Goal: Task Accomplishment & Management: Use online tool/utility

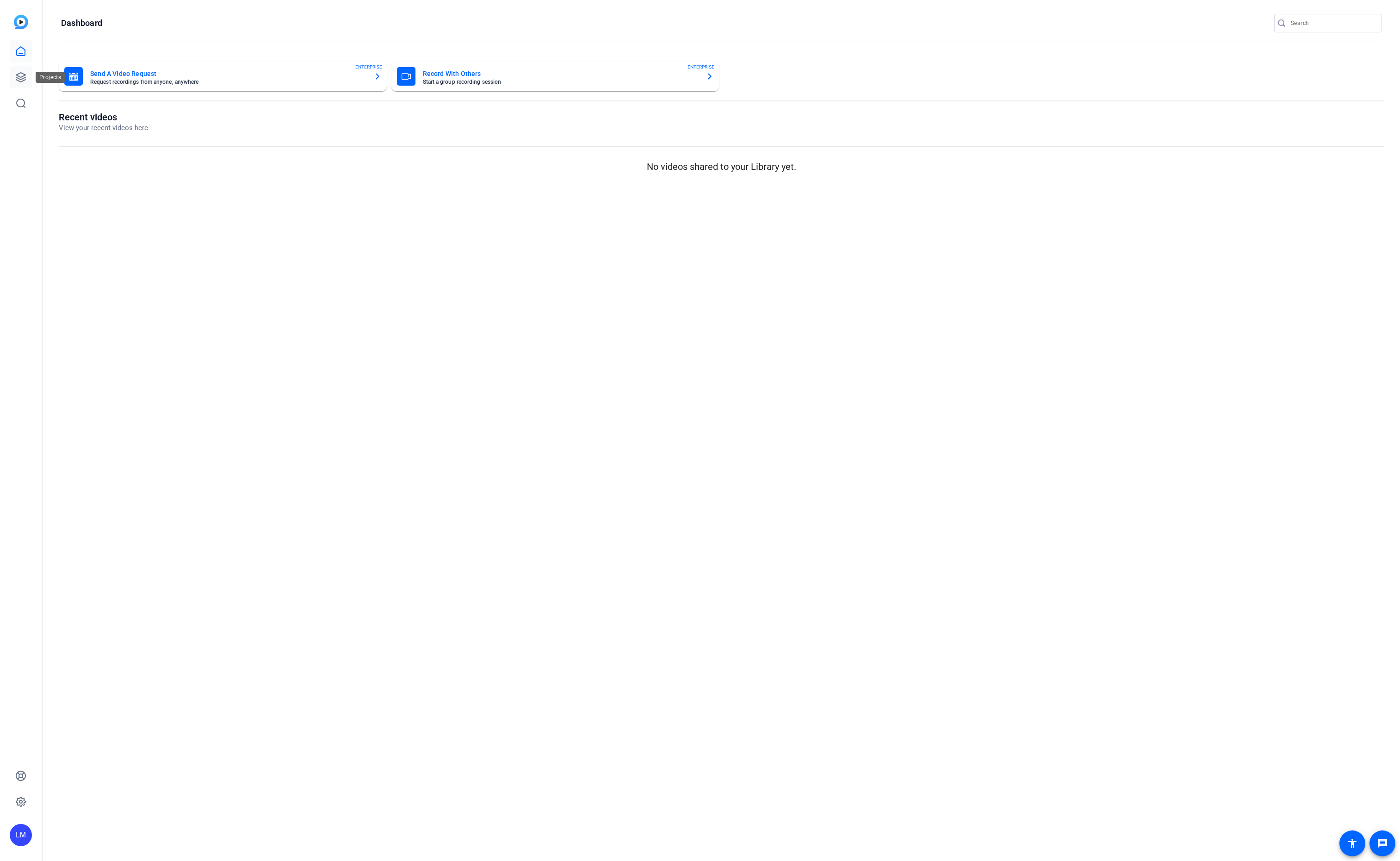
click at [23, 72] on icon at bounding box center [21, 77] width 11 height 11
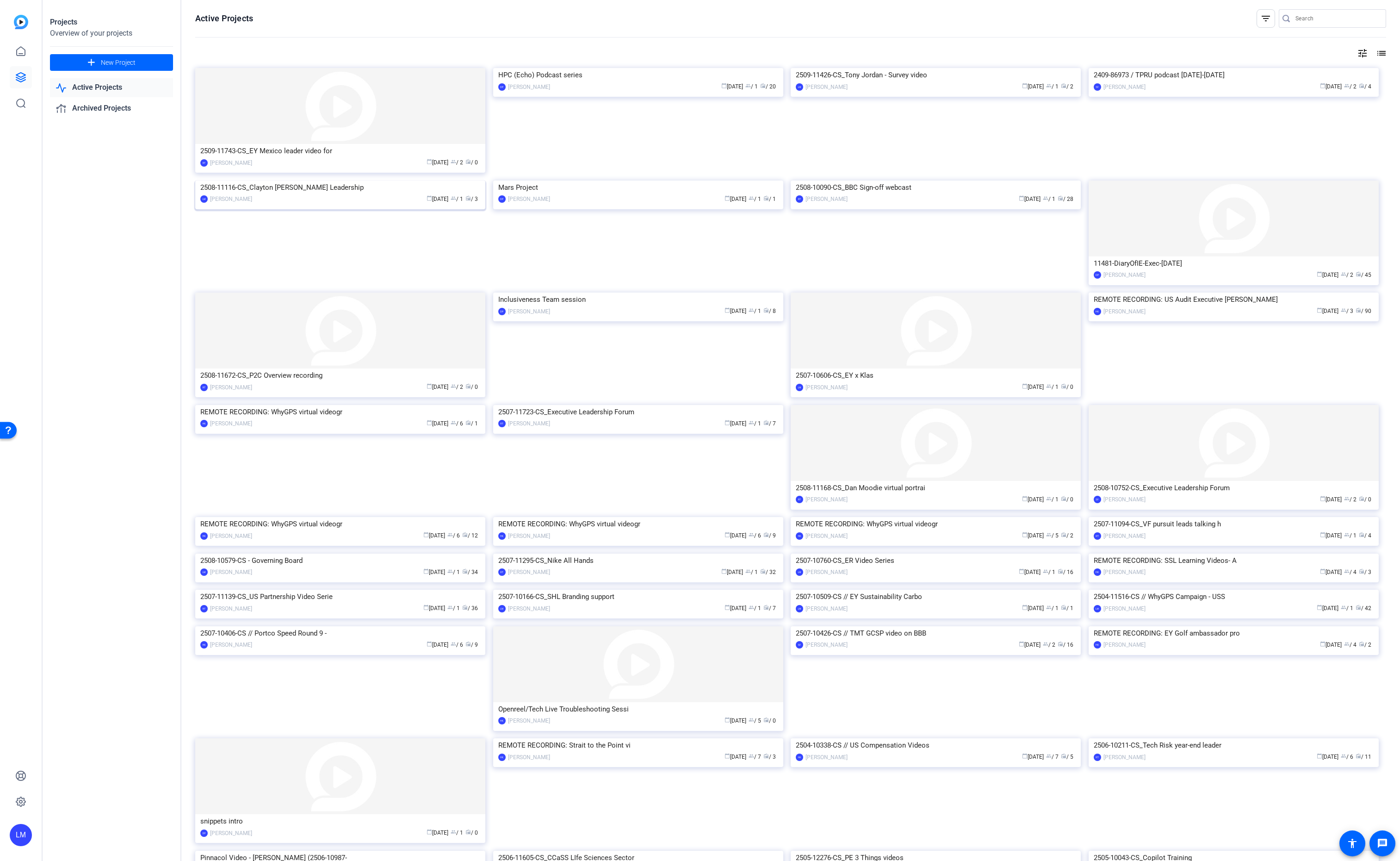
click at [293, 195] on div "2508-11116-CS_Clayton [PERSON_NAME] Leadership" at bounding box center [340, 187] width 280 height 14
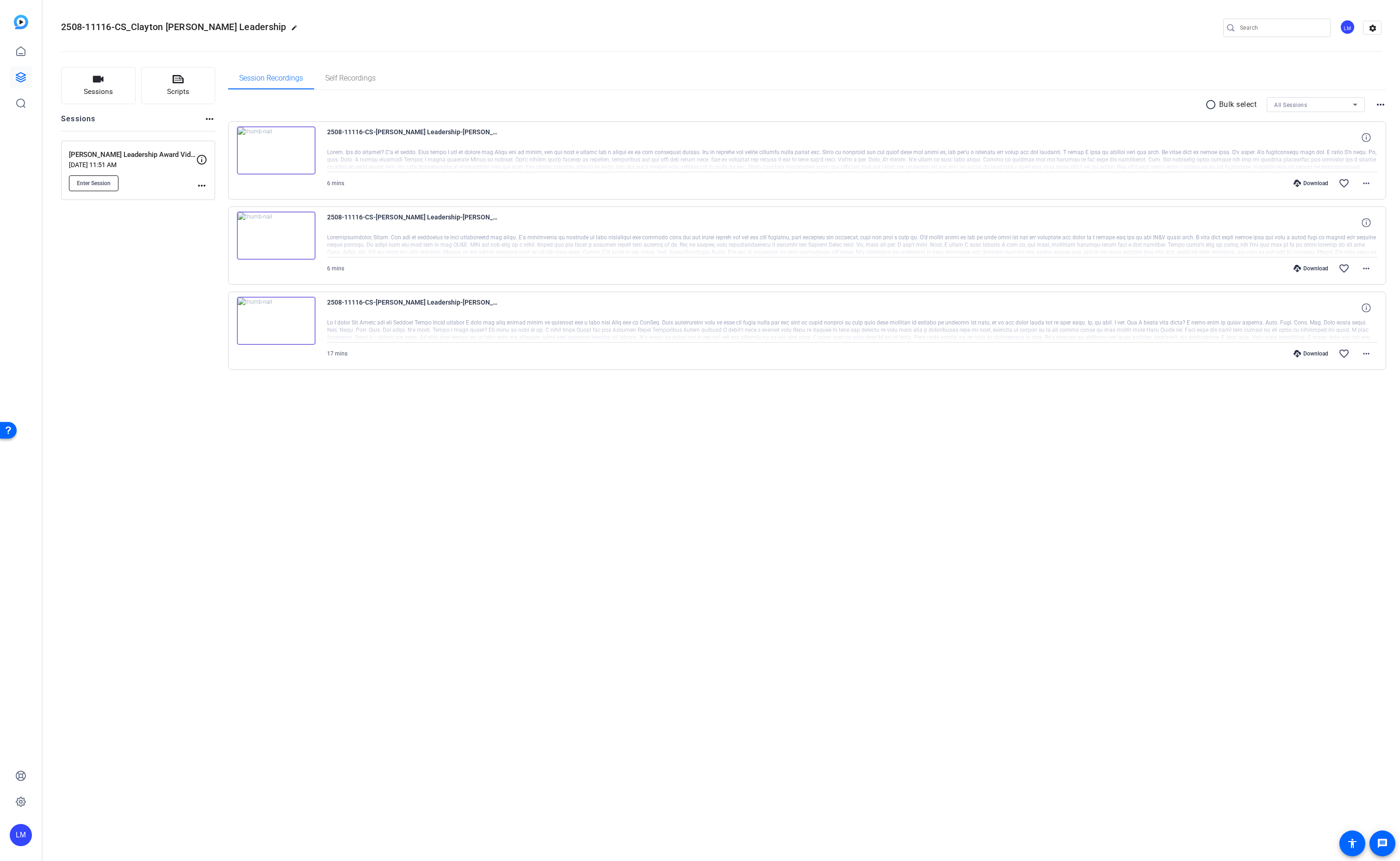
click at [105, 186] on span "Enter Session" at bounding box center [93, 183] width 34 height 7
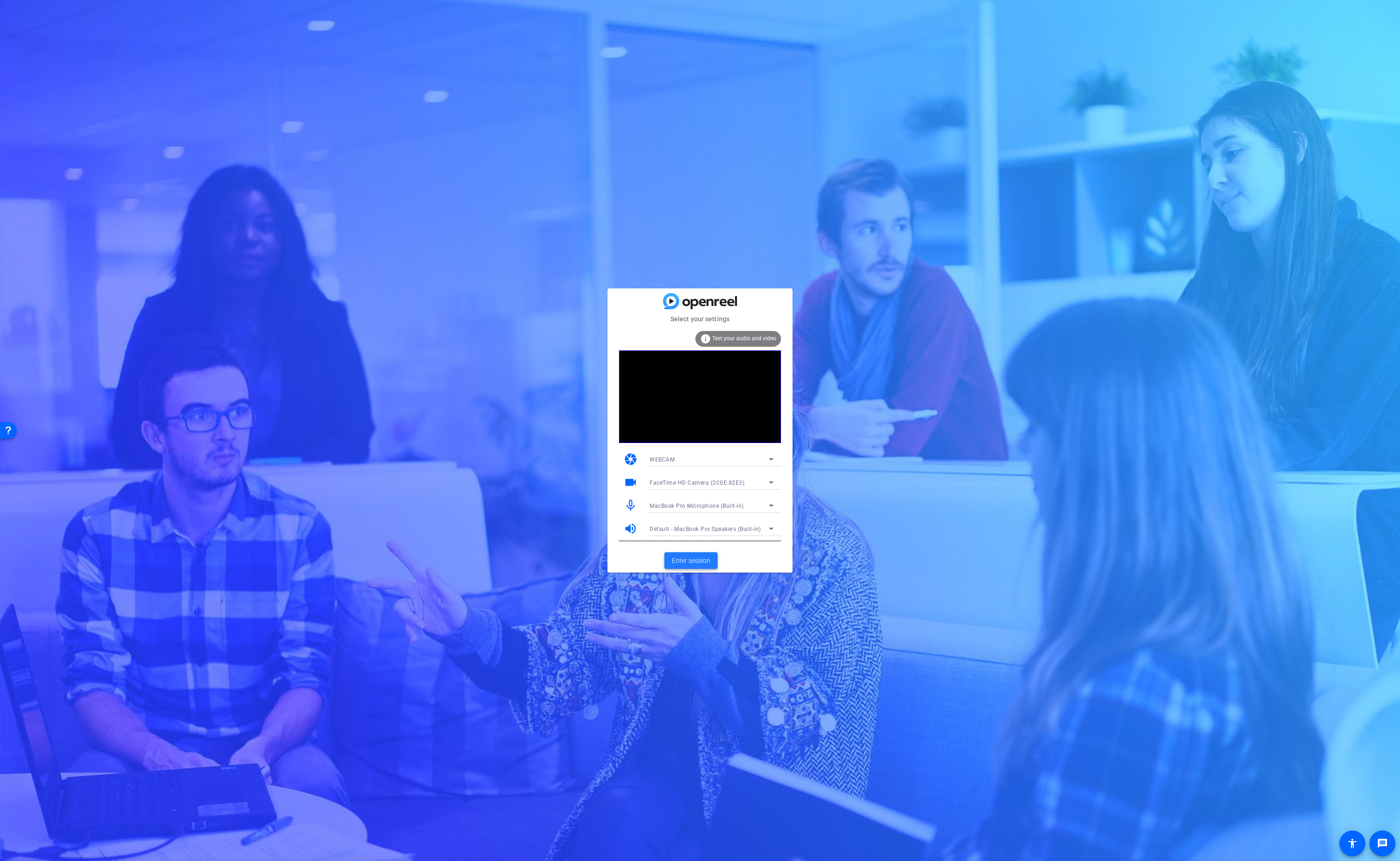
click at [690, 562] on span "Enter session" at bounding box center [691, 561] width 38 height 10
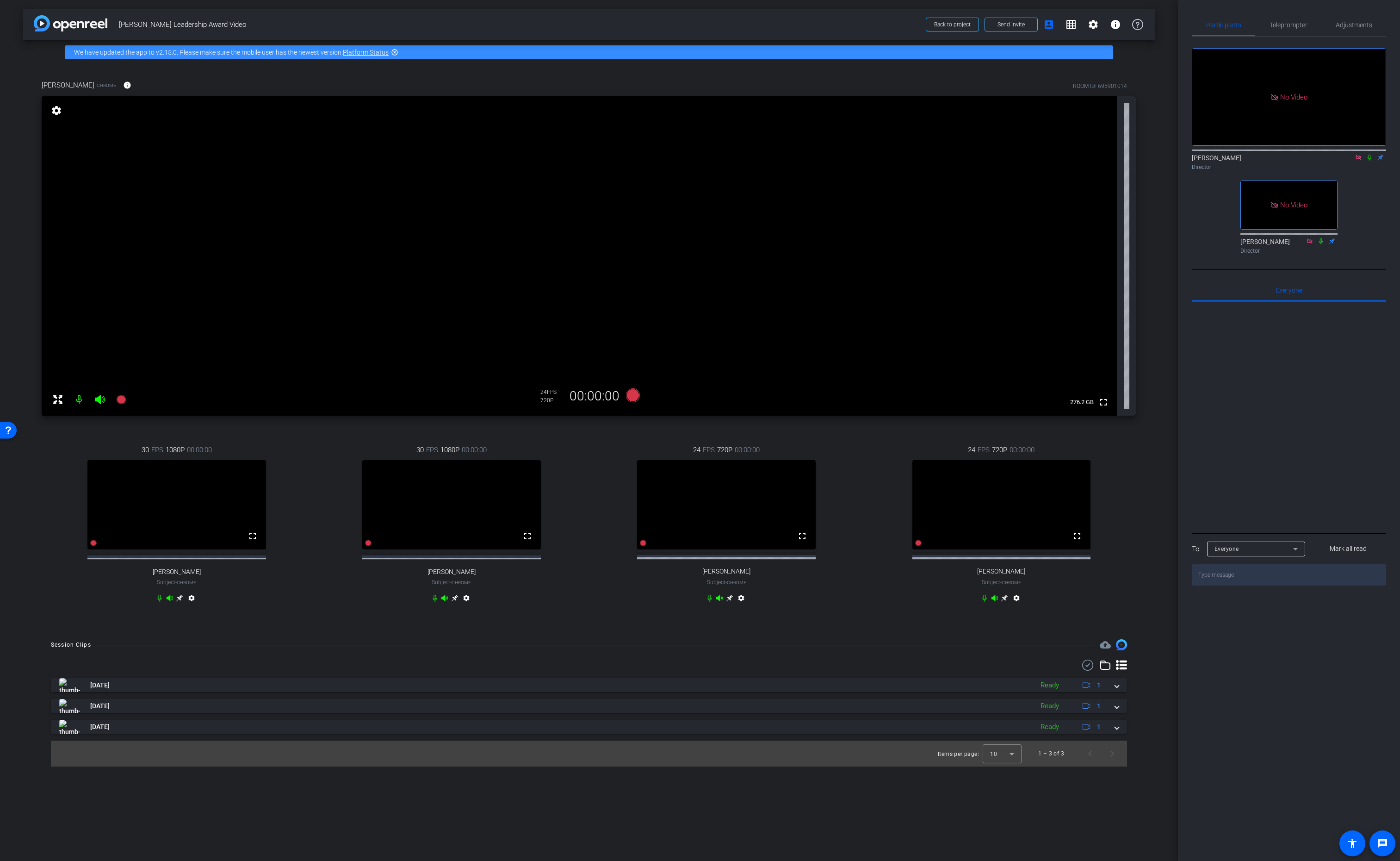
click at [179, 602] on icon at bounding box center [179, 598] width 7 height 7
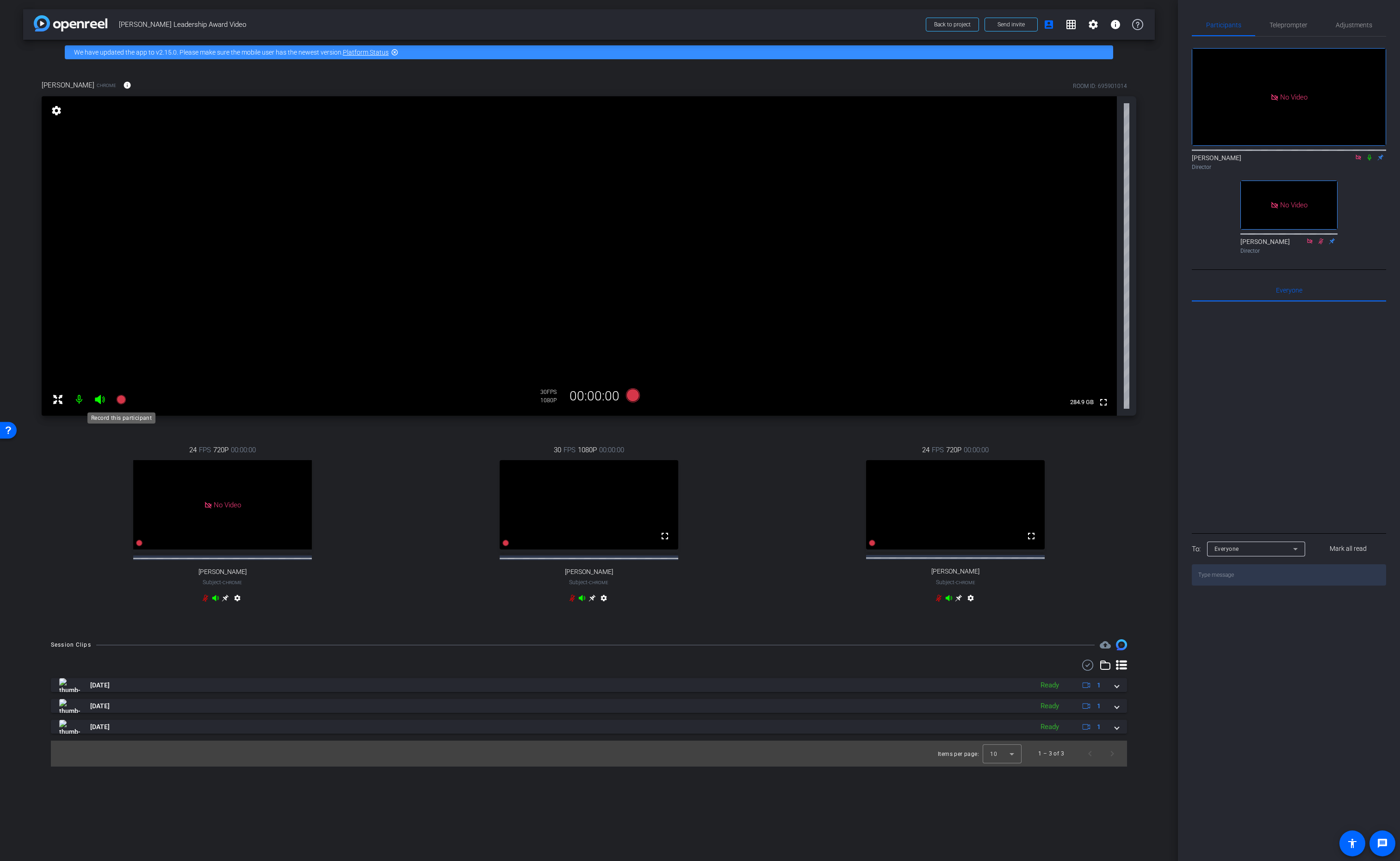
click at [120, 399] on icon at bounding box center [120, 399] width 9 height 9
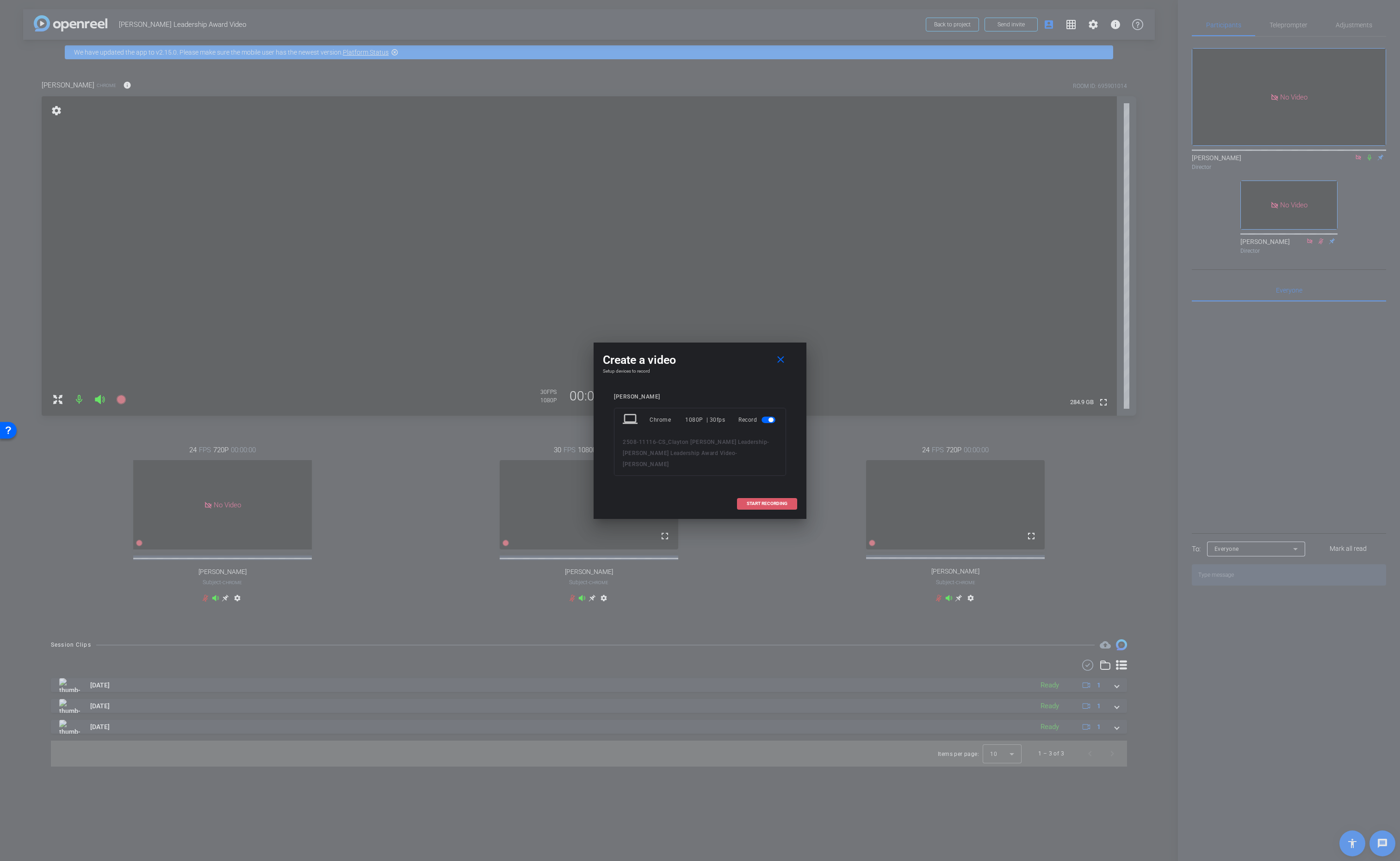
click at [754, 501] on span "START RECORDING" at bounding box center [767, 503] width 41 height 5
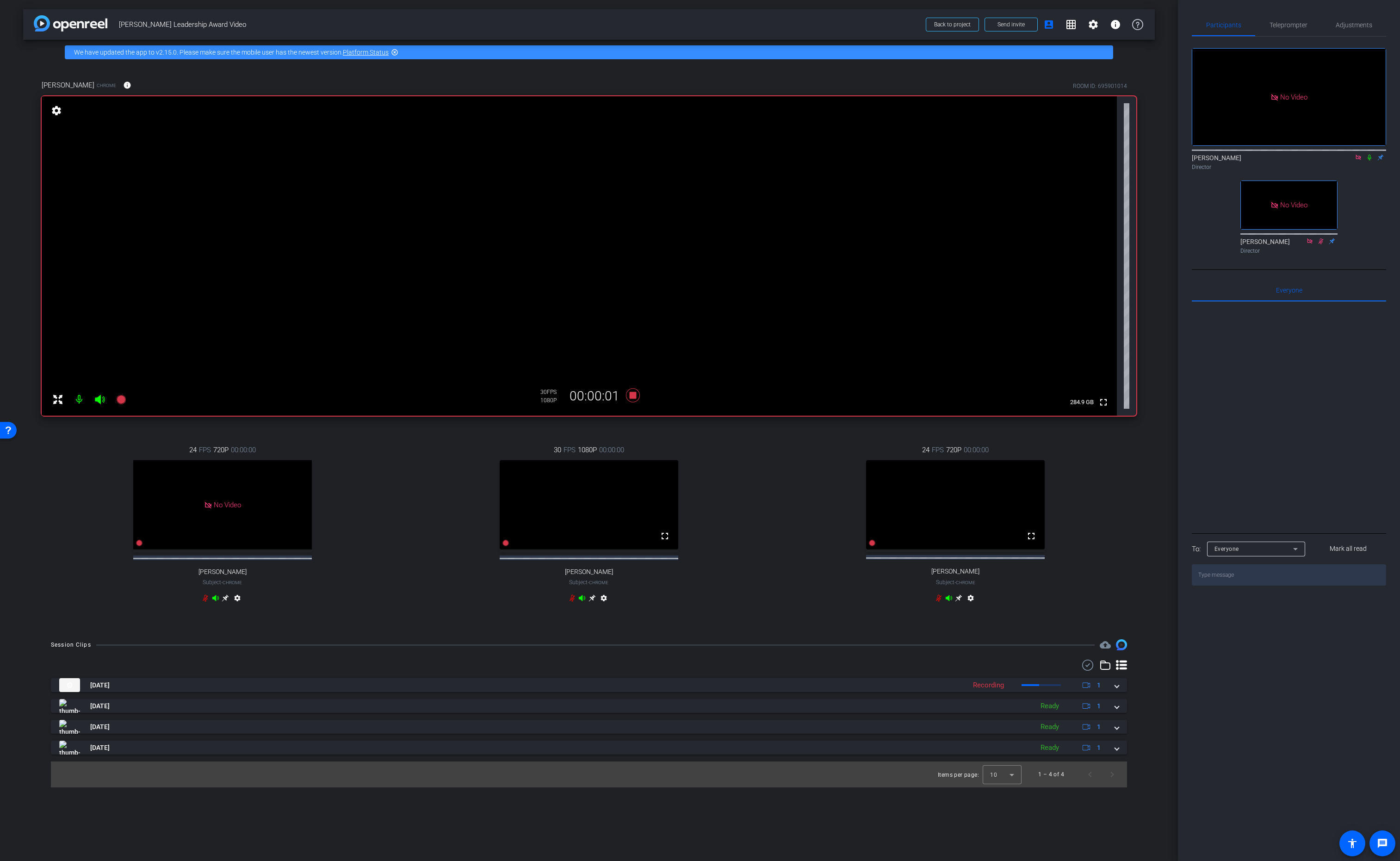
click at [1371, 161] on icon at bounding box center [1370, 157] width 4 height 6
click at [1368, 161] on icon at bounding box center [1370, 158] width 7 height 7
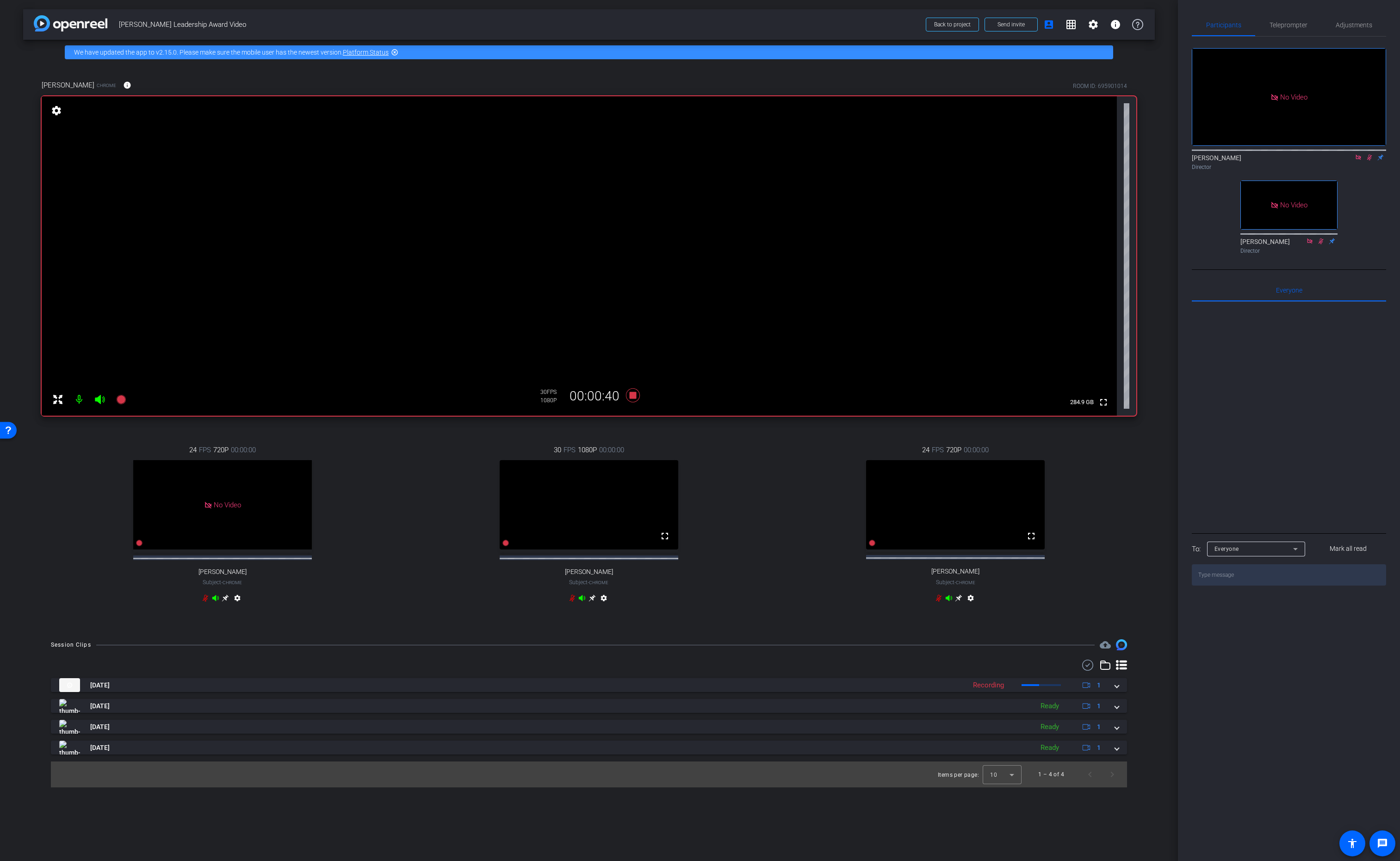
click at [1370, 161] on icon at bounding box center [1370, 157] width 5 height 6
click at [1369, 161] on icon at bounding box center [1370, 157] width 4 height 6
click at [1371, 161] on icon at bounding box center [1370, 157] width 5 height 6
click at [1370, 161] on icon at bounding box center [1370, 158] width 7 height 7
click at [1370, 161] on icon at bounding box center [1370, 157] width 5 height 6
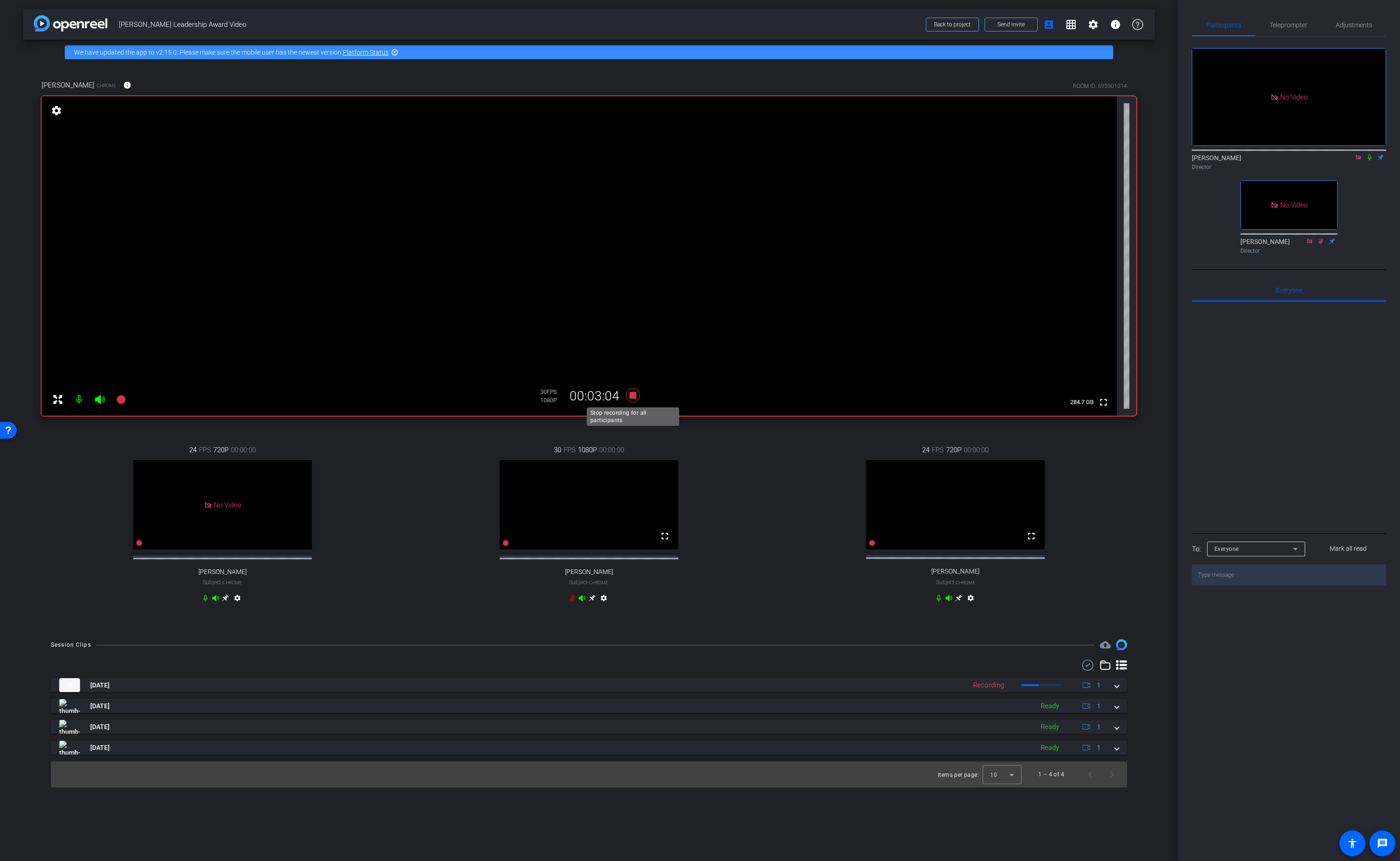
click at [631, 396] on icon at bounding box center [633, 395] width 14 height 14
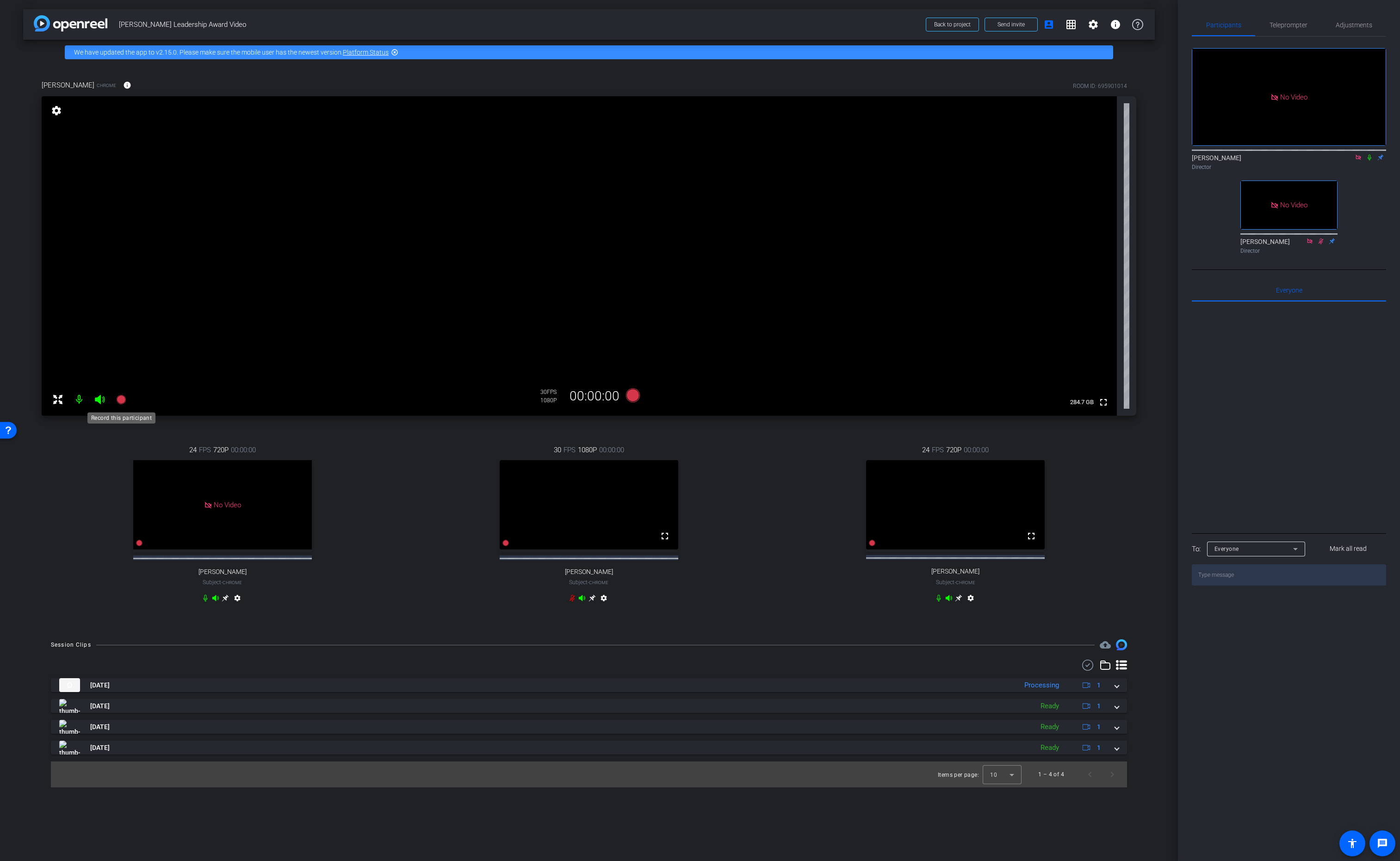
click at [121, 399] on icon at bounding box center [120, 399] width 9 height 9
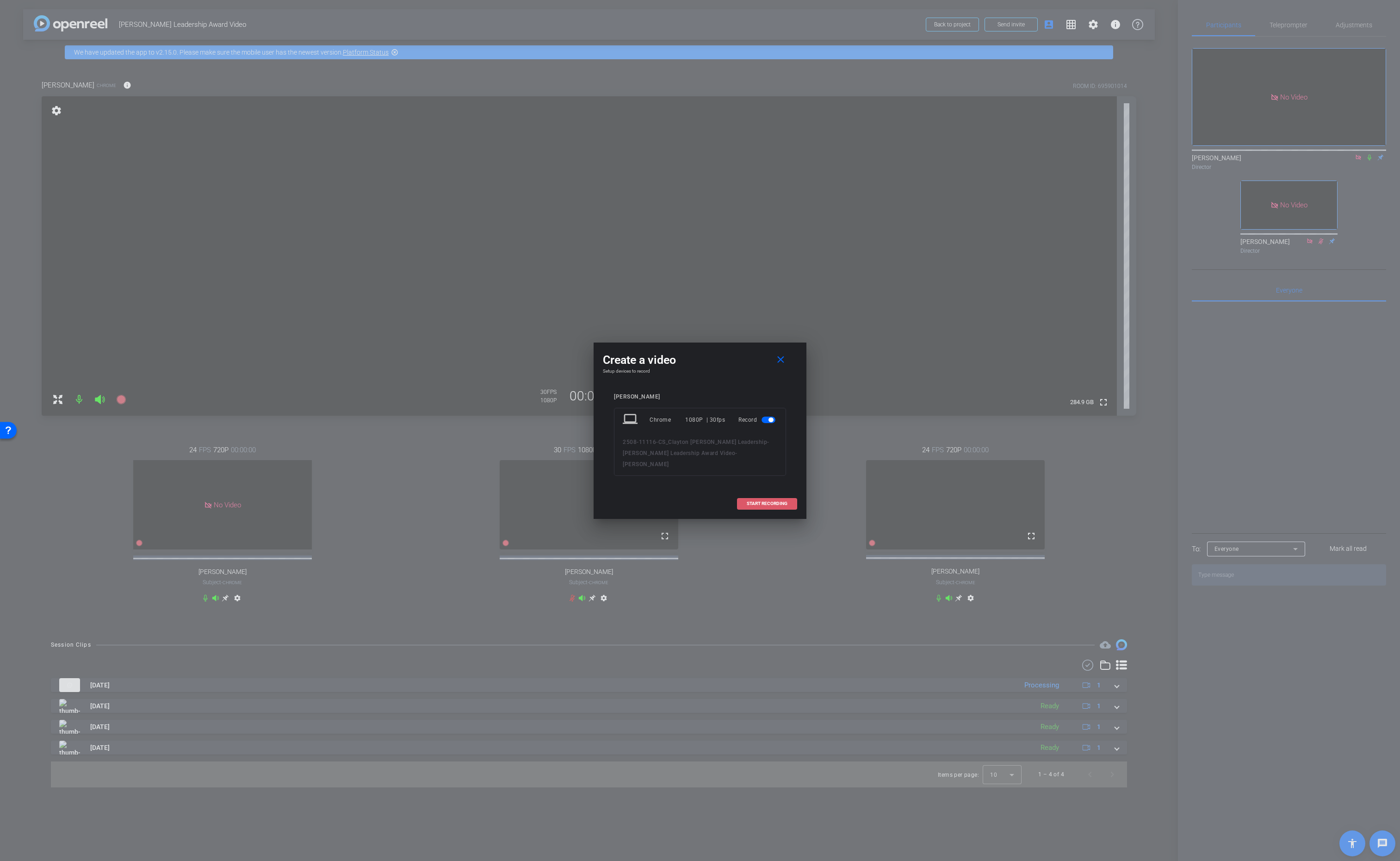
click at [769, 501] on span "START RECORDING" at bounding box center [767, 503] width 41 height 5
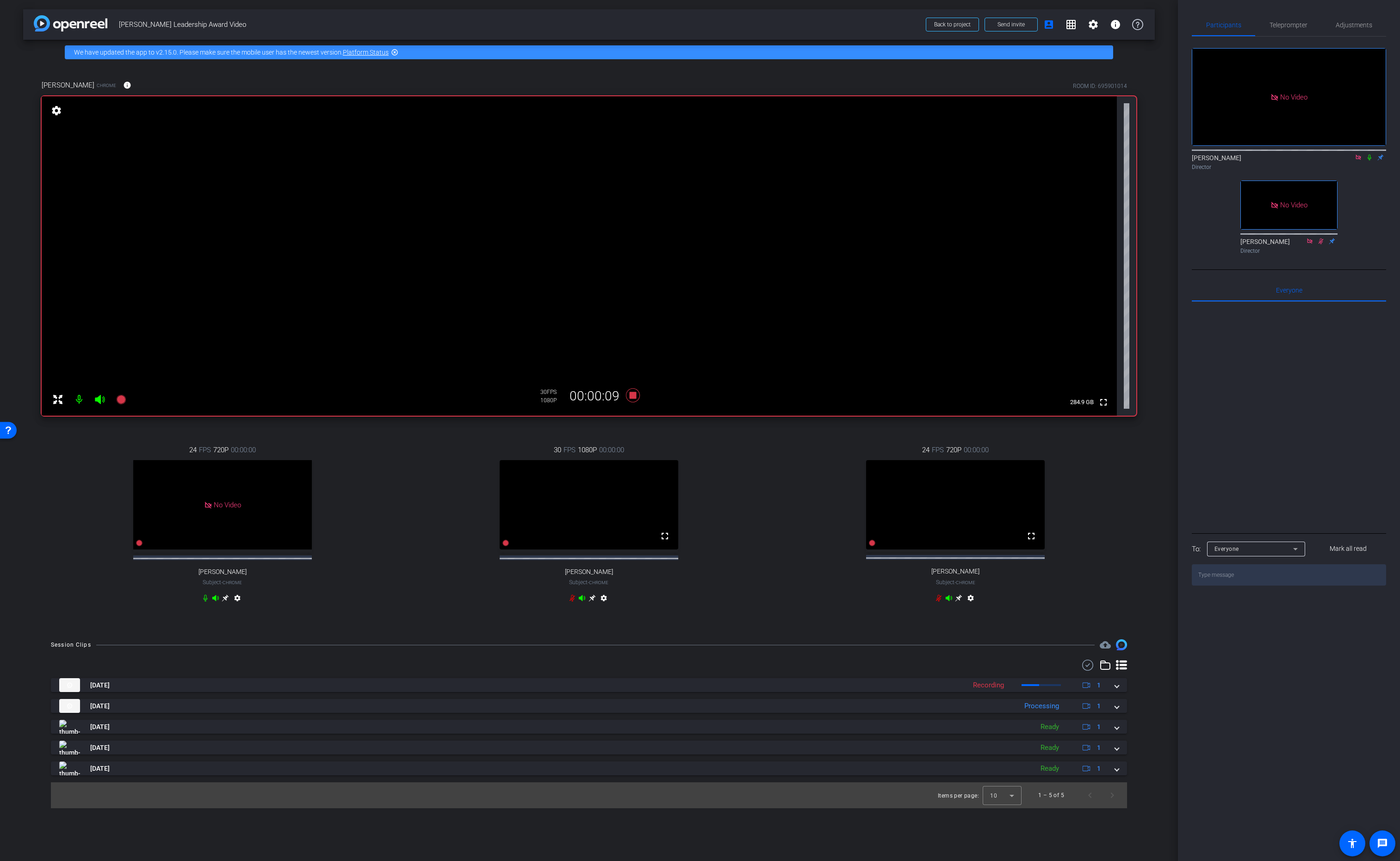
click at [1369, 161] on icon at bounding box center [1370, 157] width 4 height 6
click at [202, 602] on icon at bounding box center [205, 598] width 7 height 7
click at [1370, 161] on icon at bounding box center [1370, 158] width 7 height 7
click at [634, 395] on icon at bounding box center [633, 395] width 14 height 14
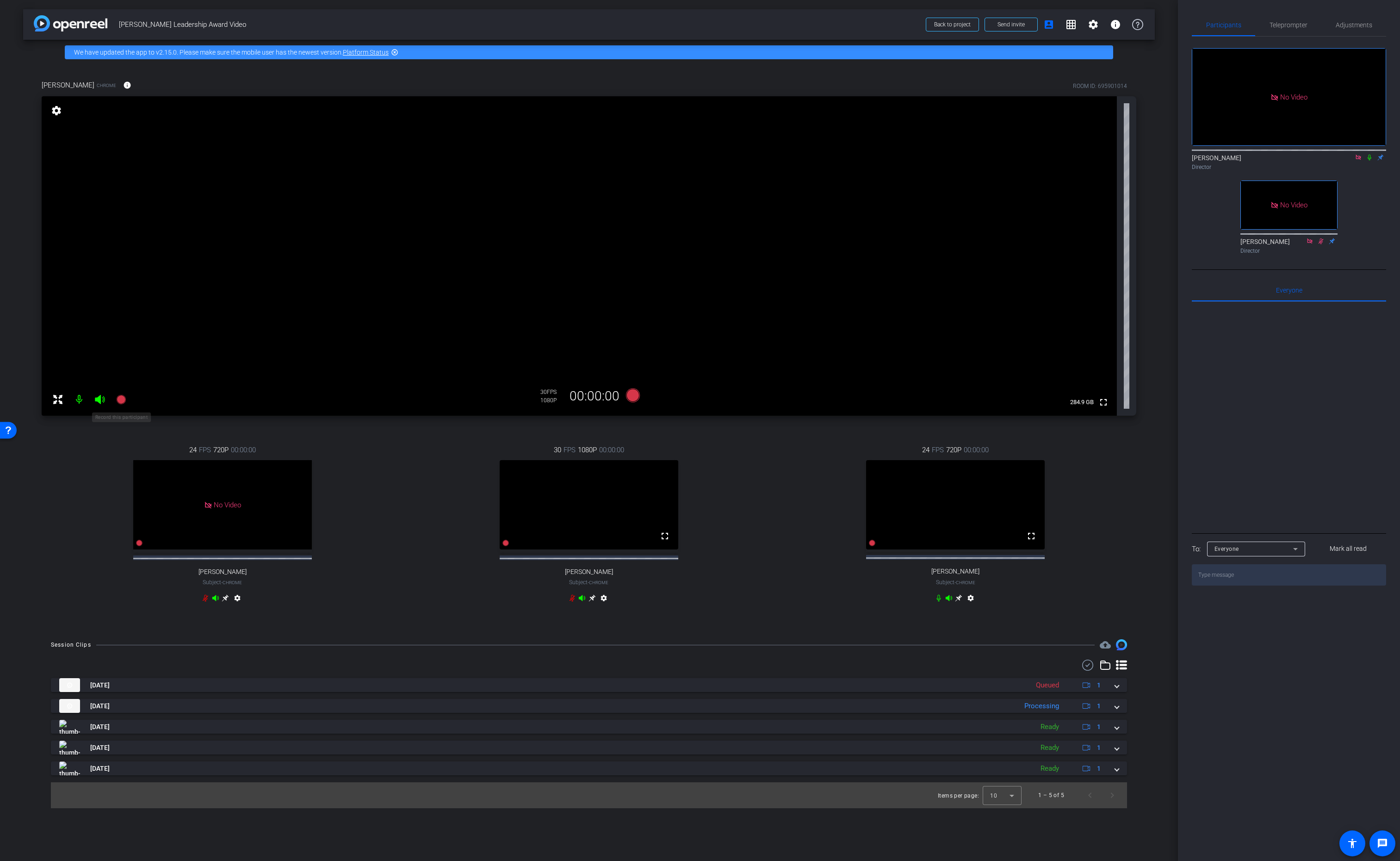
click at [118, 400] on icon at bounding box center [120, 399] width 9 height 9
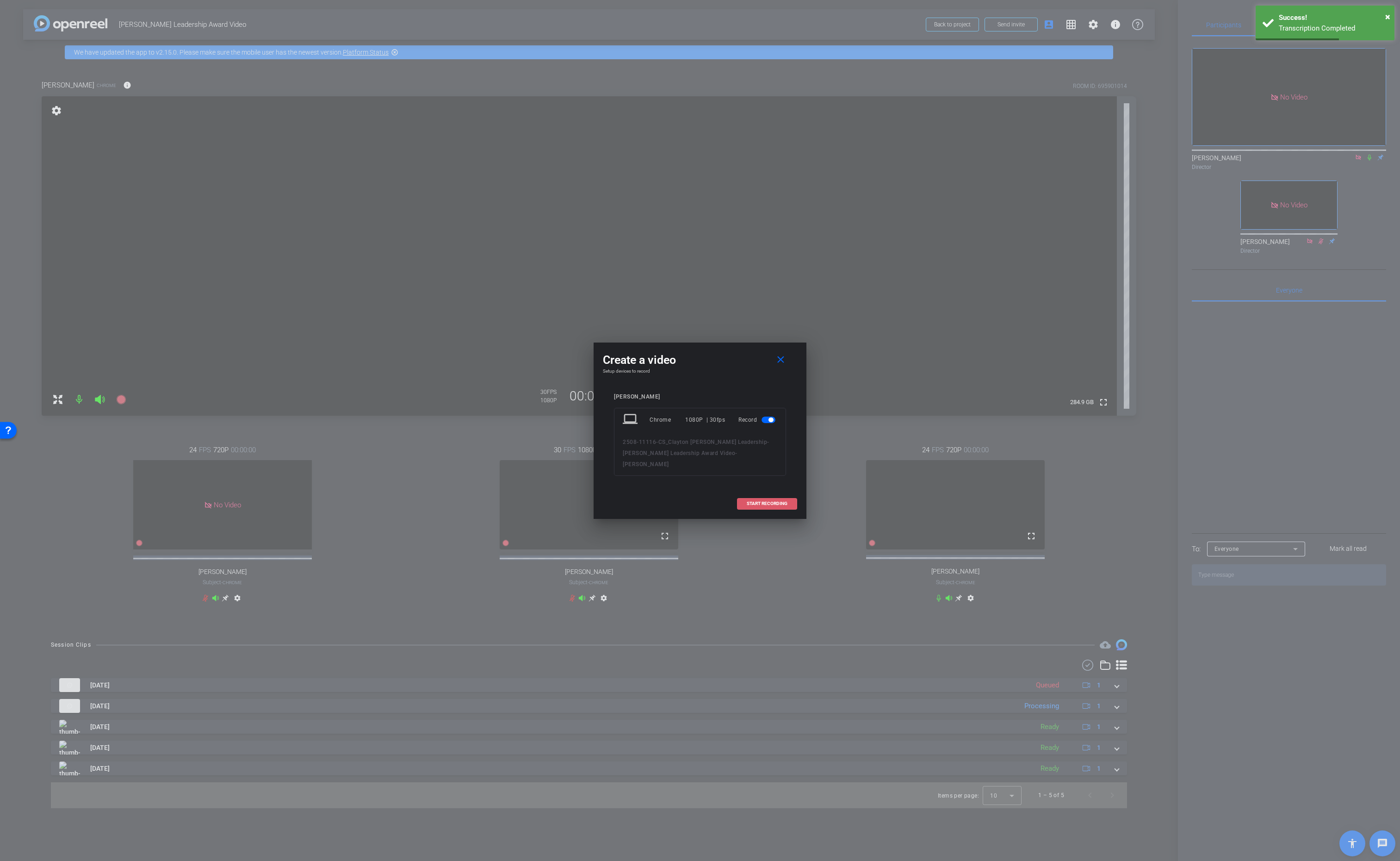
click at [772, 501] on span "START RECORDING" at bounding box center [767, 503] width 41 height 5
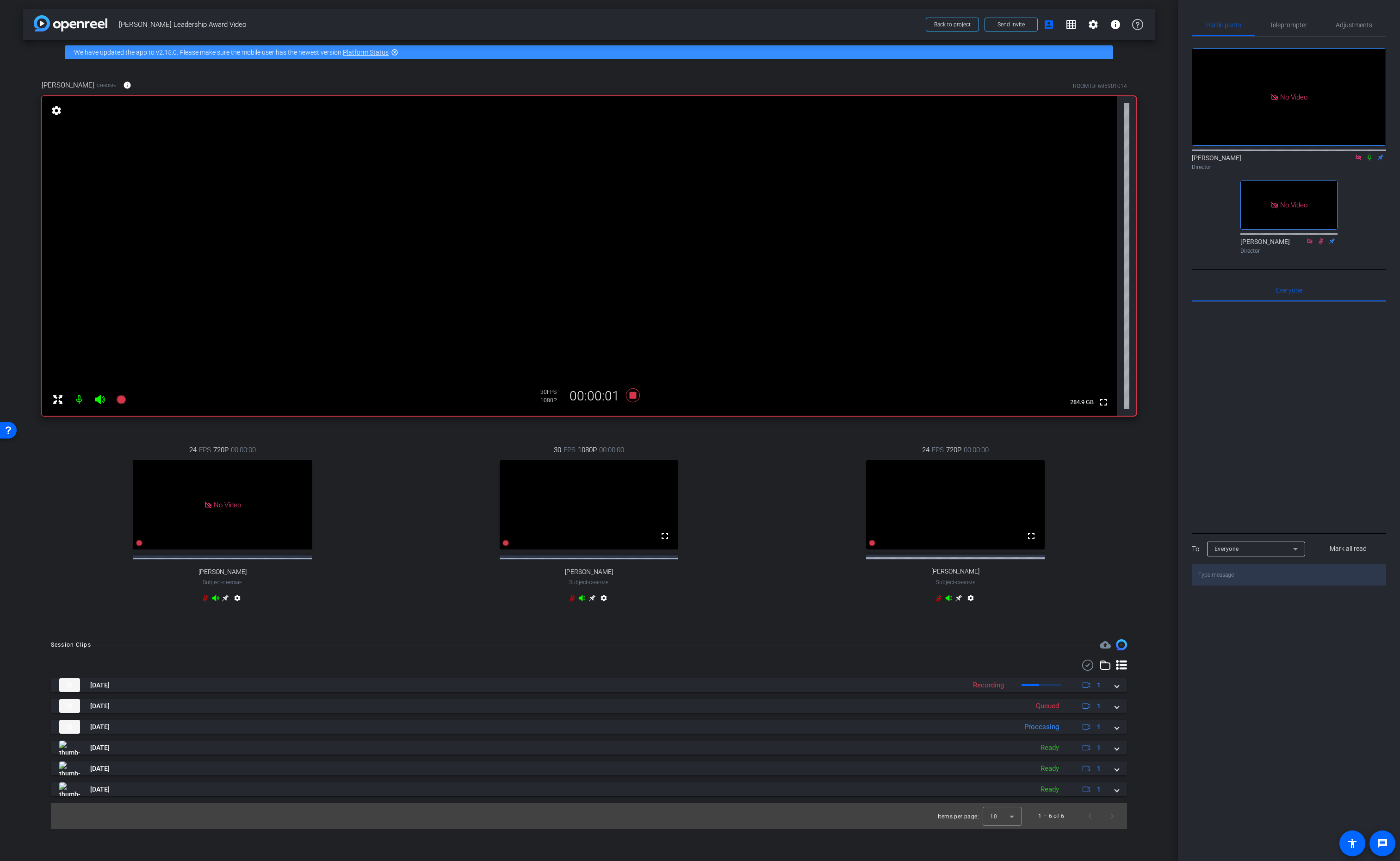
click at [1372, 161] on icon at bounding box center [1370, 158] width 7 height 7
click at [1371, 161] on icon at bounding box center [1370, 158] width 7 height 7
drag, startPoint x: 1370, startPoint y: 169, endPoint x: 1372, endPoint y: 177, distance: 8.2
click at [1372, 172] on div "Lalo Moreno Director" at bounding box center [1289, 162] width 195 height 18
click at [1368, 161] on icon at bounding box center [1370, 158] width 7 height 7
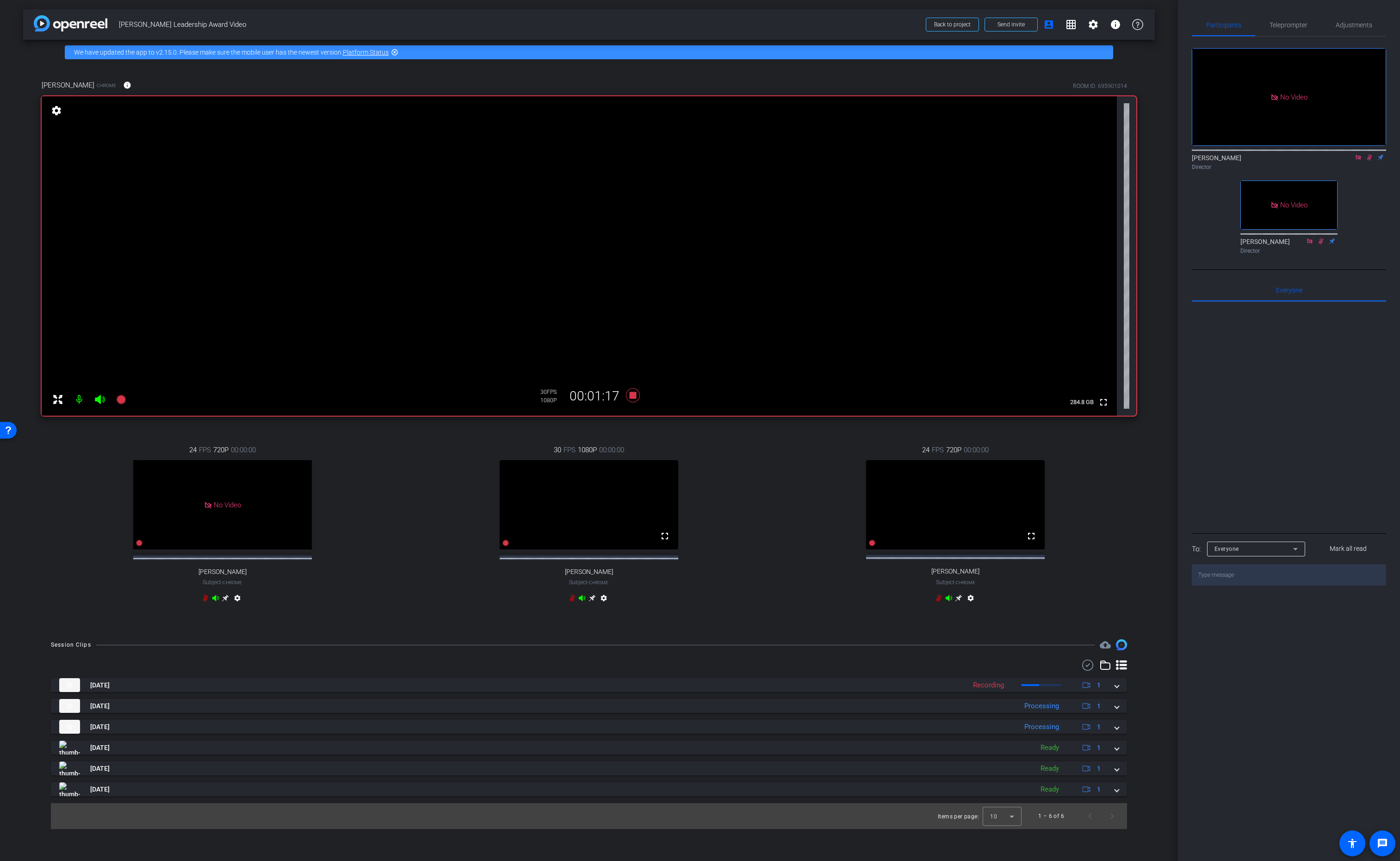
click at [785, 502] on div "24 FPS 720P 00:00:00 fullscreen CHRISTY Subject - Chrome settings" at bounding box center [956, 525] width 361 height 191
click at [1363, 193] on div "No Video Lalo Moreno Director No Video Rob Thomas Director" at bounding box center [1289, 147] width 195 height 221
click at [1369, 161] on icon at bounding box center [1370, 158] width 7 height 7
click at [696, 483] on div "30 FPS 1080P 00:00:00 fullscreen Kellie Zestanakis Subject - Chrome settings" at bounding box center [589, 525] width 361 height 191
click at [633, 394] on icon at bounding box center [633, 395] width 14 height 14
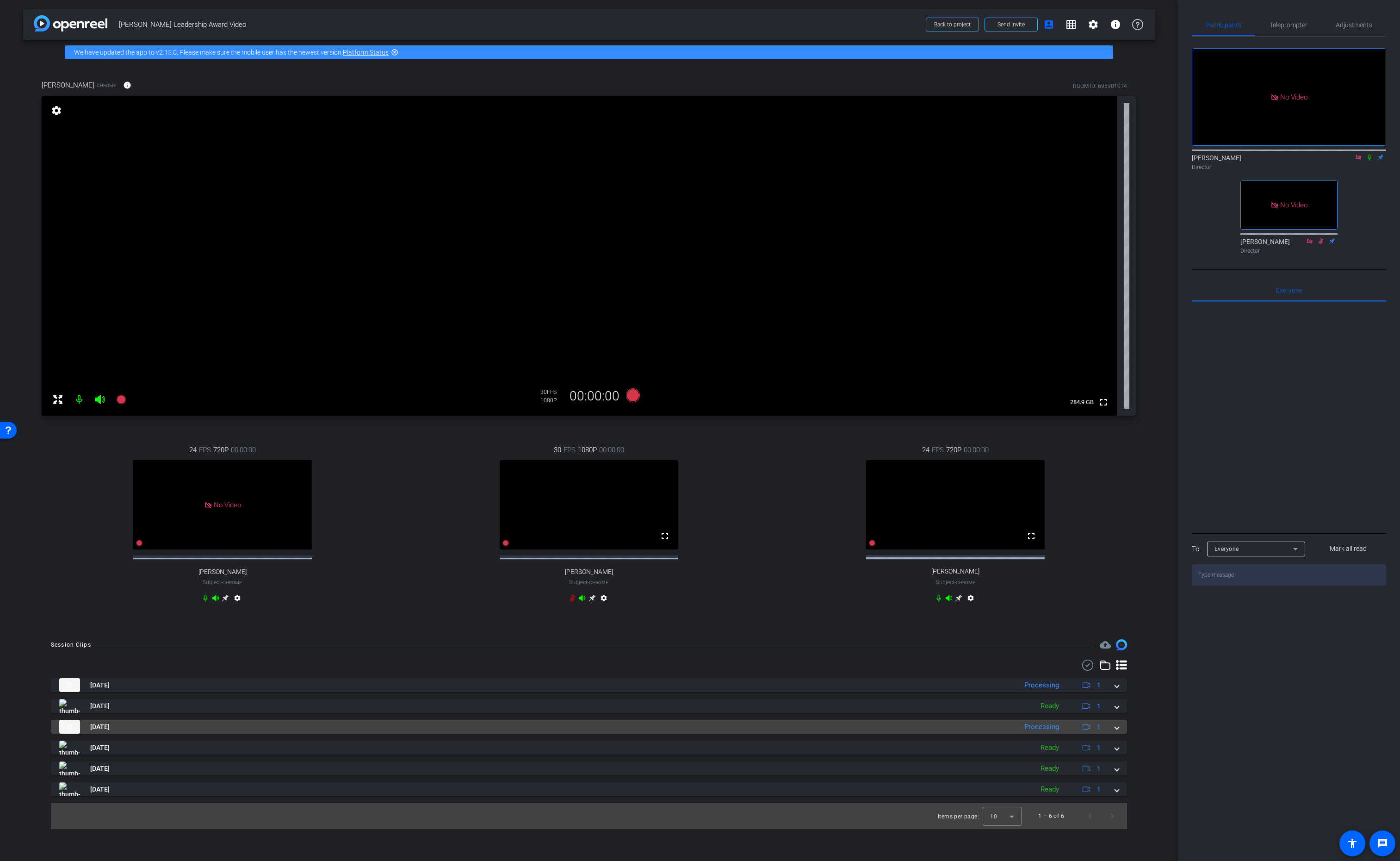
click at [1118, 732] on span at bounding box center [1117, 727] width 4 height 10
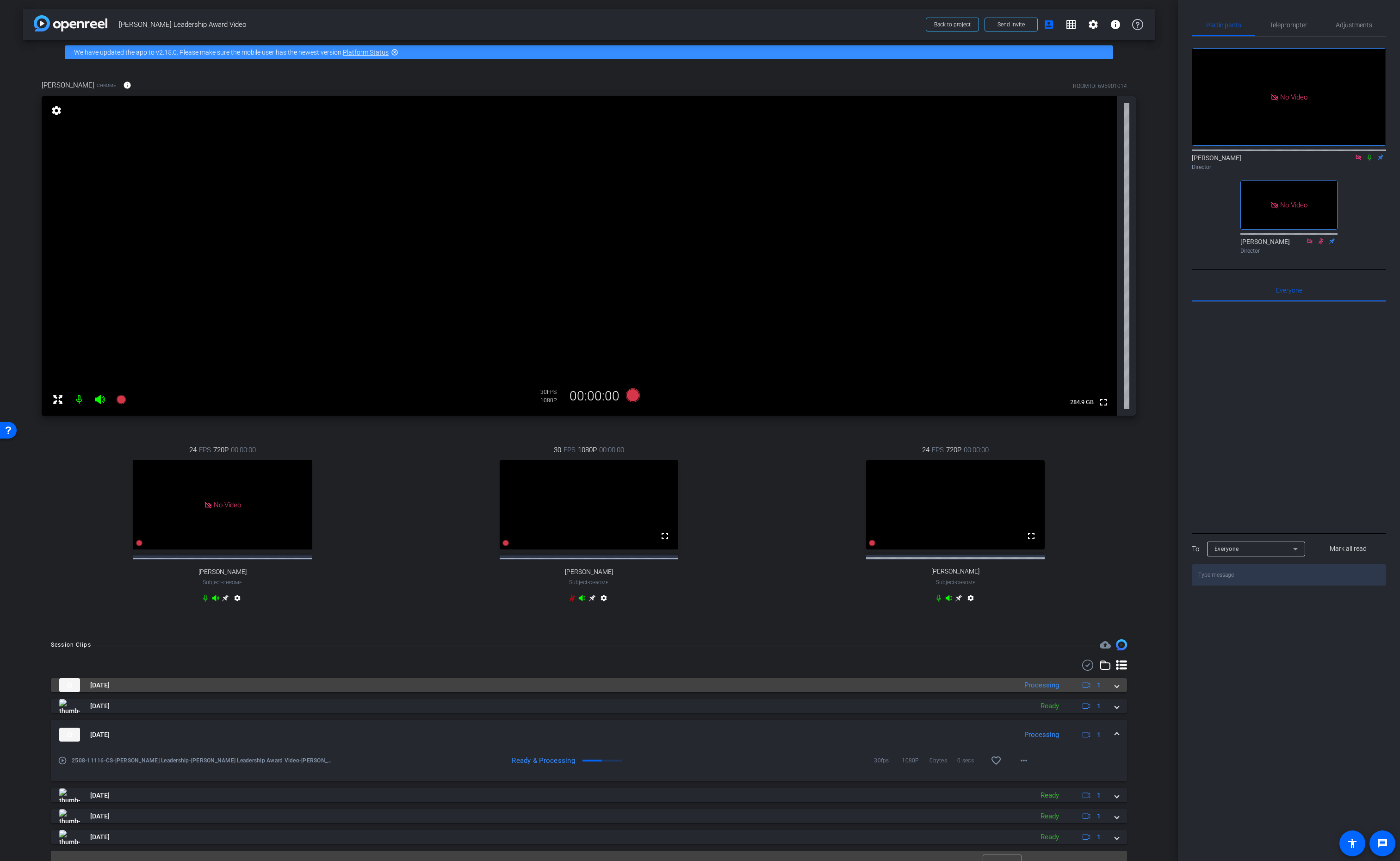
click at [1116, 690] on span at bounding box center [1117, 685] width 4 height 10
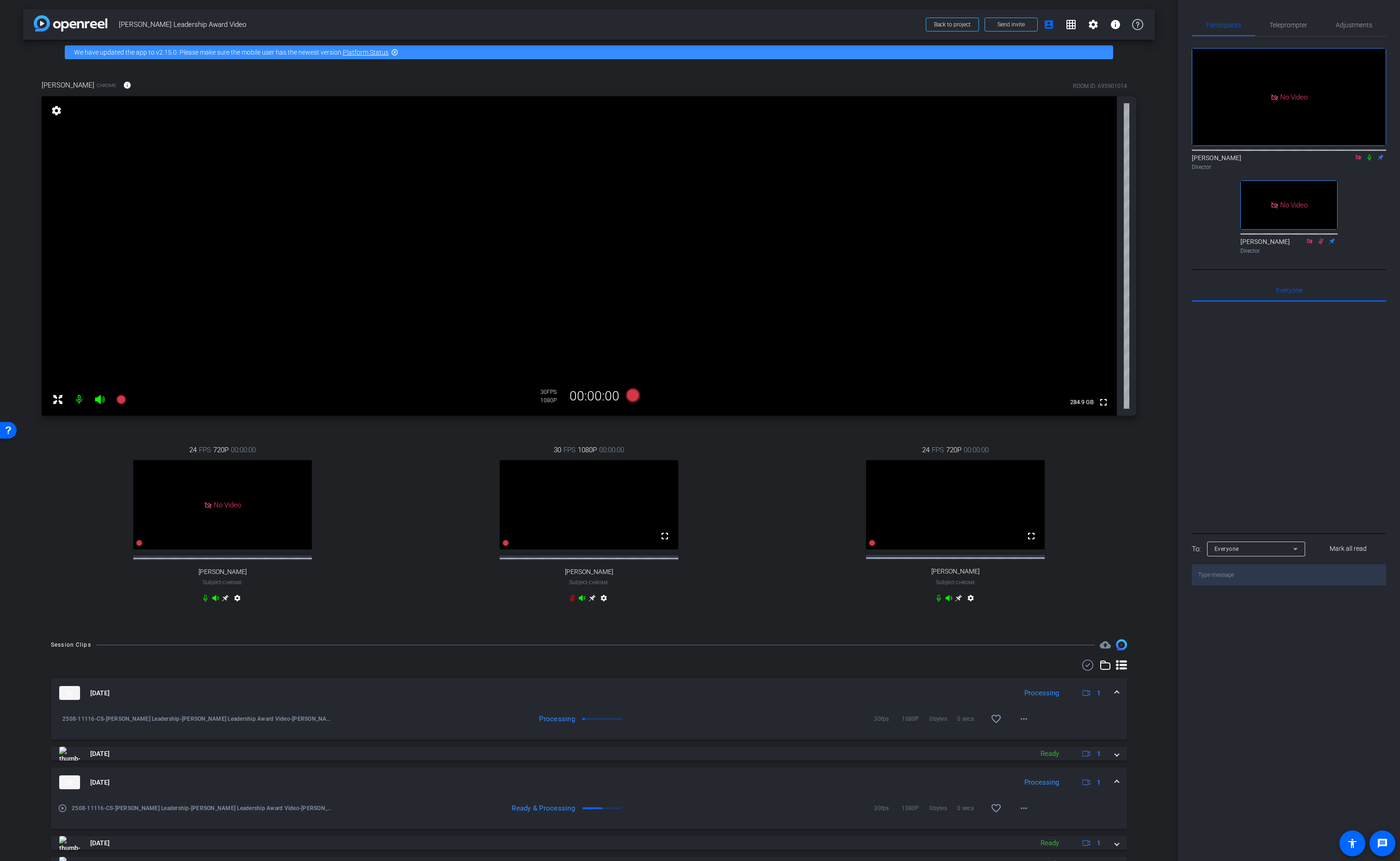
click at [1116, 697] on span at bounding box center [1117, 693] width 4 height 10
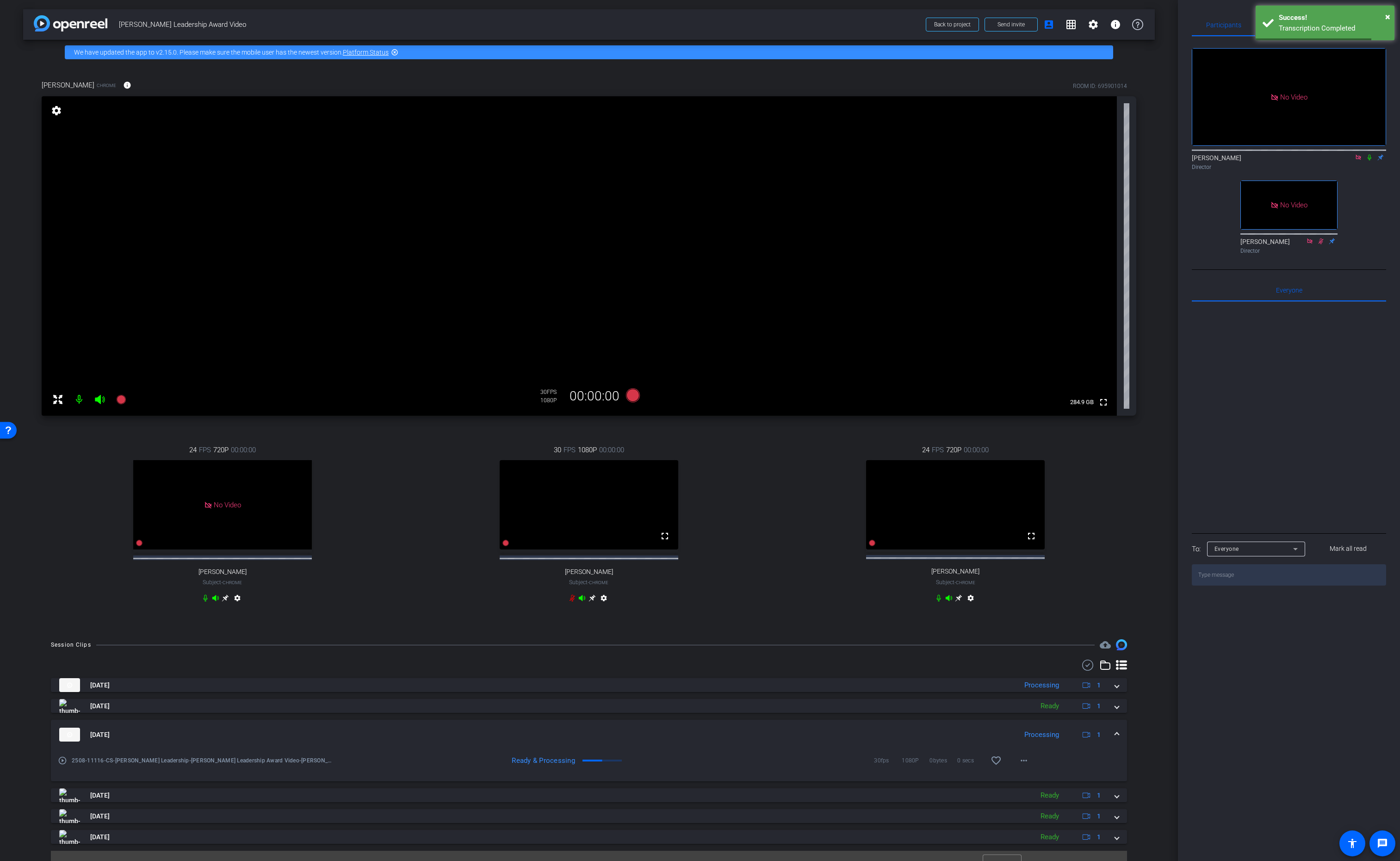
click at [1115, 740] on span at bounding box center [1117, 734] width 4 height 10
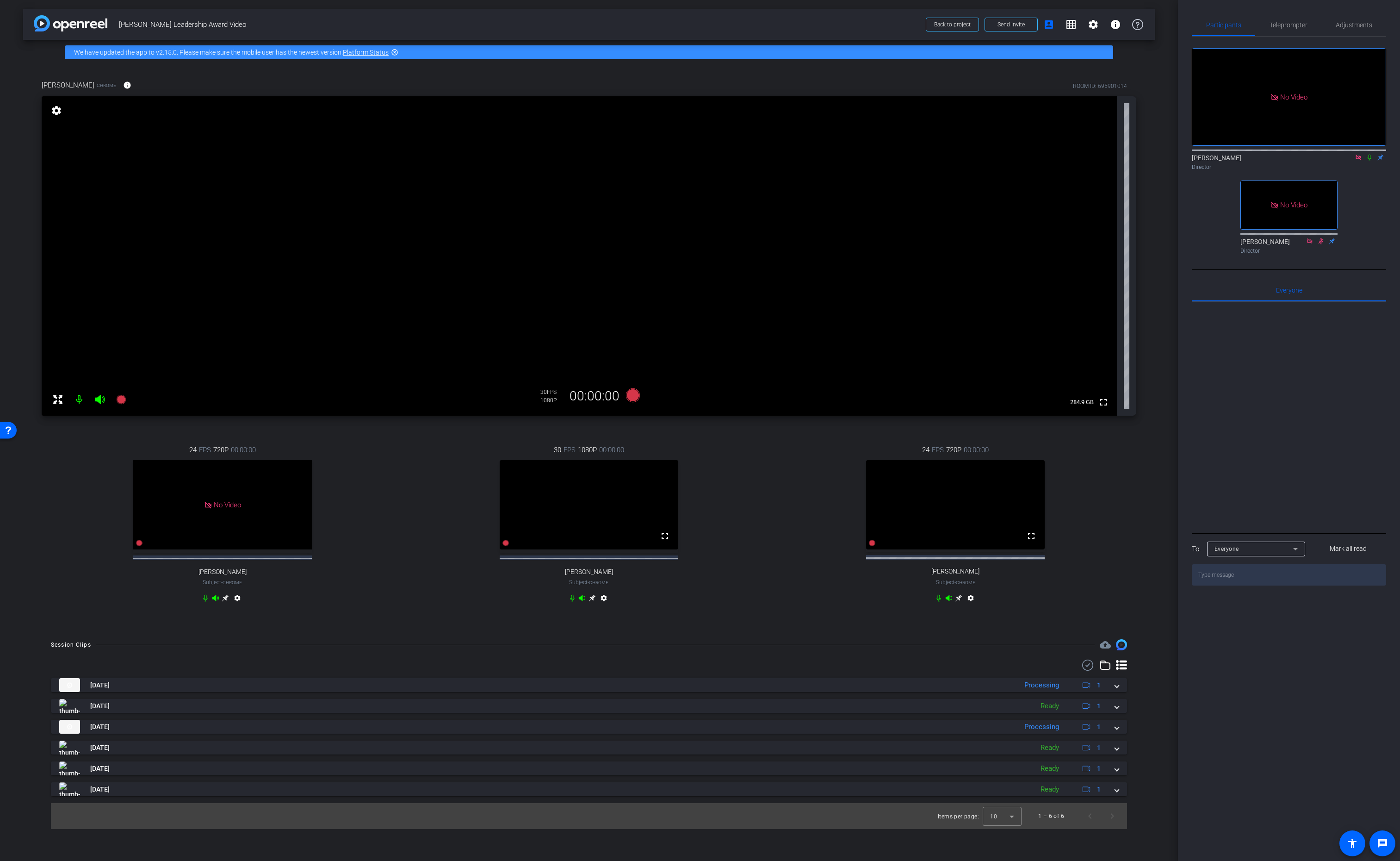
click at [594, 602] on icon at bounding box center [592, 598] width 7 height 7
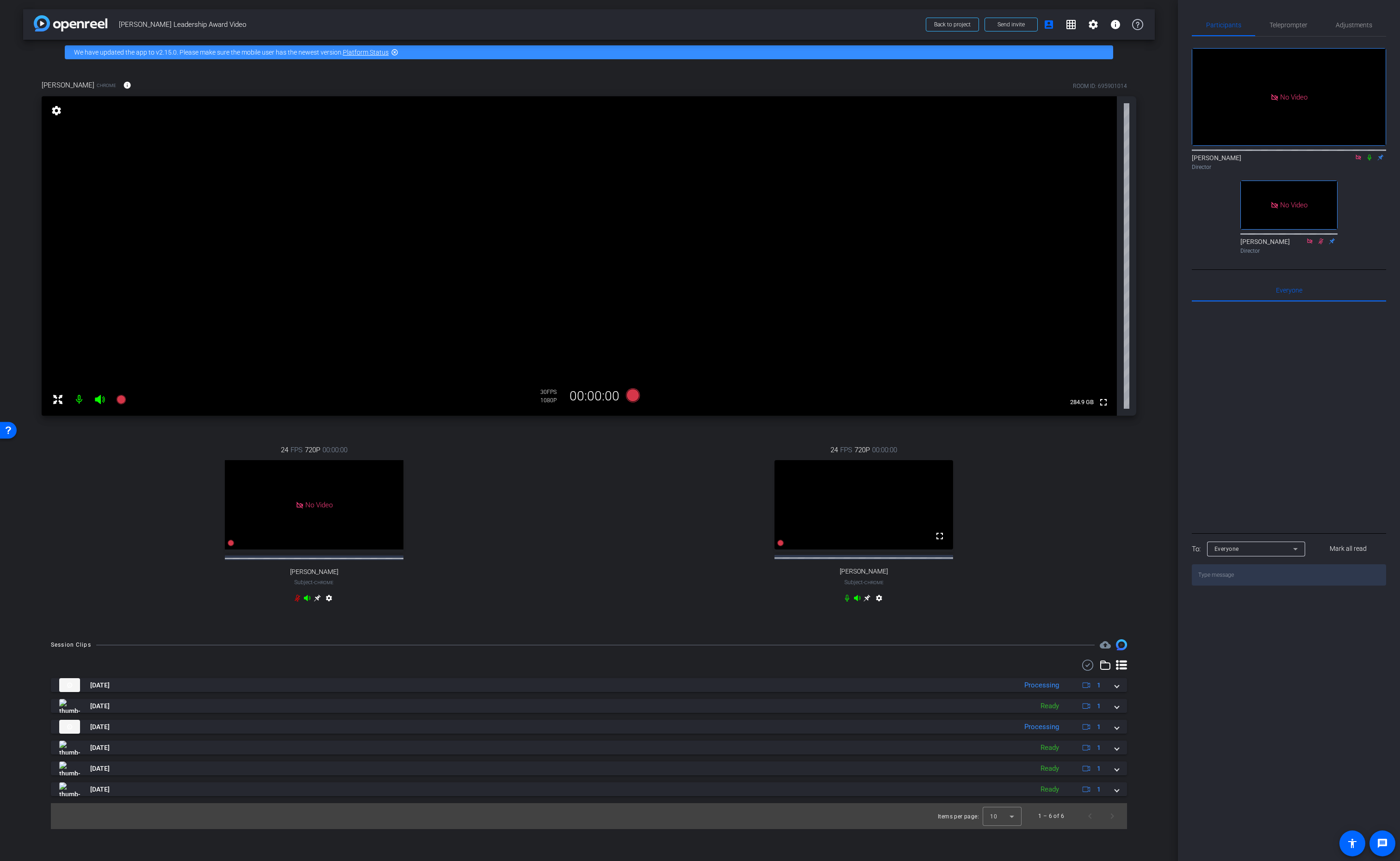
click at [1368, 161] on icon at bounding box center [1370, 158] width 7 height 7
click at [1372, 212] on div "No Video Lalo Moreno Director No Video Rob Thomas Director" at bounding box center [1289, 147] width 195 height 221
click at [1368, 172] on div "Director" at bounding box center [1289, 167] width 195 height 9
click at [1370, 161] on icon at bounding box center [1370, 157] width 5 height 6
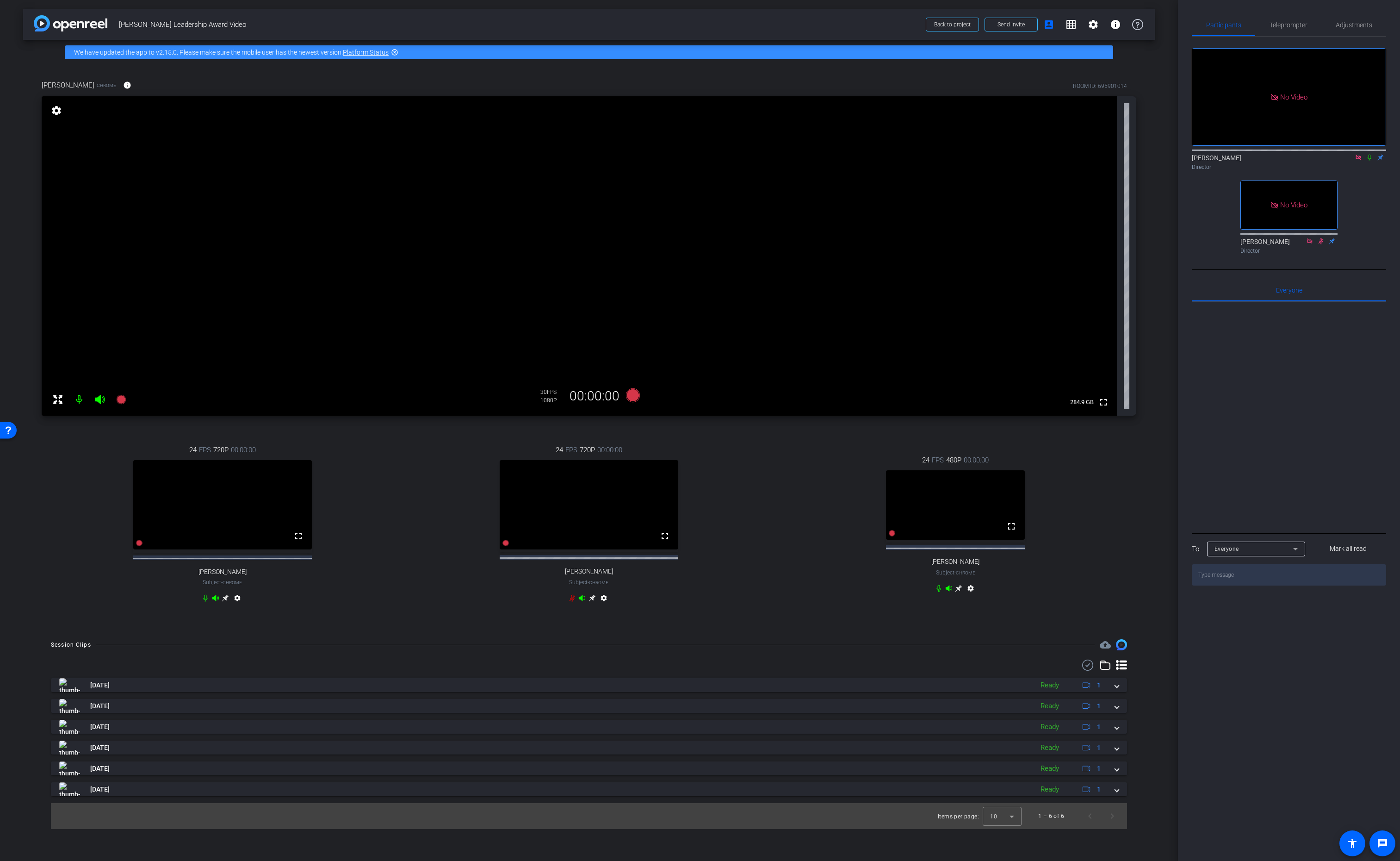
click at [971, 596] on mat-icon "settings" at bounding box center [970, 590] width 11 height 11
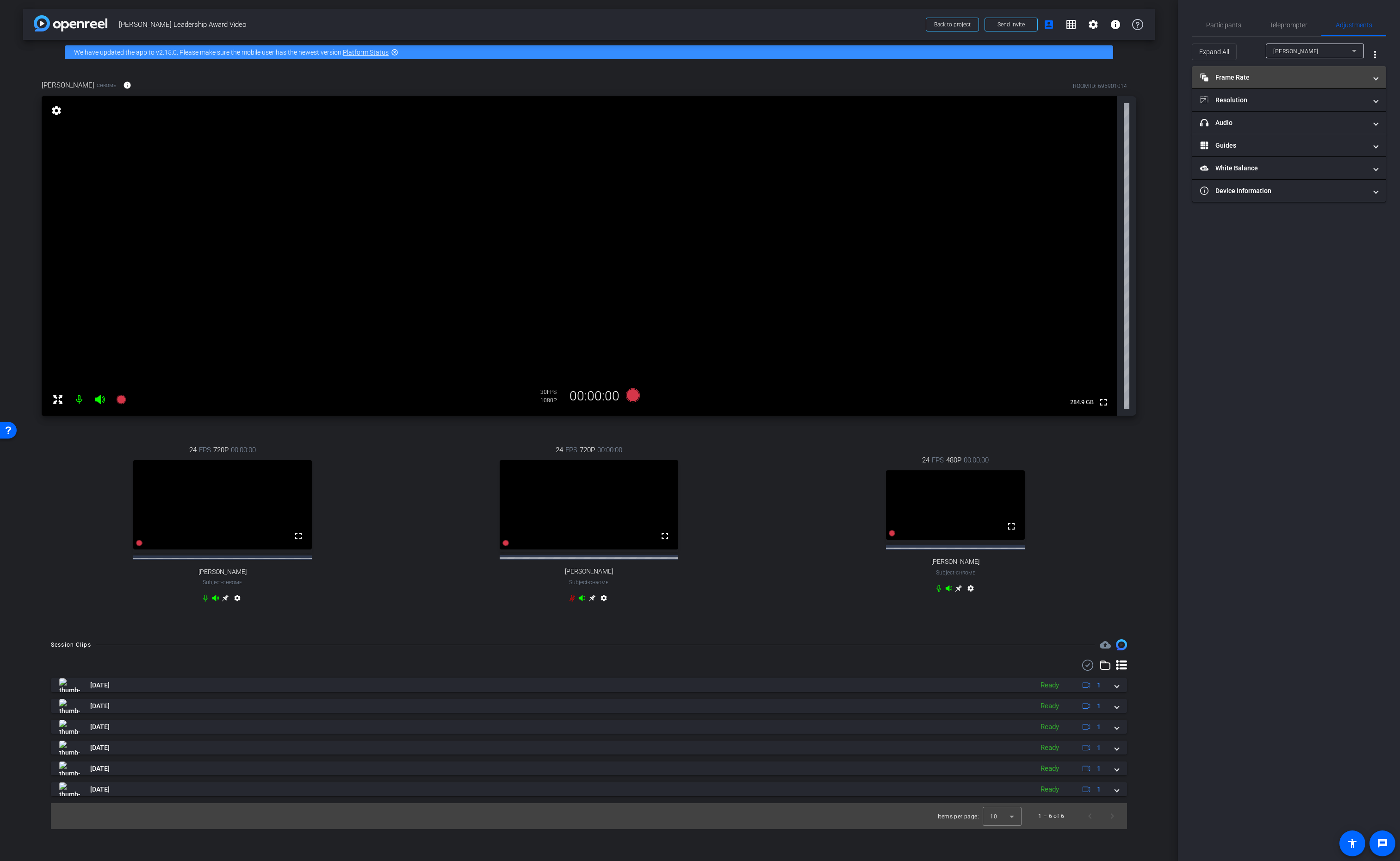
click at [1266, 78] on mat-panel-title "Frame Rate Frame Rate" at bounding box center [1283, 77] width 167 height 10
click at [1328, 105] on div "30" at bounding box center [1326, 105] width 24 height 16
click at [1298, 136] on mat-panel-title "Resolution" at bounding box center [1283, 140] width 167 height 10
click at [1293, 164] on div "1080" at bounding box center [1295, 166] width 34 height 16
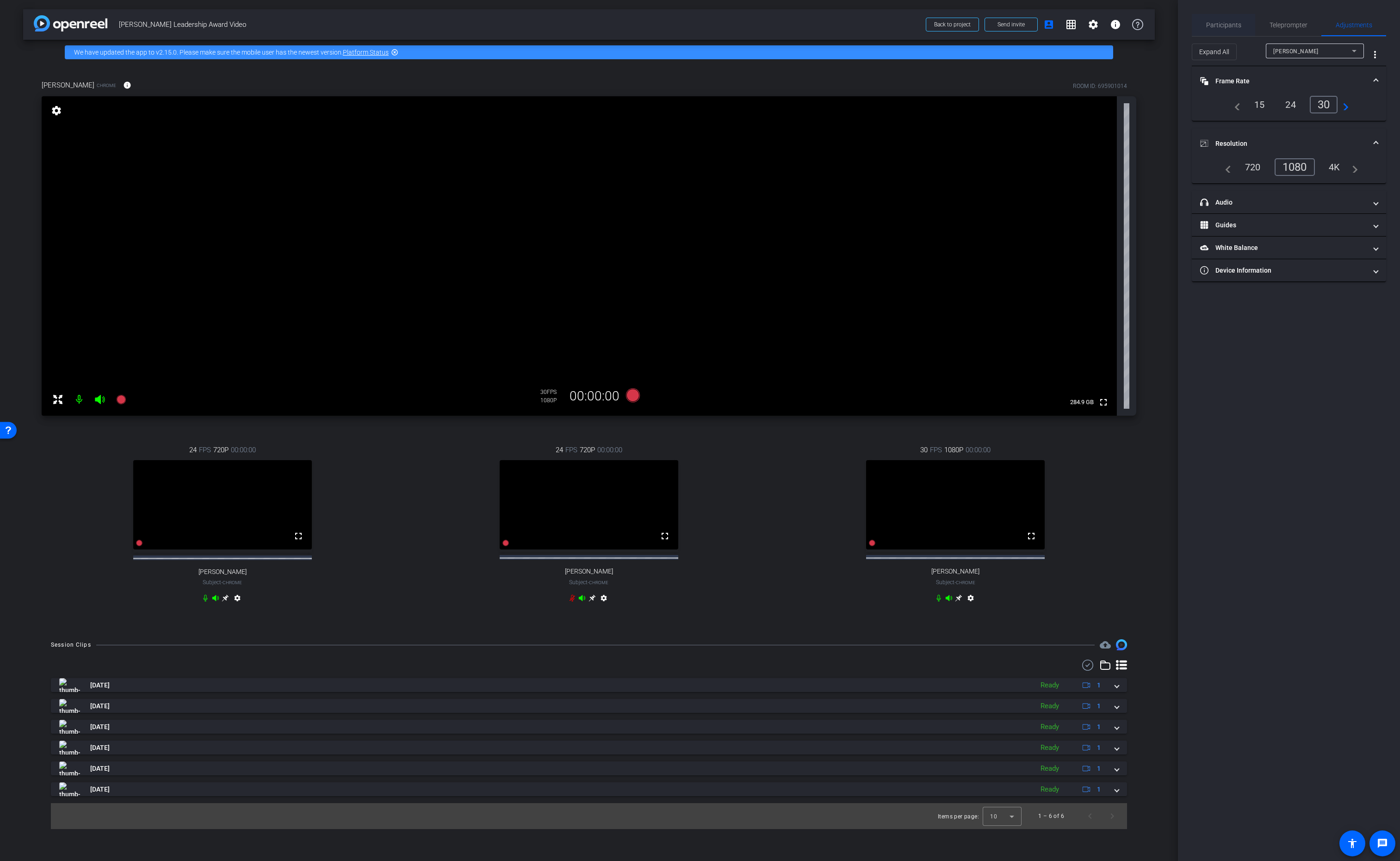
click at [1228, 25] on span "Participants" at bounding box center [1223, 25] width 35 height 7
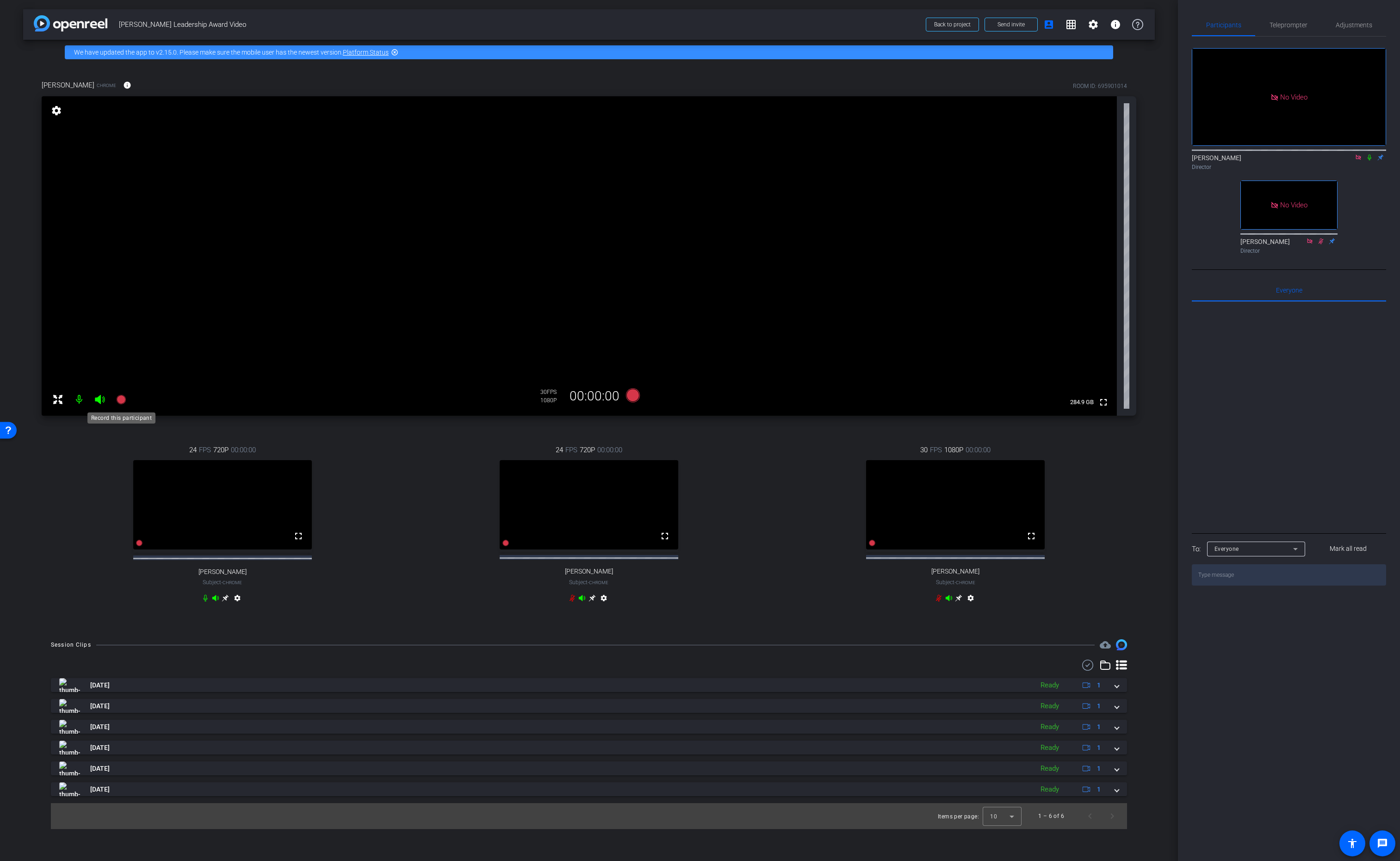
click at [122, 399] on icon at bounding box center [120, 399] width 9 height 9
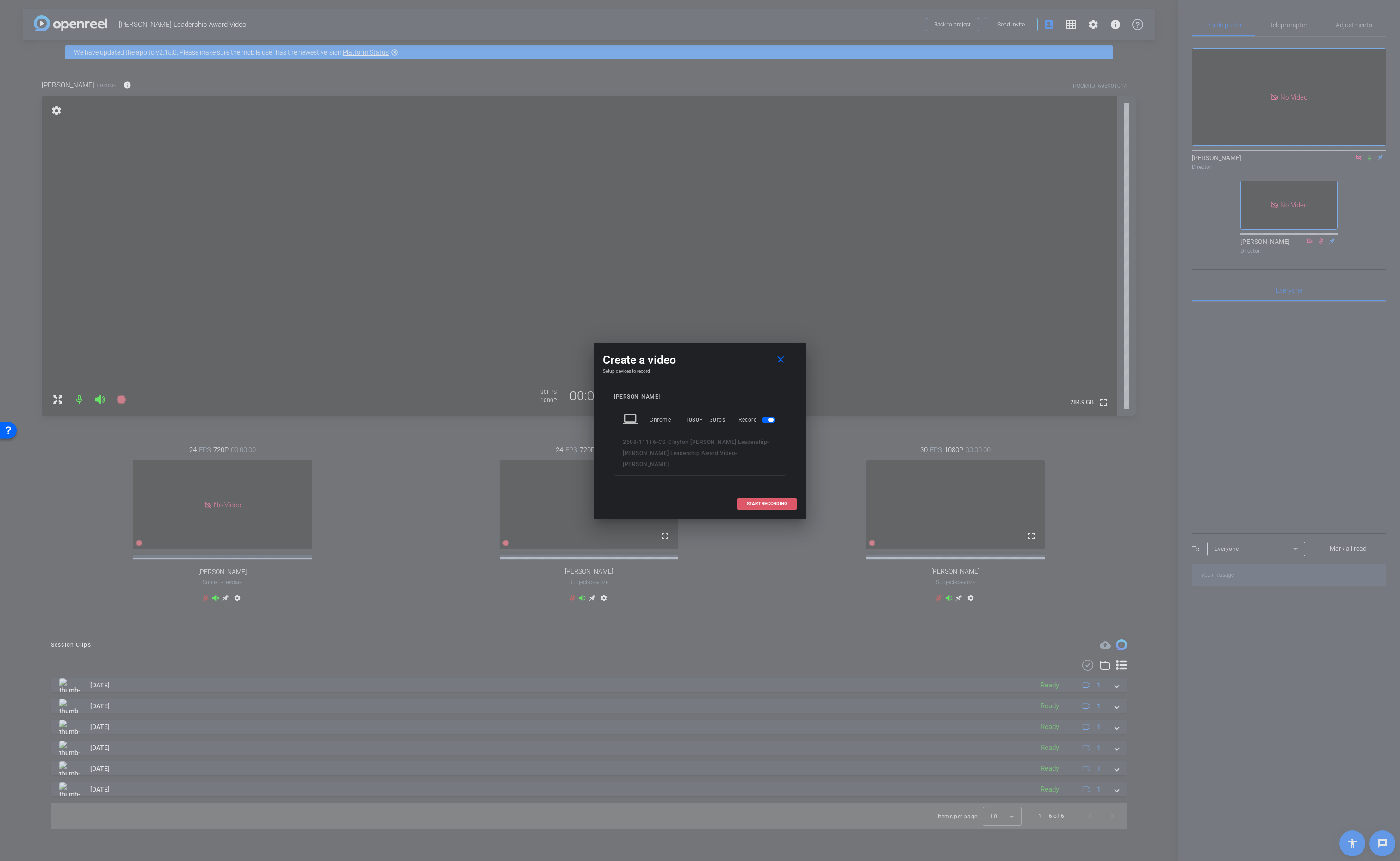
click at [752, 501] on span "START RECORDING" at bounding box center [767, 503] width 41 height 5
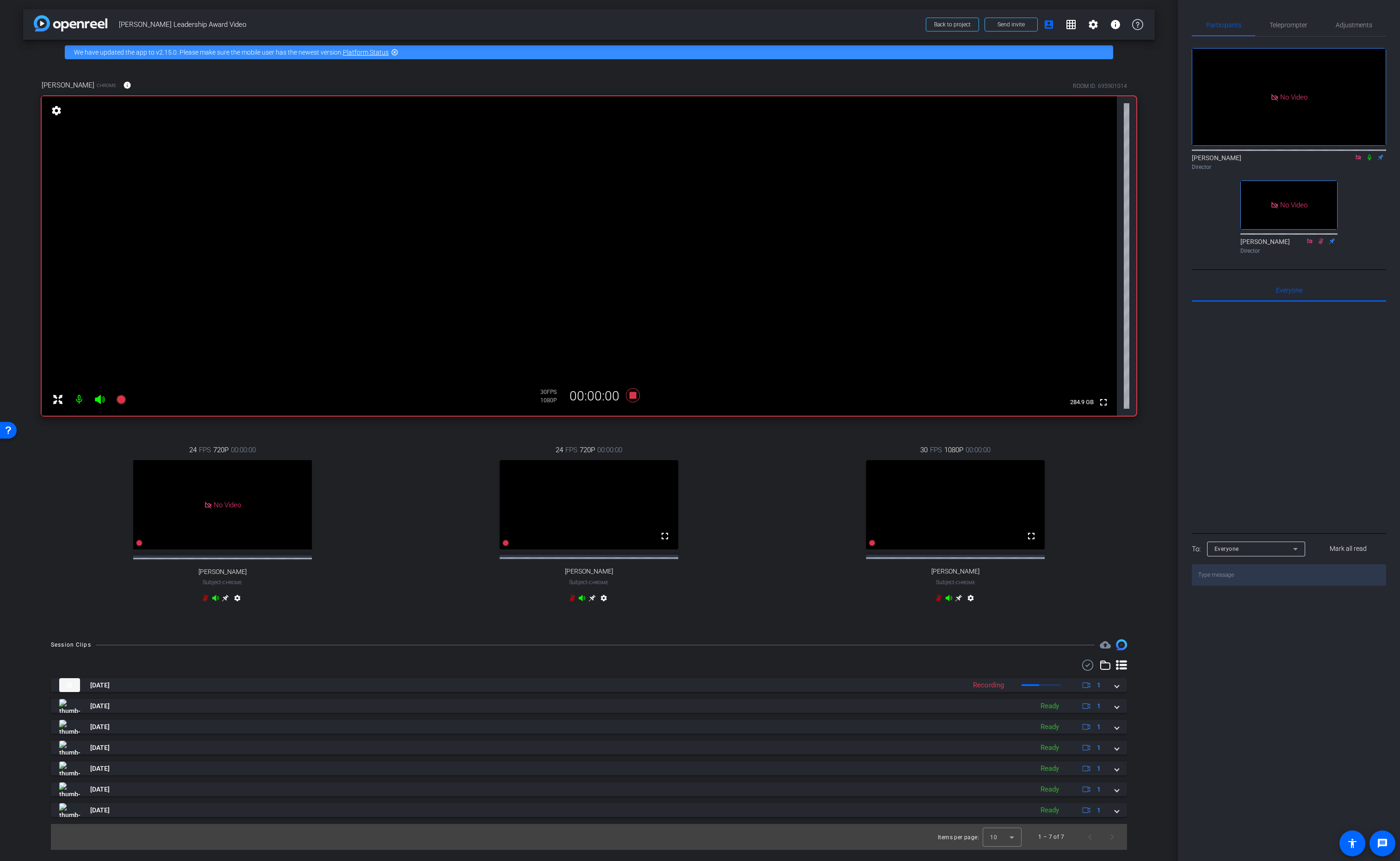
click at [1370, 154] on icon at bounding box center [1370, 157] width 4 height 6
click at [1371, 154] on icon at bounding box center [1370, 157] width 5 height 6
click at [728, 456] on div "24 FPS 720P 00:00:00 fullscreen CHRISTY Subject - Chrome settings" at bounding box center [589, 525] width 361 height 191
click at [631, 396] on icon at bounding box center [633, 395] width 14 height 14
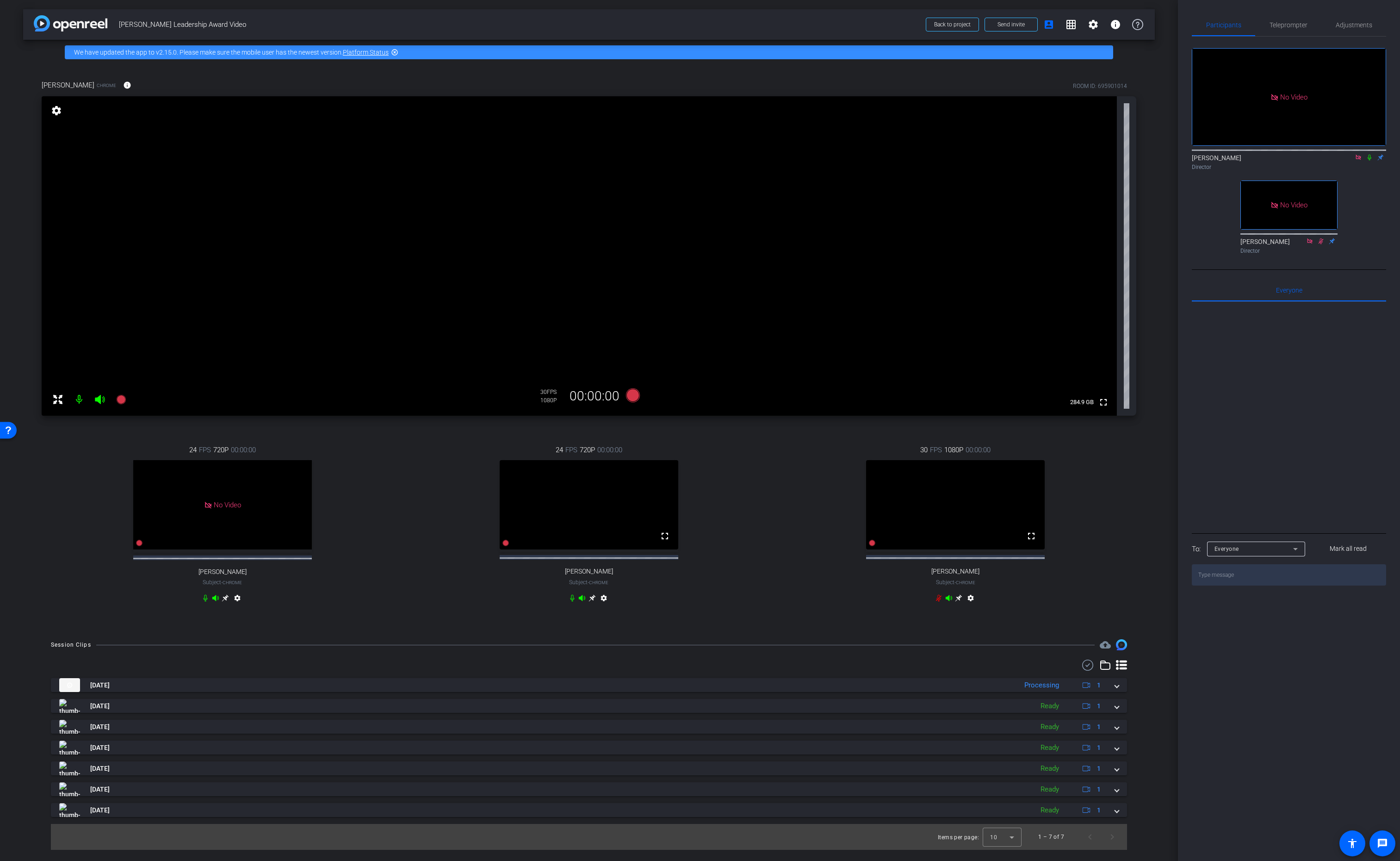
click at [112, 439] on div "24 FPS 720P 00:00:00 No Video Andrew Penziner Subject - Chrome settings" at bounding box center [222, 525] width 361 height 191
click at [120, 400] on icon at bounding box center [120, 399] width 9 height 9
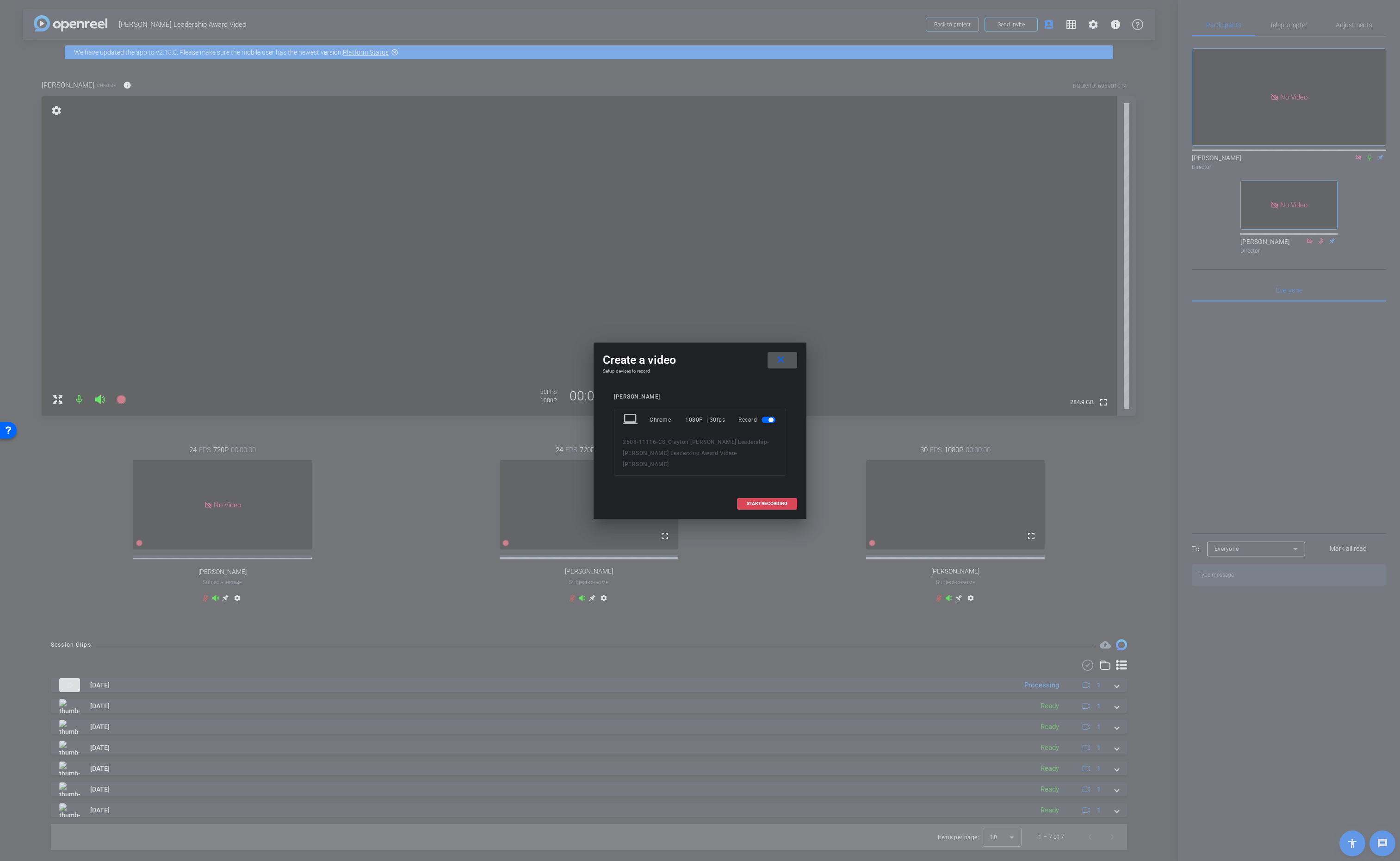
click at [759, 501] on span "START RECORDING" at bounding box center [767, 503] width 41 height 5
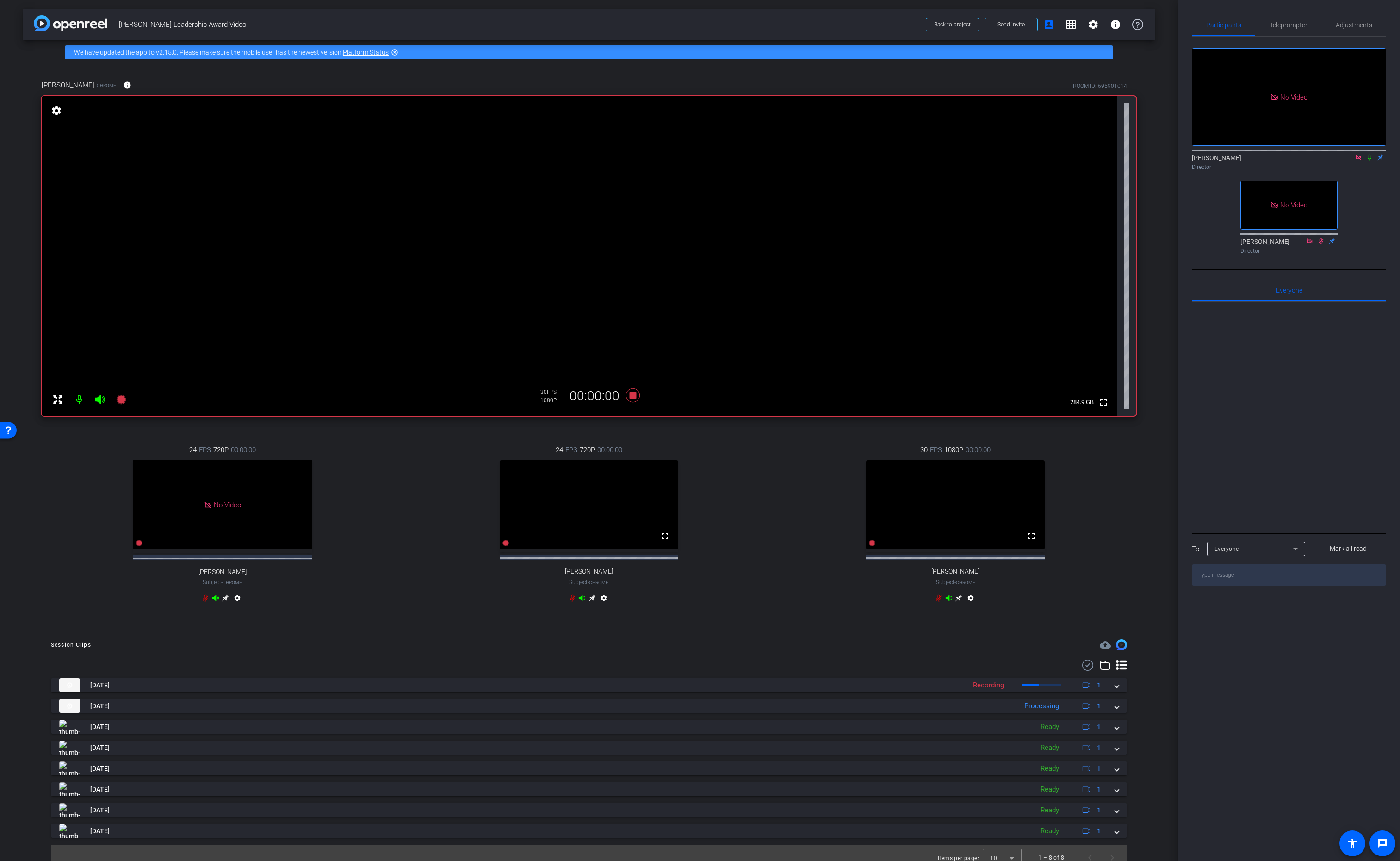
click at [1372, 154] on icon at bounding box center [1370, 158] width 7 height 7
click at [1370, 154] on icon at bounding box center [1370, 158] width 7 height 7
click at [1370, 154] on icon at bounding box center [1370, 158] width 7 height 7
click at [1371, 154] on icon at bounding box center [1370, 158] width 7 height 7
click at [635, 399] on icon at bounding box center [633, 395] width 23 height 17
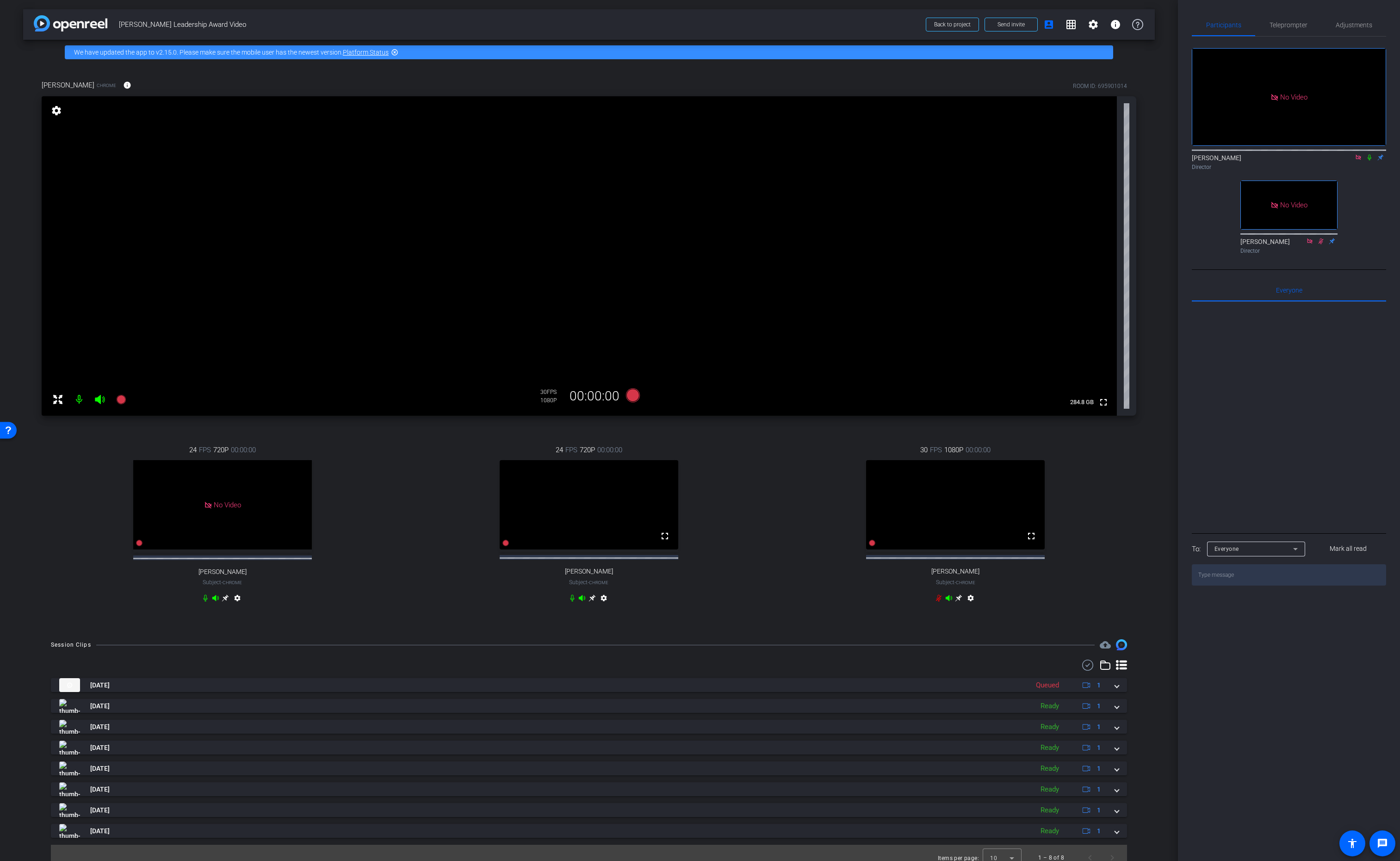
click at [378, 515] on div "24 FPS 720P 00:00:00 No Video Andrew Penziner Subject - Chrome settings" at bounding box center [222, 525] width 361 height 191
click at [75, 475] on div "24 FPS 720P 00:00:00 fullscreen Andrew Penziner Subject - Chrome settings" at bounding box center [222, 525] width 361 height 191
click at [121, 401] on icon at bounding box center [120, 399] width 9 height 9
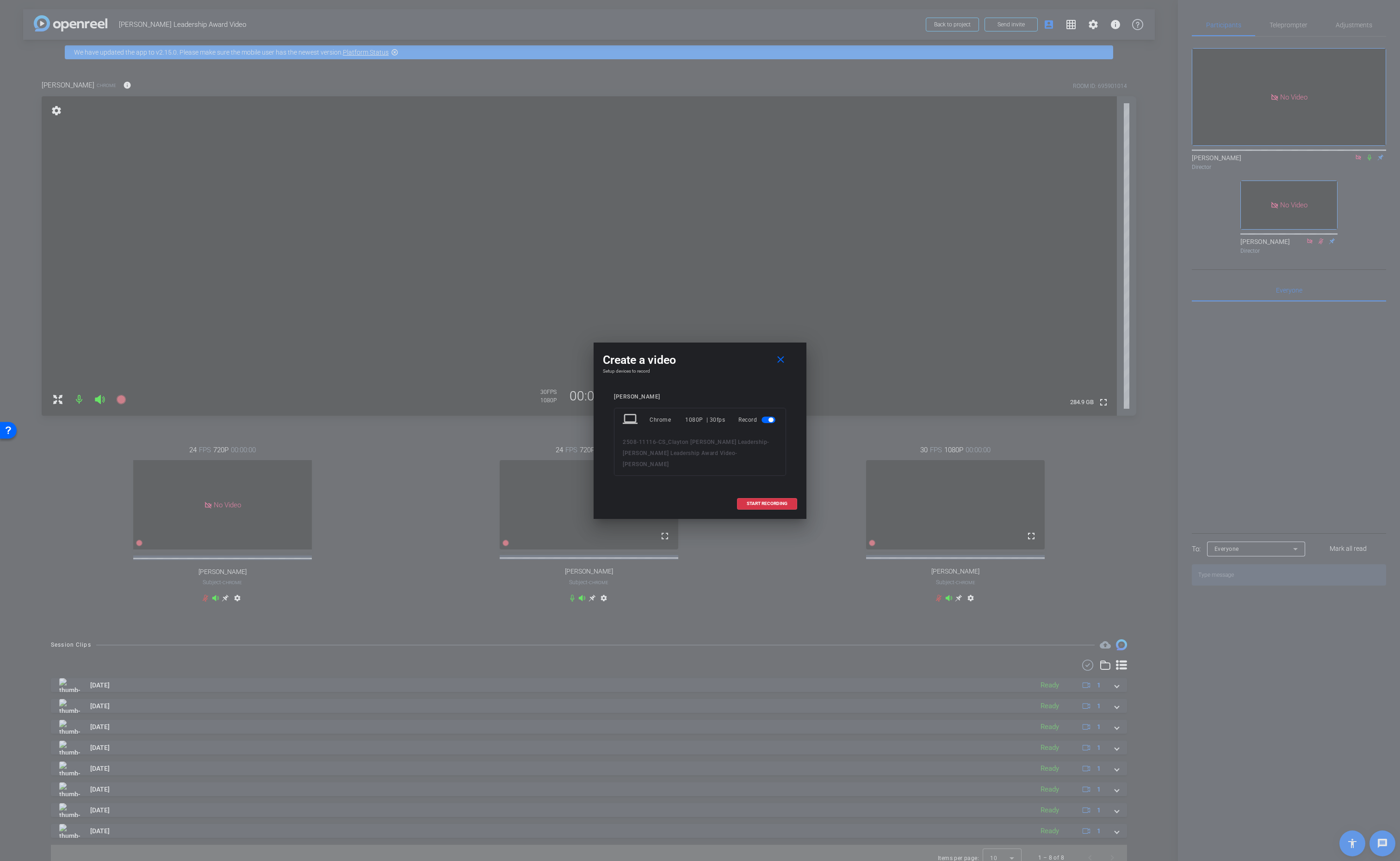
click at [422, 474] on div at bounding box center [700, 430] width 1400 height 861
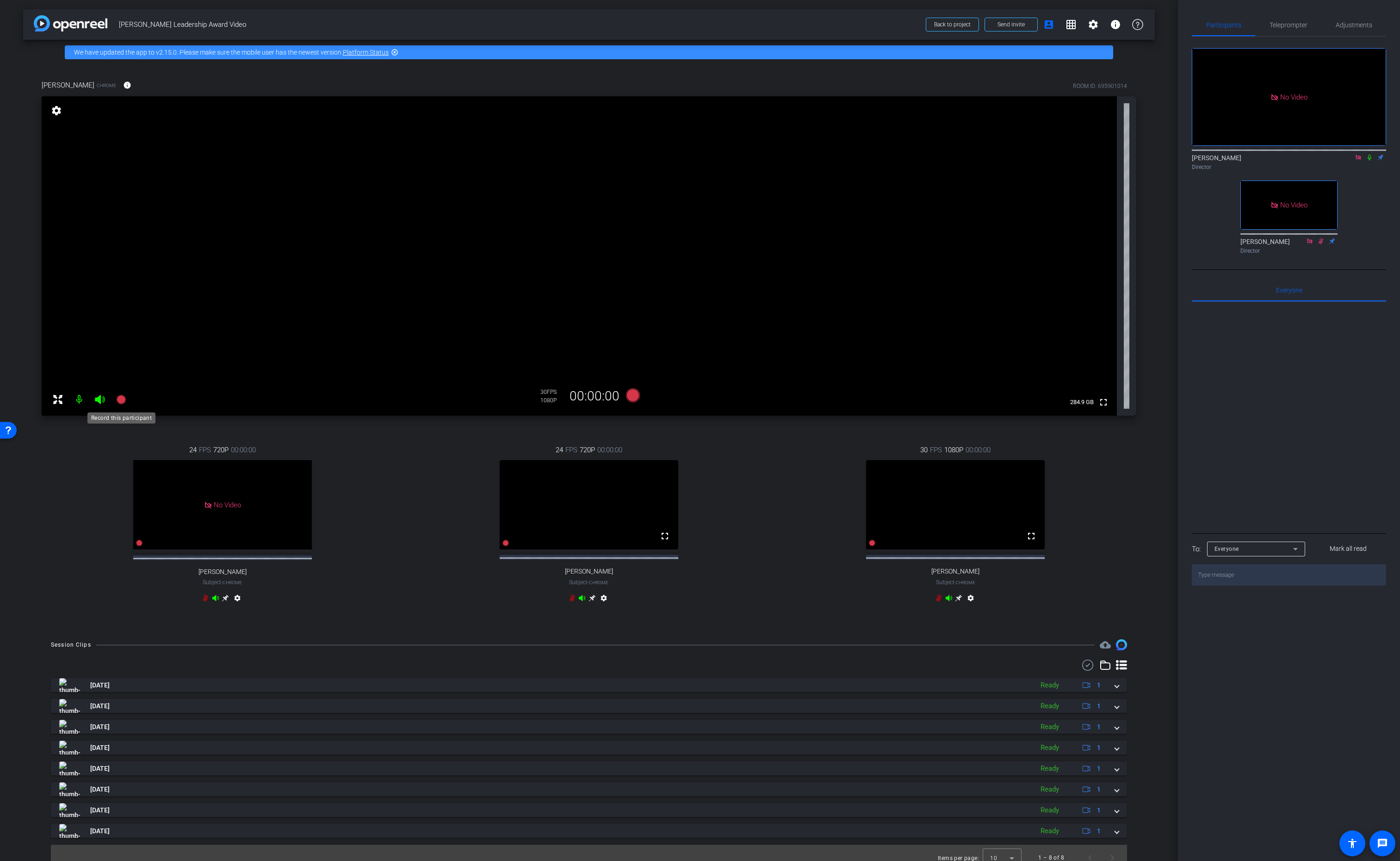
click at [121, 400] on icon at bounding box center [120, 399] width 9 height 9
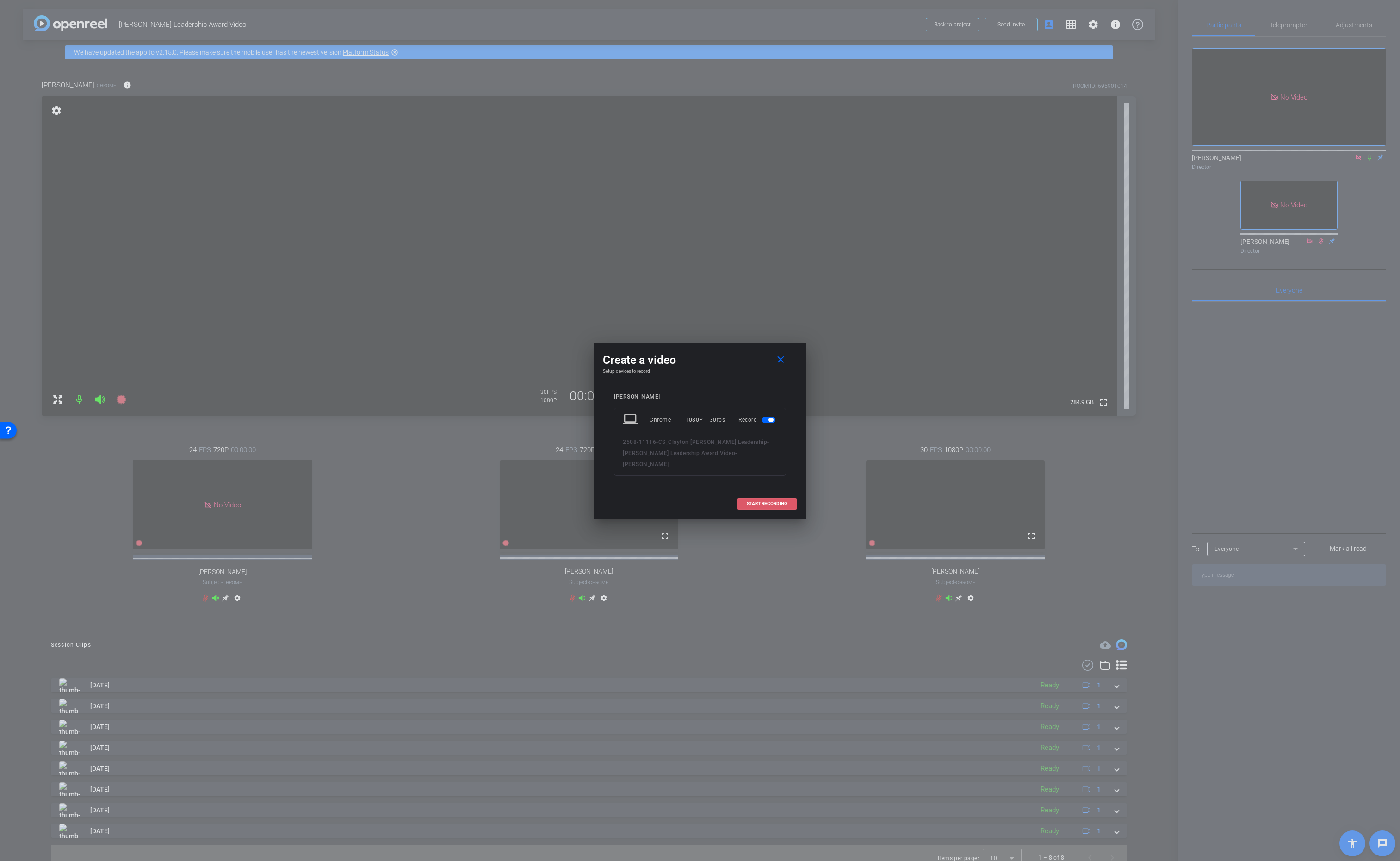
click at [758, 501] on span "START RECORDING" at bounding box center [767, 503] width 41 height 5
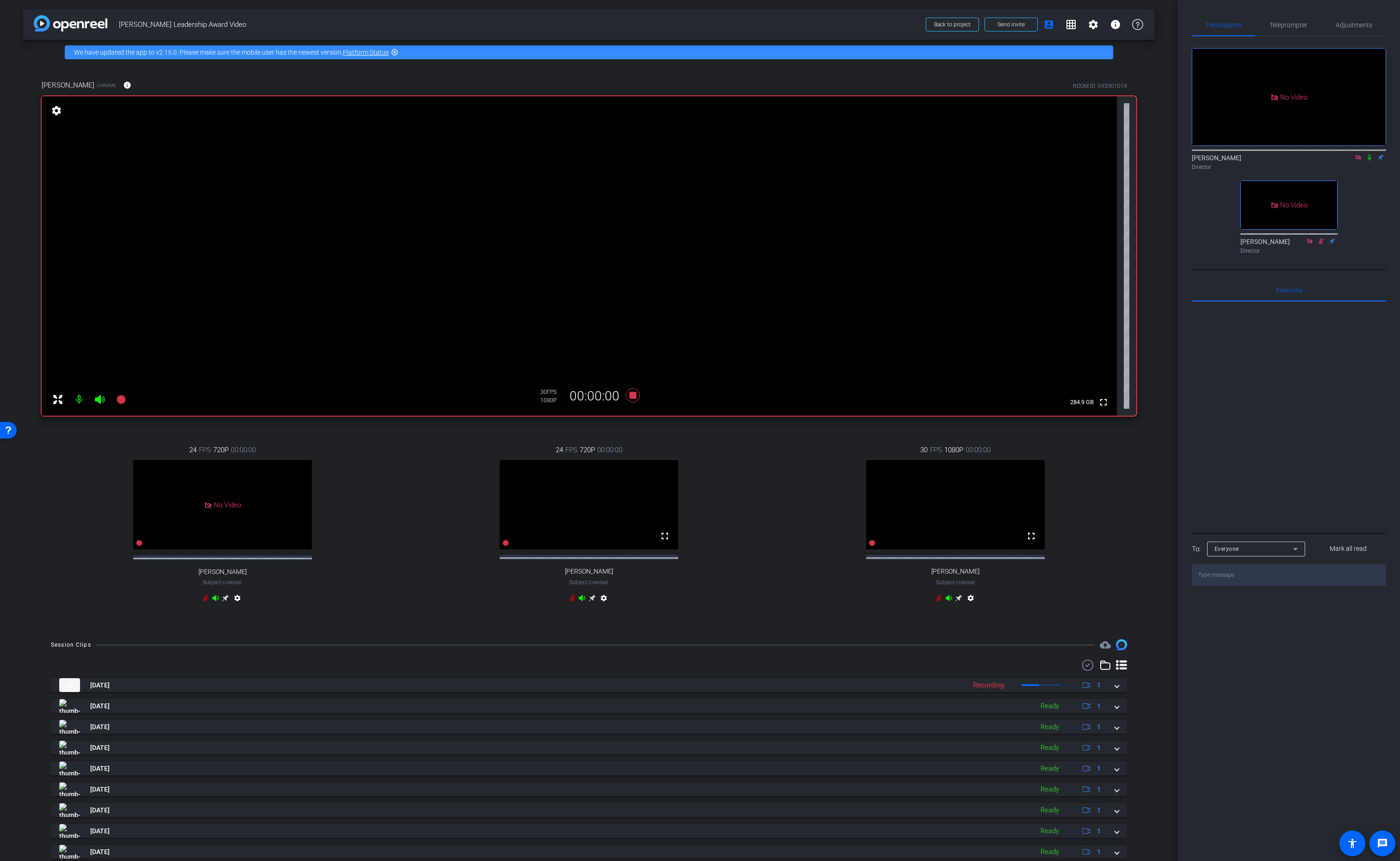
click at [1370, 154] on icon at bounding box center [1370, 158] width 7 height 7
click at [1371, 154] on icon at bounding box center [1370, 157] width 5 height 6
click at [1370, 154] on icon at bounding box center [1370, 158] width 7 height 7
click at [1372, 154] on icon at bounding box center [1370, 158] width 7 height 7
click at [1371, 154] on icon at bounding box center [1370, 158] width 7 height 7
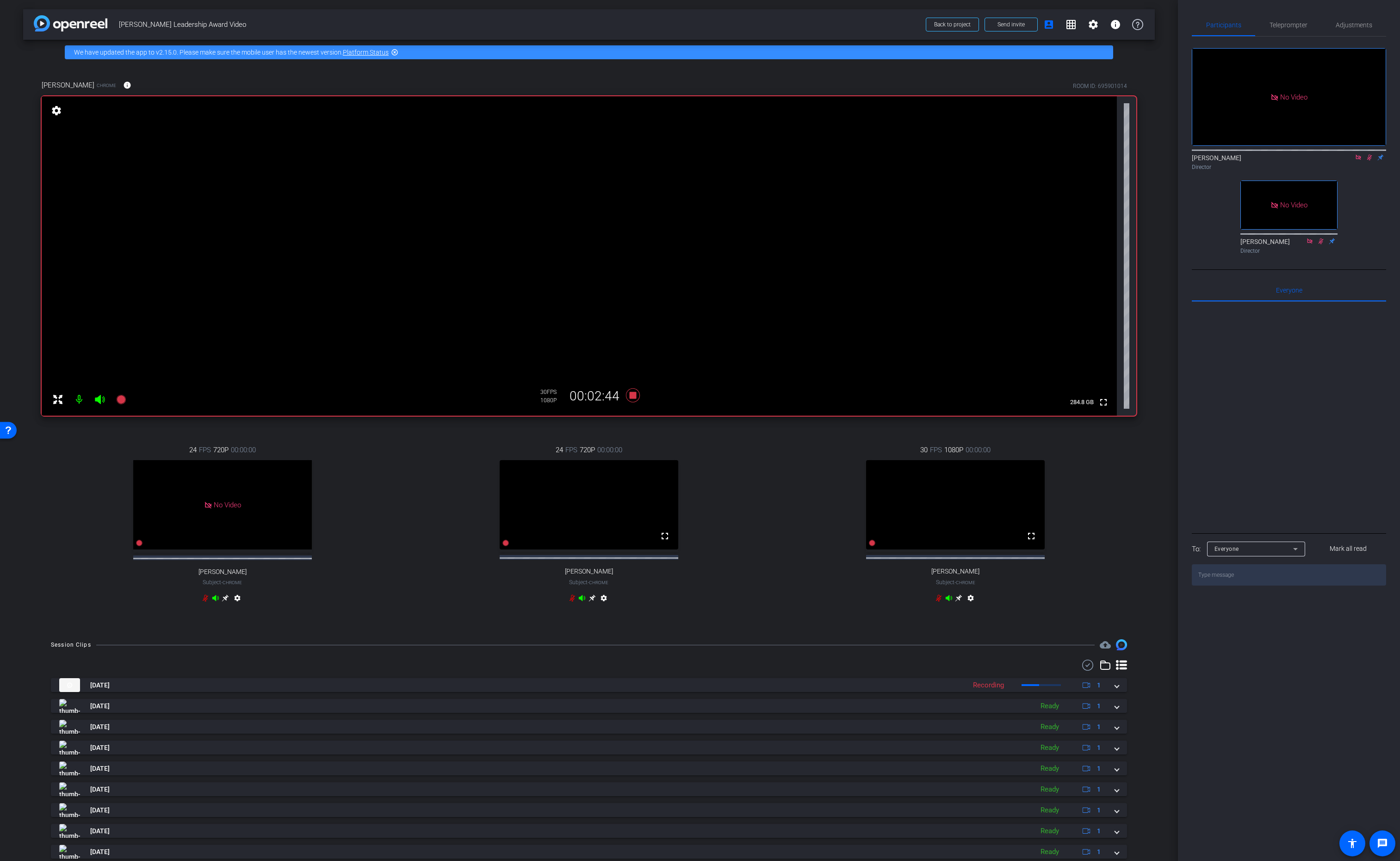
click at [1371, 154] on icon at bounding box center [1370, 157] width 5 height 6
click at [1370, 154] on icon at bounding box center [1370, 157] width 4 height 6
click at [1370, 154] on icon at bounding box center [1370, 158] width 7 height 7
click at [632, 395] on icon at bounding box center [633, 395] width 14 height 14
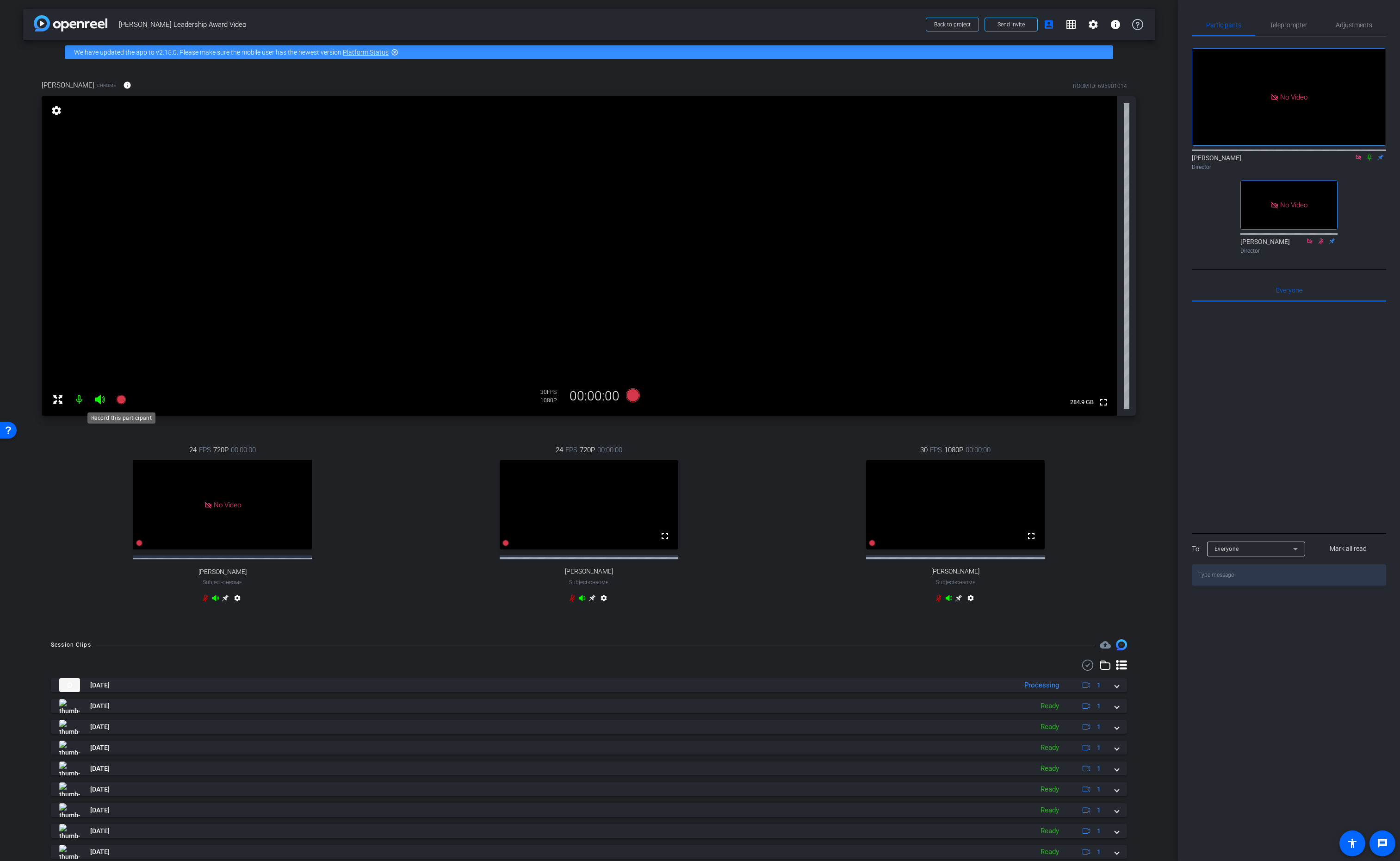
click at [122, 399] on icon at bounding box center [120, 399] width 9 height 9
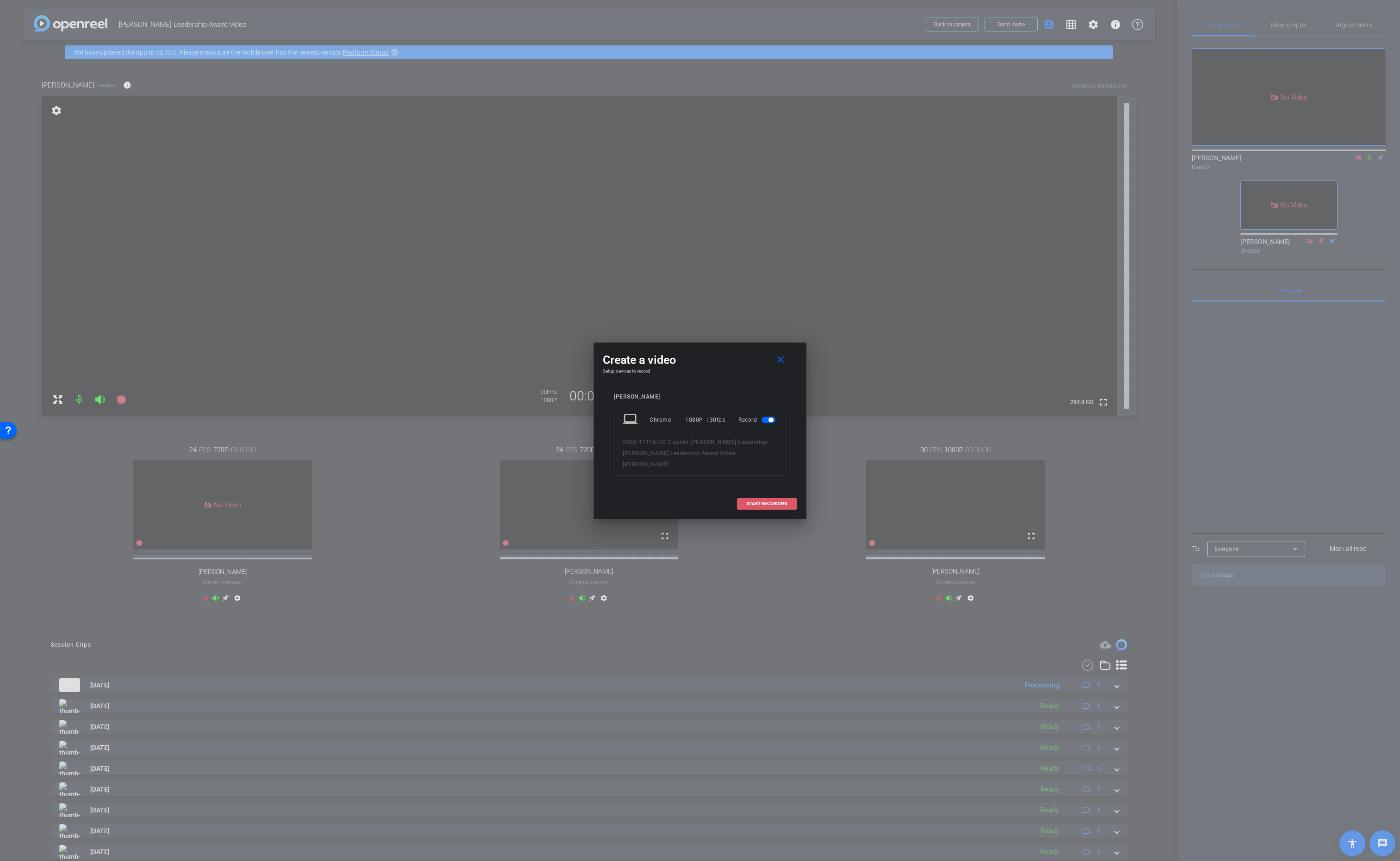
click at [756, 501] on span at bounding box center [767, 504] width 59 height 23
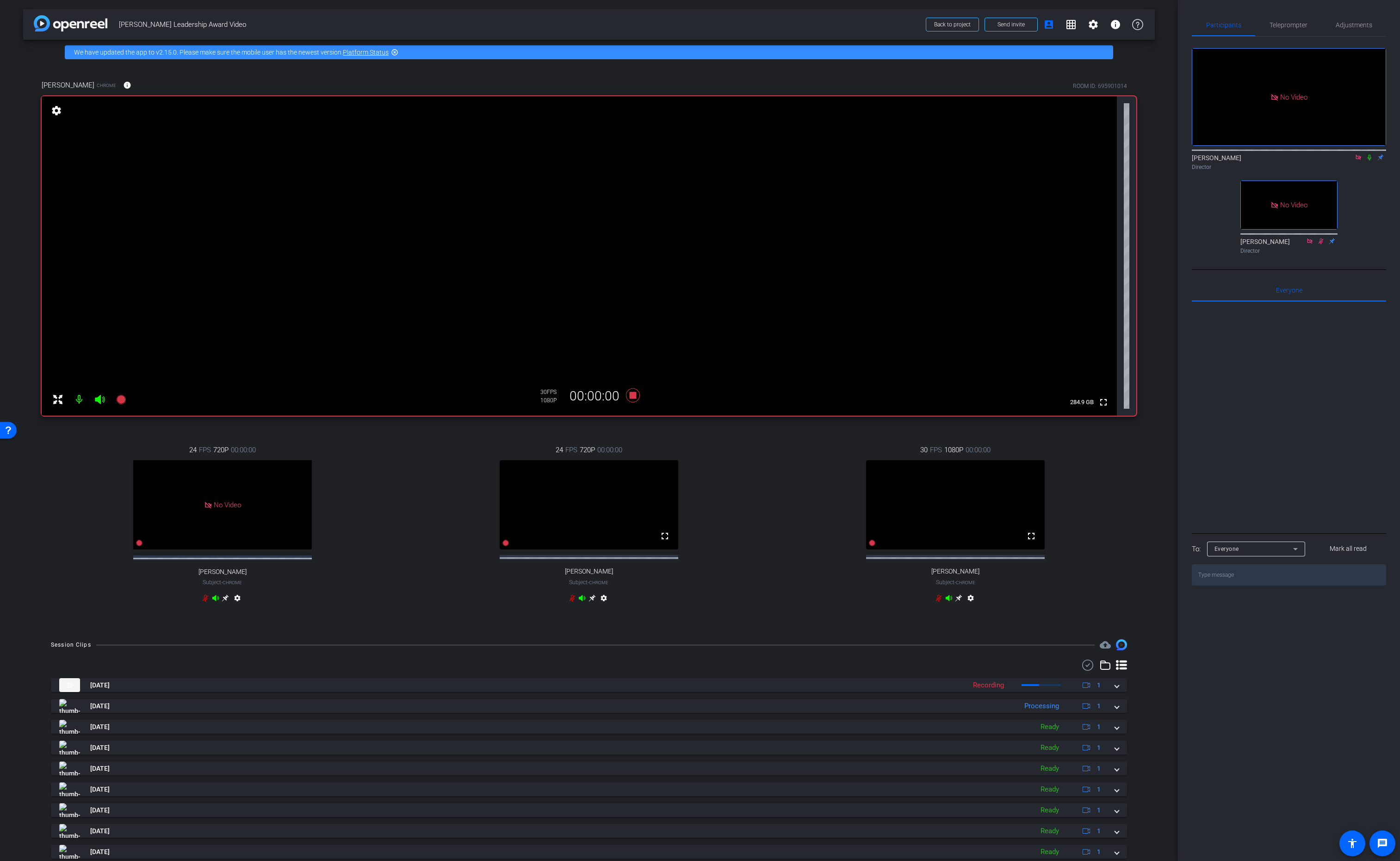
click at [1370, 154] on icon at bounding box center [1370, 157] width 4 height 6
click at [1371, 154] on icon at bounding box center [1370, 158] width 7 height 7
click at [631, 398] on icon at bounding box center [633, 395] width 14 height 14
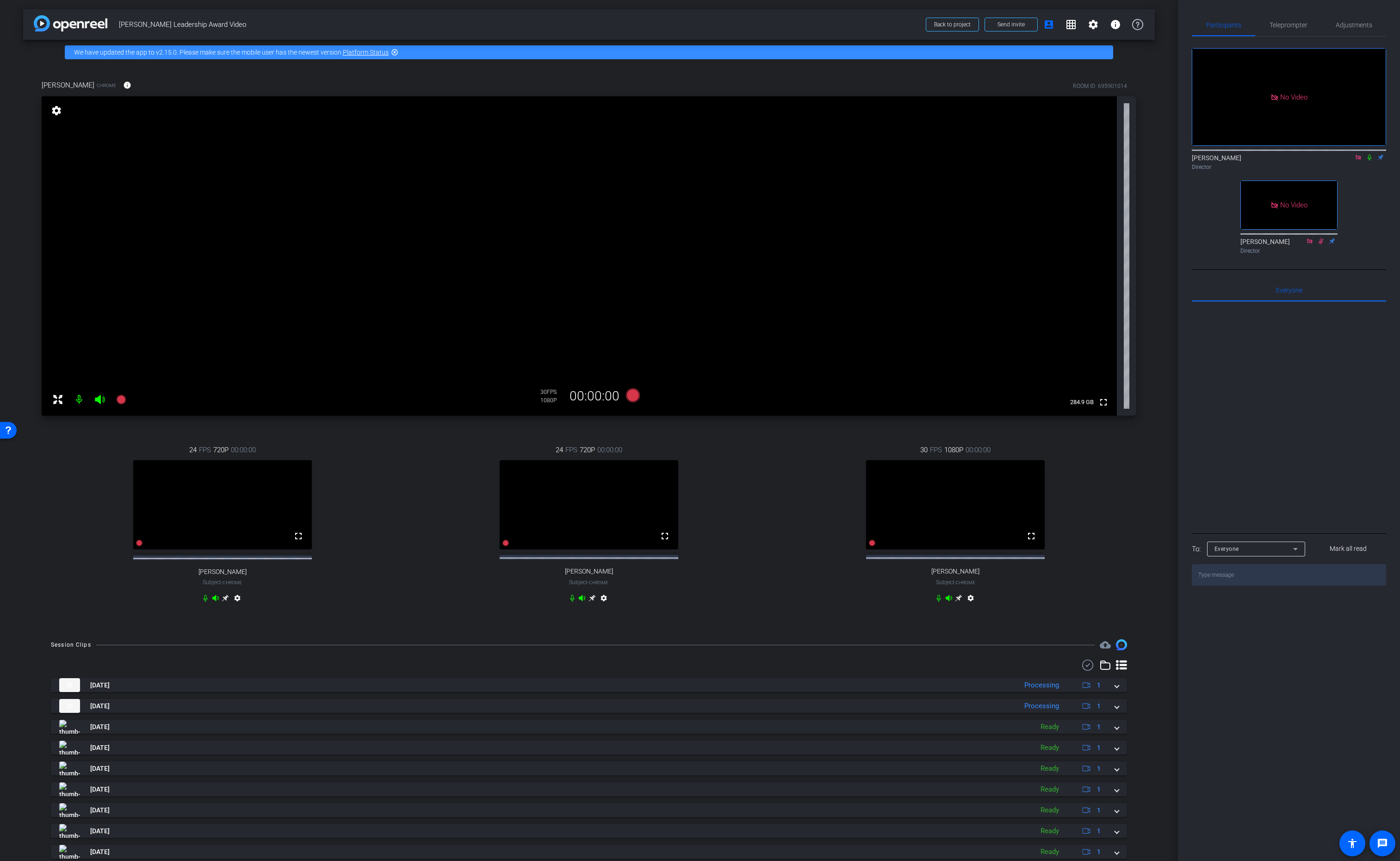
click at [960, 602] on icon at bounding box center [959, 598] width 7 height 7
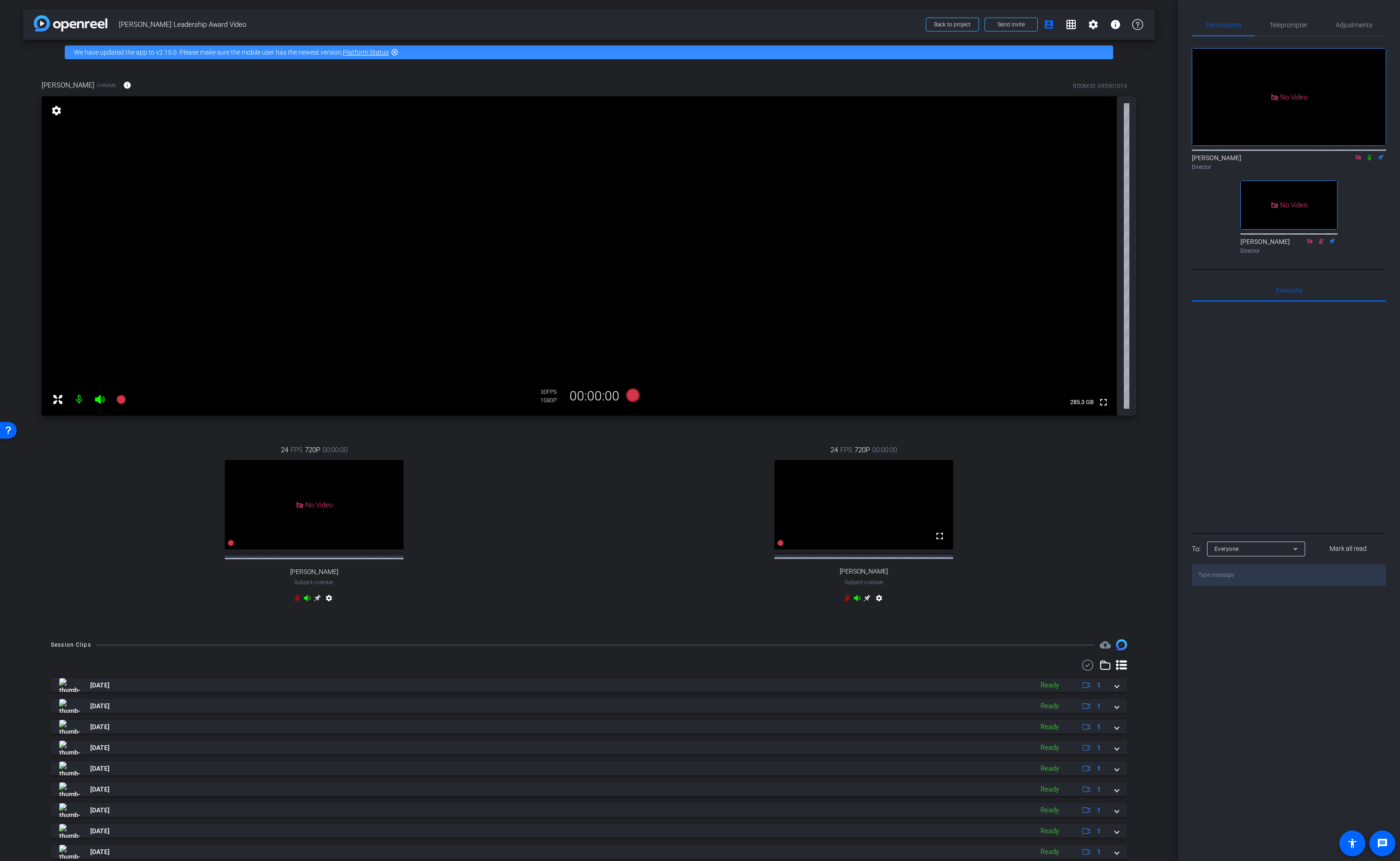
click at [847, 602] on icon at bounding box center [847, 598] width 7 height 7
click at [122, 400] on icon at bounding box center [120, 399] width 9 height 9
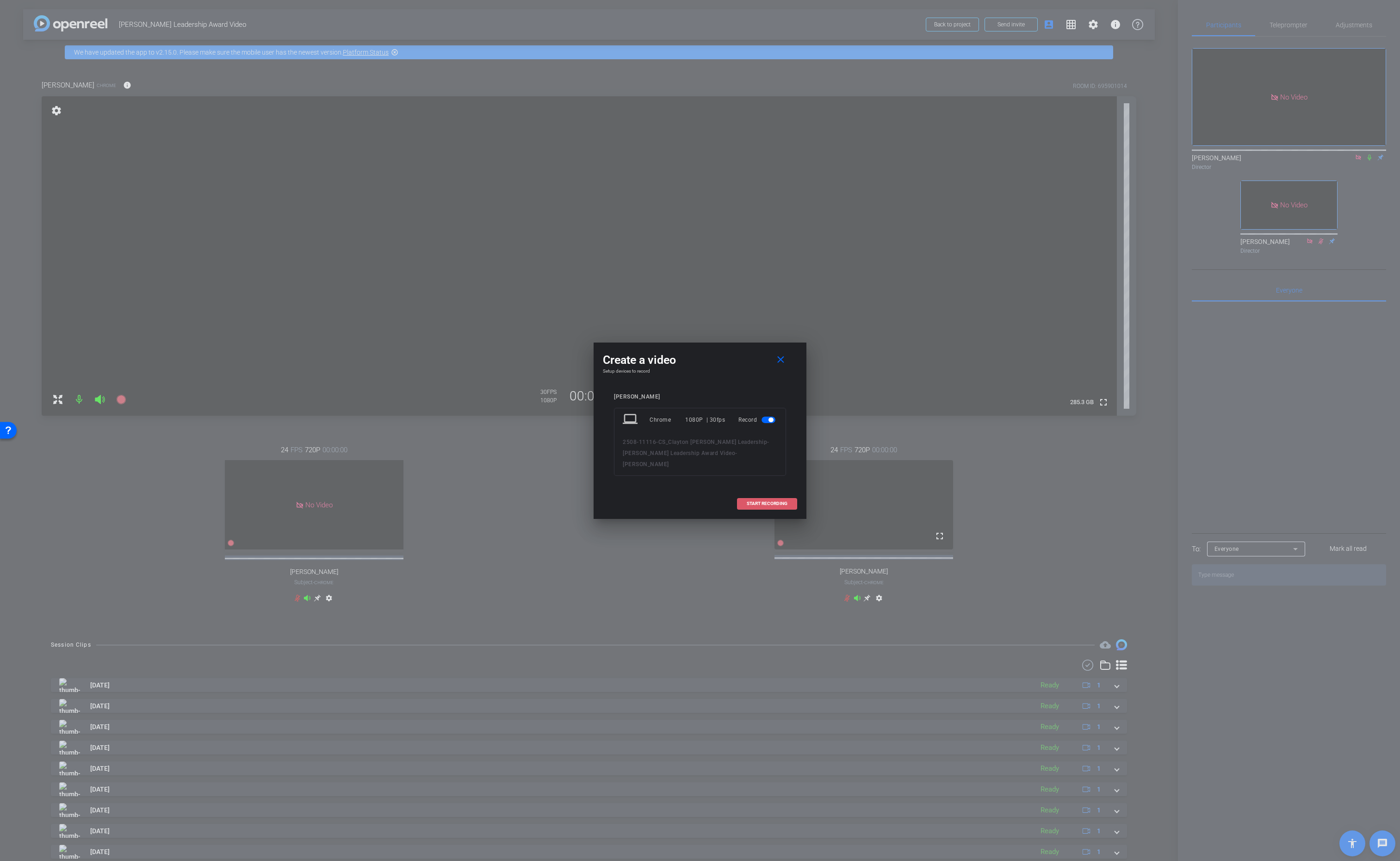
click at [767, 501] on span "START RECORDING" at bounding box center [767, 503] width 41 height 5
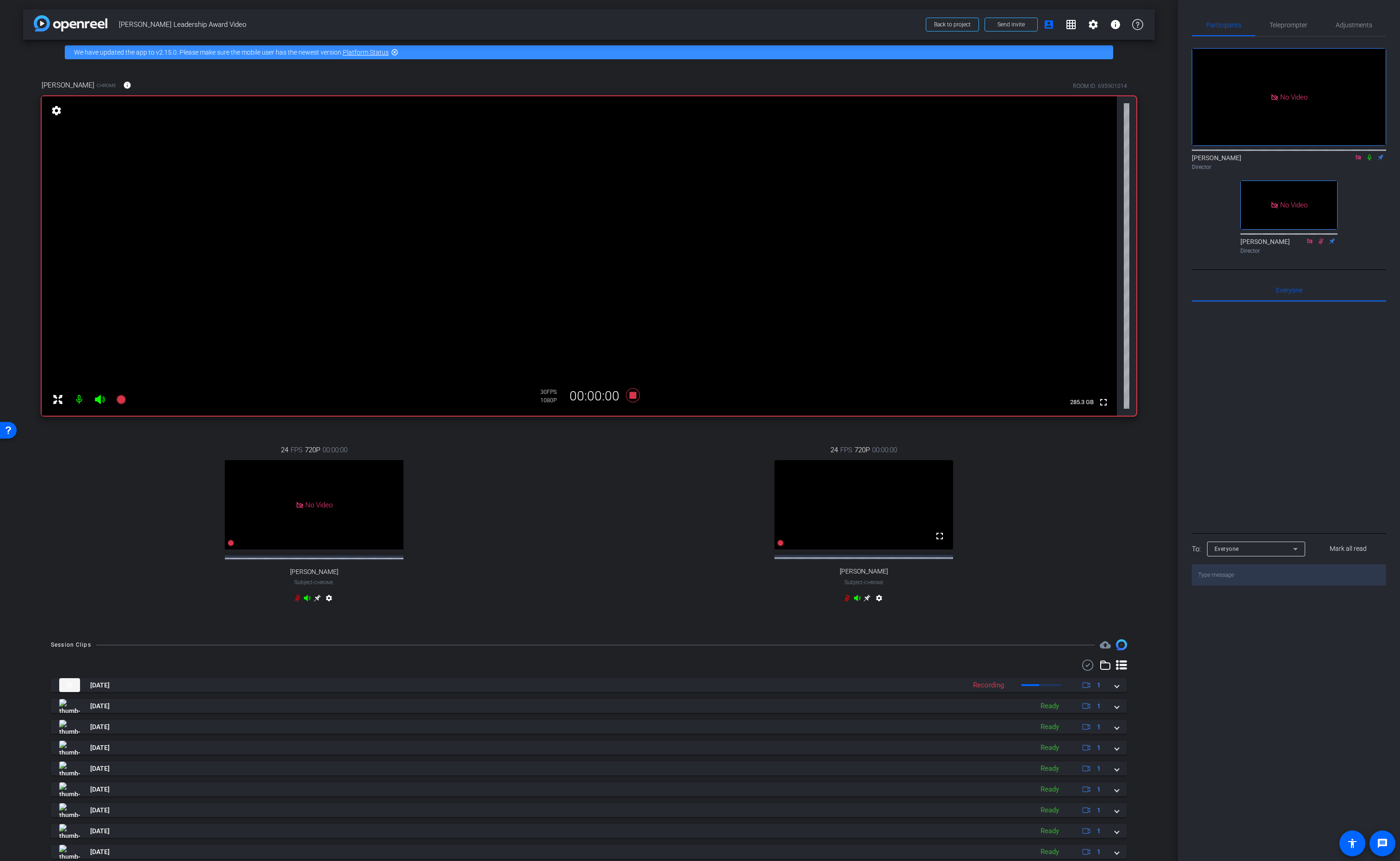
click at [1372, 154] on icon at bounding box center [1370, 158] width 7 height 7
click at [1370, 154] on icon at bounding box center [1370, 157] width 5 height 6
click at [1368, 154] on icon at bounding box center [1370, 158] width 7 height 7
click at [1371, 154] on icon at bounding box center [1370, 158] width 7 height 7
click at [634, 397] on icon at bounding box center [633, 395] width 14 height 14
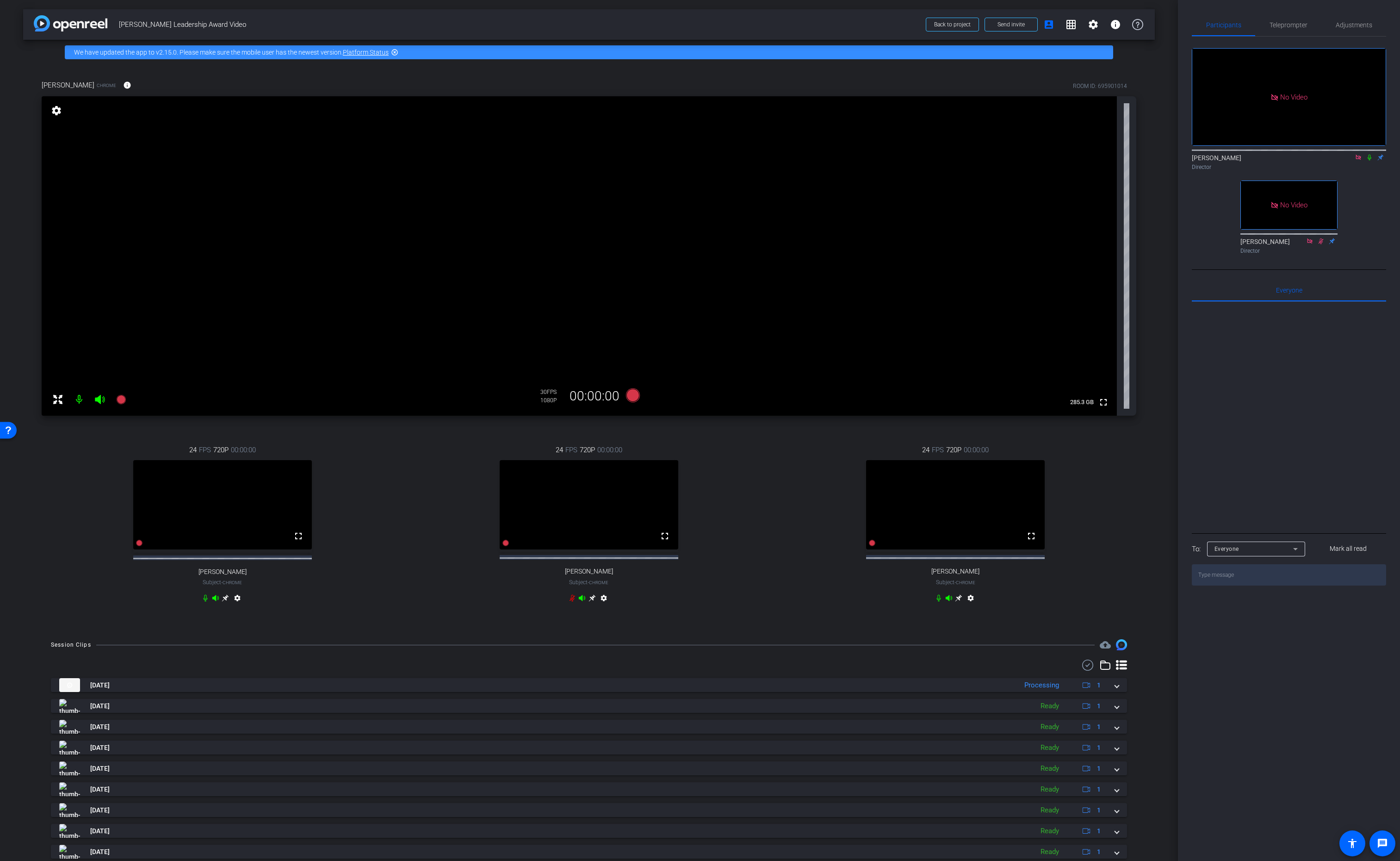
click at [967, 605] on mat-icon "settings" at bounding box center [970, 600] width 11 height 11
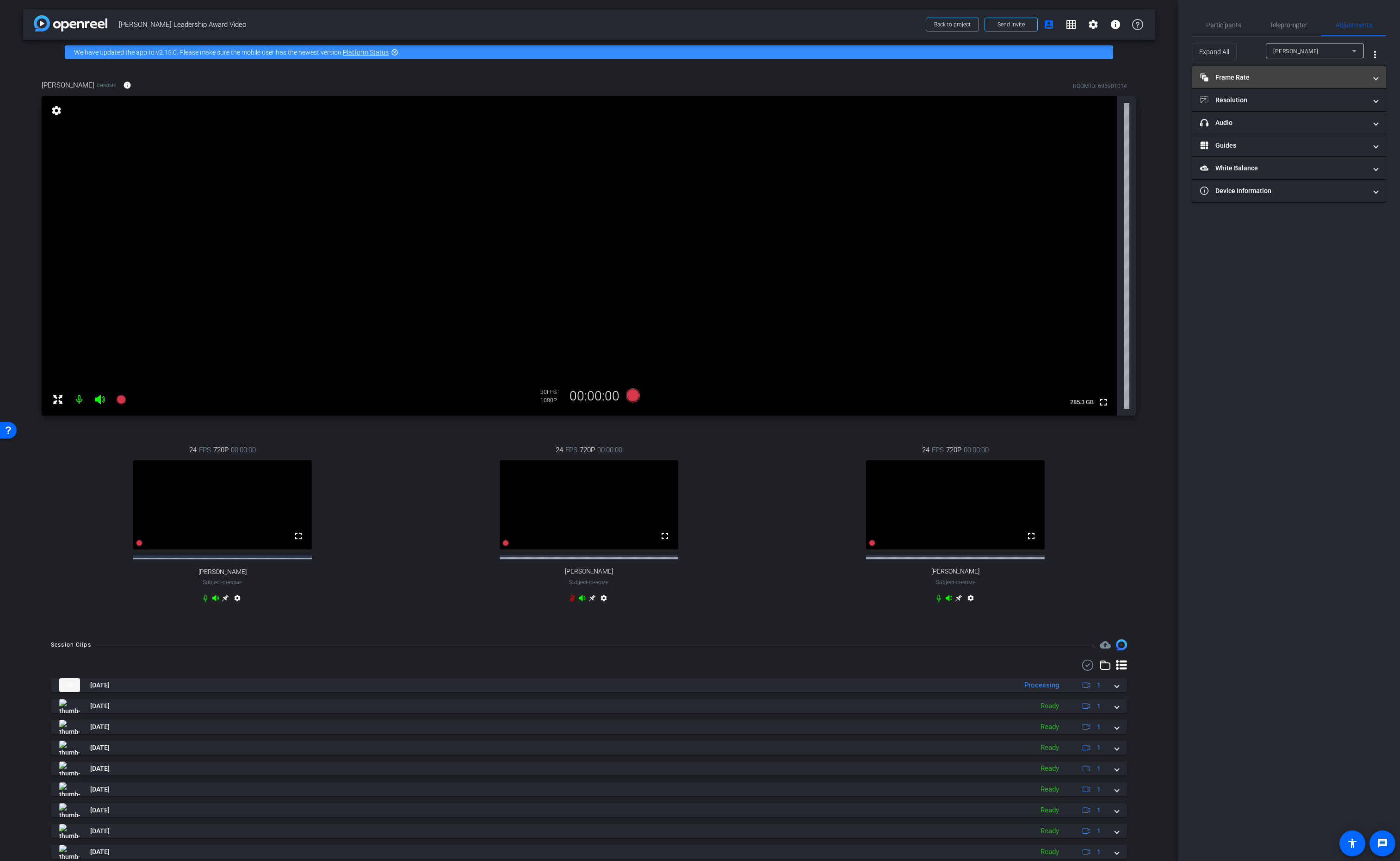
click at [1280, 83] on mat-expansion-panel-header "Frame Rate Frame Rate" at bounding box center [1289, 77] width 195 height 23
click at [1329, 105] on div "30" at bounding box center [1326, 105] width 24 height 16
click at [1297, 136] on mat-panel-title "Resolution" at bounding box center [1283, 140] width 167 height 10
click at [1297, 172] on div "1080" at bounding box center [1297, 167] width 34 height 16
click at [1215, 26] on span "Participants" at bounding box center [1223, 25] width 35 height 7
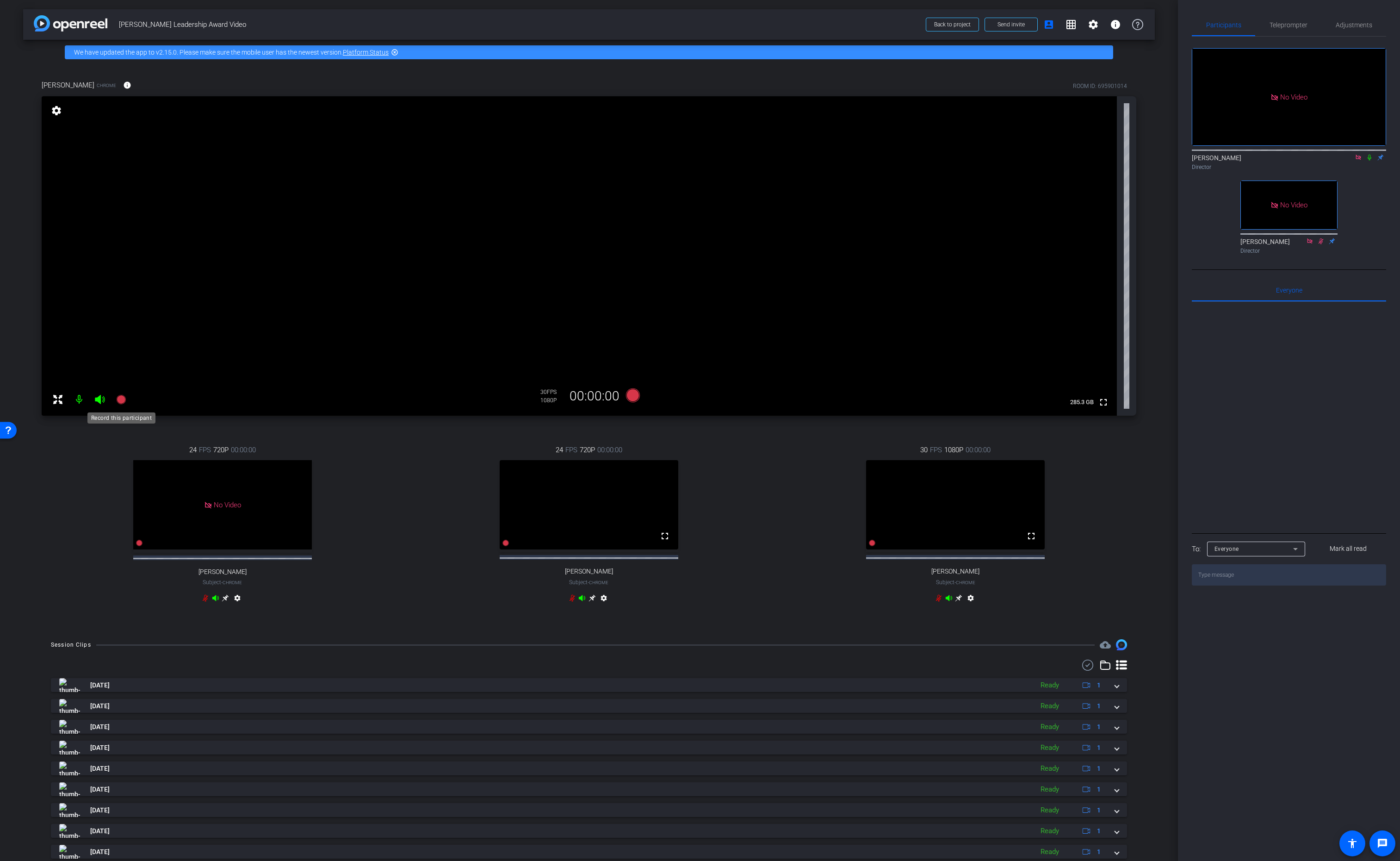
click at [122, 402] on icon at bounding box center [120, 399] width 9 height 9
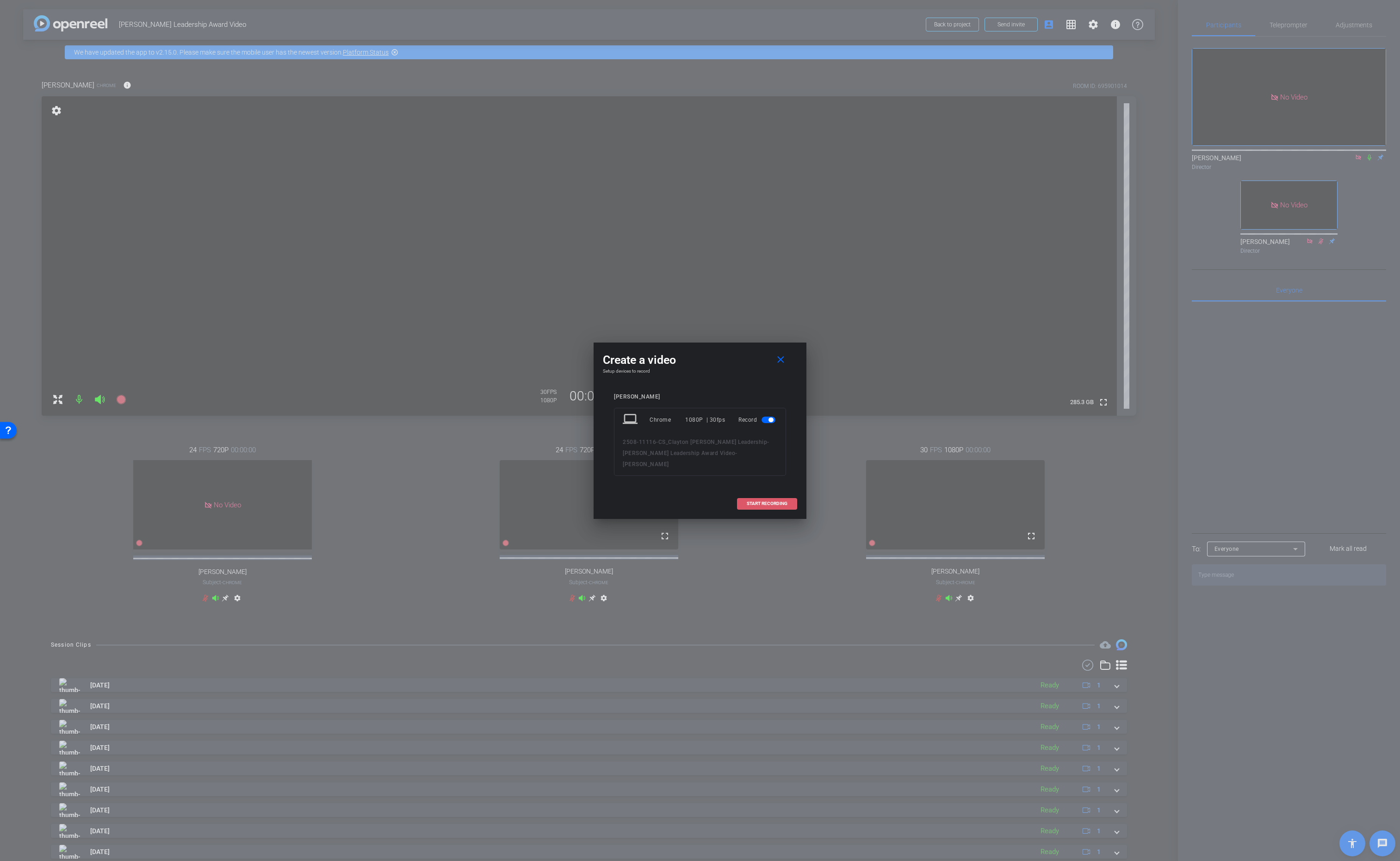
click at [749, 501] on span "START RECORDING" at bounding box center [767, 503] width 41 height 5
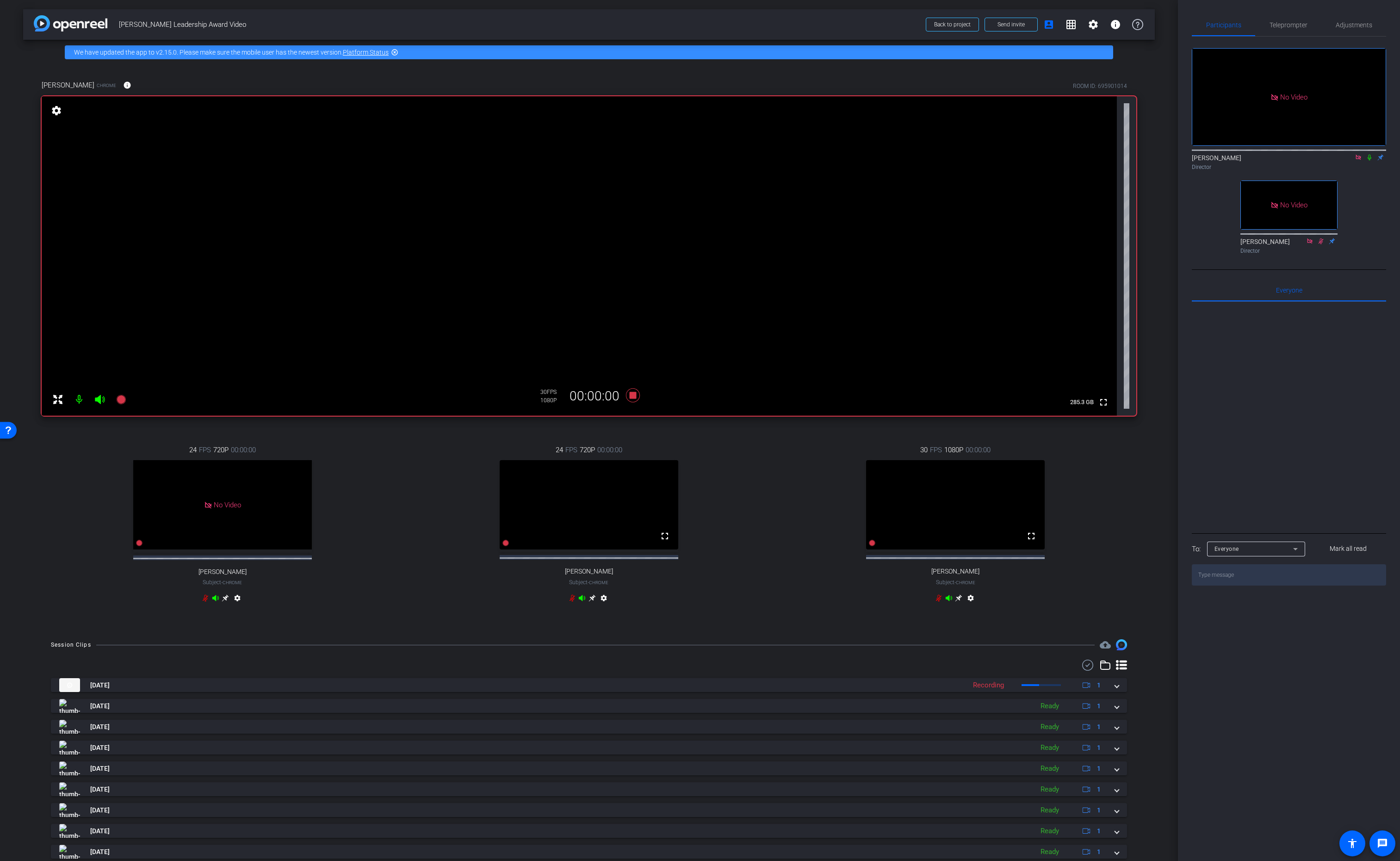
click at [1370, 154] on icon at bounding box center [1370, 158] width 7 height 7
click at [1358, 146] on div "Lalo Moreno Director" at bounding box center [1289, 160] width 195 height 28
click at [1370, 154] on icon at bounding box center [1370, 157] width 5 height 6
click at [1370, 154] on icon at bounding box center [1370, 157] width 4 height 6
click at [1372, 154] on icon at bounding box center [1370, 158] width 7 height 7
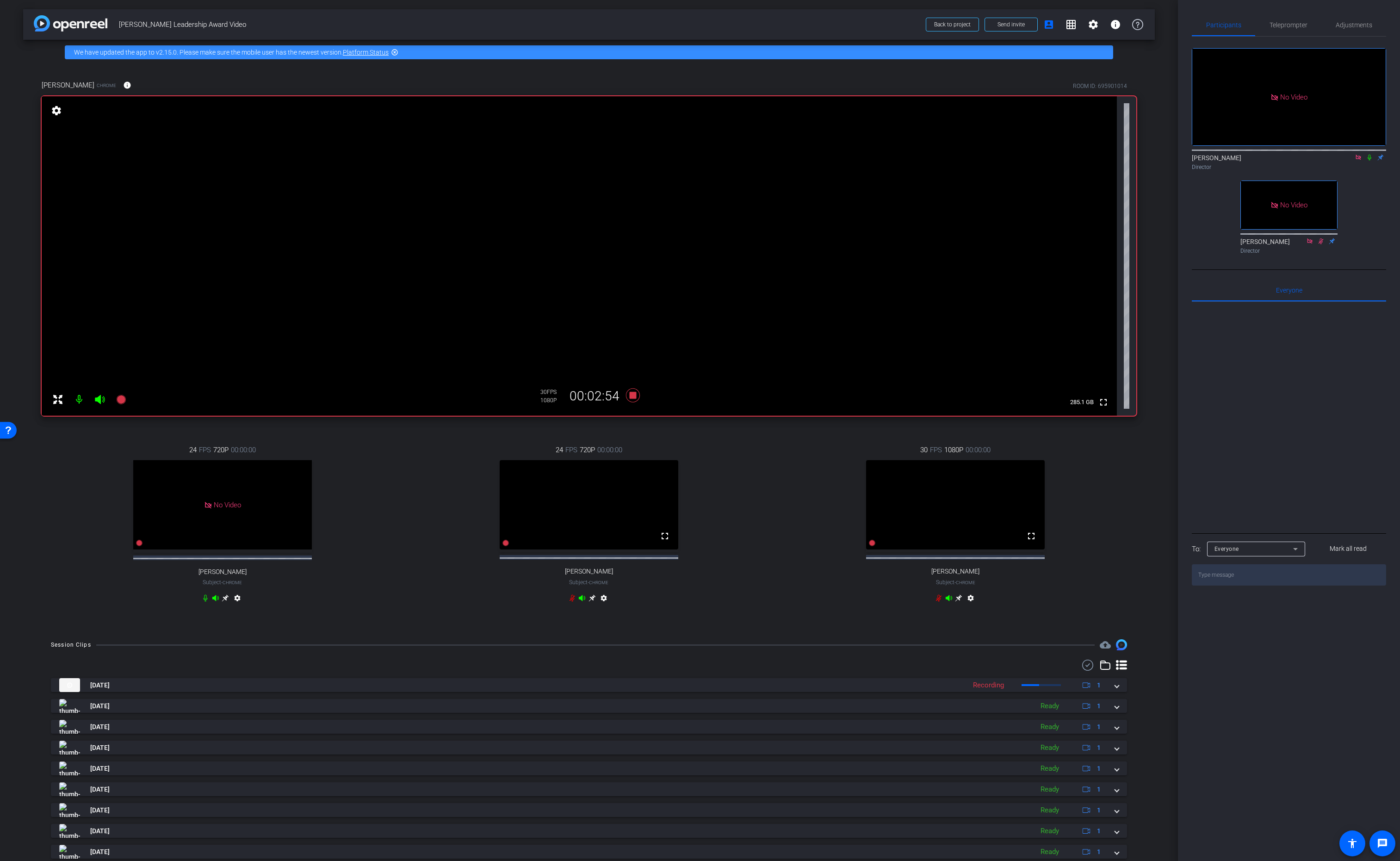
click at [1369, 154] on icon at bounding box center [1370, 157] width 4 height 6
click at [1371, 154] on icon at bounding box center [1370, 157] width 5 height 6
click at [1370, 154] on icon at bounding box center [1370, 157] width 4 height 6
click at [632, 393] on icon at bounding box center [633, 395] width 14 height 14
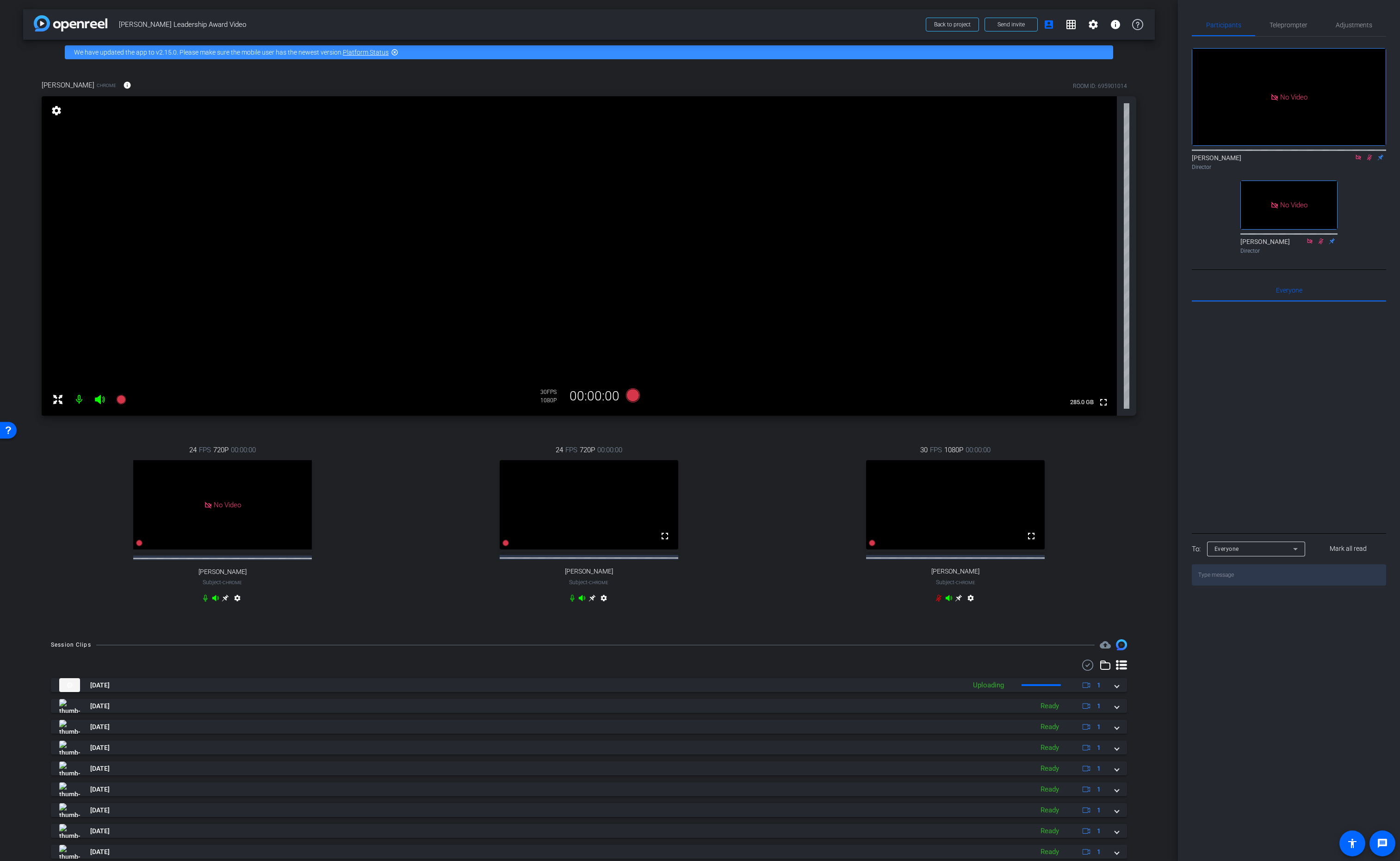
click at [1370, 154] on icon at bounding box center [1370, 157] width 5 height 6
click at [1370, 154] on icon at bounding box center [1370, 158] width 7 height 7
click at [1365, 163] on div "Director" at bounding box center [1289, 167] width 195 height 9
click at [1368, 154] on icon at bounding box center [1370, 157] width 5 height 6
click at [387, 468] on div "24 FPS 720P 00:00:00 No Video Andrew Penziner Subject - Chrome settings" at bounding box center [222, 525] width 361 height 191
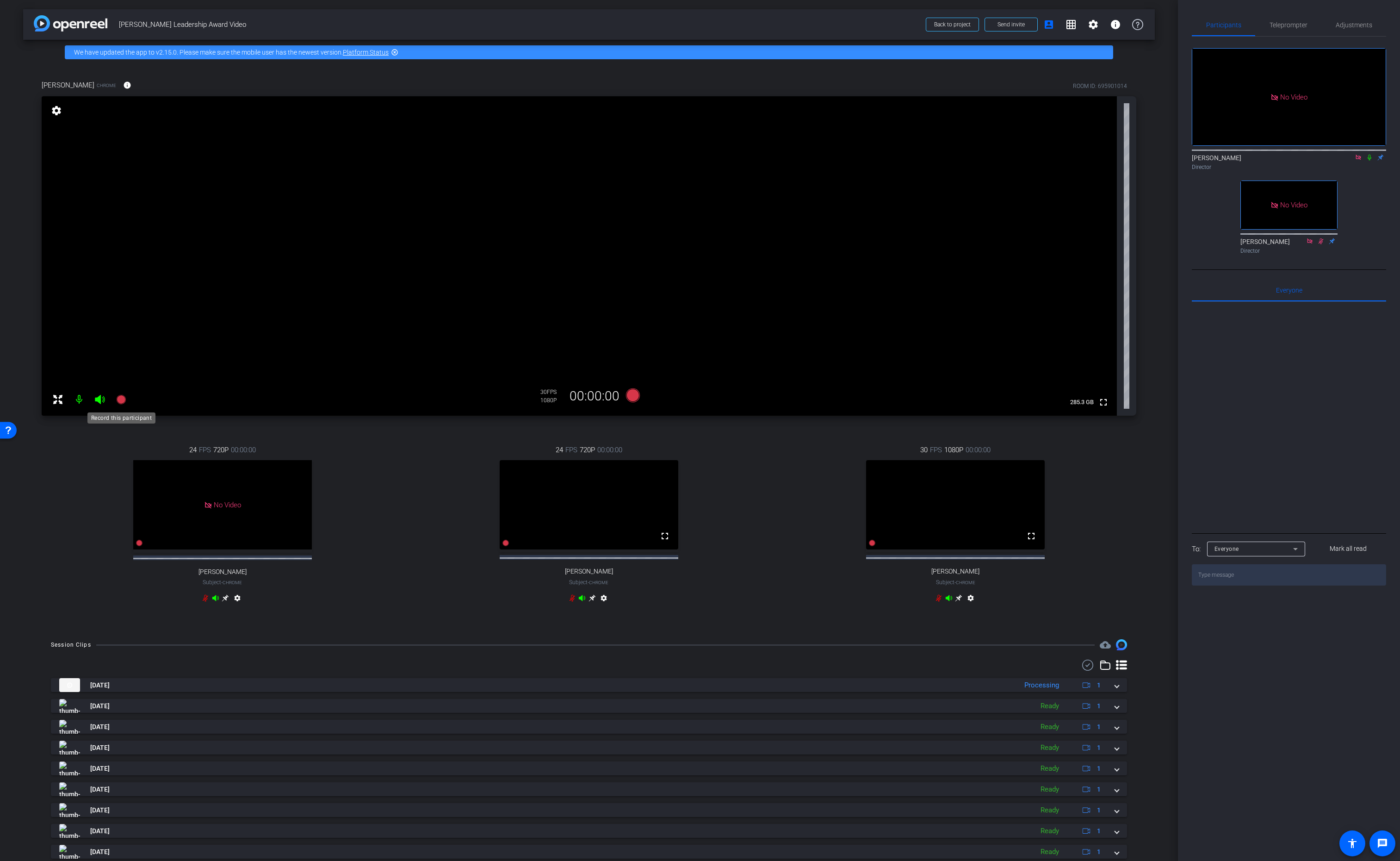
click at [120, 400] on icon at bounding box center [120, 399] width 9 height 9
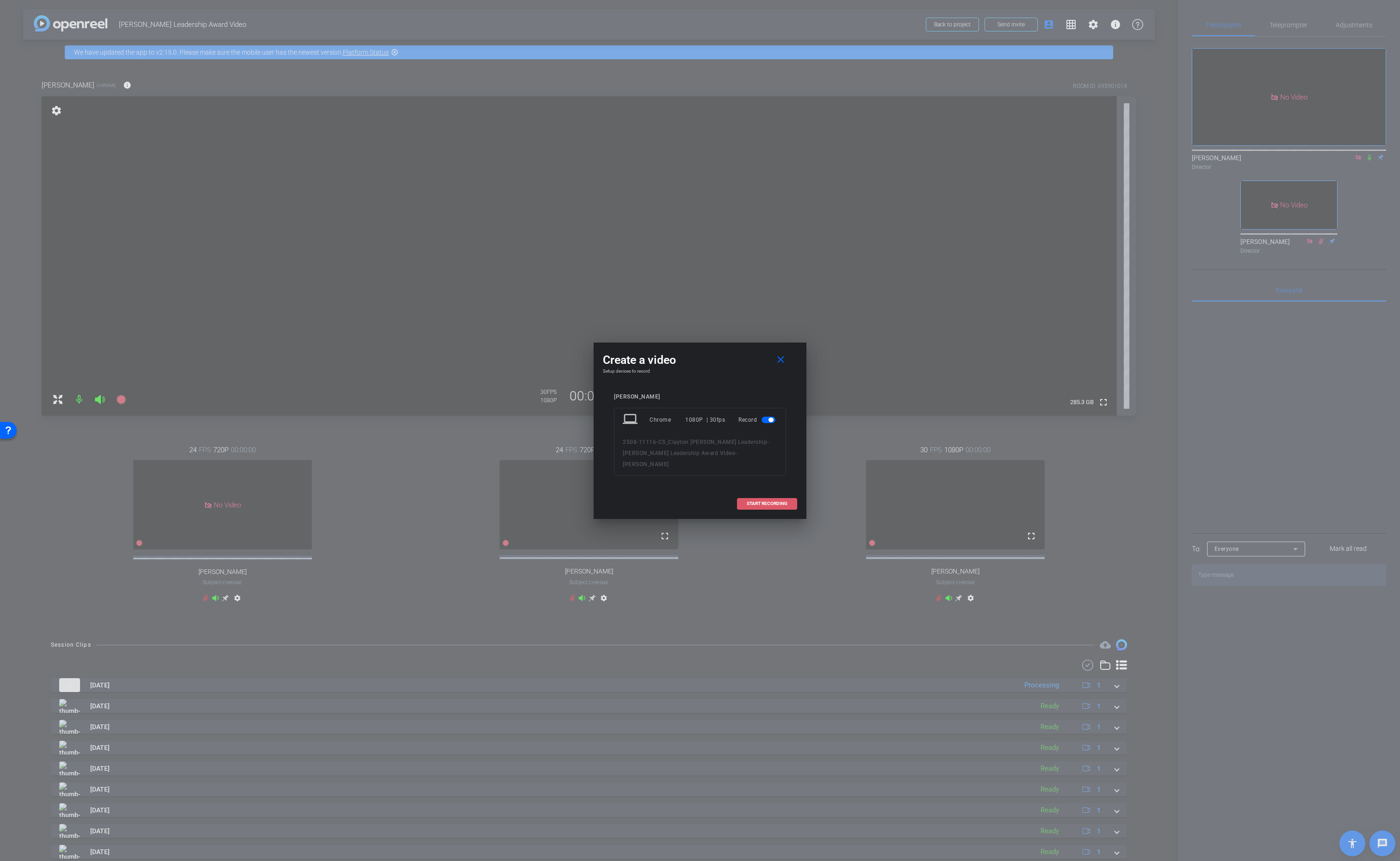
click at [769, 501] on span "START RECORDING" at bounding box center [767, 503] width 41 height 5
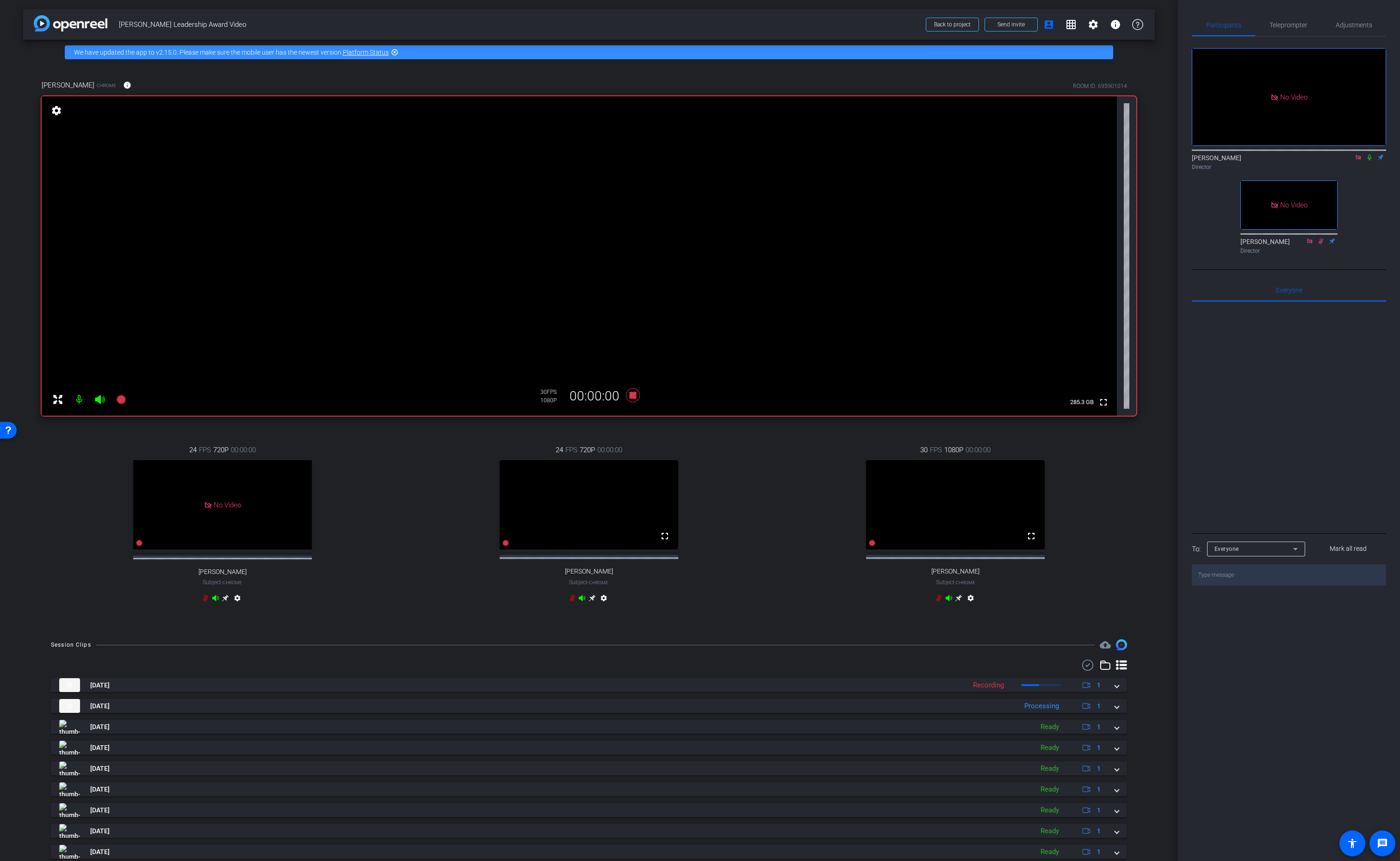
click at [1370, 154] on icon at bounding box center [1370, 157] width 4 height 6
click at [1368, 146] on div "Lalo Moreno Director" at bounding box center [1289, 160] width 195 height 28
click at [1370, 154] on icon at bounding box center [1370, 158] width 7 height 7
click at [1370, 154] on icon at bounding box center [1370, 158] width 7 height 7
click at [1356, 153] on div "Lalo Moreno Director" at bounding box center [1289, 162] width 195 height 18
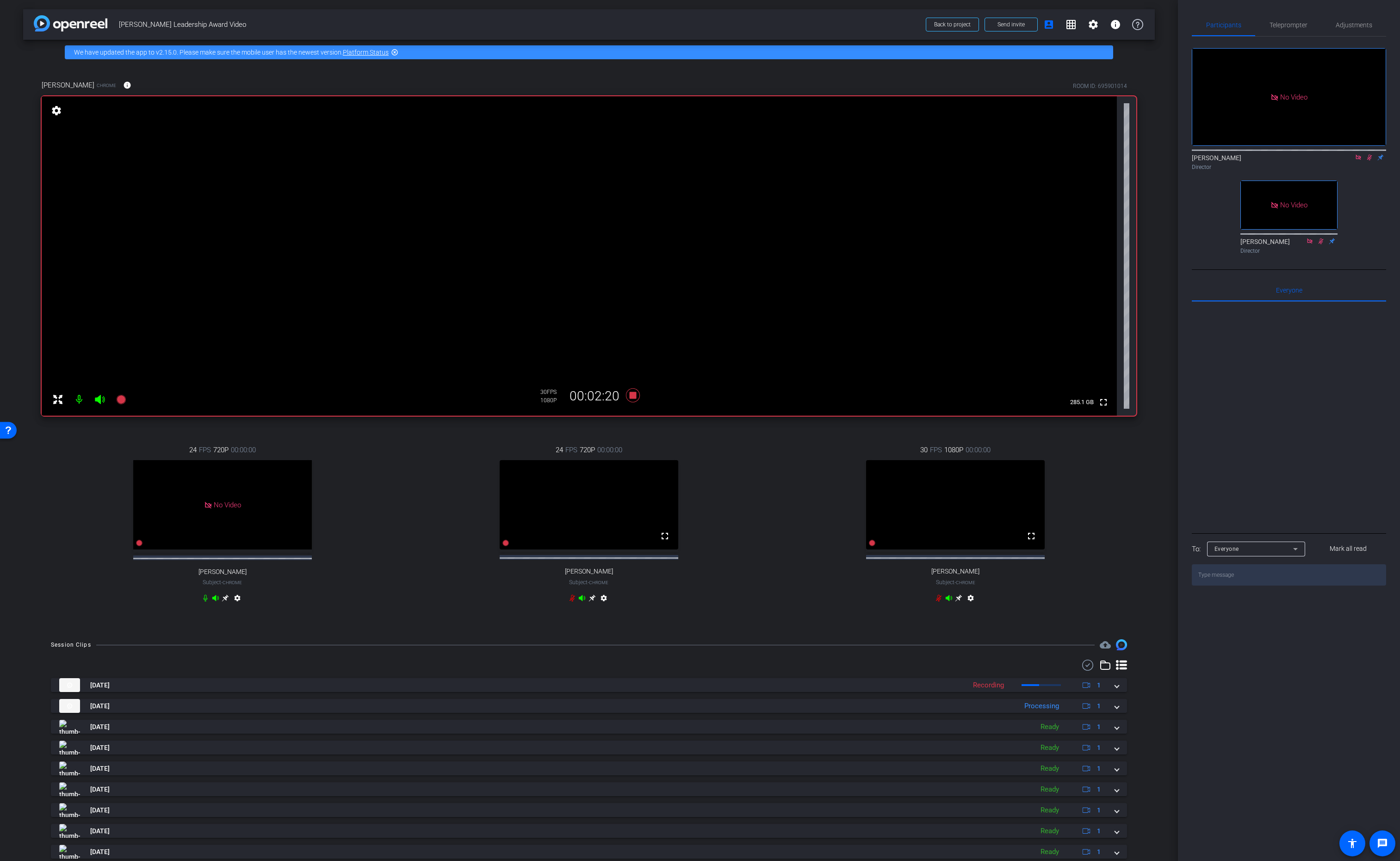
click at [1370, 154] on icon at bounding box center [1370, 157] width 5 height 6
click at [632, 396] on icon at bounding box center [633, 395] width 14 height 14
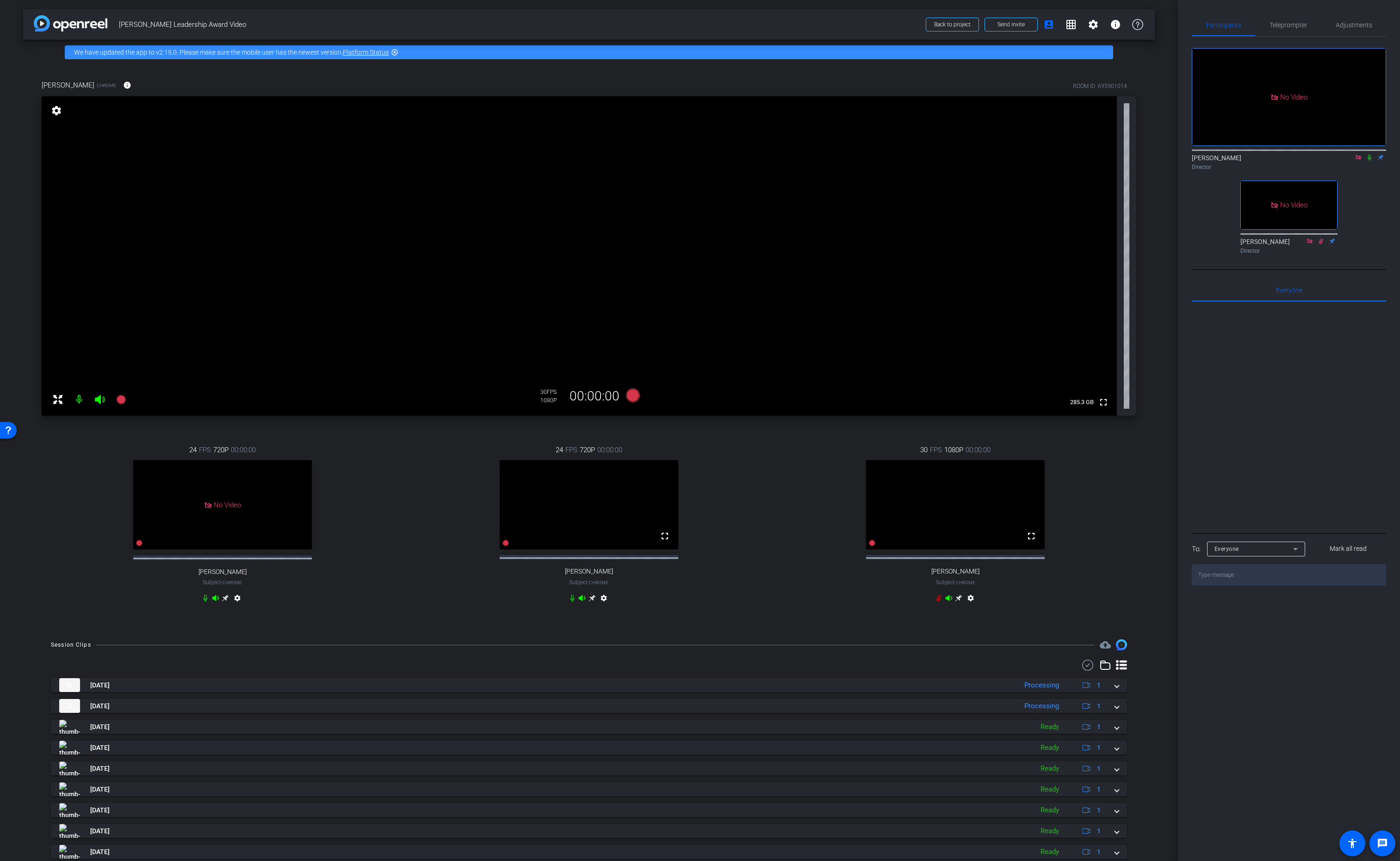
click at [420, 466] on div "24 FPS 720P 00:00:00 fullscreen CHRISTY Subject - Chrome settings" at bounding box center [589, 525] width 361 height 191
click at [98, 447] on div "24 FPS 720P 00:00:00 No Video Andrew Penziner Subject - Chrome settings" at bounding box center [222, 525] width 361 height 191
click at [120, 399] on icon at bounding box center [120, 399] width 9 height 9
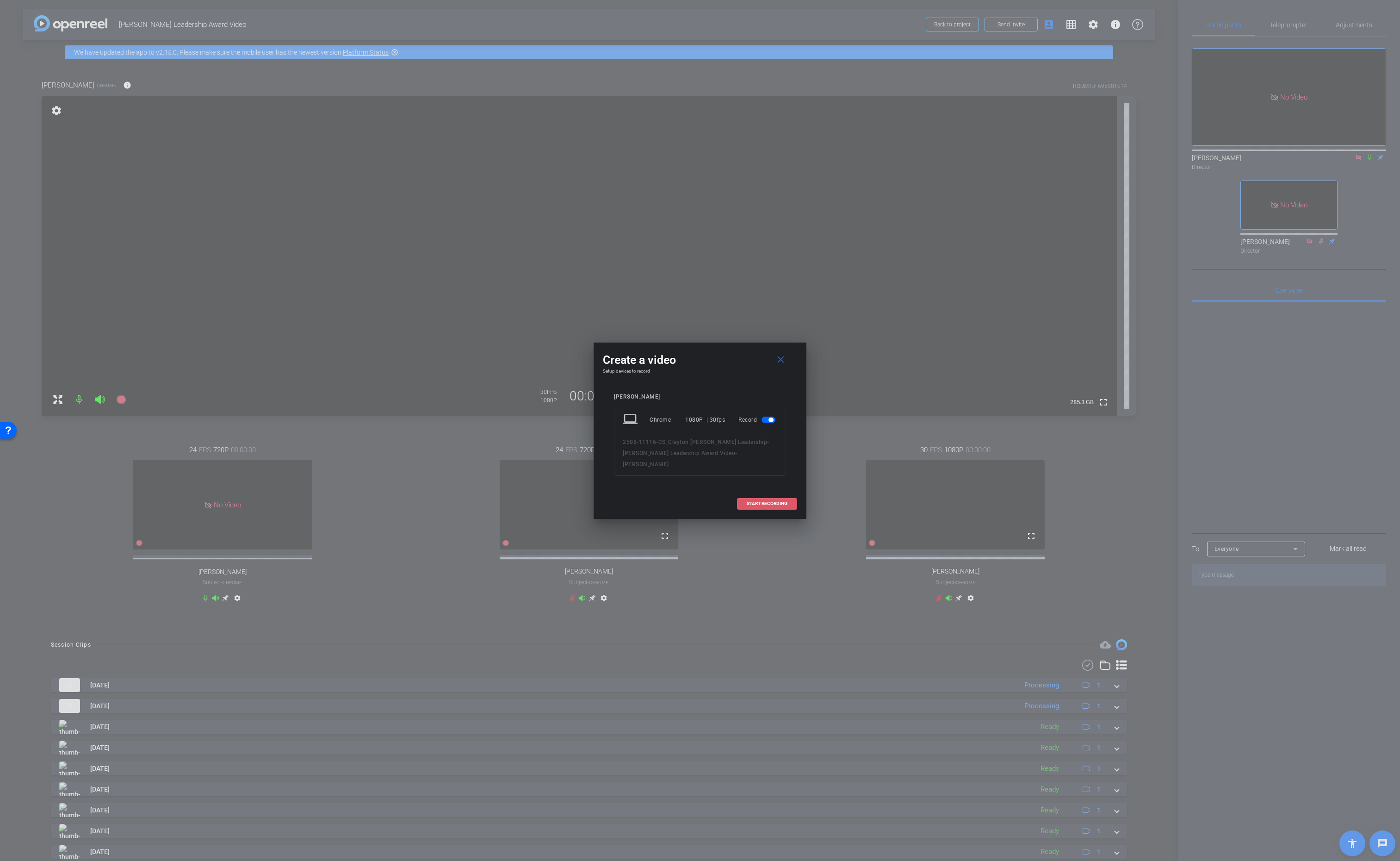
click at [767, 501] on span "START RECORDING" at bounding box center [767, 503] width 41 height 5
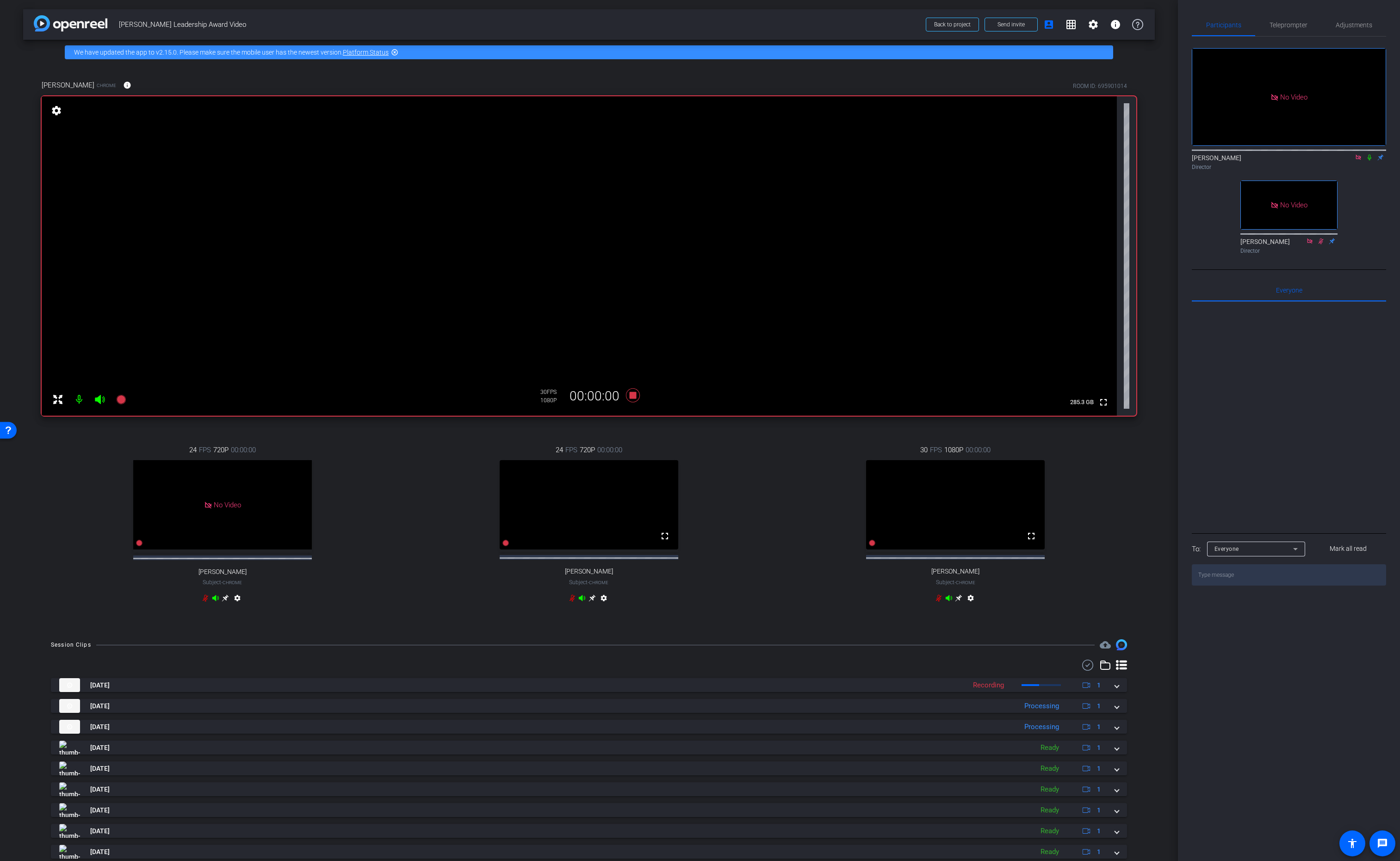
click at [1368, 154] on icon at bounding box center [1370, 158] width 7 height 7
click at [1362, 155] on div "No Video Lalo Moreno Director No Video Rob Thomas Director" at bounding box center [1289, 147] width 195 height 221
click at [1368, 154] on icon at bounding box center [1370, 157] width 5 height 6
click at [633, 395] on icon at bounding box center [633, 395] width 14 height 14
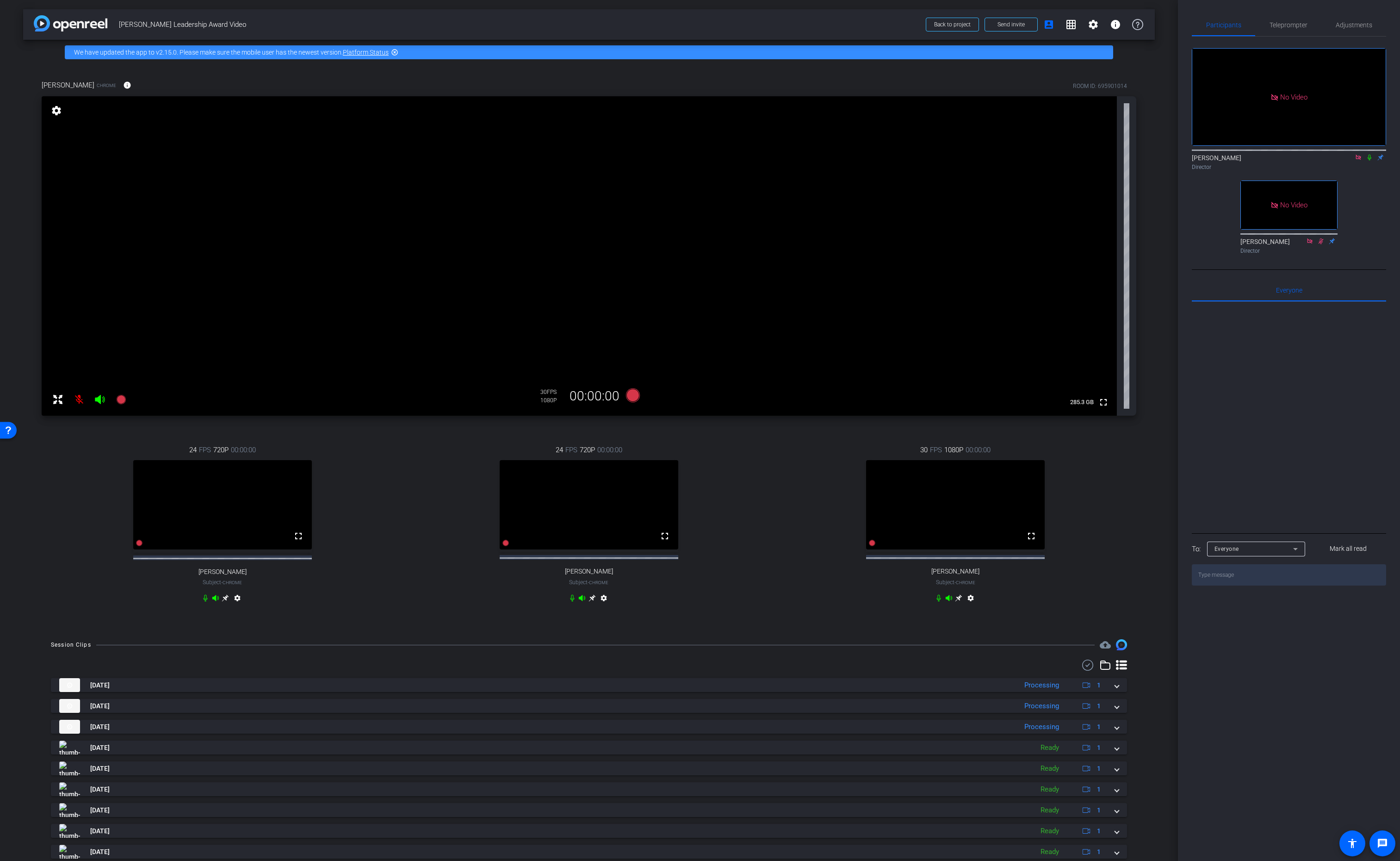
click at [962, 602] on icon at bounding box center [958, 598] width 7 height 7
click at [1356, 154] on icon at bounding box center [1358, 158] width 7 height 7
click at [1349, 160] on icon at bounding box center [1348, 157] width 7 height 5
click at [53, 109] on mat-icon "settings" at bounding box center [56, 111] width 13 height 11
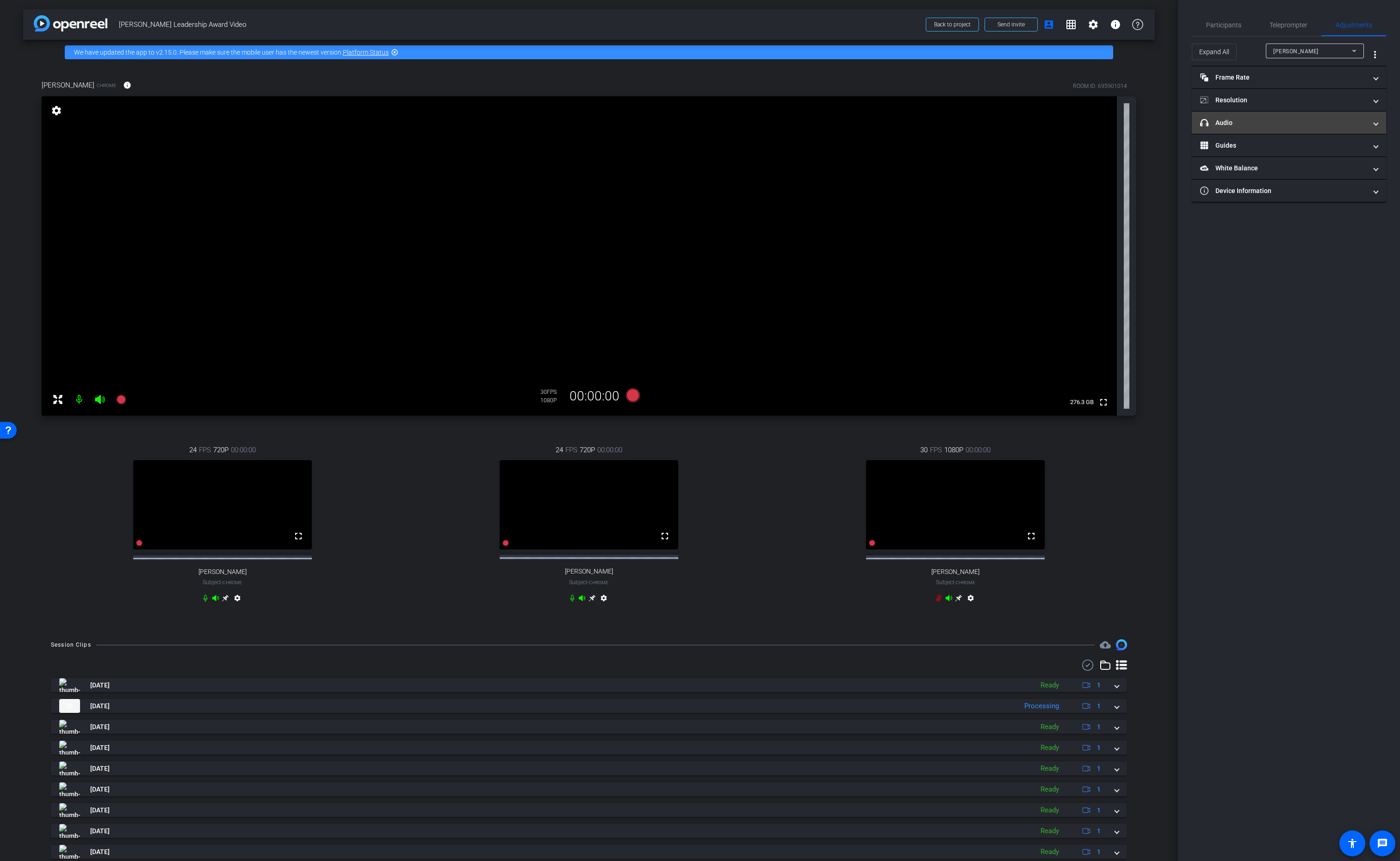
click at [1243, 125] on mat-panel-title "headphone icon Audio" at bounding box center [1283, 123] width 167 height 10
click at [1356, 172] on span "Default - MacBook Air Microphone (Built-in)" at bounding box center [1343, 172] width 117 height 7
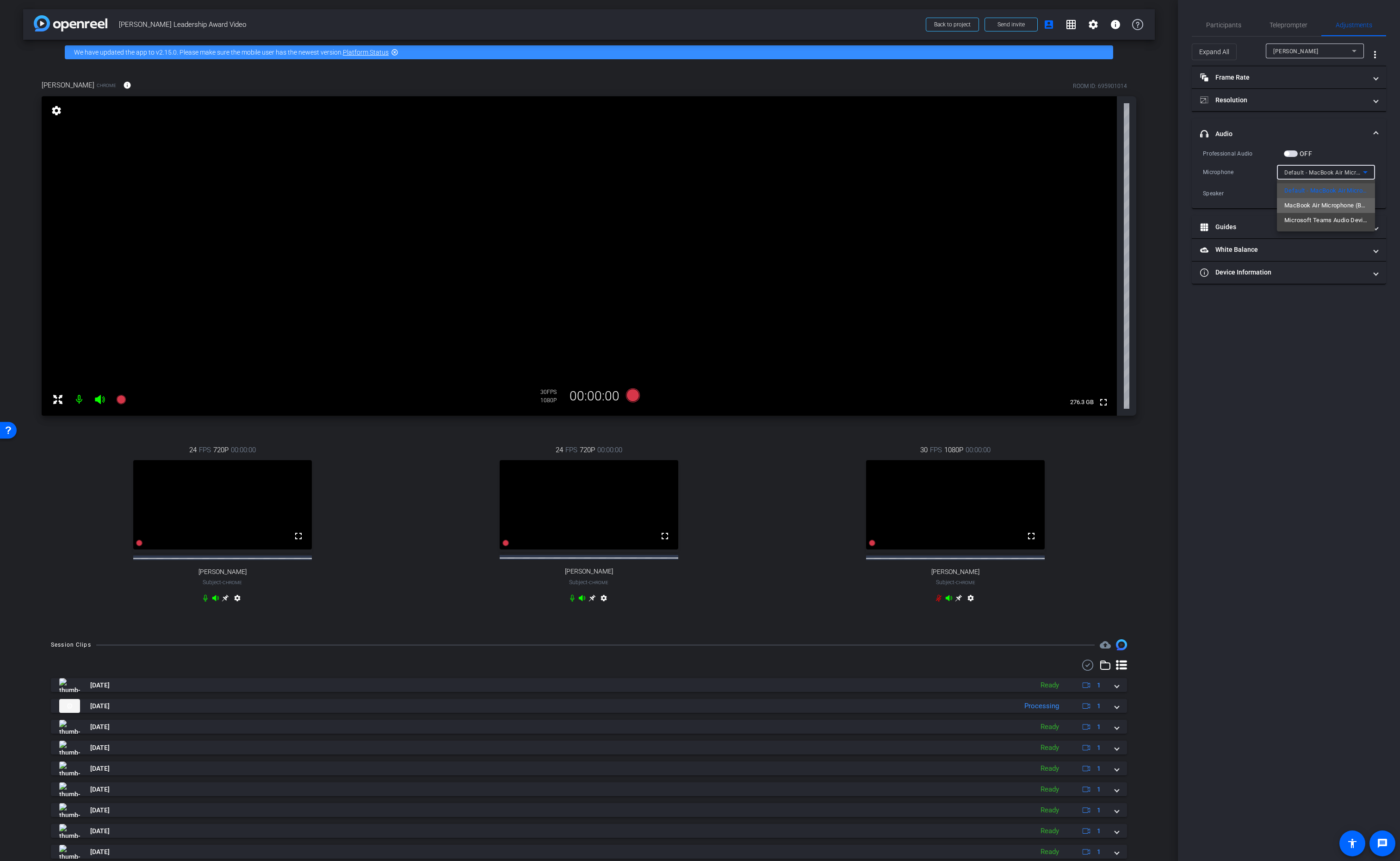
click at [1344, 205] on span "MacBook Air Microphone (Built-in)" at bounding box center [1327, 205] width 83 height 11
click at [1351, 172] on span "MacBook Air Microphone (Built-in)" at bounding box center [1331, 172] width 93 height 7
click at [1339, 224] on span "Microsoft Teams Audio Device (Virtual)" at bounding box center [1327, 220] width 83 height 11
click at [1329, 168] on div "Microsoft Teams Audio Device (Virtual)" at bounding box center [1324, 172] width 79 height 11
click at [1325, 204] on span "MacBook Air Microphone (Built-in)" at bounding box center [1327, 205] width 83 height 11
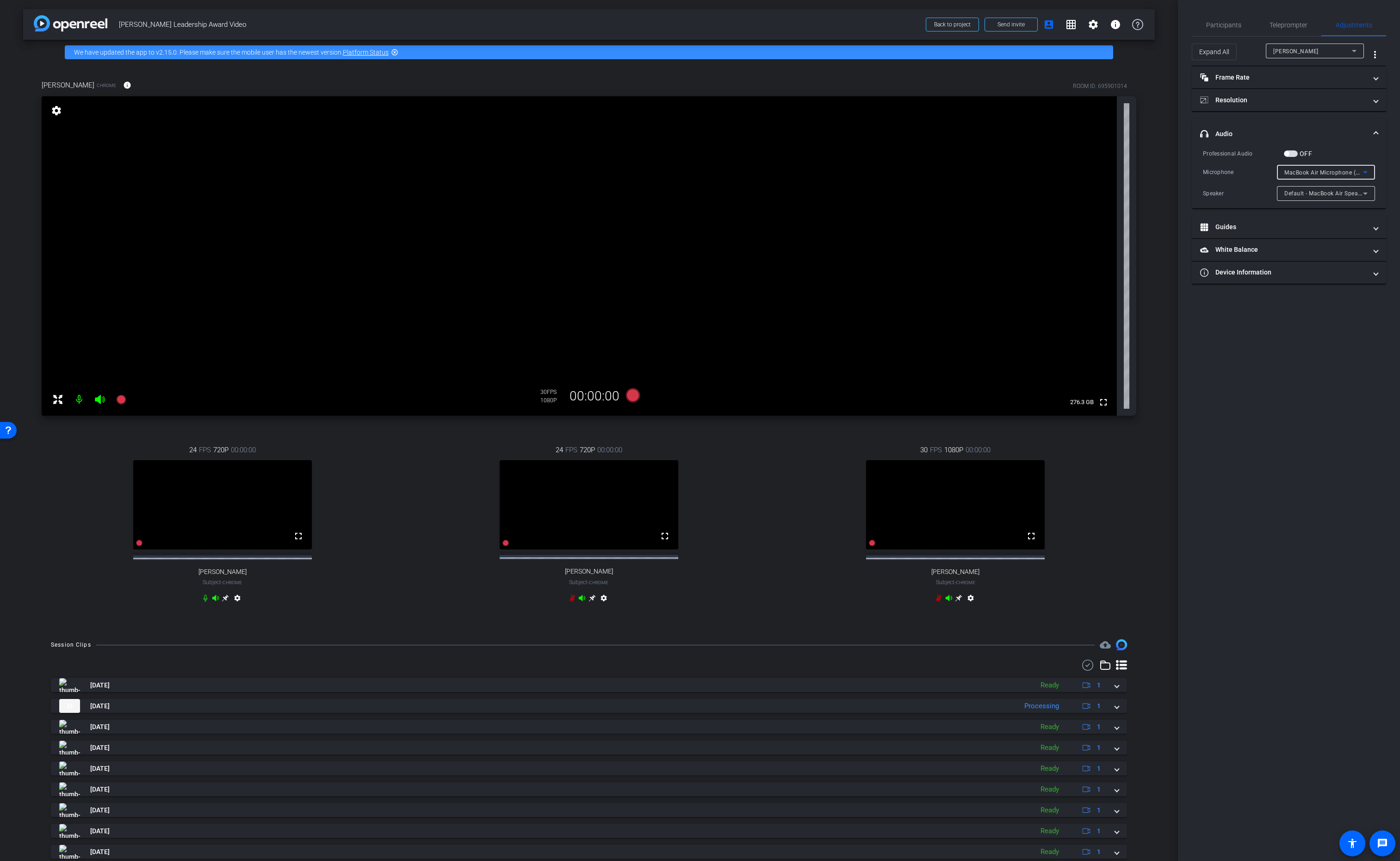
click at [1305, 171] on span "MacBook Air Microphone (Built-in)" at bounding box center [1331, 172] width 93 height 7
click at [1305, 189] on span "Default - MacBook Air Microphone (Built-in)" at bounding box center [1327, 191] width 83 height 11
click at [1226, 26] on span "Participants" at bounding box center [1223, 25] width 35 height 7
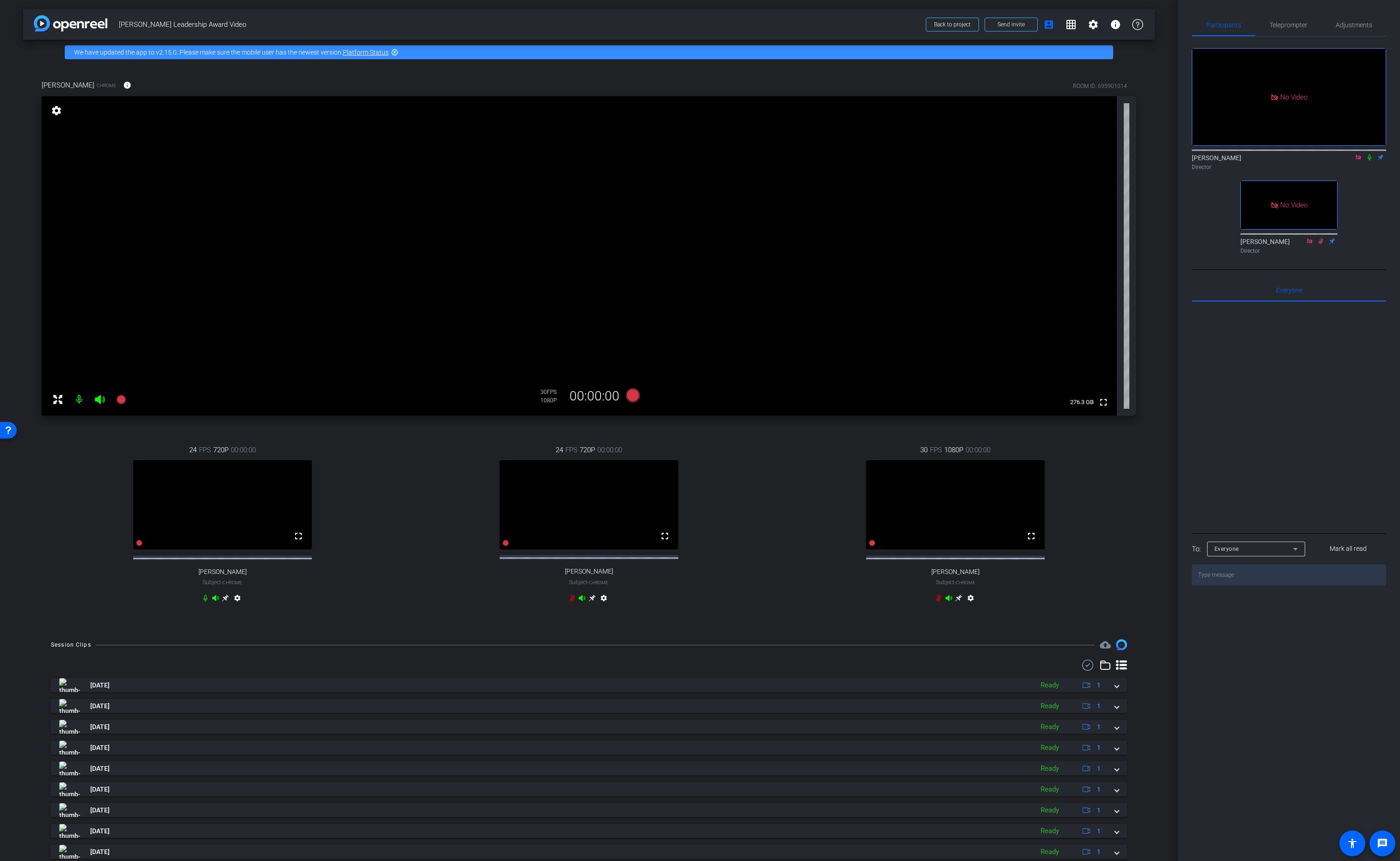
click at [44, 539] on div "24 FPS 720P 00:00:00 fullscreen Andrew Penziner Subject - Chrome settings" at bounding box center [222, 525] width 361 height 191
click at [120, 399] on icon at bounding box center [120, 399] width 9 height 9
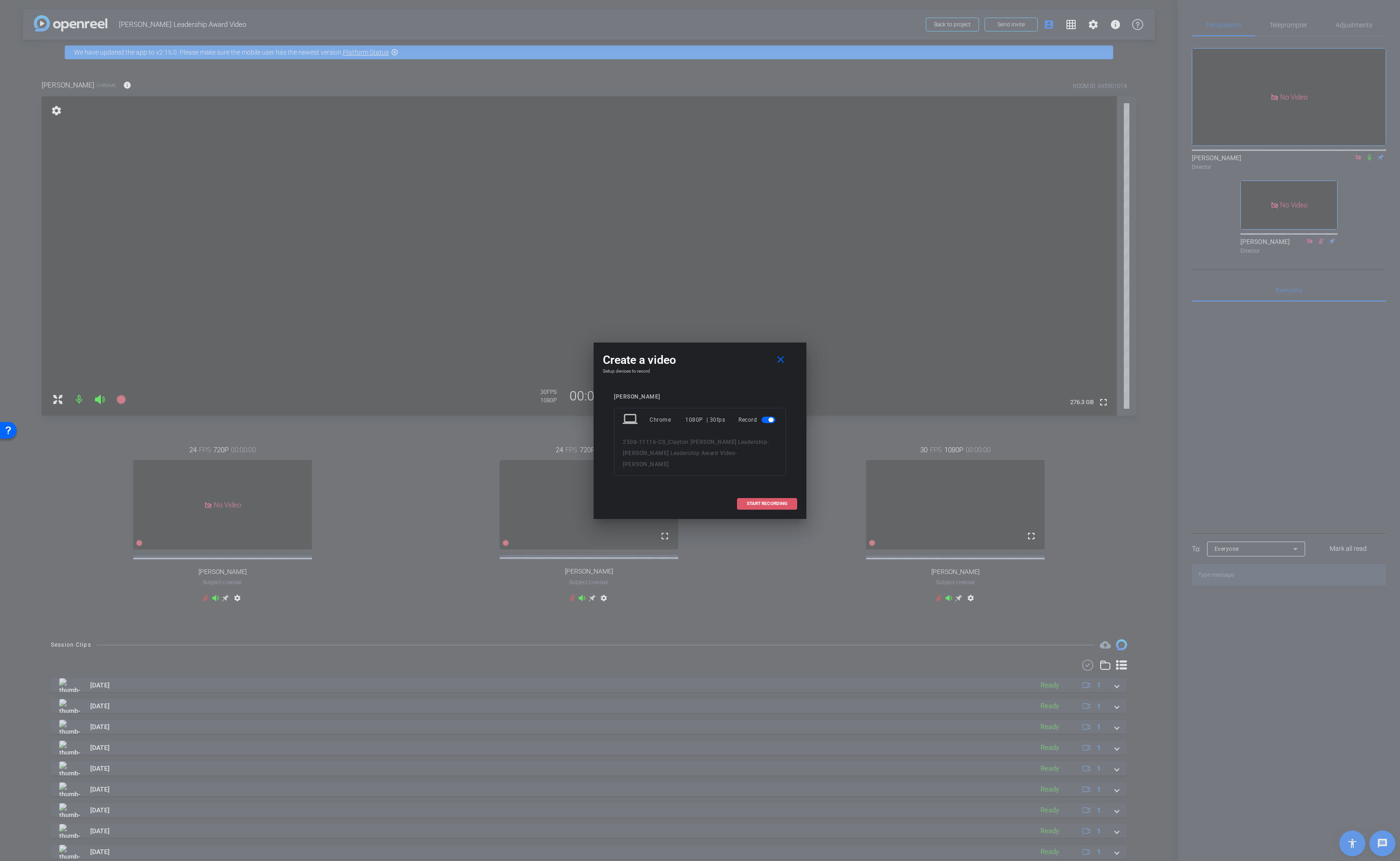
click at [761, 501] on span at bounding box center [767, 504] width 59 height 23
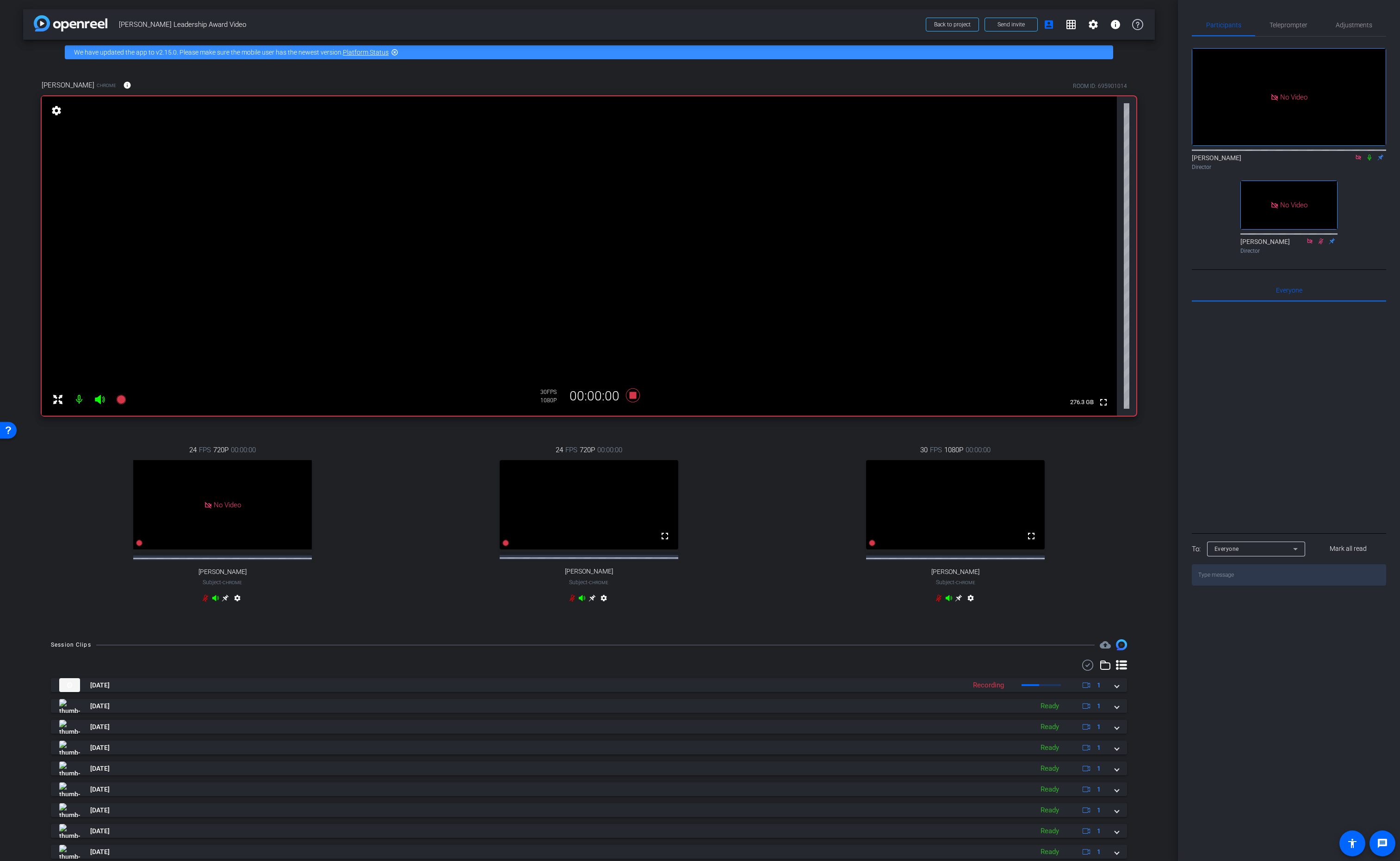
click at [1369, 154] on icon at bounding box center [1370, 158] width 7 height 7
click at [1370, 154] on icon at bounding box center [1370, 158] width 7 height 7
click at [1370, 154] on icon at bounding box center [1370, 158] width 7 height 7
click at [634, 397] on icon at bounding box center [633, 395] width 14 height 14
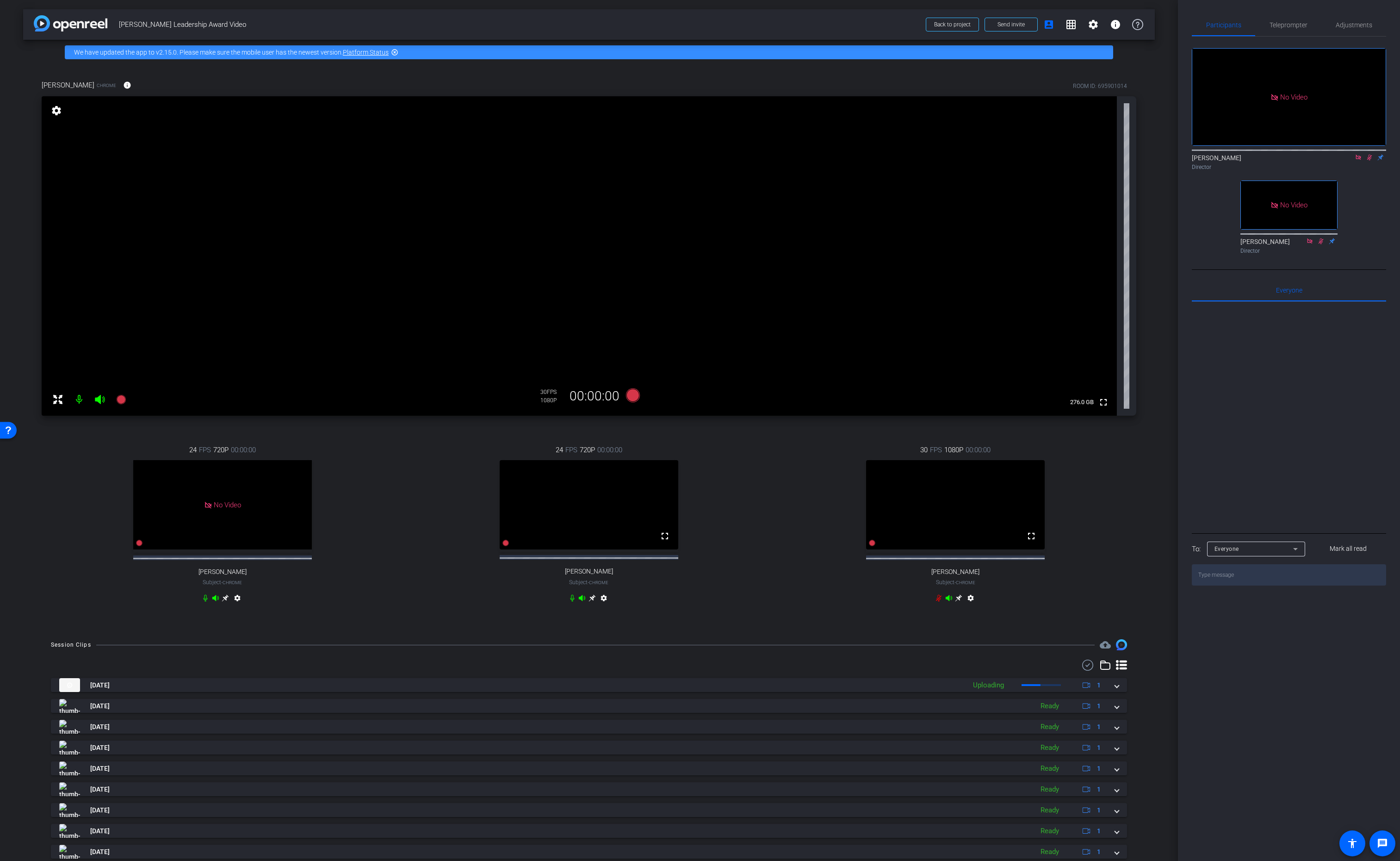
click at [1365, 153] on mat-icon at bounding box center [1370, 157] width 11 height 9
click at [119, 402] on icon at bounding box center [120, 399] width 9 height 9
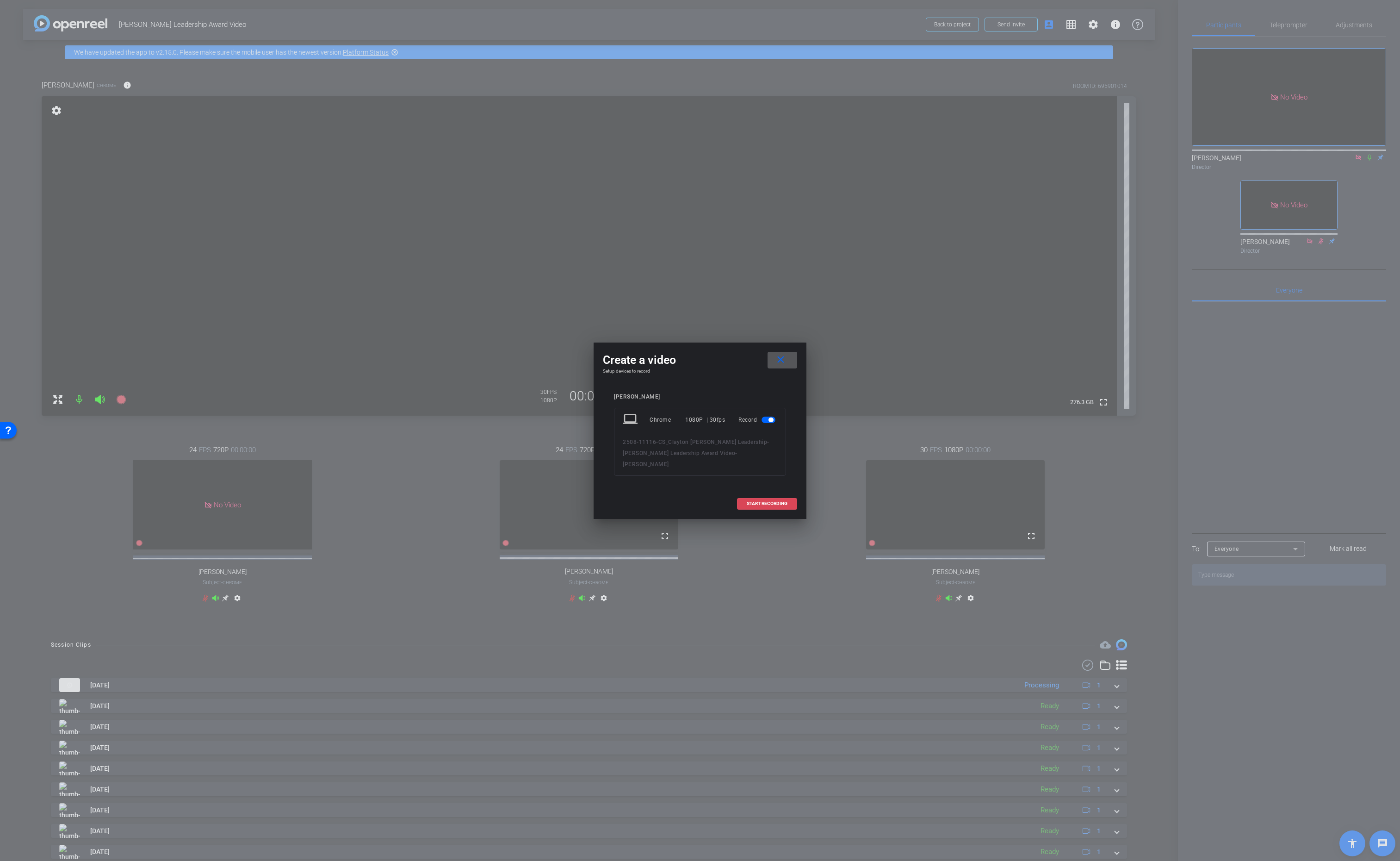
click at [765, 501] on span "START RECORDING" at bounding box center [767, 503] width 41 height 5
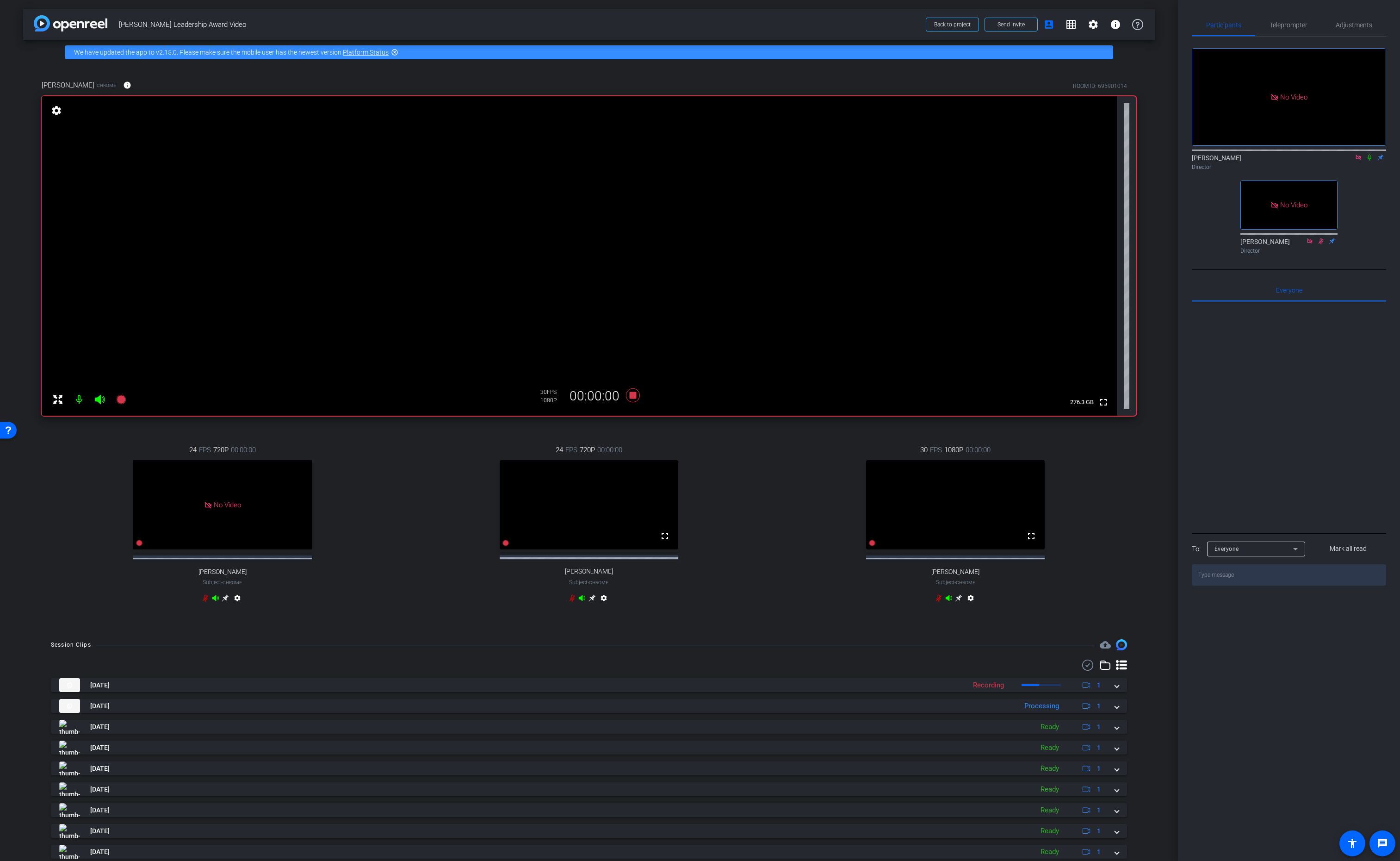
click at [1368, 154] on icon at bounding box center [1370, 157] width 4 height 6
click at [1366, 163] on div "Director" at bounding box center [1289, 167] width 195 height 9
click at [1369, 154] on icon at bounding box center [1370, 157] width 5 height 6
click at [636, 392] on icon at bounding box center [633, 395] width 14 height 14
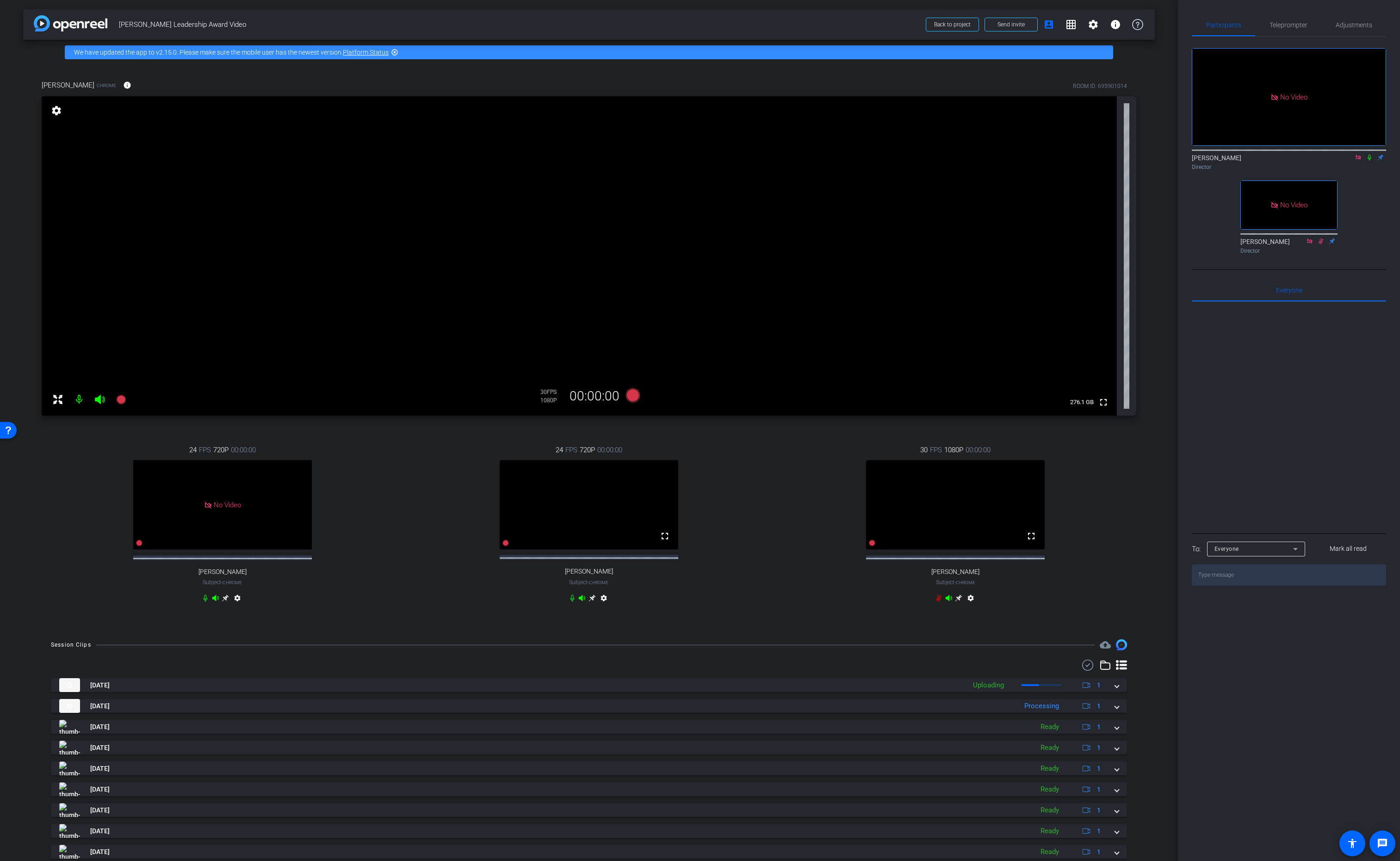
click at [413, 499] on div "24 FPS 720P 00:00:00 fullscreen CHRISTY Subject - Chrome settings" at bounding box center [589, 525] width 361 height 191
click at [56, 109] on mat-icon "settings" at bounding box center [56, 111] width 13 height 11
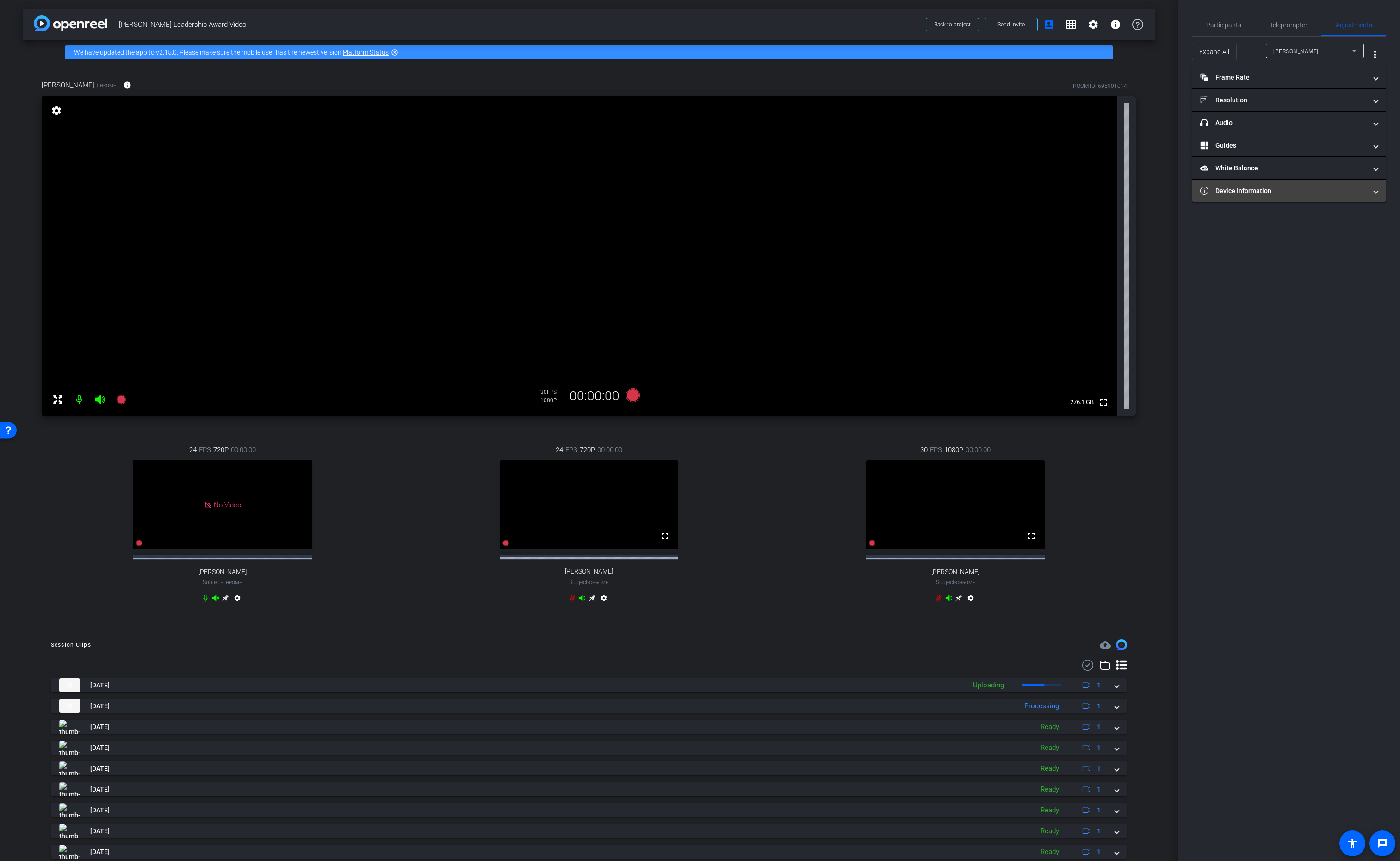
click at [1301, 187] on mat-panel-title "Device Information" at bounding box center [1283, 191] width 167 height 10
click at [1346, 236] on mat-icon "refresh" at bounding box center [1344, 238] width 11 height 11
click at [739, 544] on div "24 FPS 720P 00:00:00 fullscreen CHRISTY Subject - Chrome settings" at bounding box center [589, 525] width 361 height 191
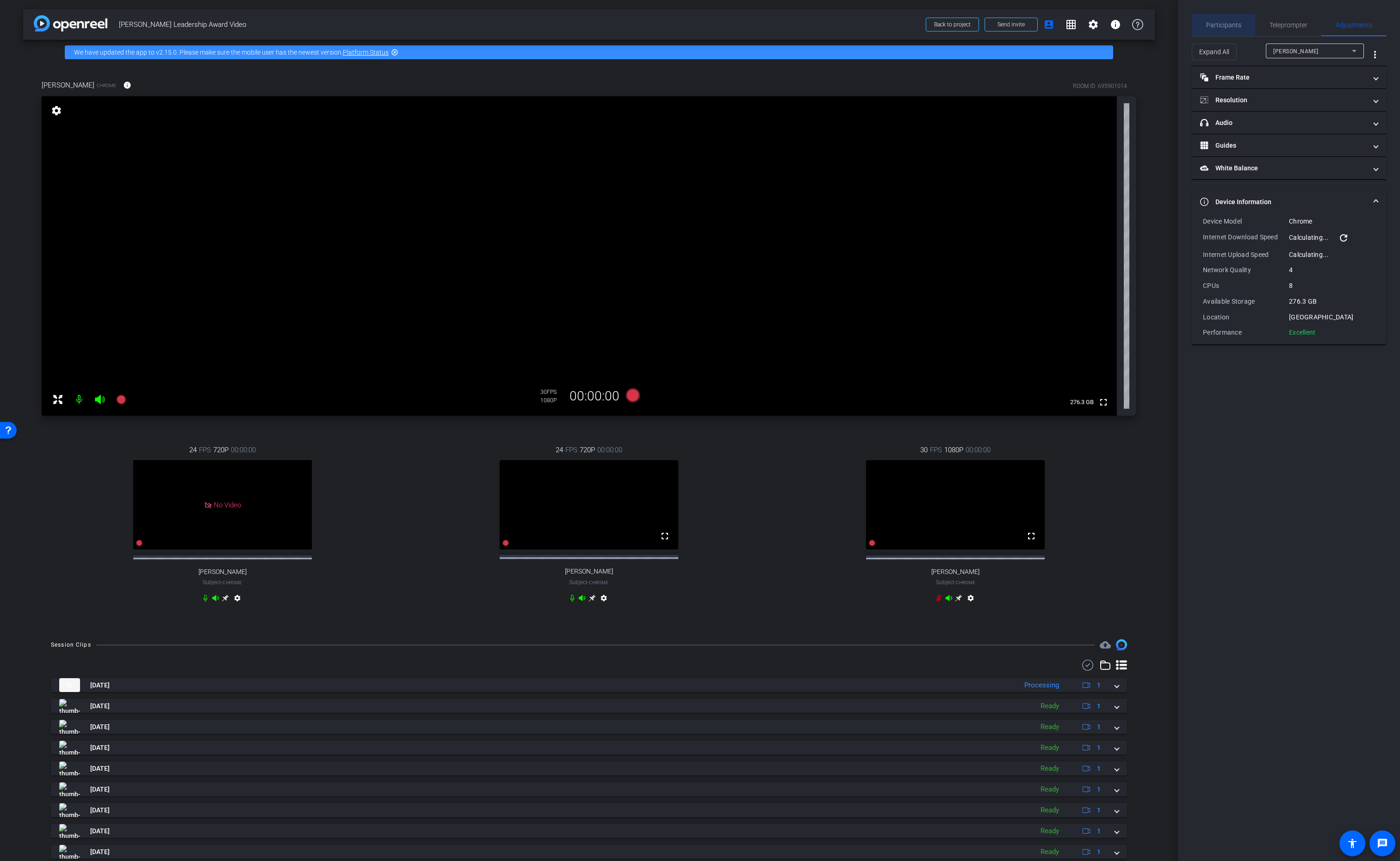
click at [1222, 29] on span "Participants" at bounding box center [1223, 25] width 35 height 23
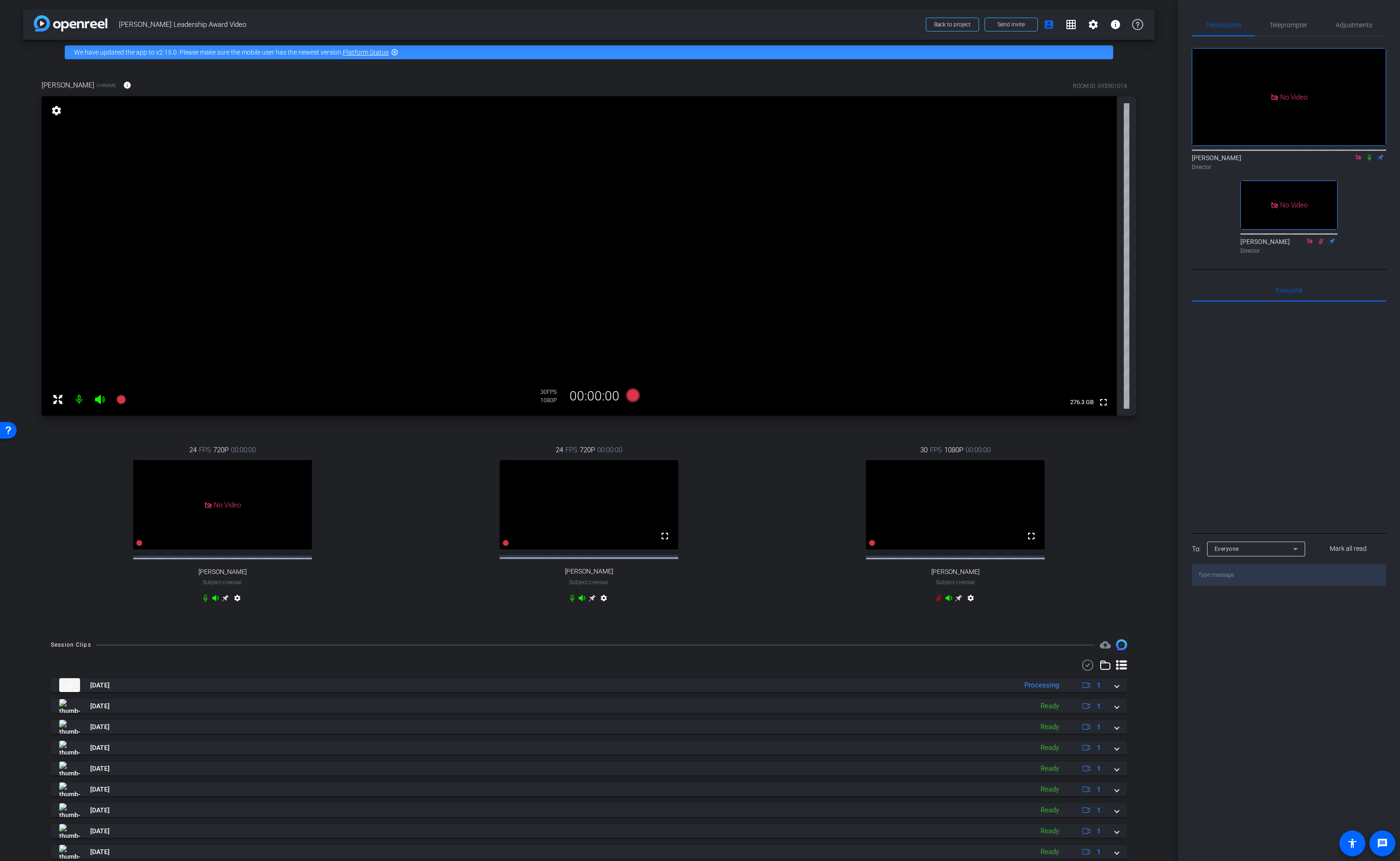
click at [363, 516] on div "24 FPS 720P 00:00:00 No Video Andrew Penziner Subject - Chrome settings" at bounding box center [222, 525] width 361 height 191
click at [119, 397] on icon at bounding box center [120, 399] width 9 height 9
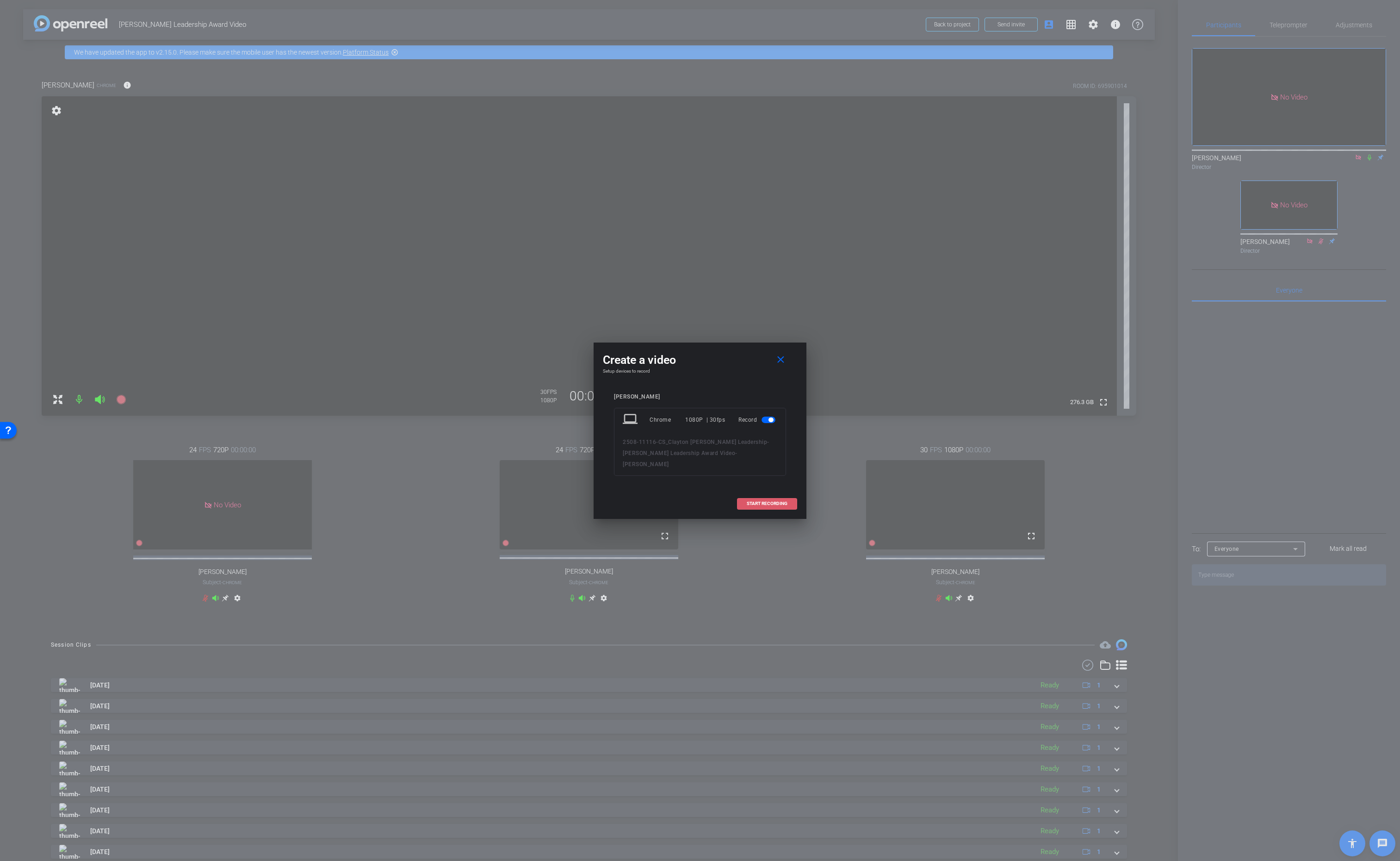
click at [766, 501] on span "START RECORDING" at bounding box center [767, 503] width 41 height 5
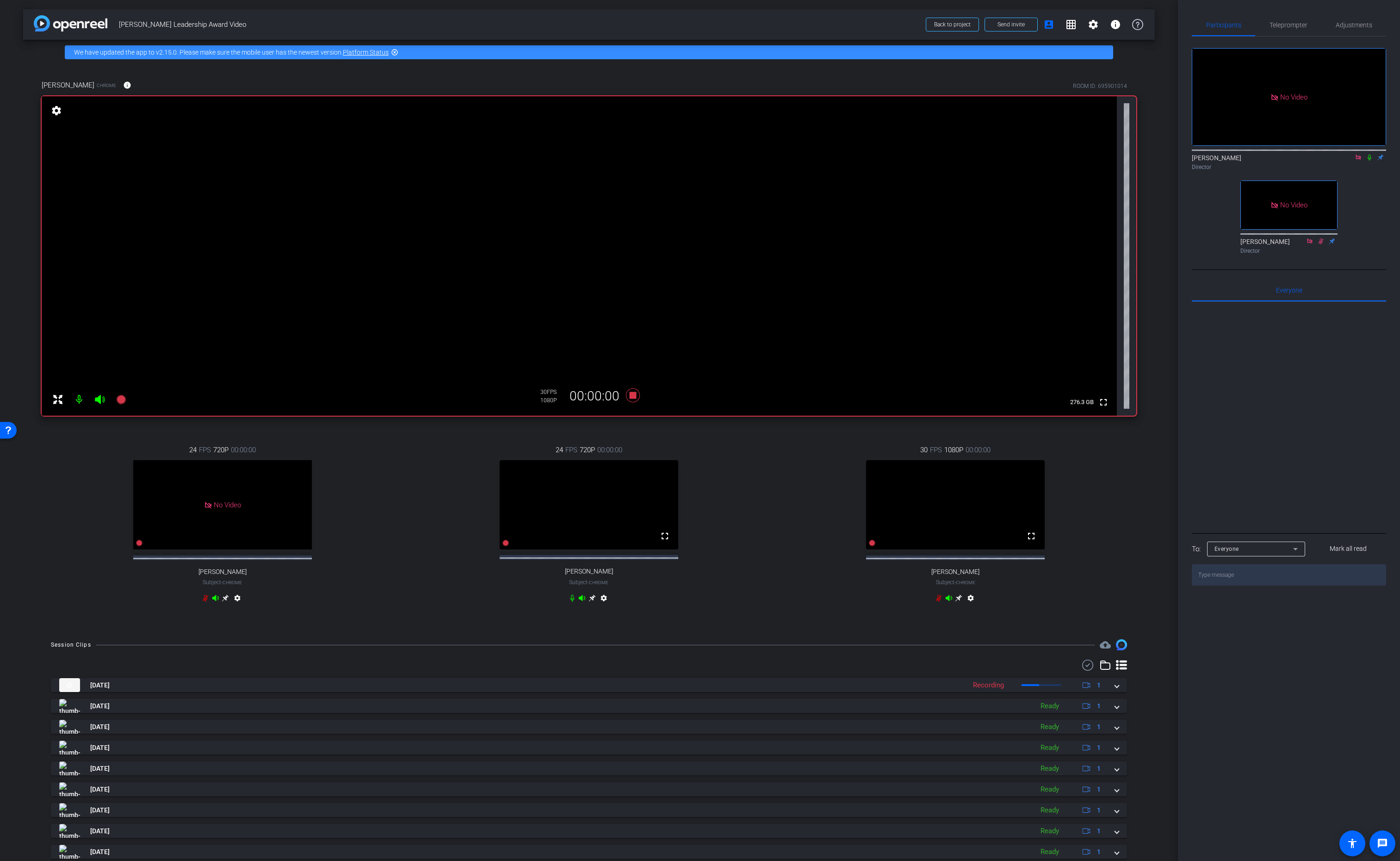
click at [1370, 154] on icon at bounding box center [1370, 157] width 4 height 6
click at [572, 602] on icon at bounding box center [572, 598] width 7 height 7
click at [1370, 154] on icon at bounding box center [1370, 158] width 7 height 7
click at [1370, 154] on icon at bounding box center [1370, 157] width 4 height 6
click at [636, 396] on icon at bounding box center [633, 395] width 14 height 14
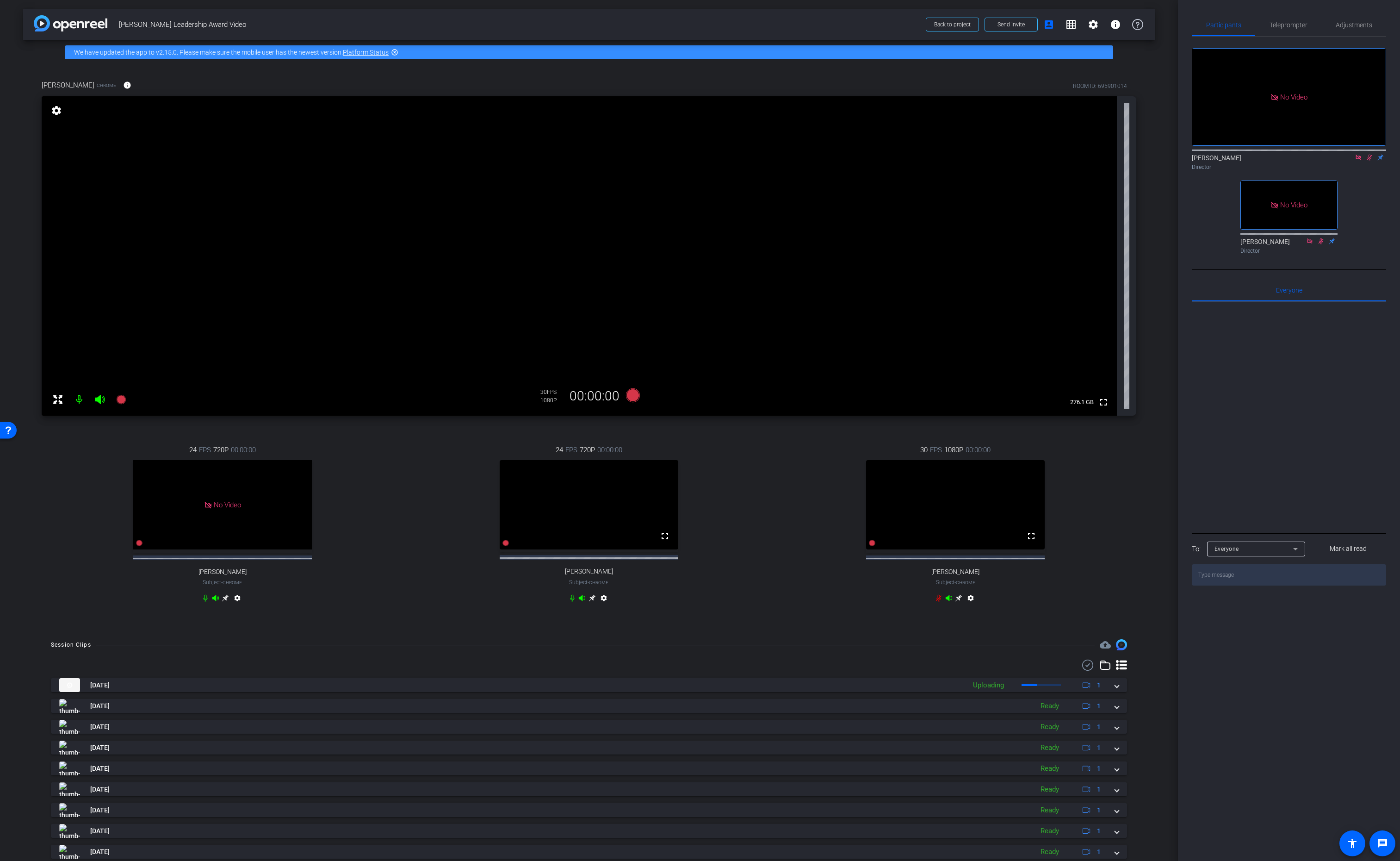
click at [1371, 154] on icon at bounding box center [1370, 157] width 5 height 6
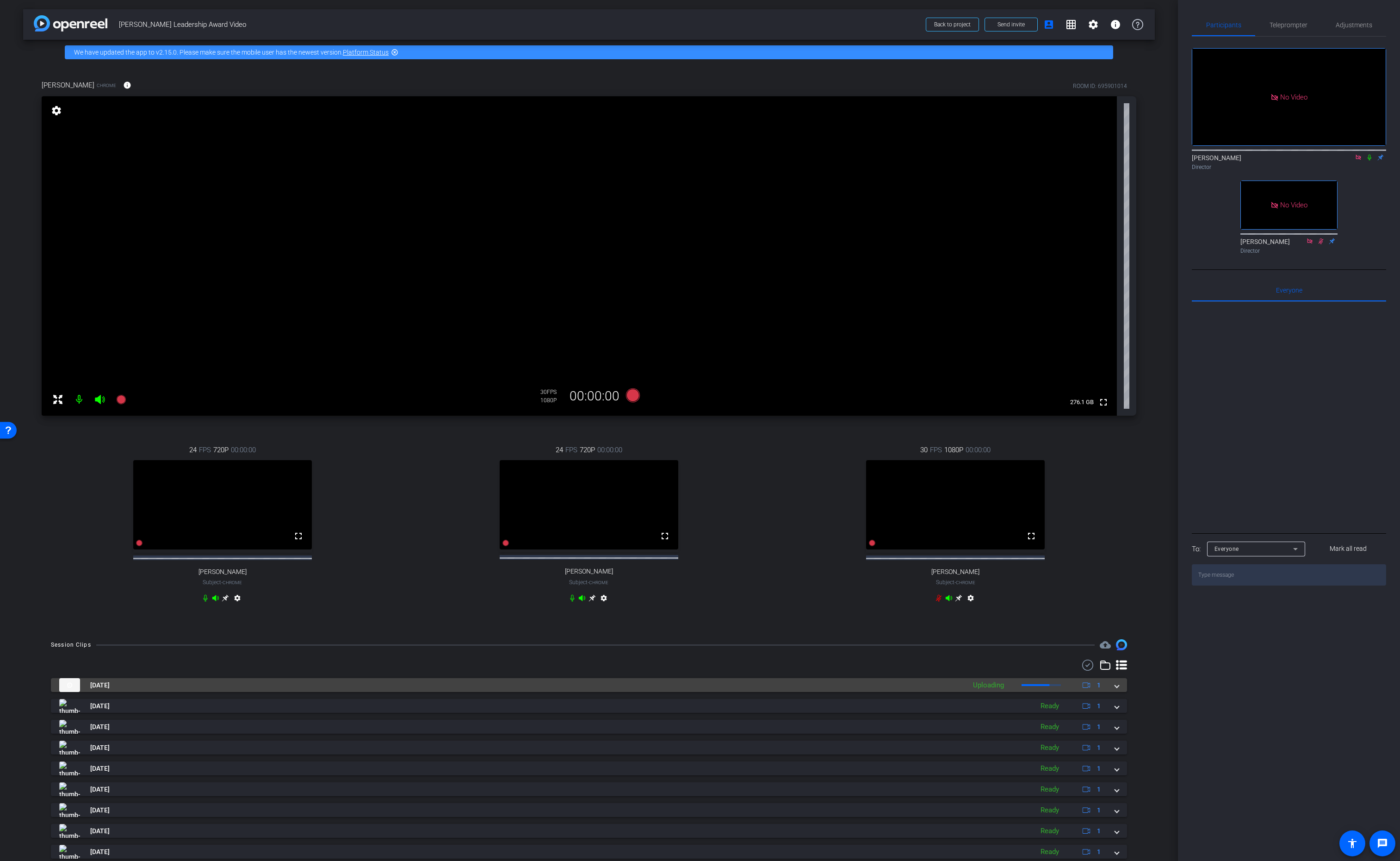
click at [1119, 692] on mat-expansion-panel-header "Sep 22, 2025 Uploading 1" at bounding box center [589, 685] width 1076 height 14
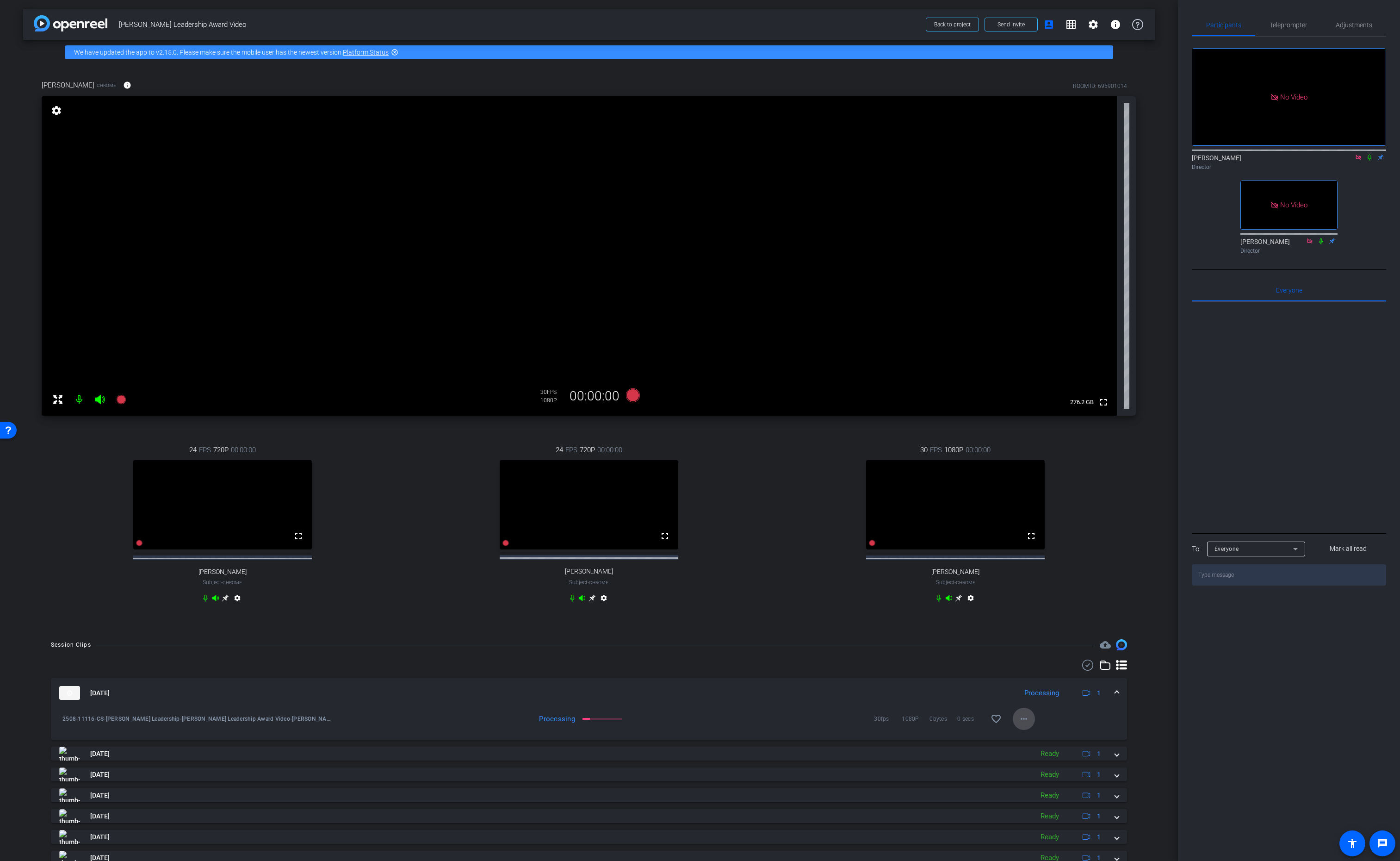
click at [1021, 725] on mat-icon "more_horiz" at bounding box center [1024, 719] width 11 height 11
click at [1158, 693] on div at bounding box center [700, 430] width 1400 height 861
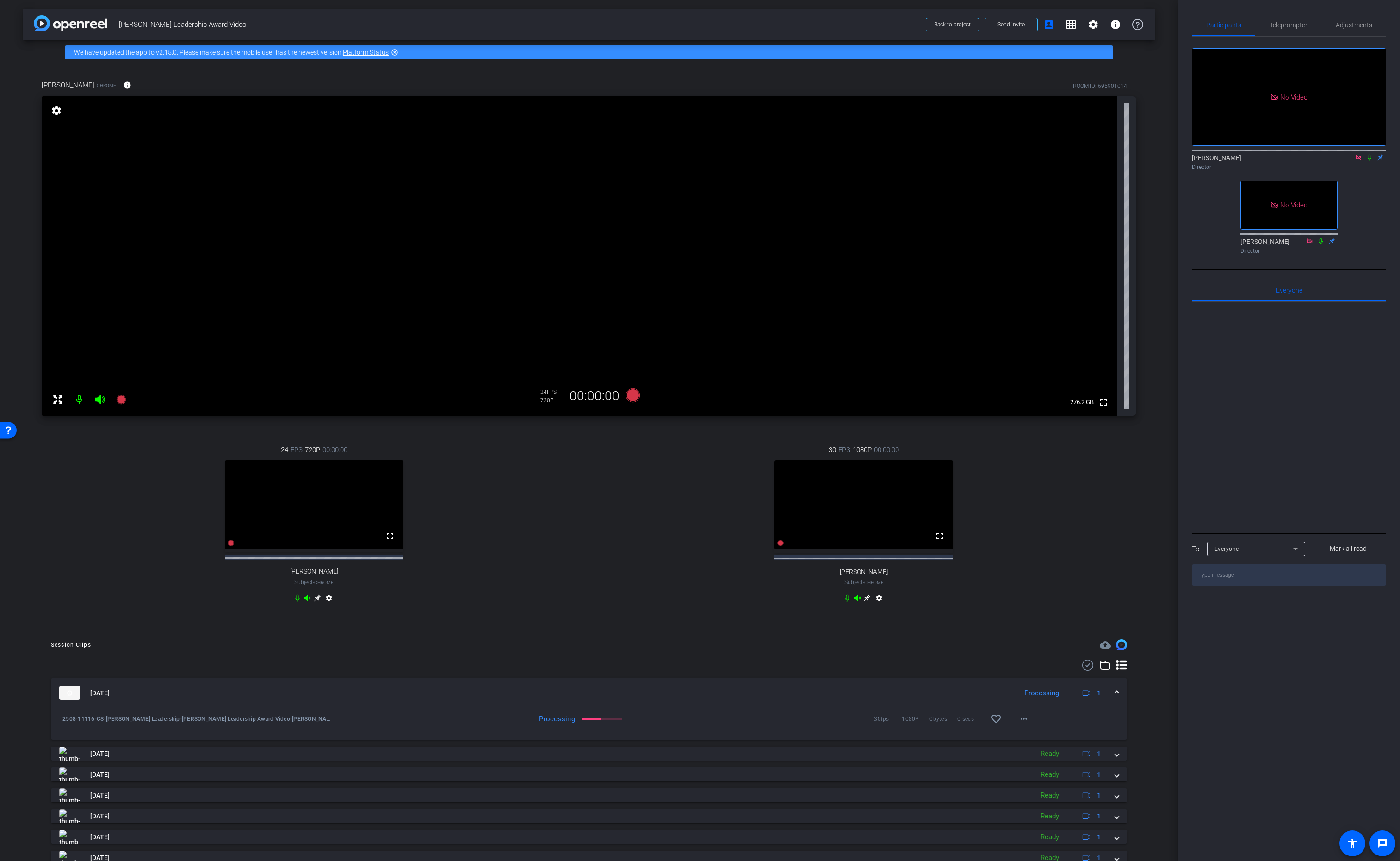
click at [864, 602] on icon at bounding box center [866, 598] width 7 height 7
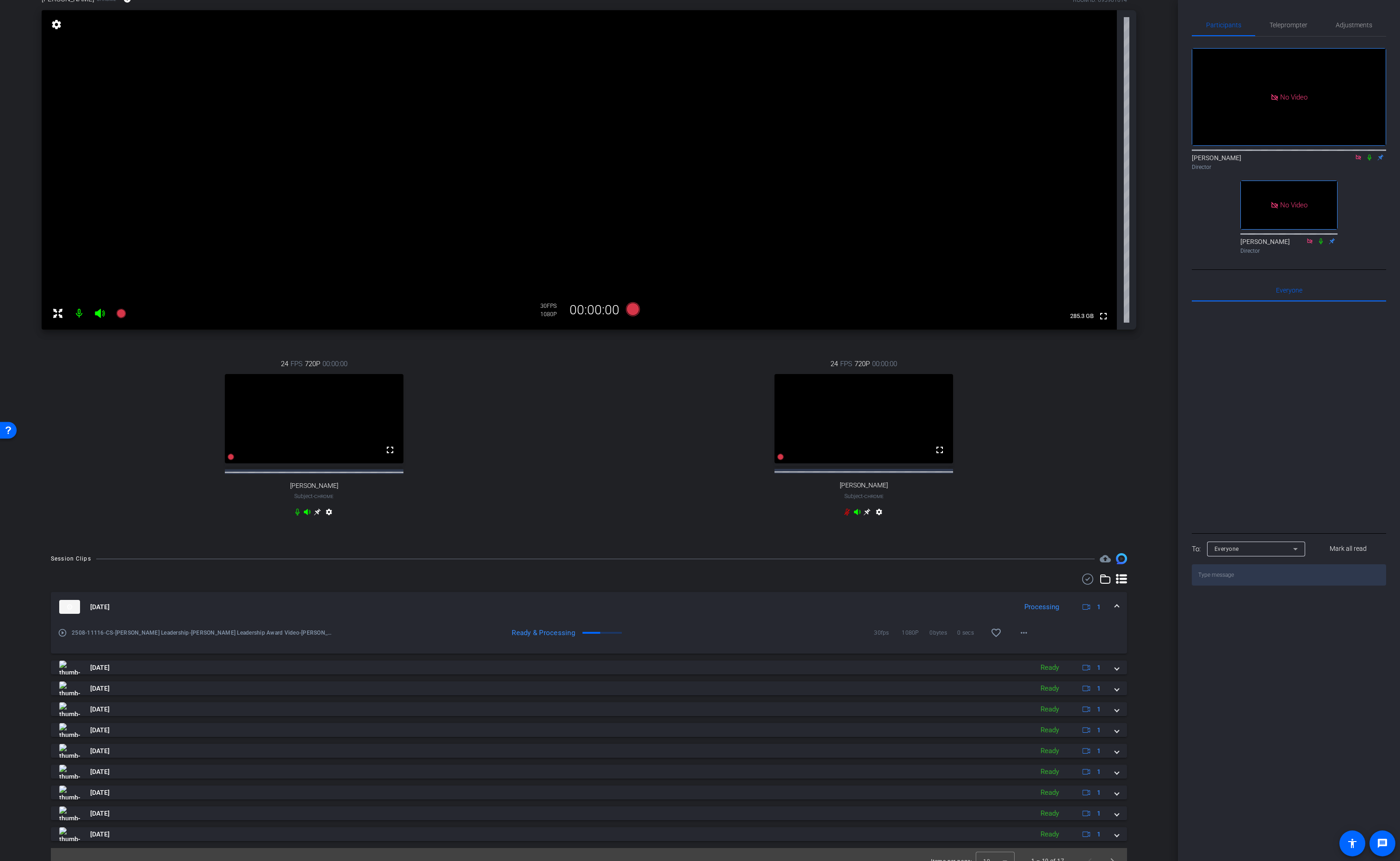
scroll to position [107, 0]
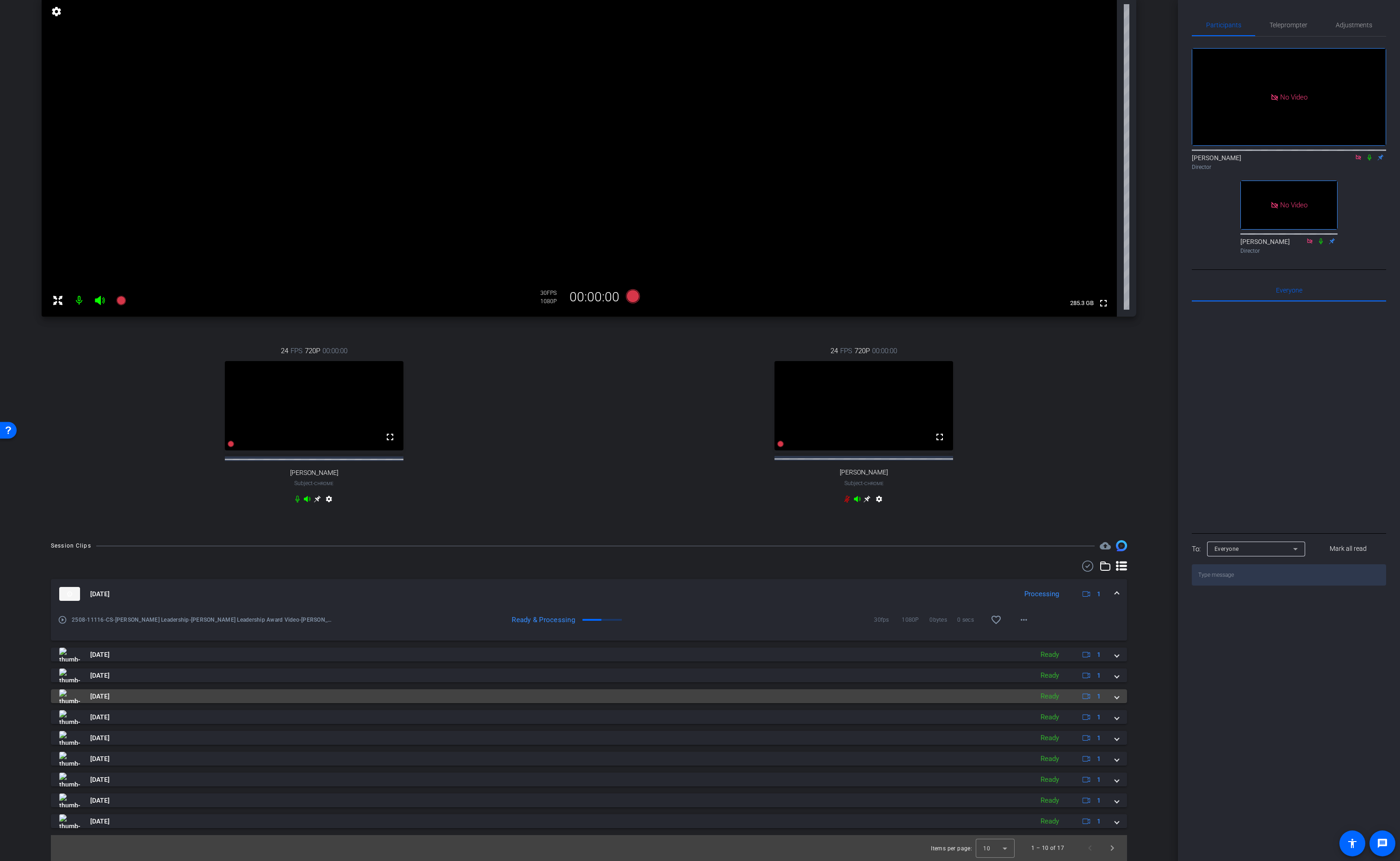
click at [1115, 697] on span at bounding box center [1117, 696] width 4 height 10
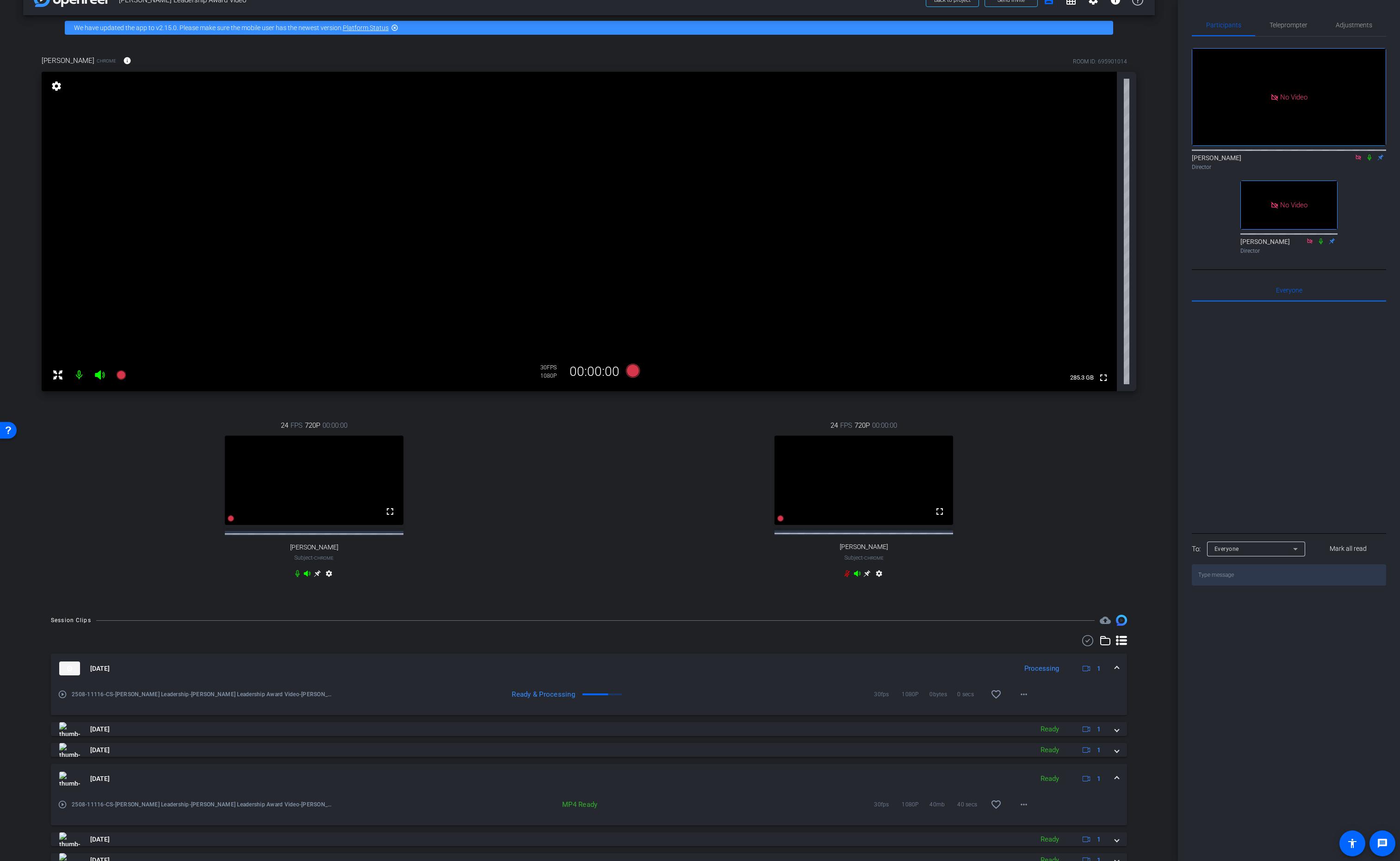
scroll to position [0, 0]
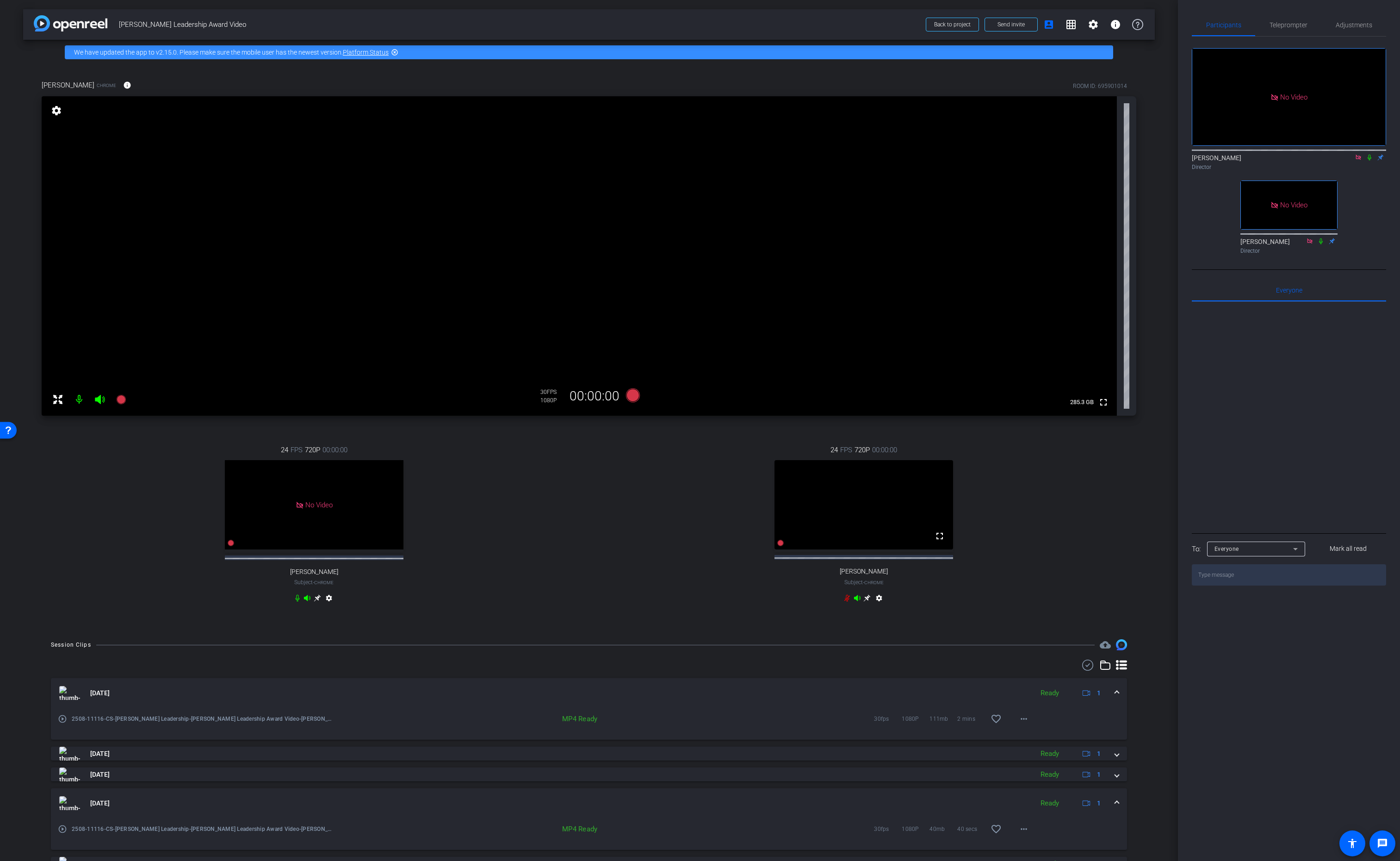
click at [111, 509] on div "24 FPS 720P 00:00:00 No Video Andrew Penziner Subject - Chrome settings" at bounding box center [314, 525] width 545 height 191
click at [120, 401] on icon at bounding box center [120, 399] width 9 height 9
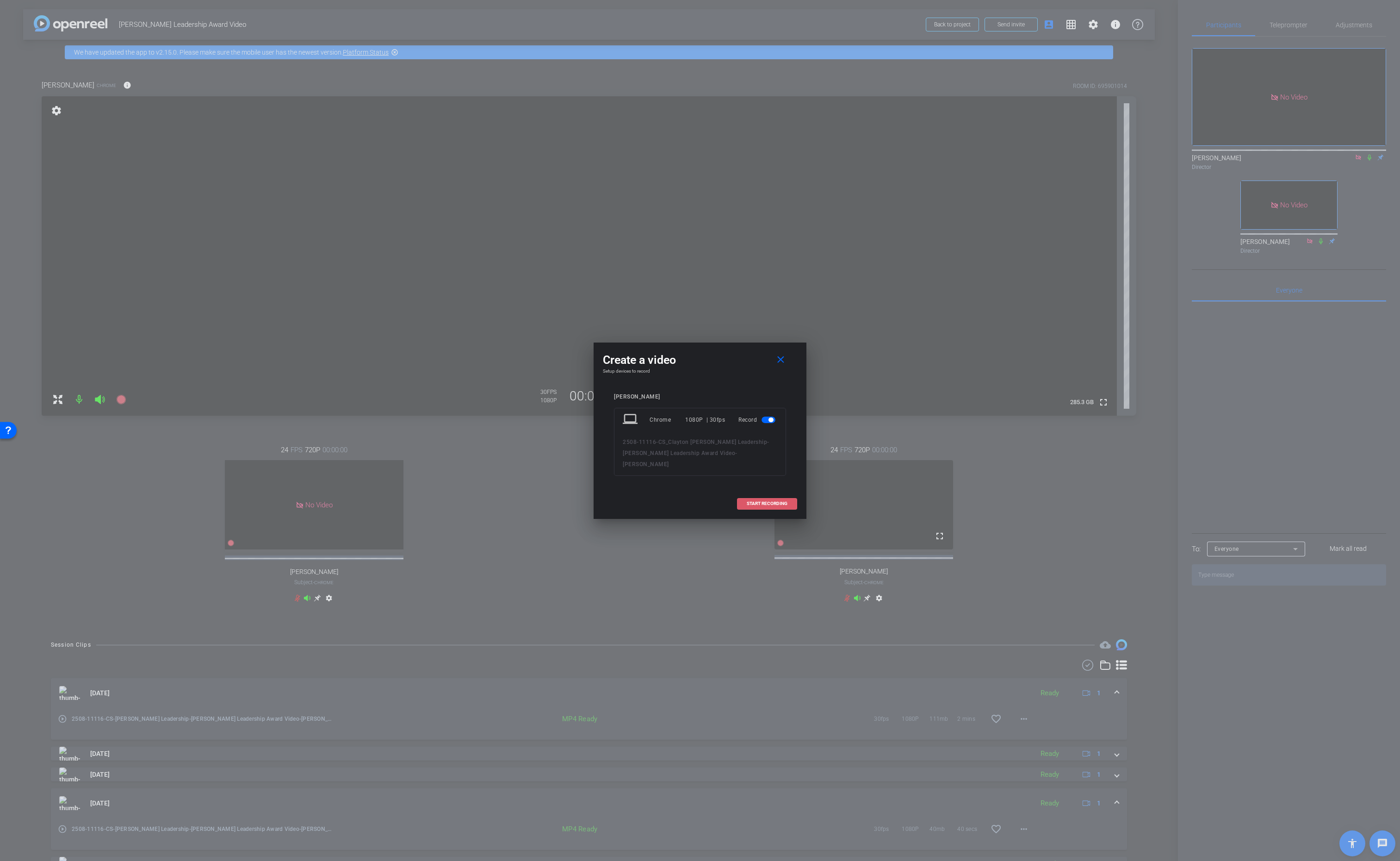
click at [769, 501] on span "START RECORDING" at bounding box center [767, 503] width 41 height 5
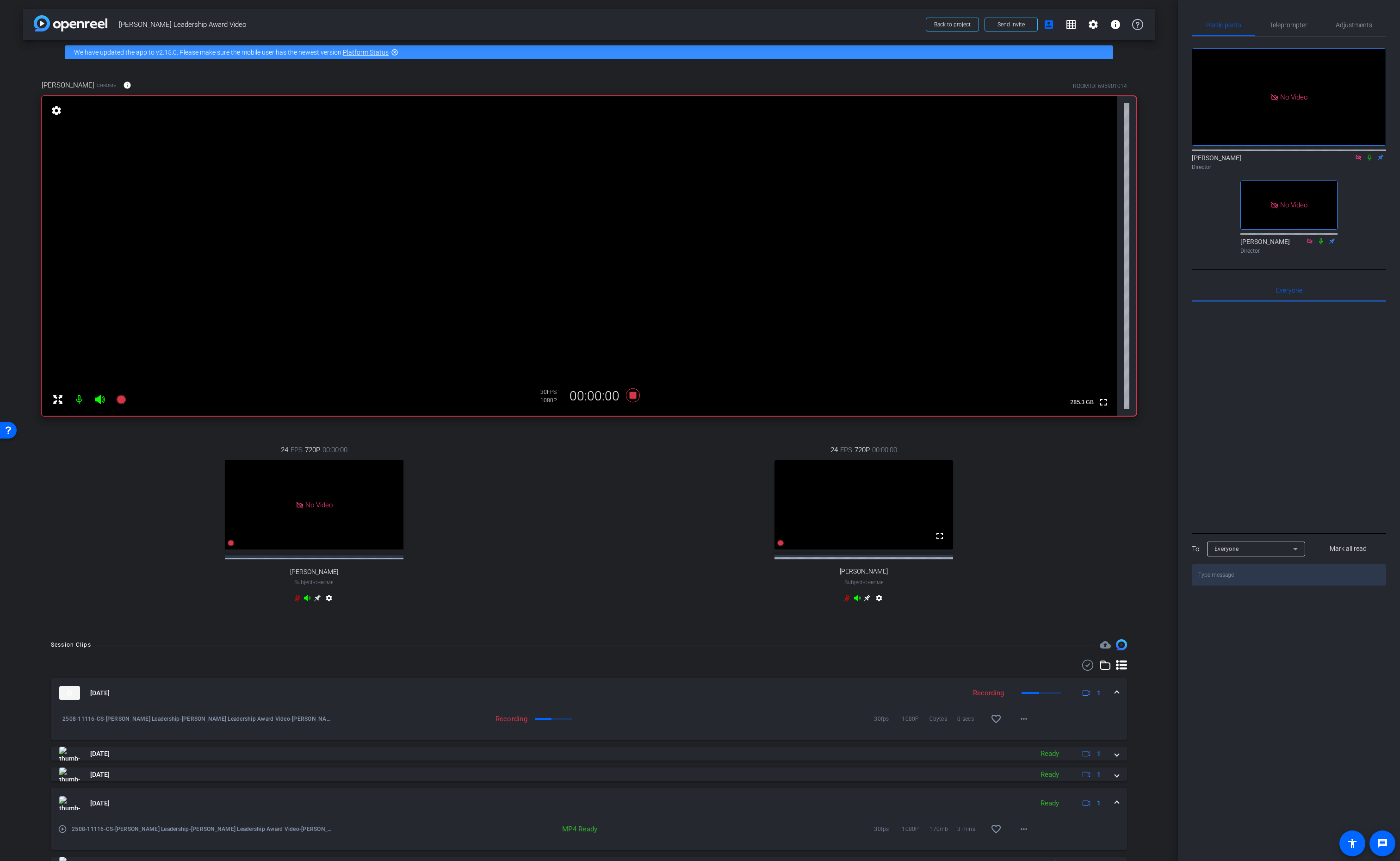
click at [1372, 154] on icon at bounding box center [1370, 158] width 7 height 7
click at [1323, 238] on icon at bounding box center [1321, 241] width 7 height 7
click at [1370, 154] on icon at bounding box center [1370, 158] width 7 height 7
click at [1372, 154] on icon at bounding box center [1370, 158] width 7 height 7
click at [1369, 154] on icon at bounding box center [1370, 157] width 5 height 6
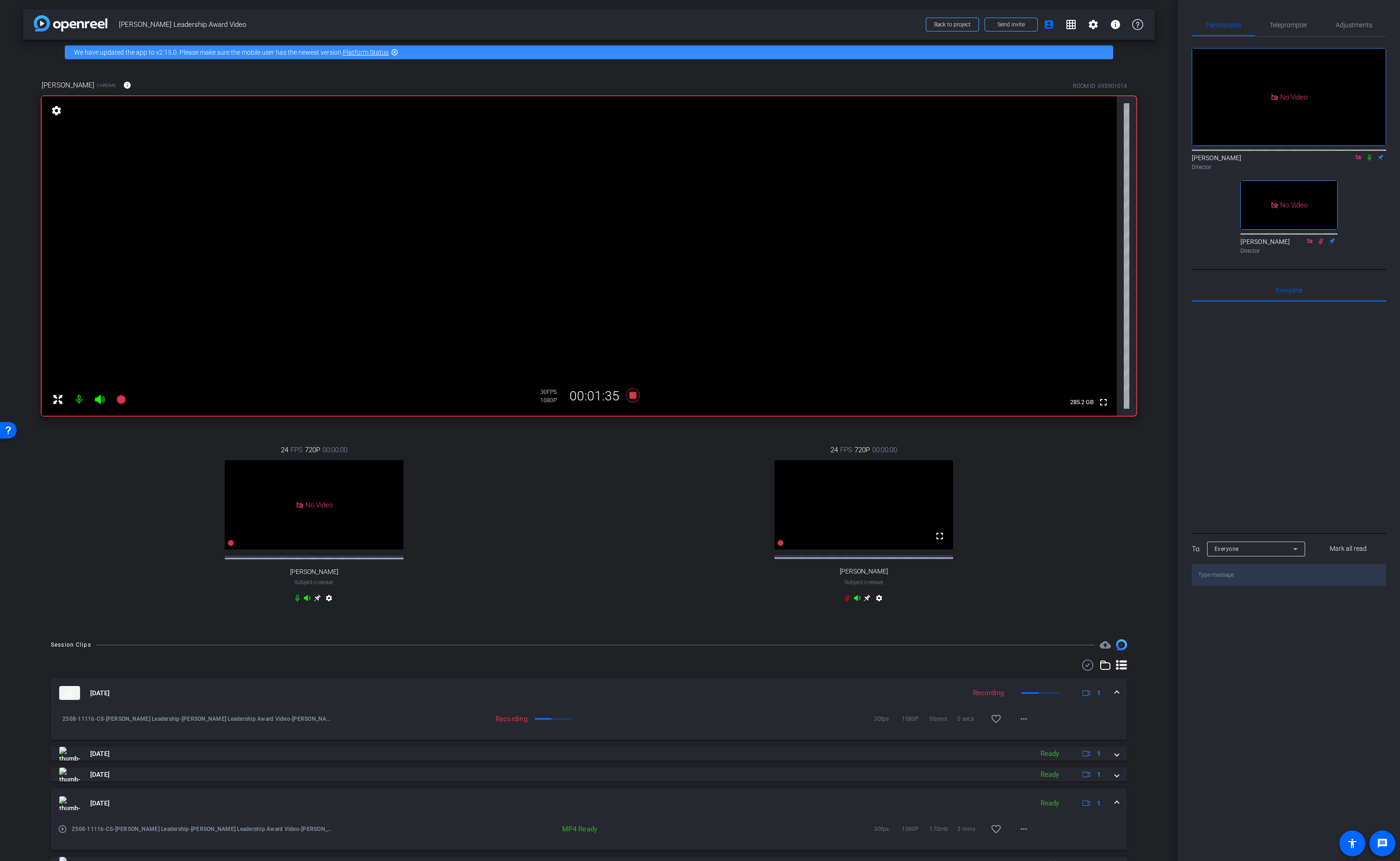
click at [1372, 154] on icon at bounding box center [1370, 158] width 7 height 7
click at [297, 602] on icon at bounding box center [297, 598] width 4 height 7
click at [633, 397] on icon at bounding box center [633, 395] width 14 height 14
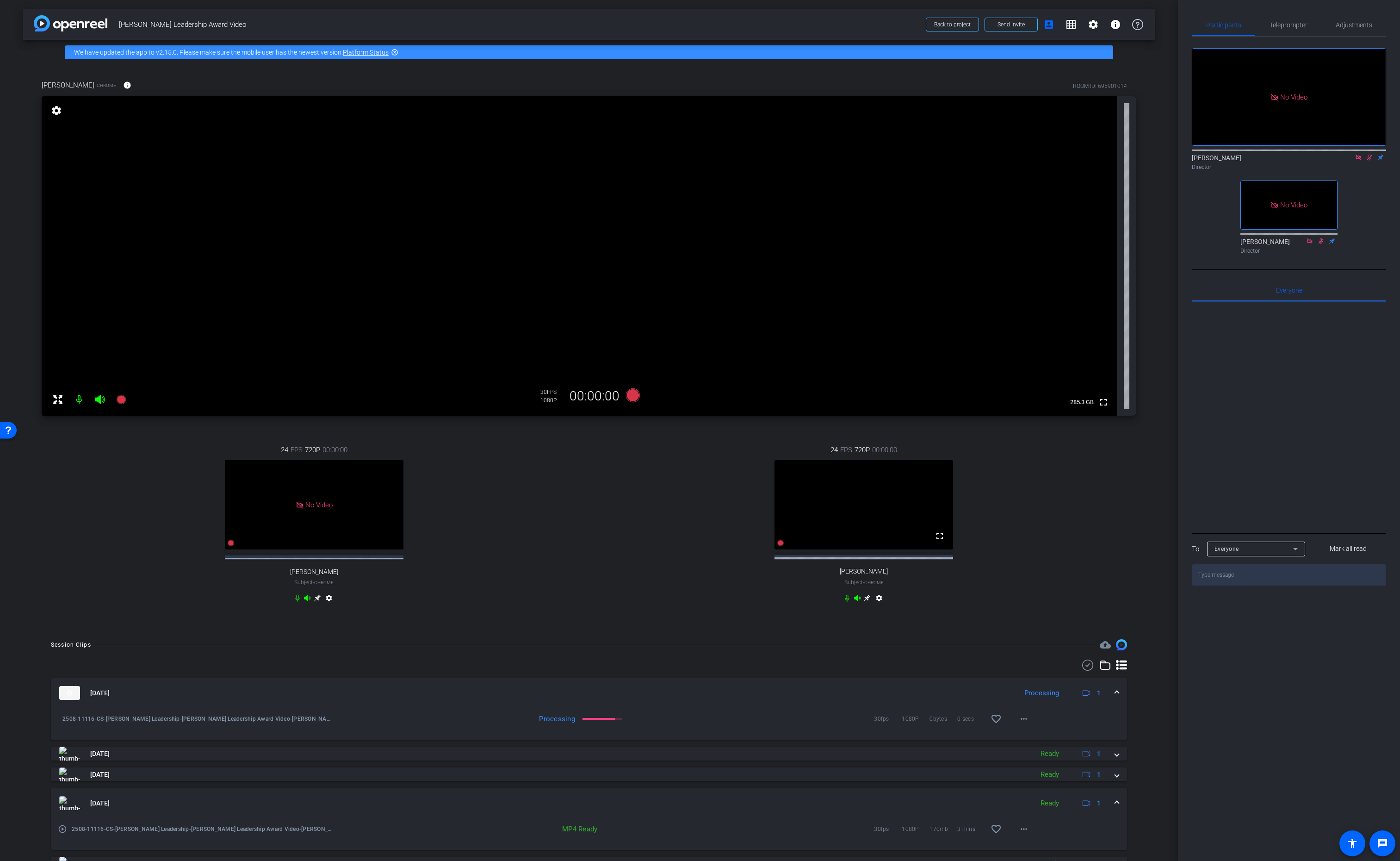
click at [1368, 154] on icon at bounding box center [1370, 157] width 5 height 6
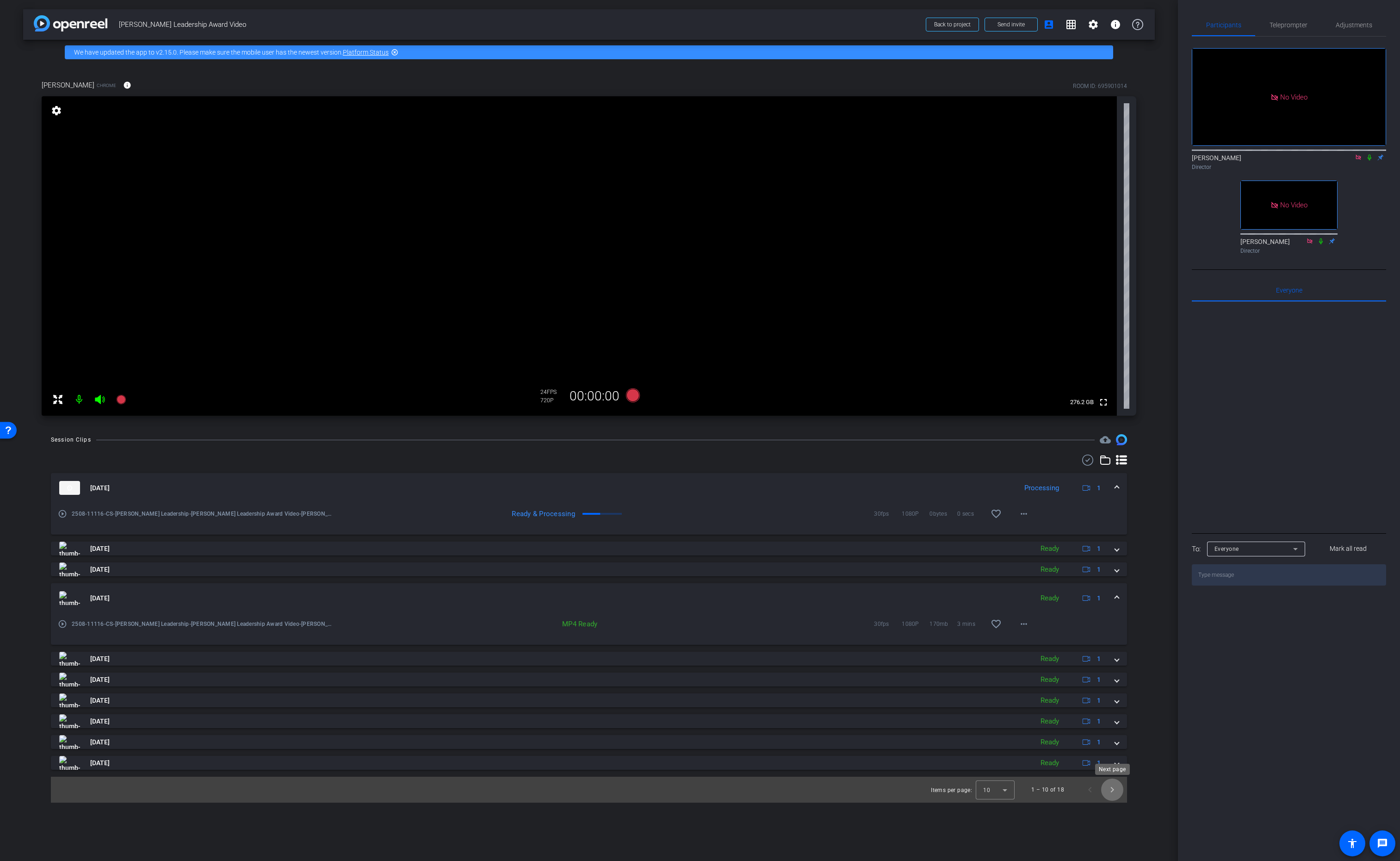
click at [1108, 789] on span "Next page" at bounding box center [1113, 790] width 23 height 23
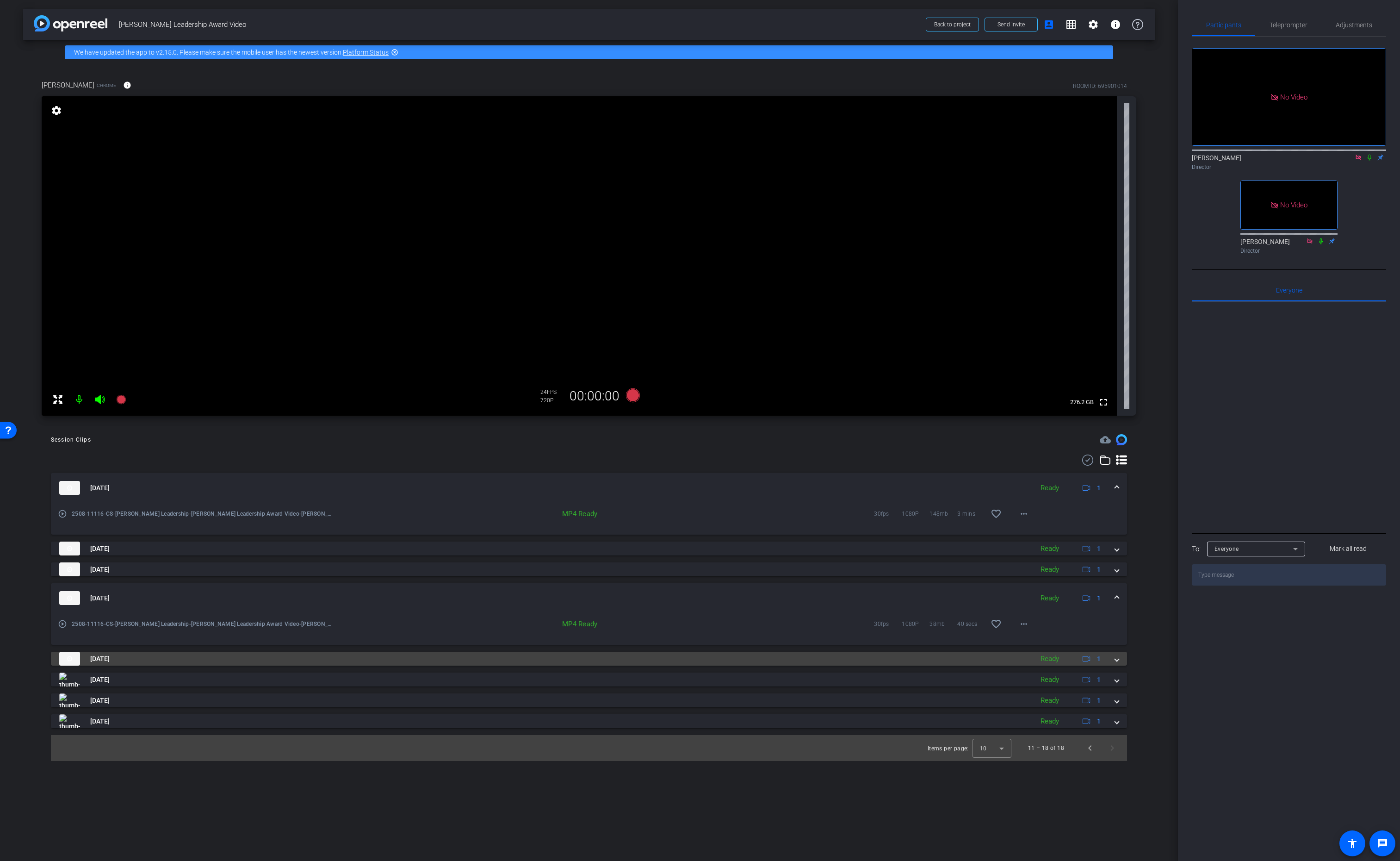
click at [1116, 661] on span at bounding box center [1117, 659] width 4 height 10
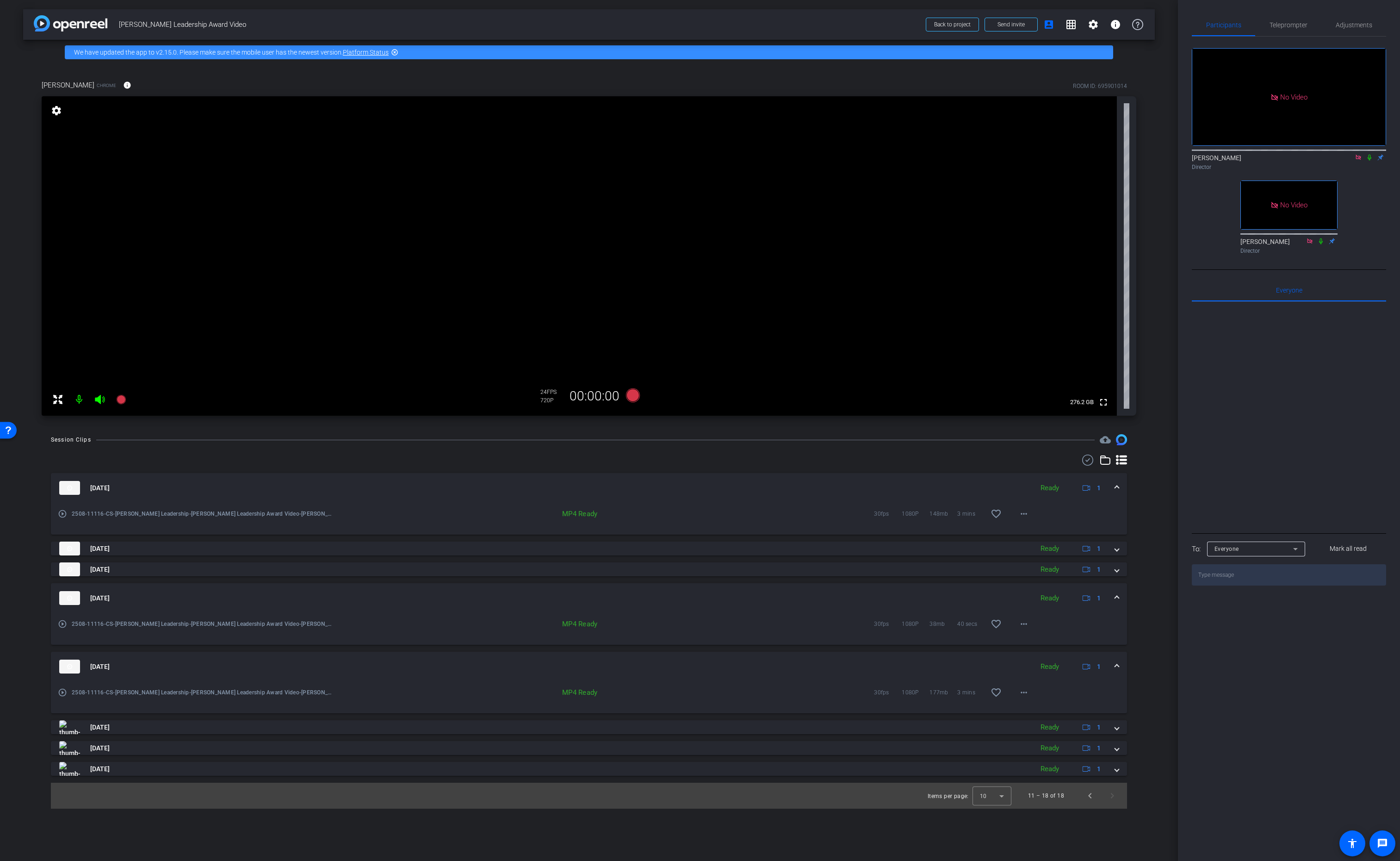
click at [1115, 598] on span at bounding box center [1117, 598] width 4 height 10
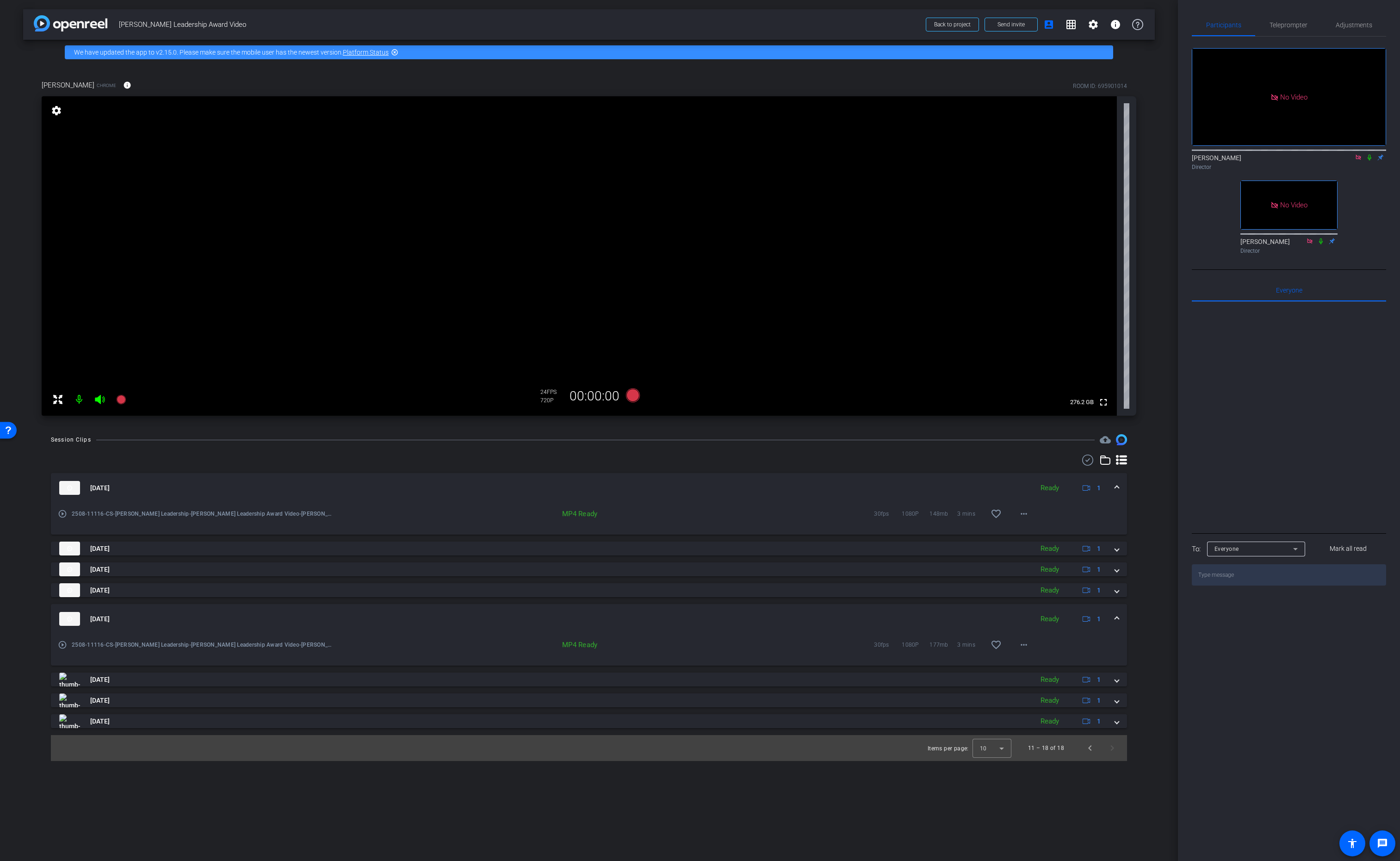
click at [1117, 487] on span at bounding box center [1117, 488] width 4 height 10
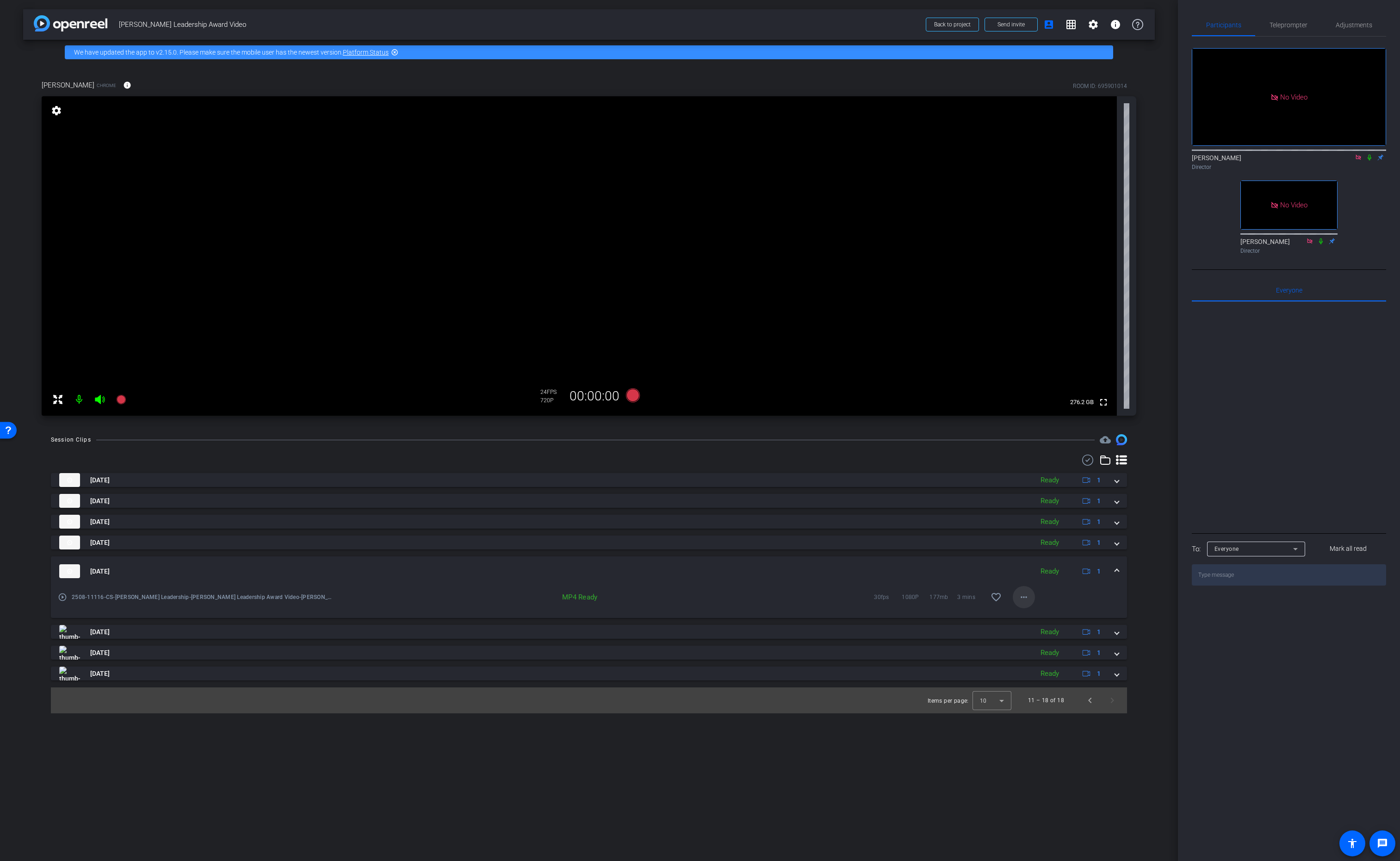
click at [1022, 598] on mat-icon "more_horiz" at bounding box center [1024, 597] width 11 height 11
click at [1029, 640] on span "Download MP4" at bounding box center [1048, 640] width 56 height 11
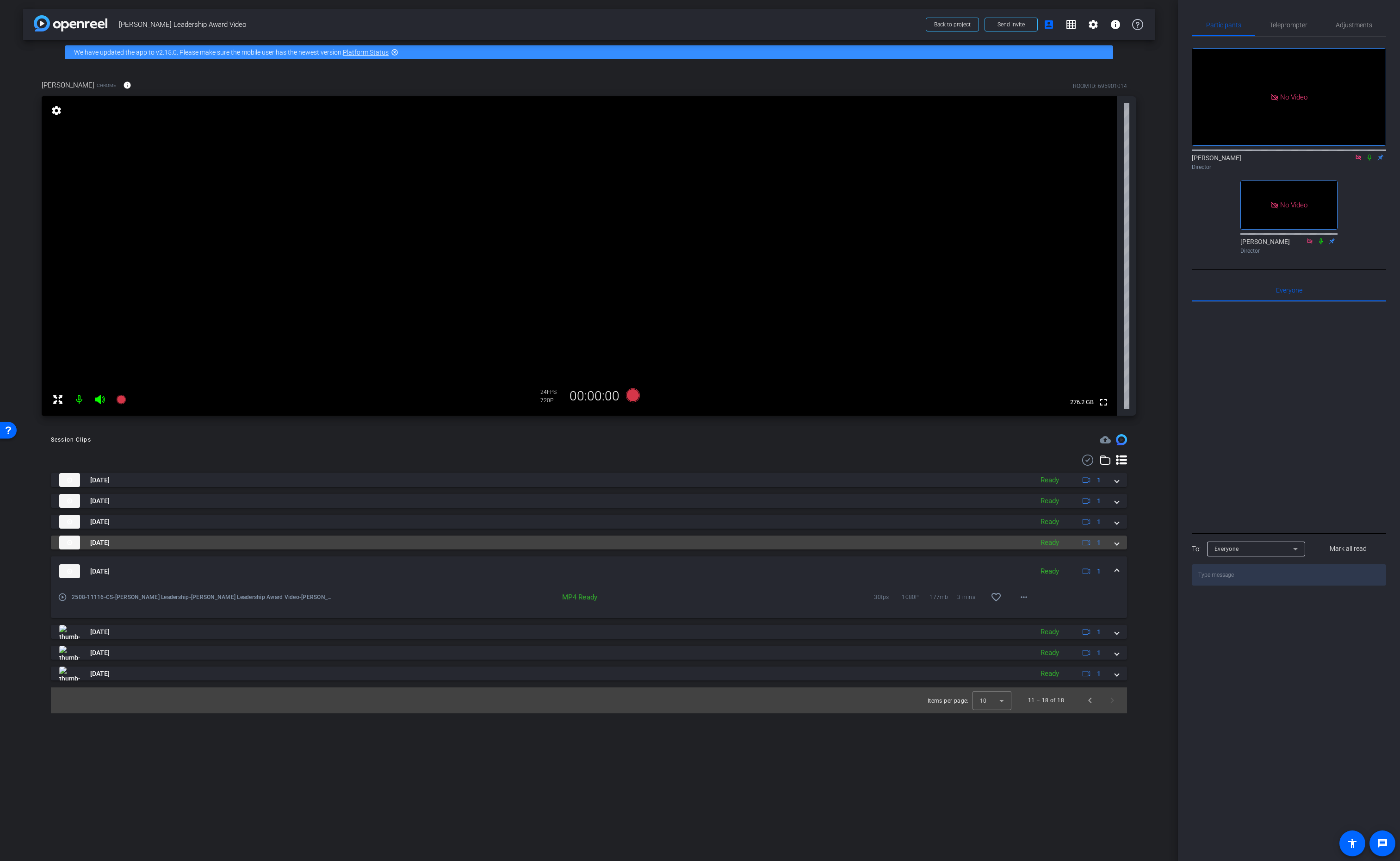
click at [1115, 544] on span at bounding box center [1117, 542] width 4 height 10
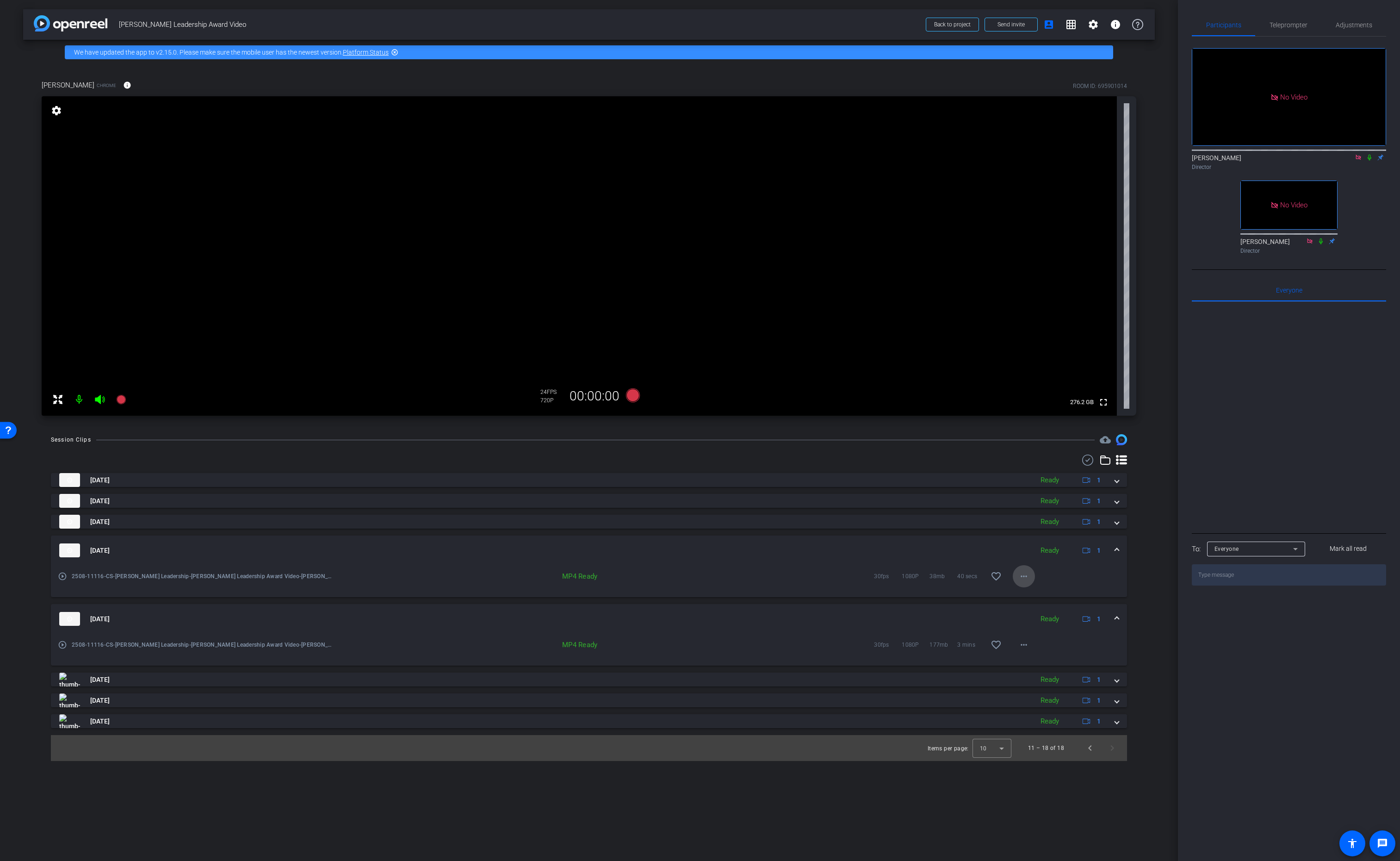
click at [1024, 576] on mat-icon "more_horiz" at bounding box center [1024, 576] width 11 height 11
click at [1055, 618] on span "Download MP4" at bounding box center [1048, 619] width 56 height 11
click at [1114, 524] on div "Sep 22, 2025 Ready 1" at bounding box center [586, 521] width 1056 height 14
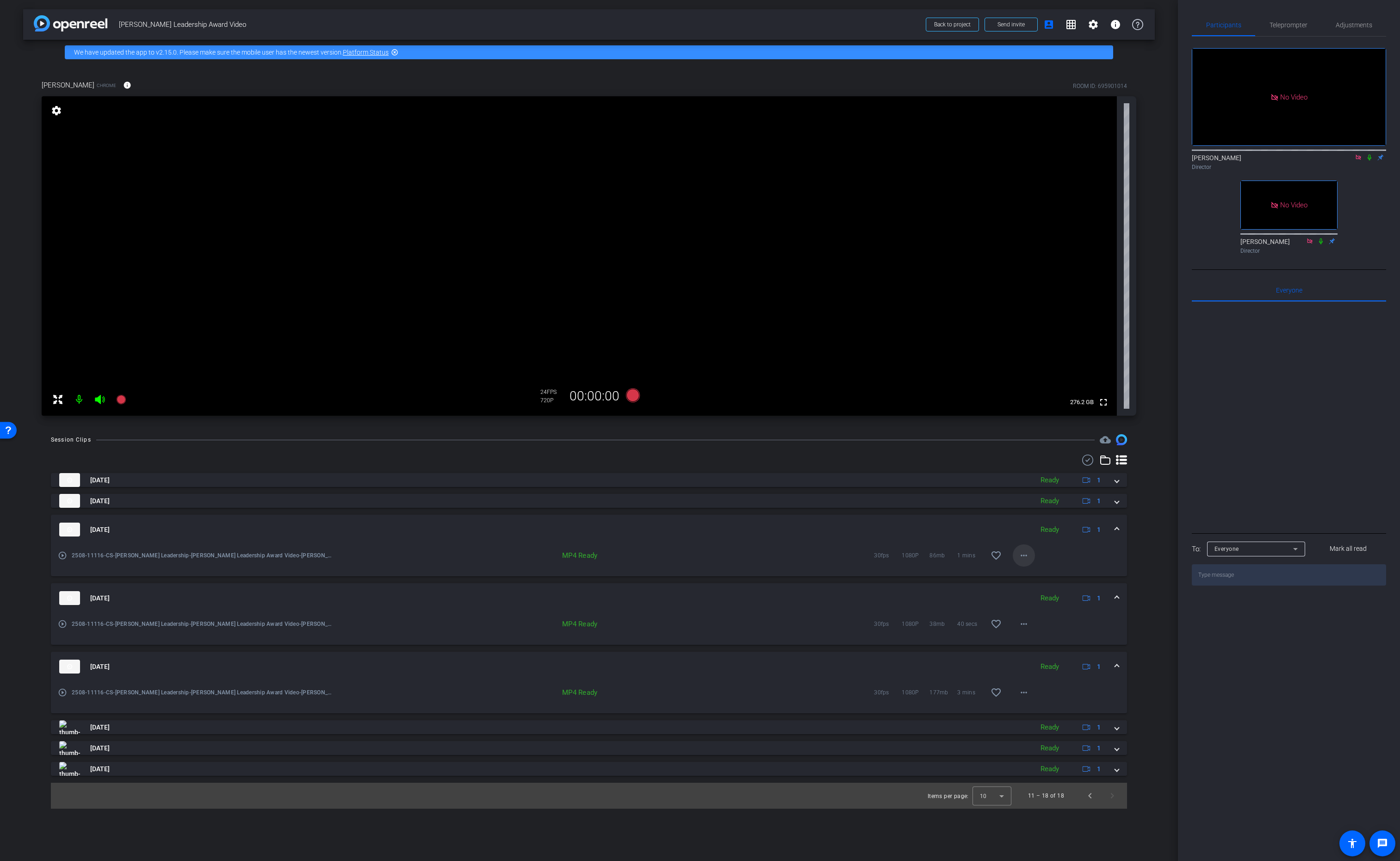
click at [1023, 556] on mat-icon "more_horiz" at bounding box center [1024, 555] width 11 height 11
click at [1052, 598] on span "Download MP4" at bounding box center [1048, 598] width 56 height 11
click at [1118, 503] on span at bounding box center [1117, 501] width 4 height 10
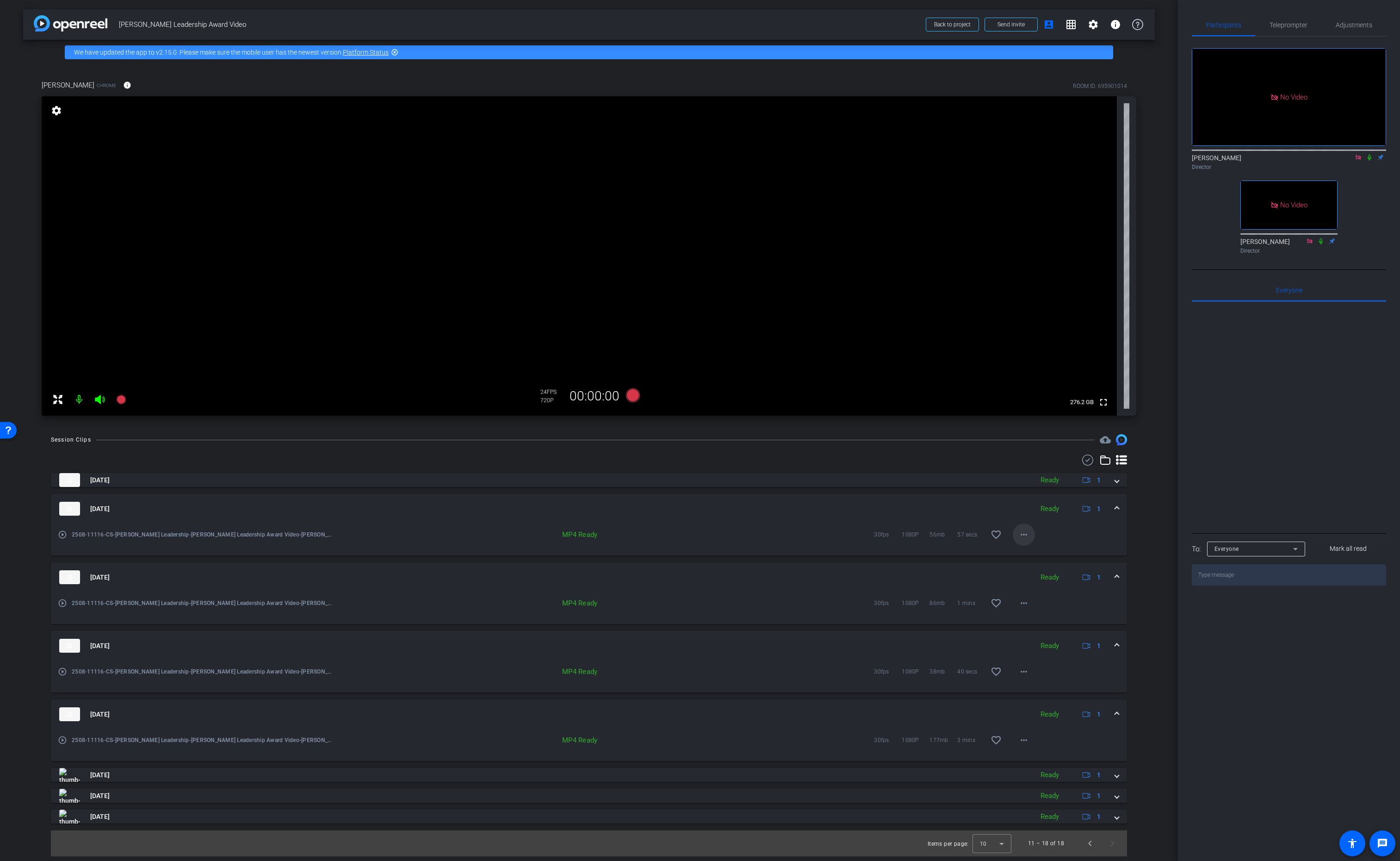
click at [1027, 534] on mat-icon "more_horiz" at bounding box center [1024, 534] width 11 height 11
click at [1054, 576] on span "Download MP4" at bounding box center [1048, 577] width 56 height 11
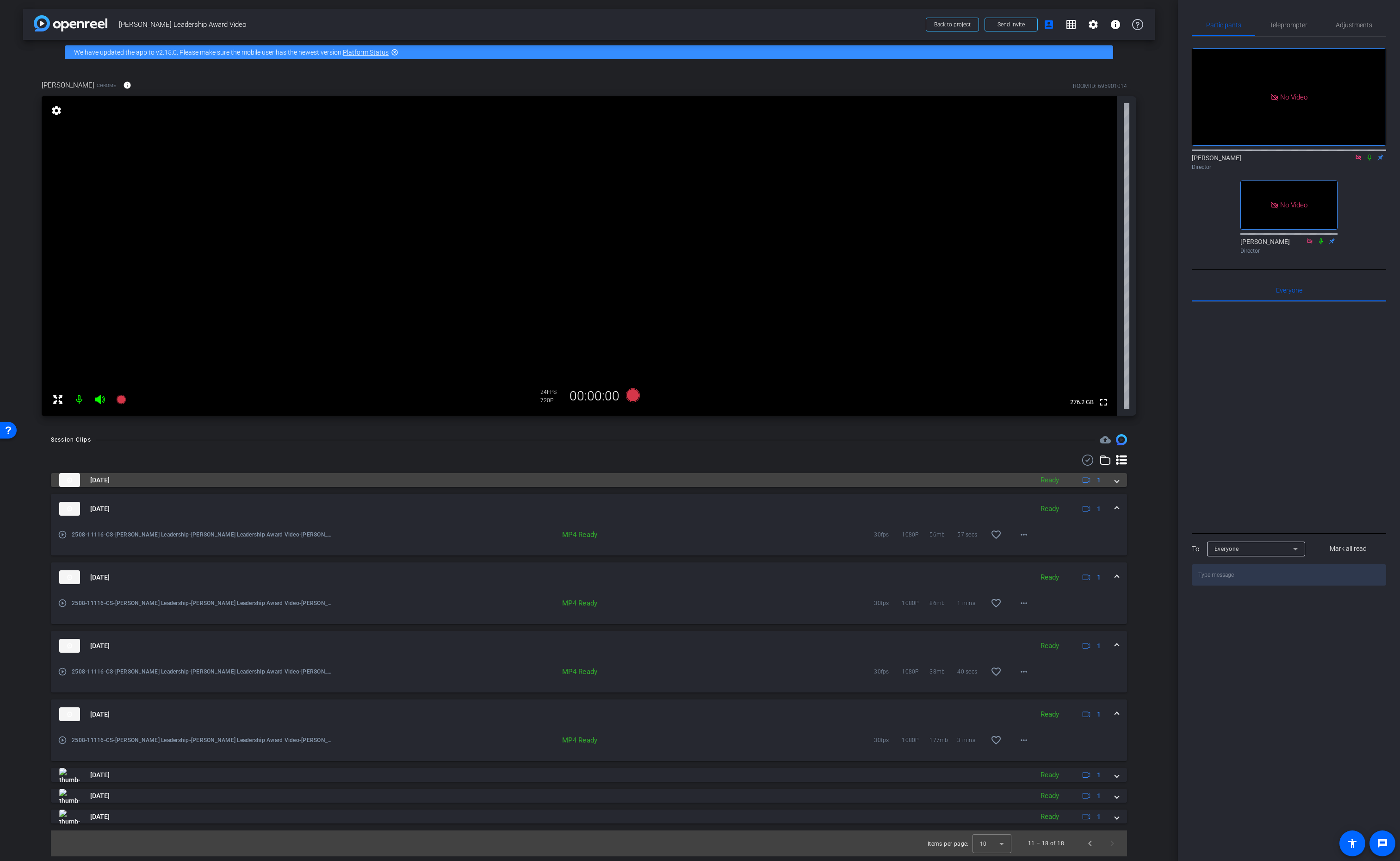
click at [1120, 484] on mat-expansion-panel-header "Sep 22, 2025 Ready 1" at bounding box center [589, 480] width 1076 height 14
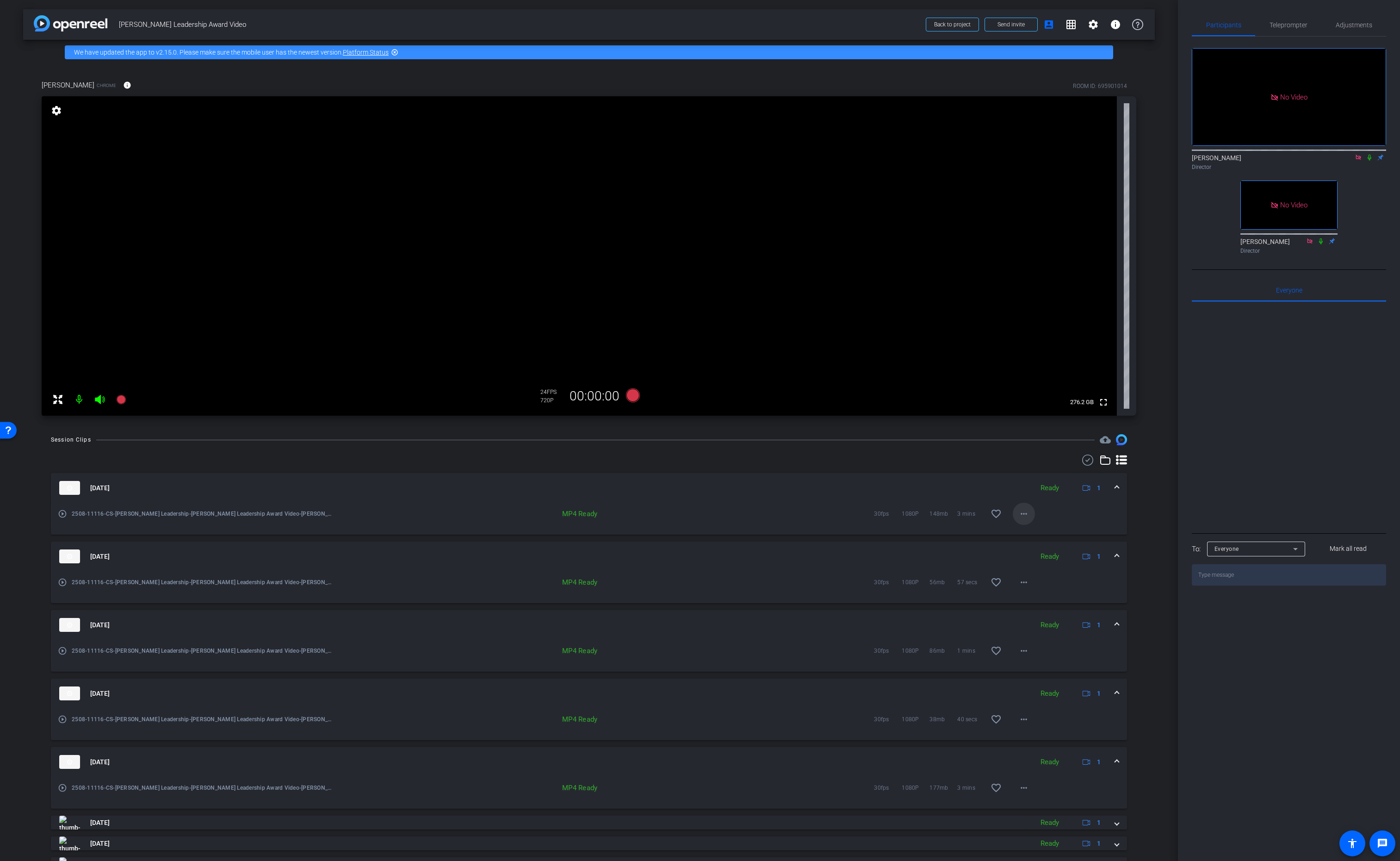
click at [1022, 514] on mat-icon "more_horiz" at bounding box center [1024, 514] width 11 height 11
click at [1056, 557] on span "Download MP4" at bounding box center [1048, 556] width 56 height 11
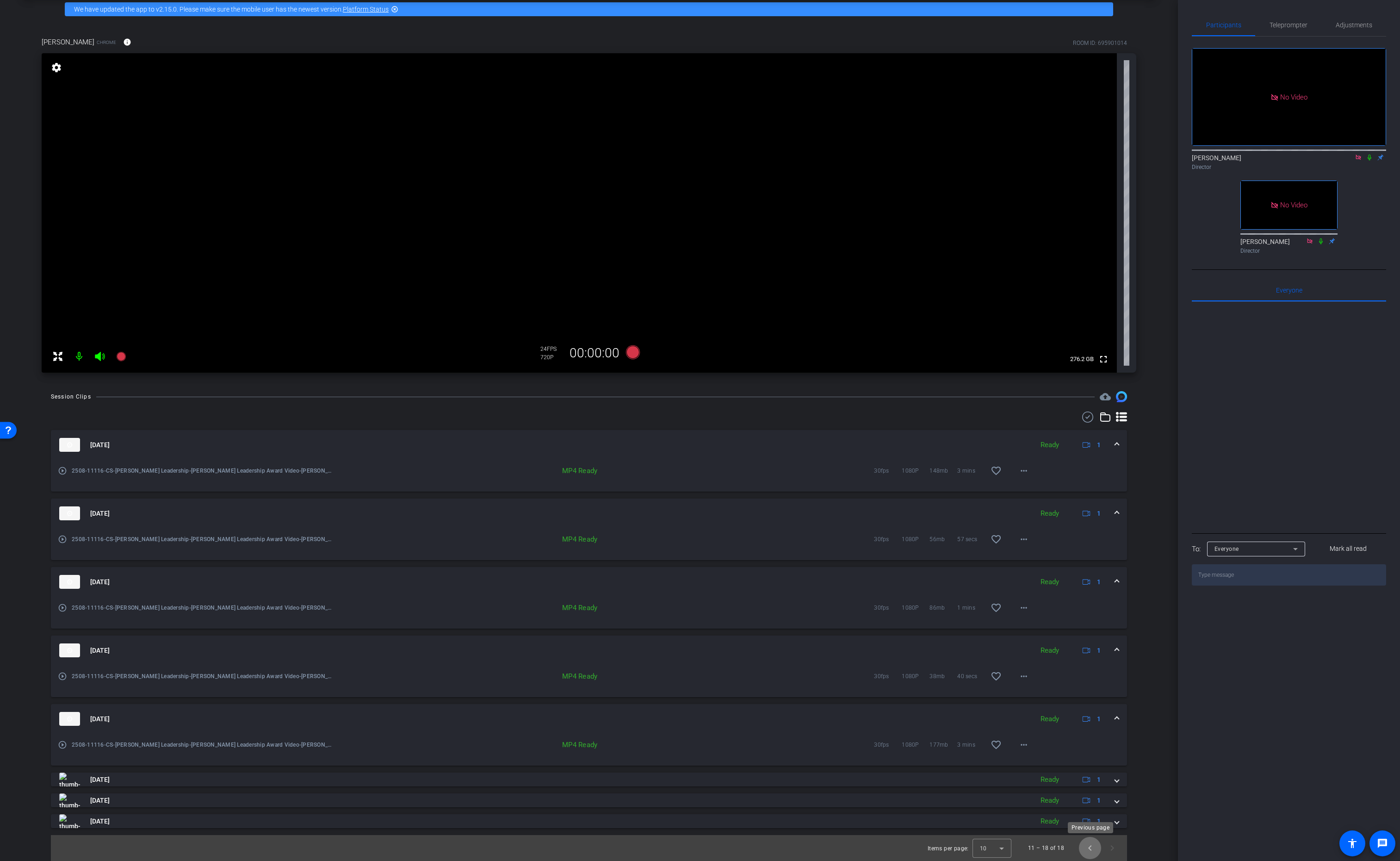
click at [1086, 847] on span "Previous page" at bounding box center [1090, 848] width 23 height 23
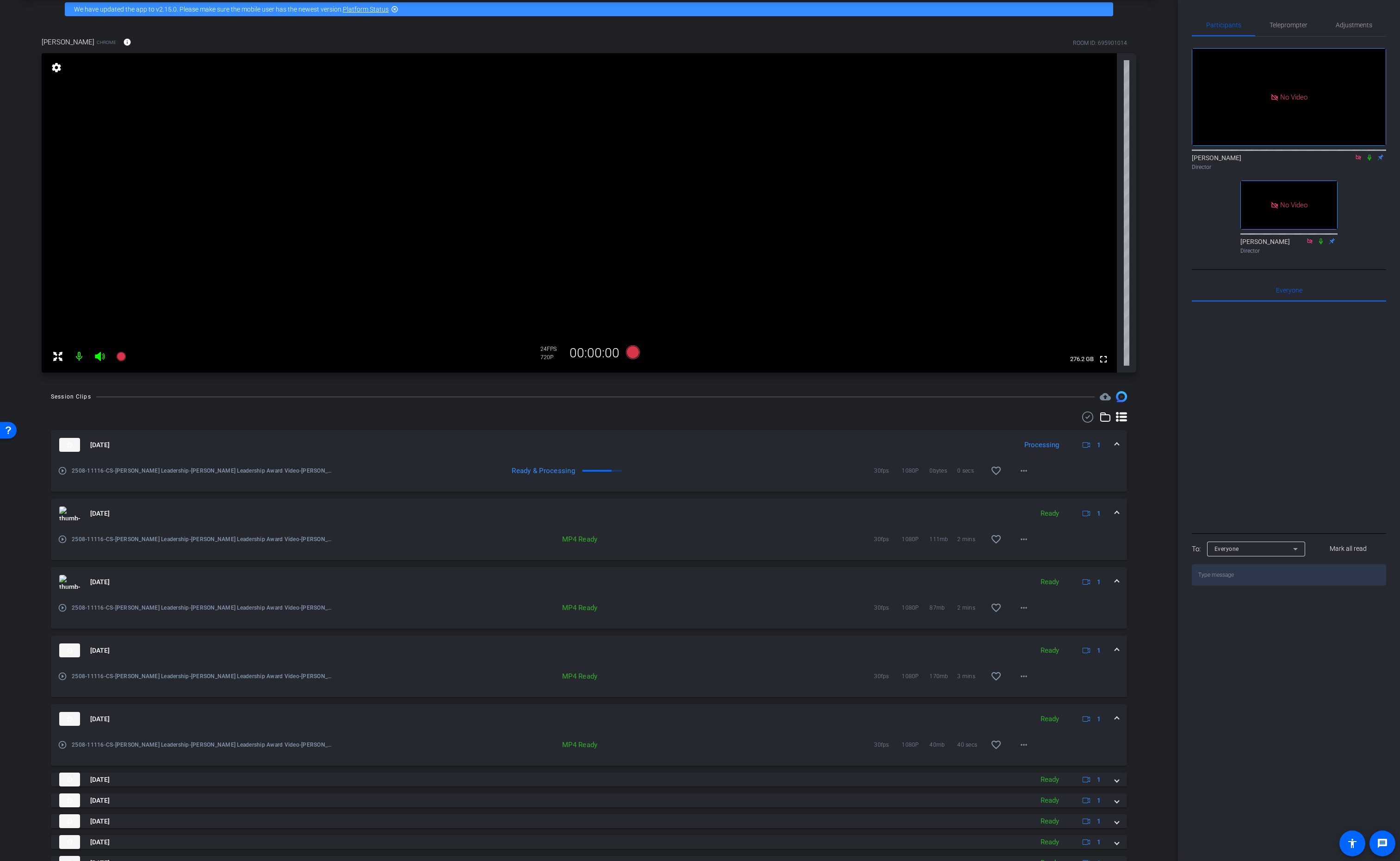
click at [1116, 514] on span at bounding box center [1117, 513] width 4 height 10
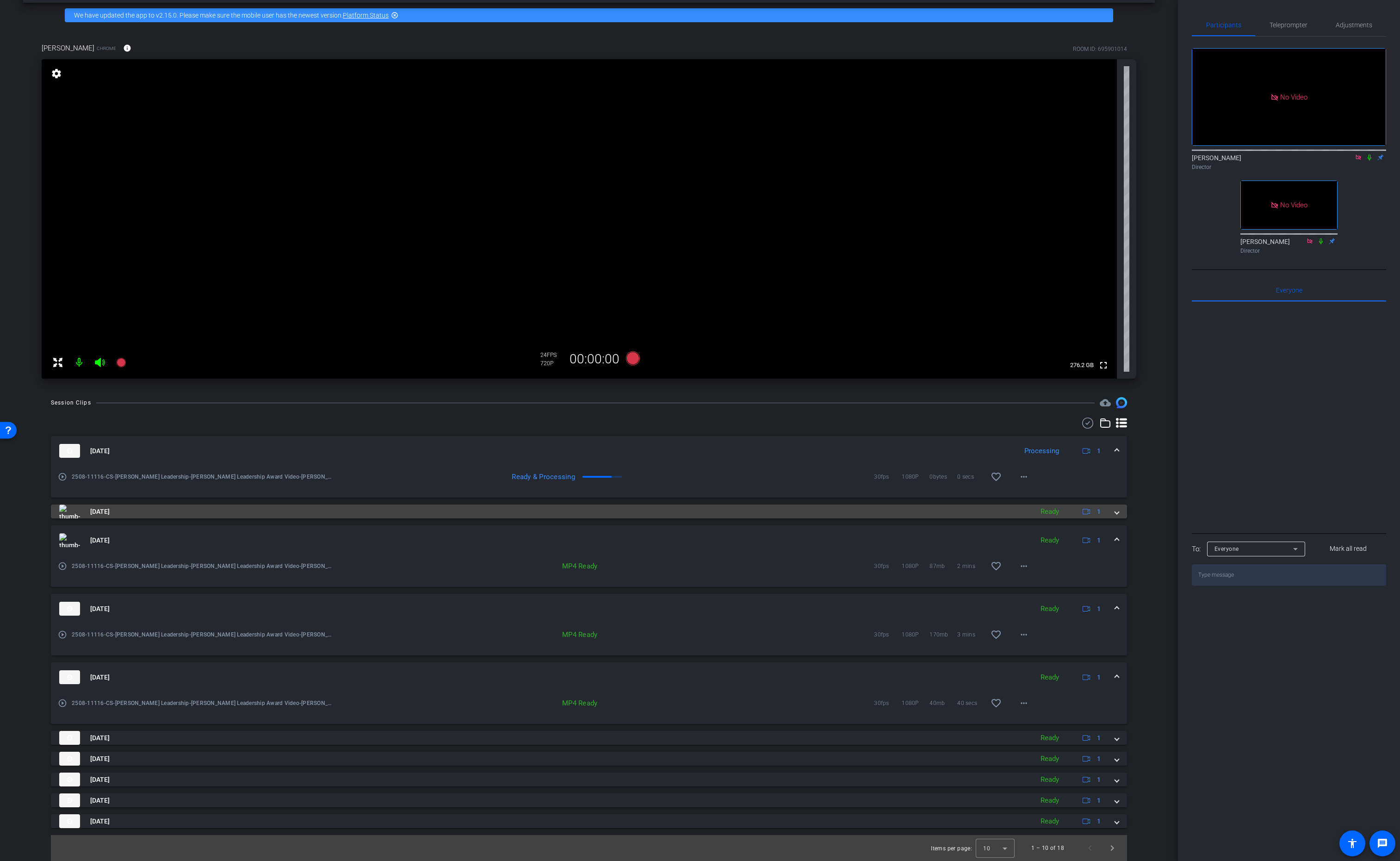
scroll to position [37, 0]
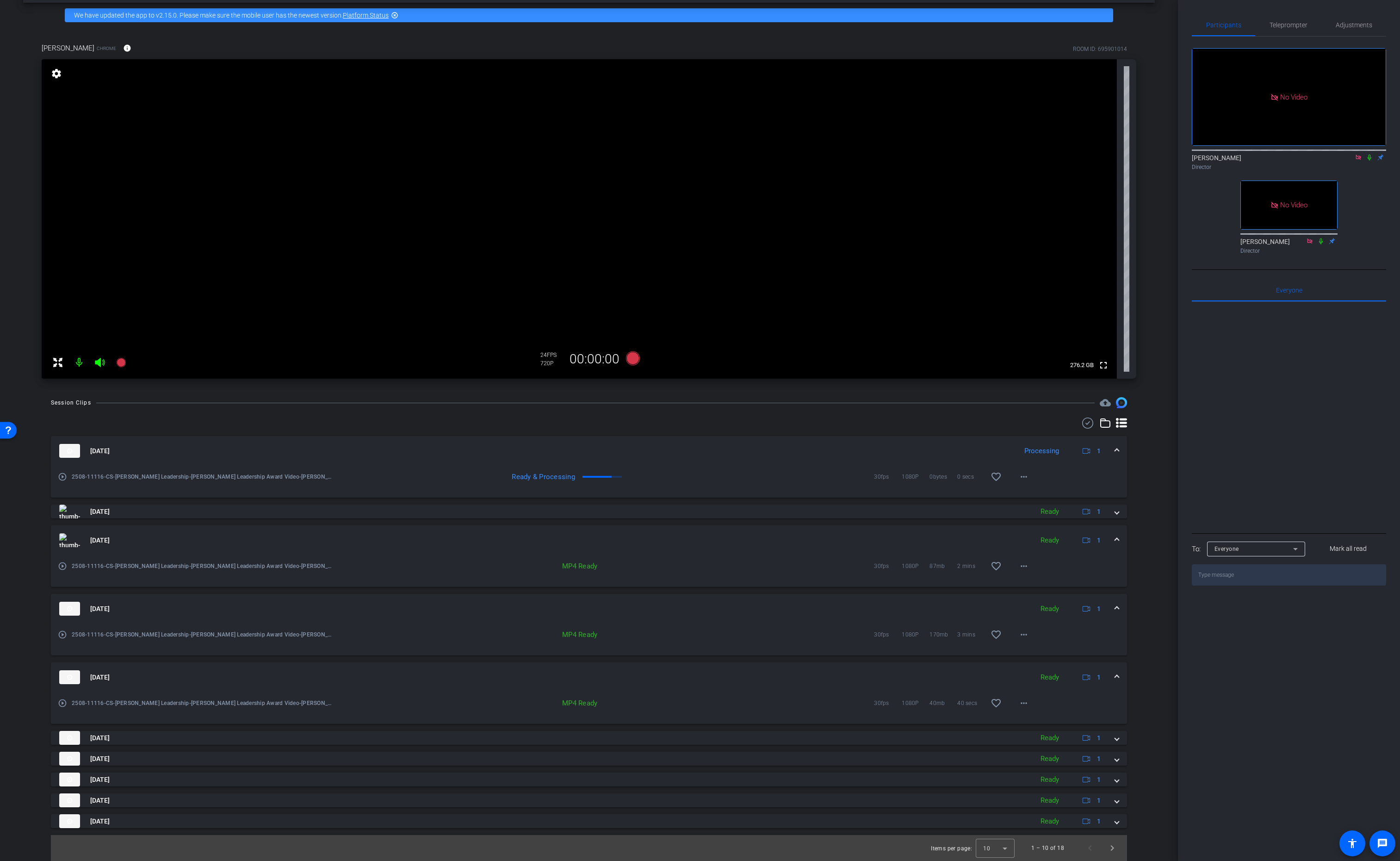
click at [1115, 539] on span at bounding box center [1117, 540] width 4 height 10
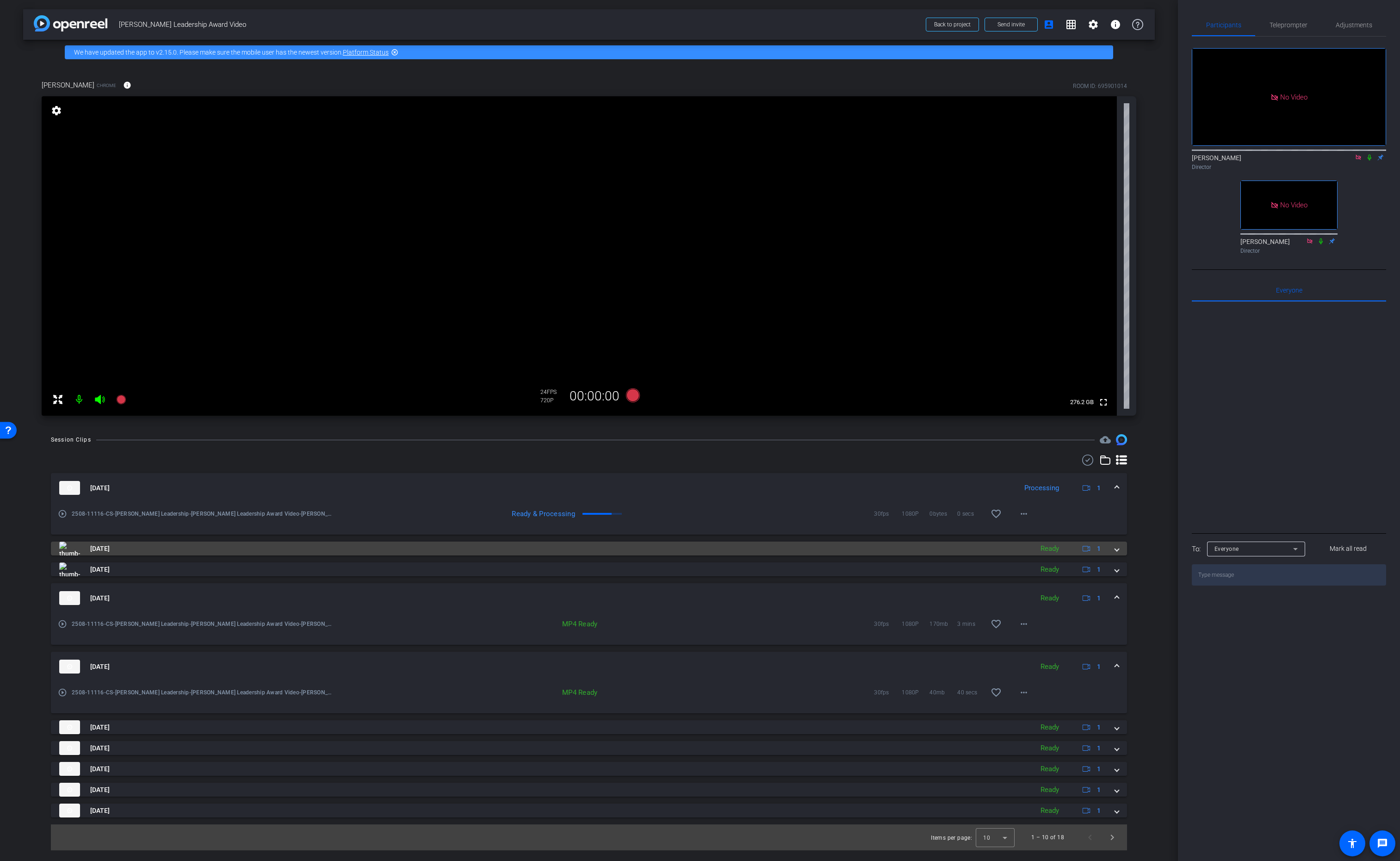
scroll to position [0, 0]
click at [1115, 597] on span at bounding box center [1117, 598] width 4 height 10
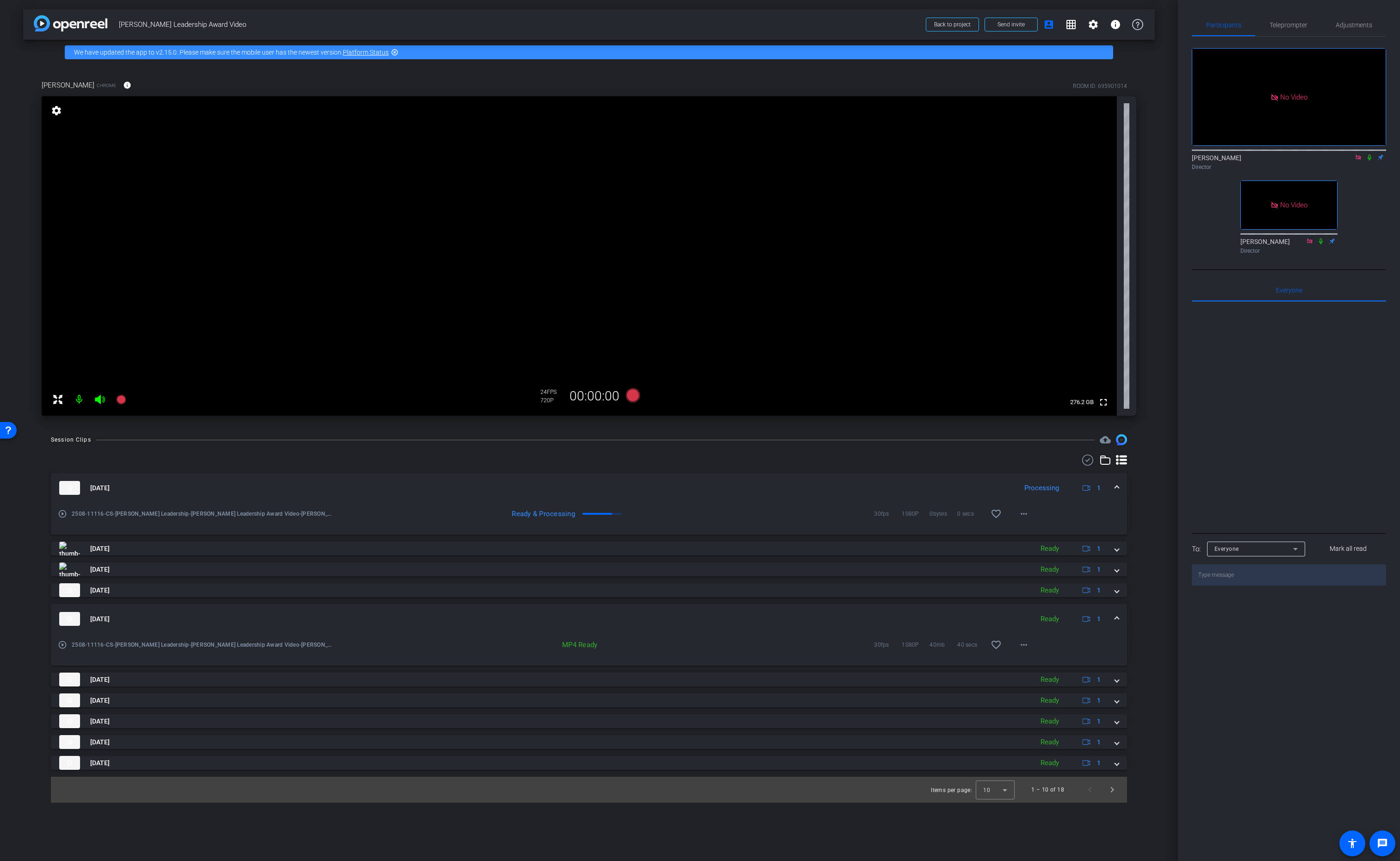
click at [1115, 620] on span at bounding box center [1117, 619] width 4 height 10
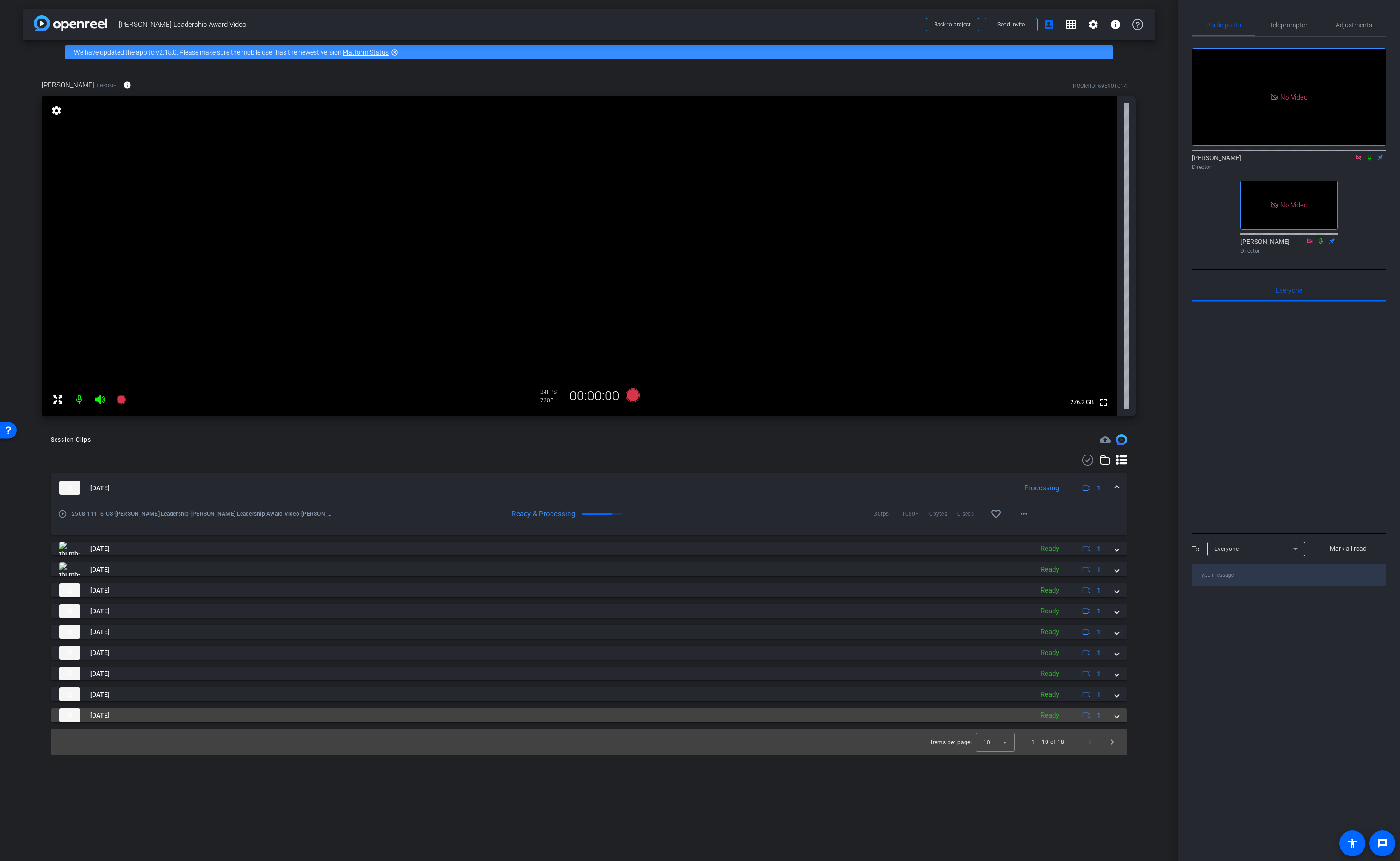
click at [1116, 718] on span at bounding box center [1117, 715] width 4 height 10
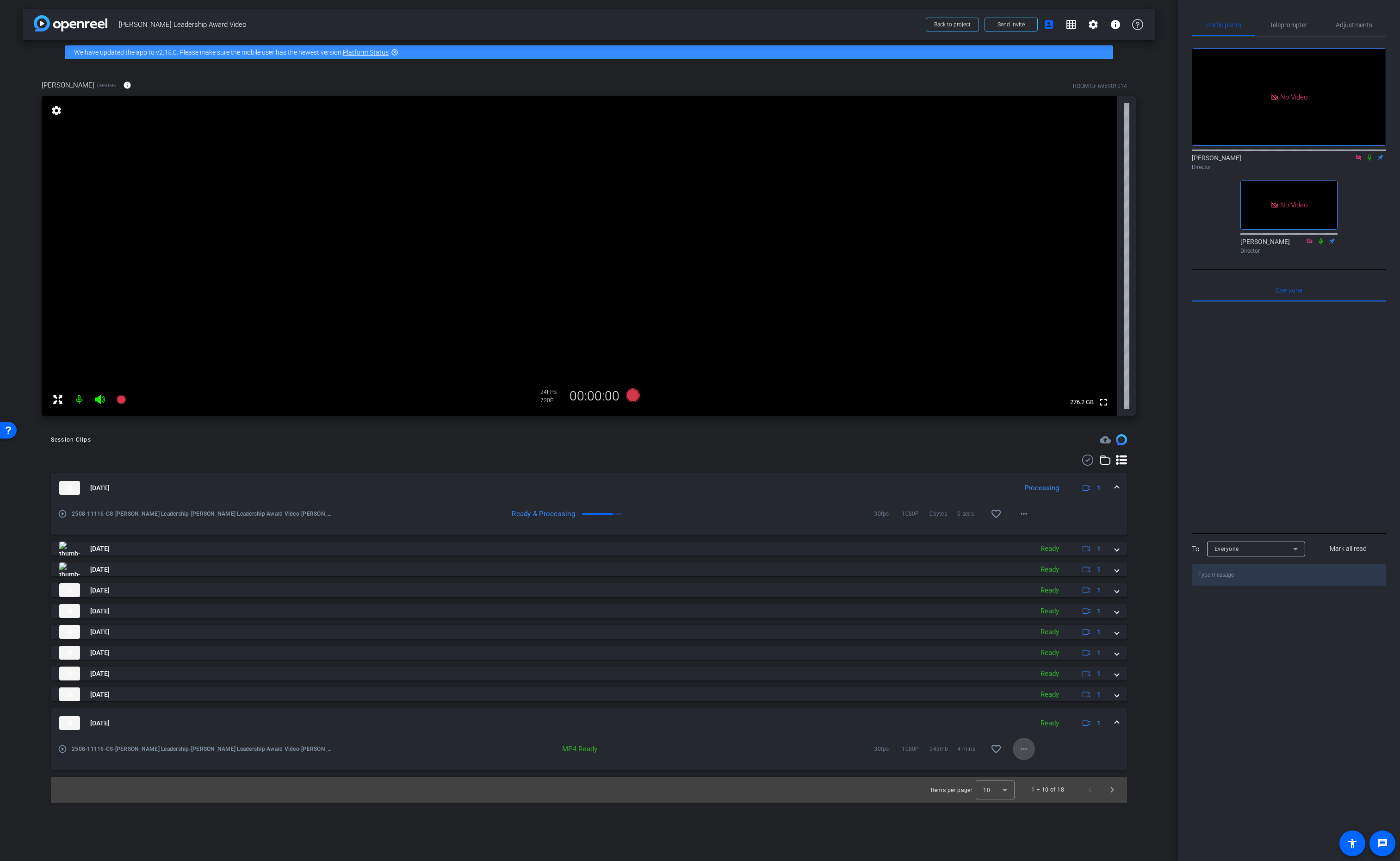
click at [1023, 751] on mat-icon "more_horiz" at bounding box center [1024, 749] width 11 height 11
click at [1058, 652] on span "Download MP4" at bounding box center [1048, 649] width 56 height 11
click at [1115, 695] on span at bounding box center [1117, 695] width 4 height 10
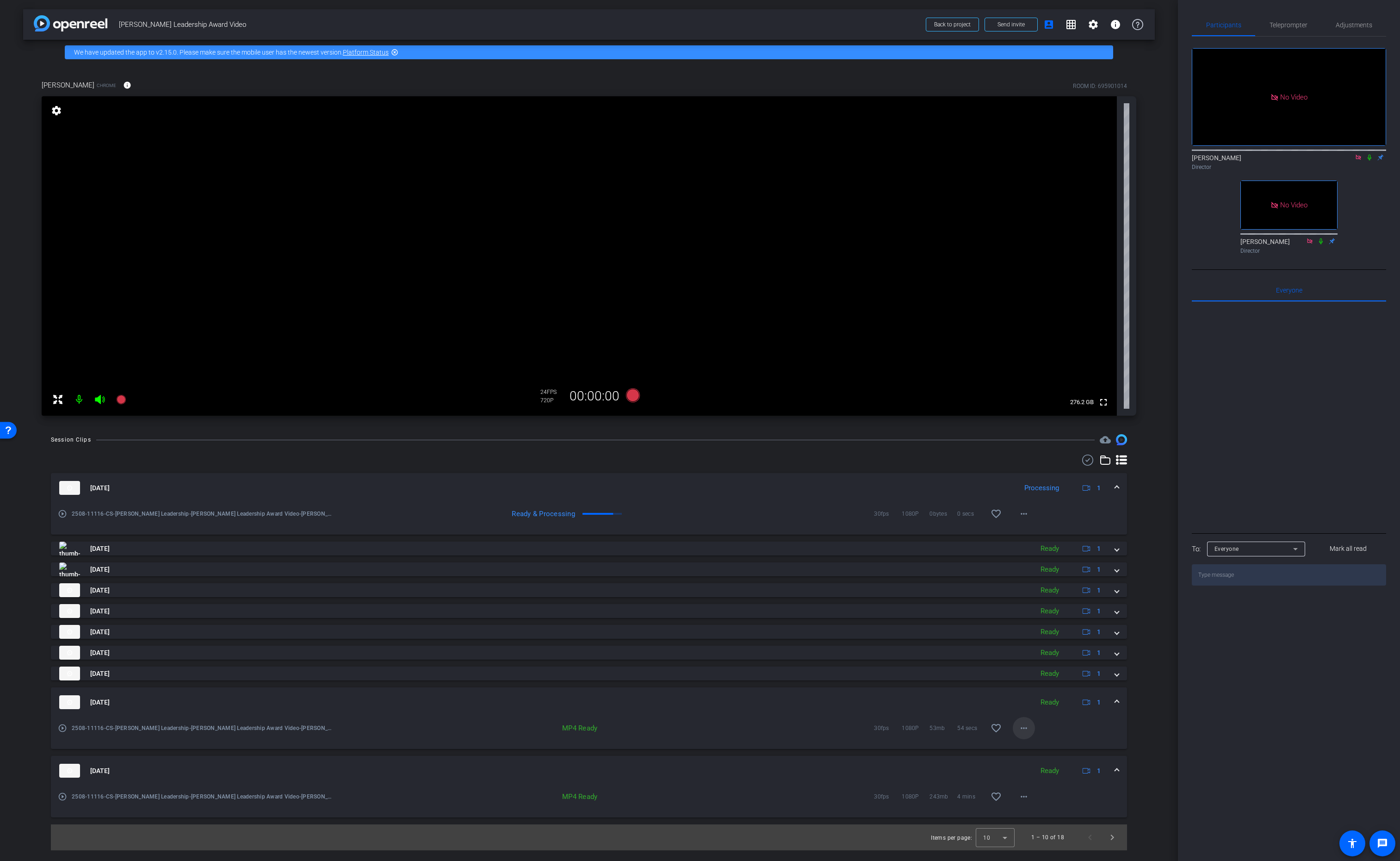
click at [1025, 731] on mat-icon "more_horiz" at bounding box center [1024, 728] width 11 height 11
click at [1063, 772] on span "Download MP4" at bounding box center [1048, 771] width 56 height 11
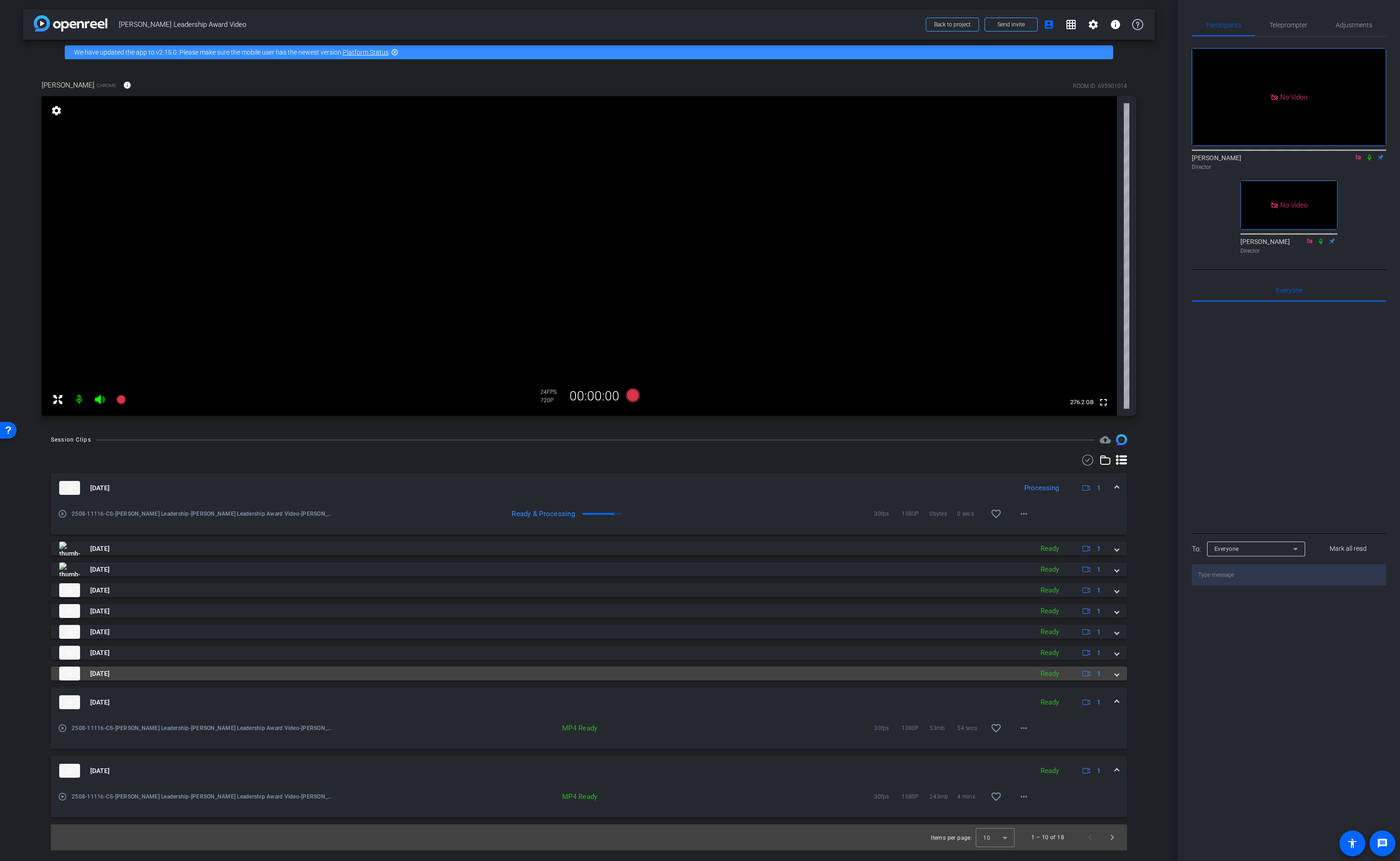
click at [1115, 678] on span at bounding box center [1117, 674] width 4 height 10
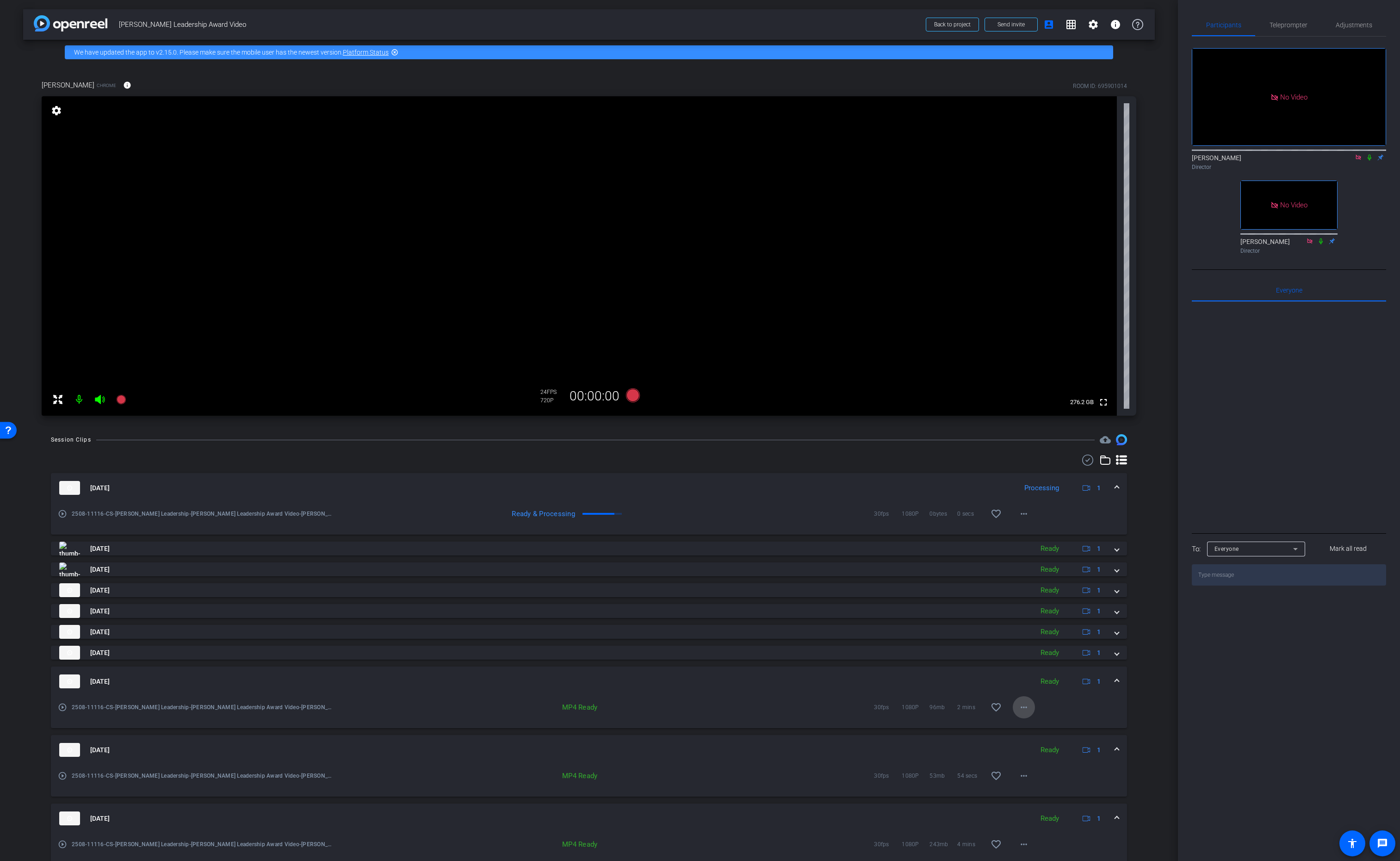
click at [1027, 709] on mat-icon "more_horiz" at bounding box center [1024, 707] width 11 height 11
click at [1054, 751] on span "Download MP4" at bounding box center [1048, 750] width 56 height 11
click at [1117, 654] on span at bounding box center [1117, 653] width 4 height 10
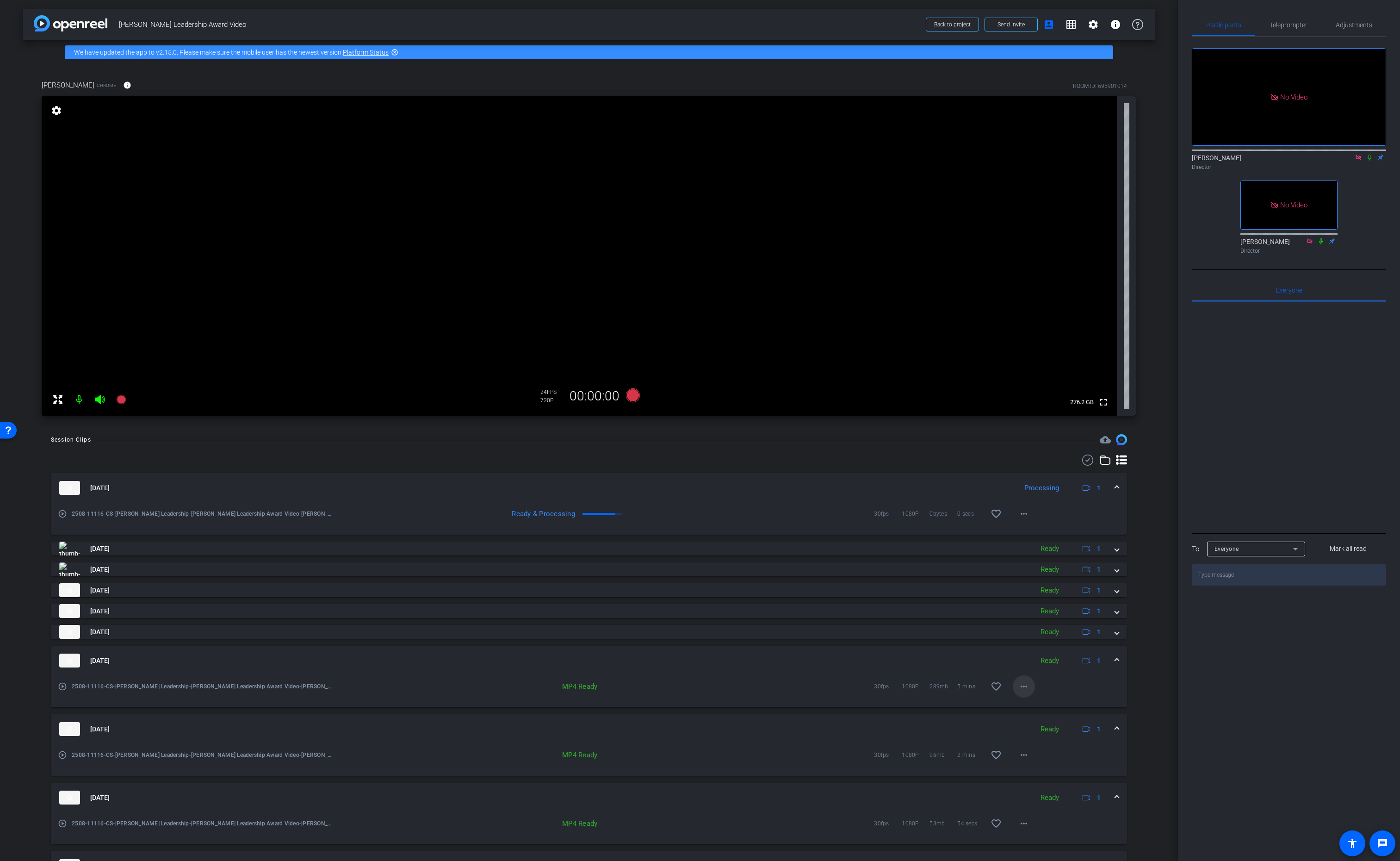
click at [1026, 684] on mat-icon "more_horiz" at bounding box center [1024, 686] width 11 height 11
click at [1050, 729] on span "Download MP4" at bounding box center [1048, 729] width 56 height 11
click at [1114, 639] on div "Sep 22, 2025 Ready 1" at bounding box center [586, 632] width 1056 height 14
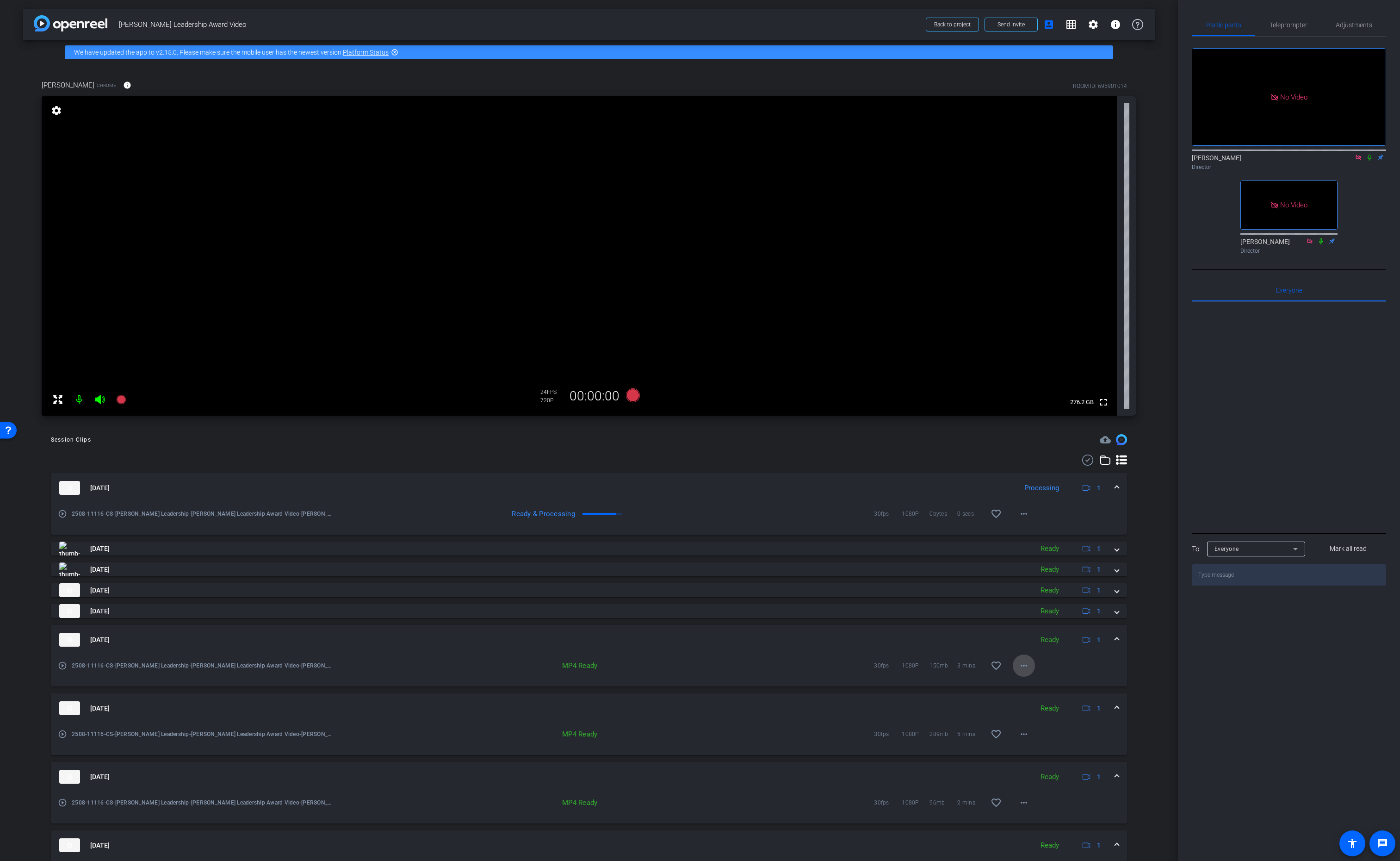
click at [1024, 668] on mat-icon "more_horiz" at bounding box center [1024, 666] width 11 height 11
click at [1057, 707] on span "Download MP4" at bounding box center [1048, 708] width 56 height 11
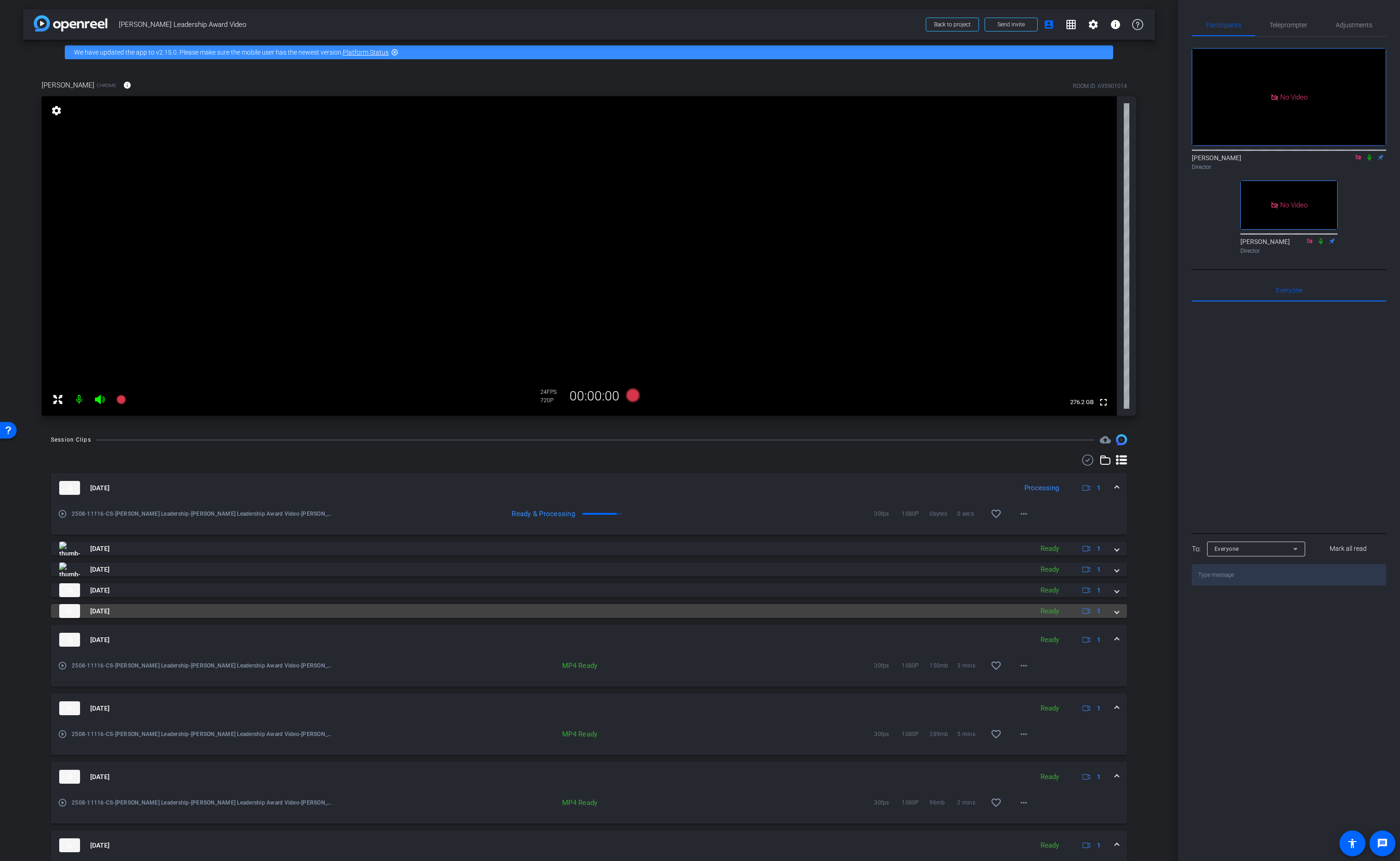
click at [1115, 613] on span at bounding box center [1117, 611] width 4 height 10
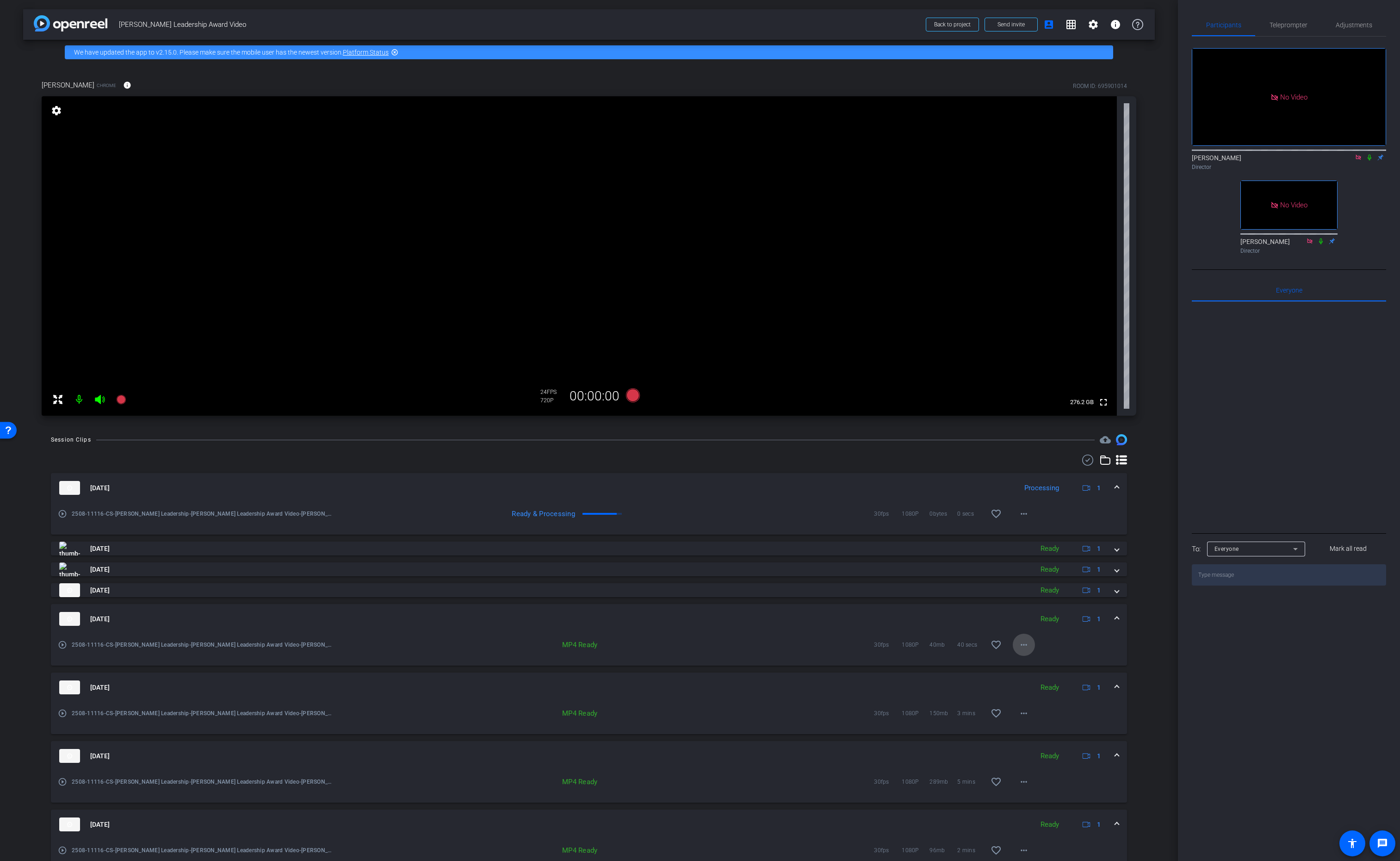
click at [1029, 647] on mat-icon "more_horiz" at bounding box center [1024, 644] width 11 height 11
click at [1054, 686] on span "Download MP4" at bounding box center [1048, 687] width 56 height 11
click at [1115, 591] on span at bounding box center [1117, 590] width 4 height 10
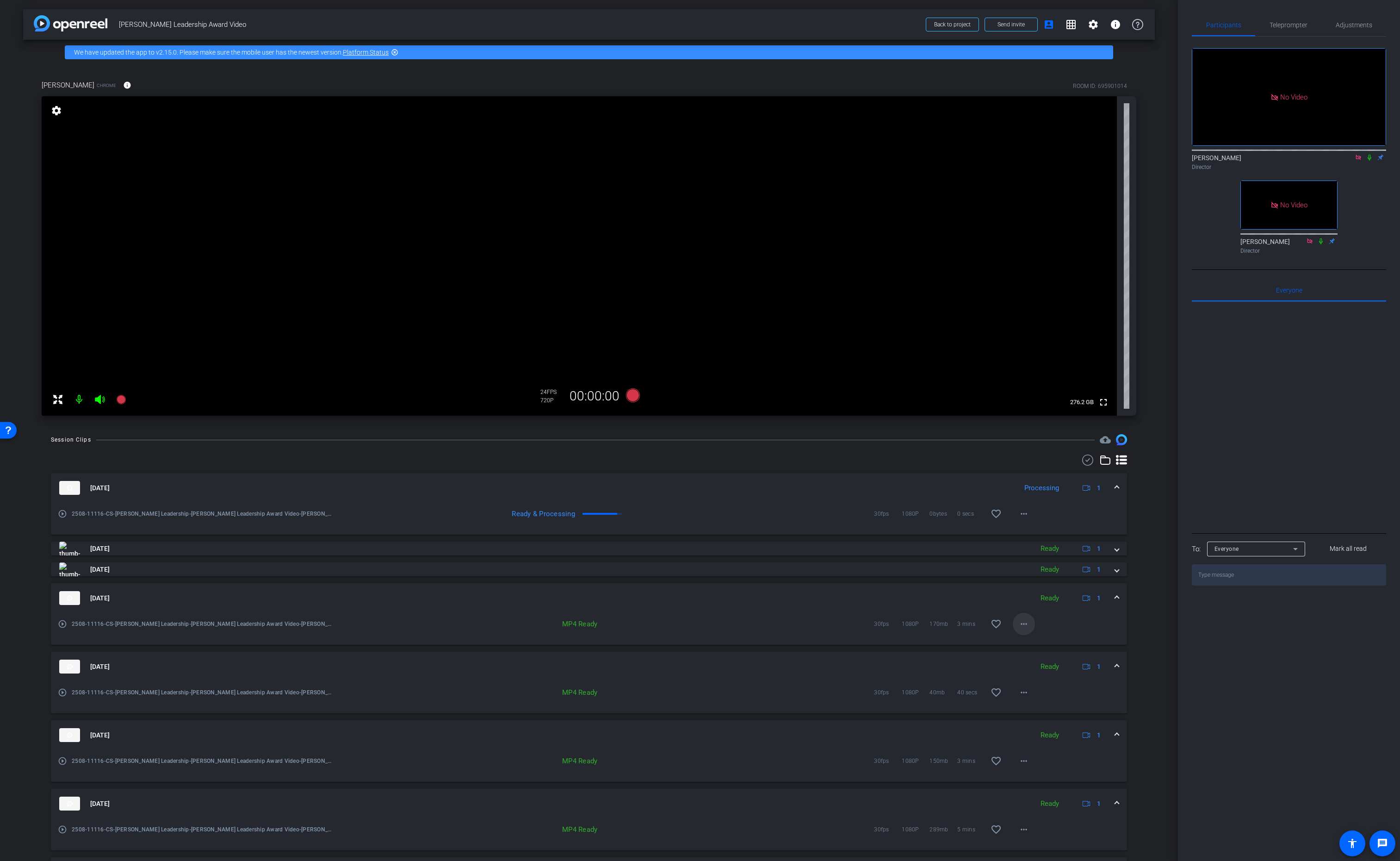
click at [1023, 623] on mat-icon "more_horiz" at bounding box center [1024, 624] width 11 height 11
click at [1043, 664] on span "Download MP4" at bounding box center [1048, 666] width 56 height 11
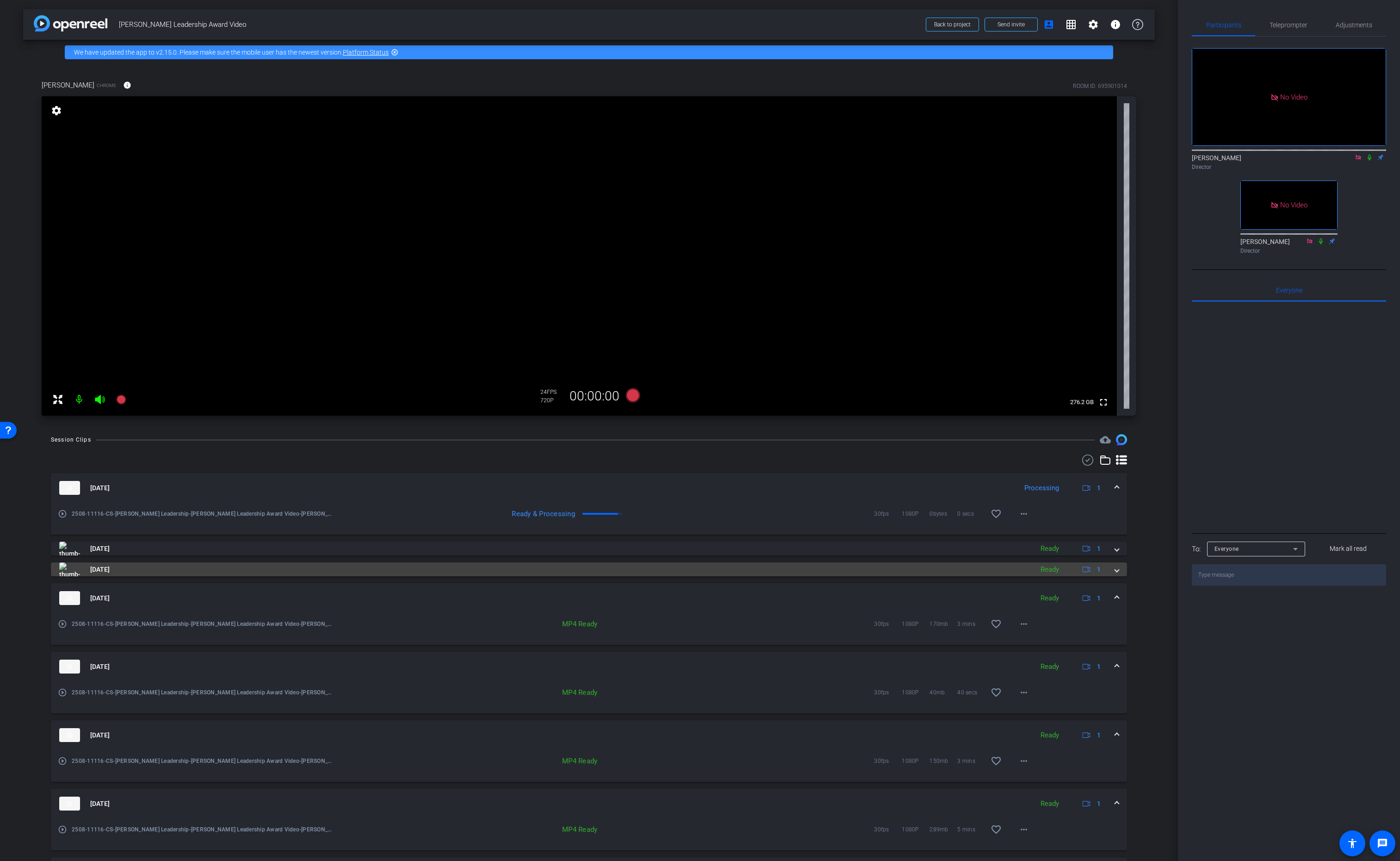
click at [1117, 570] on span at bounding box center [1117, 570] width 4 height 10
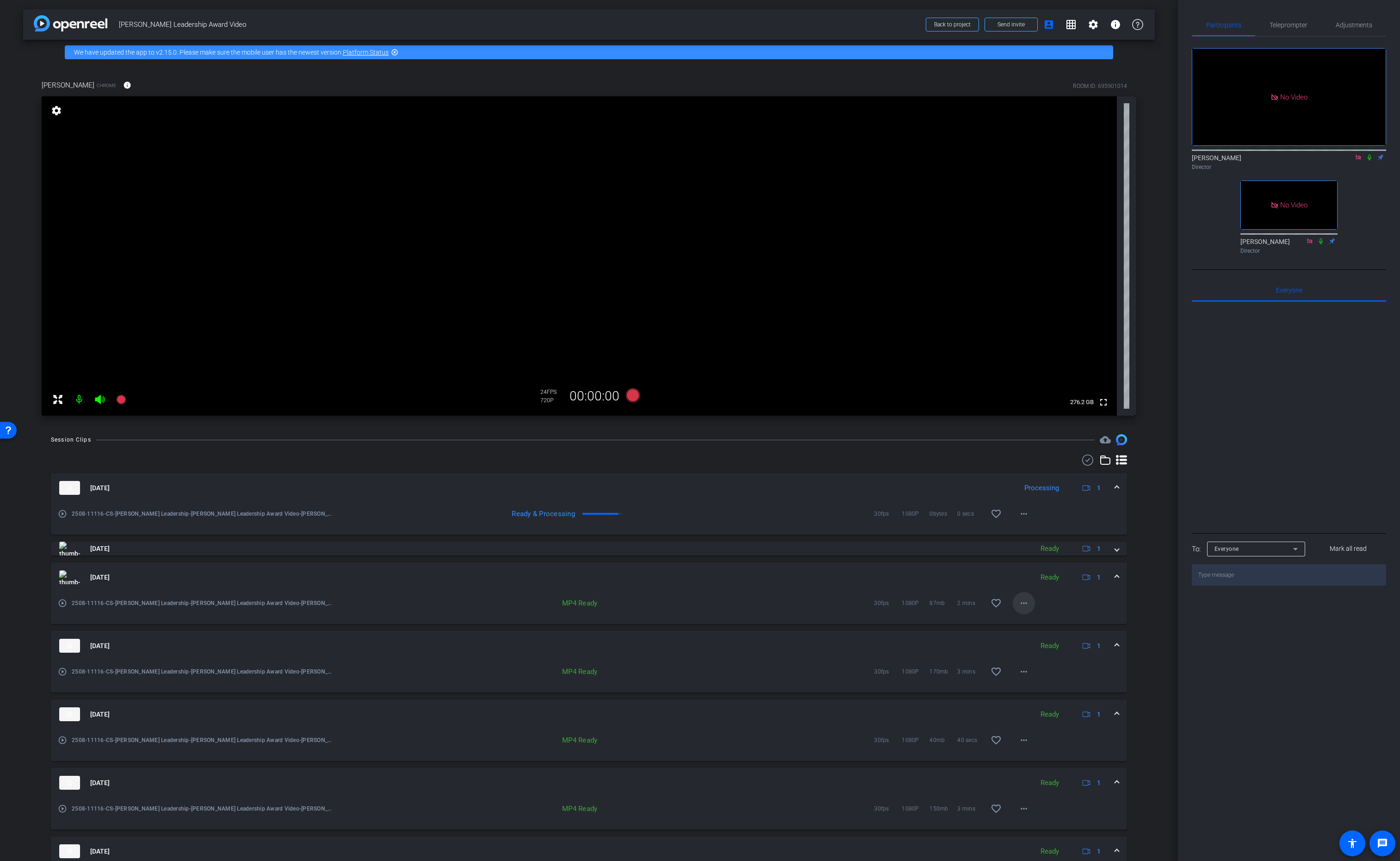
click at [1023, 602] on mat-icon "more_horiz" at bounding box center [1024, 603] width 11 height 11
click at [1054, 645] on span "Download MP4" at bounding box center [1048, 646] width 56 height 11
click at [1116, 552] on span at bounding box center [1117, 548] width 4 height 10
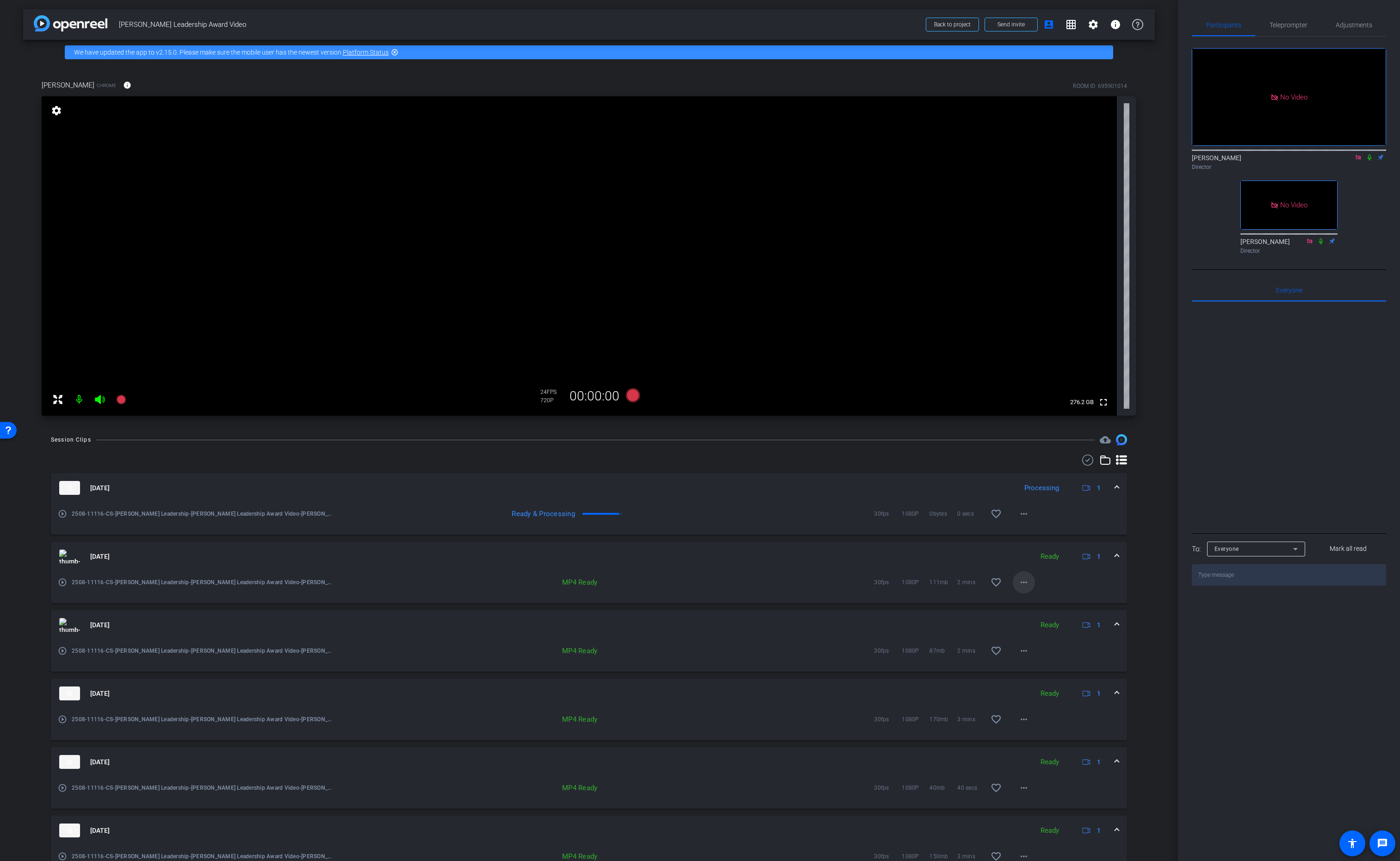
click at [1021, 581] on mat-icon "more_horiz" at bounding box center [1024, 582] width 11 height 11
click at [1063, 625] on span "Download MP4" at bounding box center [1048, 625] width 56 height 11
click at [1023, 517] on mat-icon "more_horiz" at bounding box center [1024, 514] width 11 height 11
click at [1063, 556] on span "Download MP4" at bounding box center [1048, 556] width 56 height 11
